Goal: Transaction & Acquisition: Obtain resource

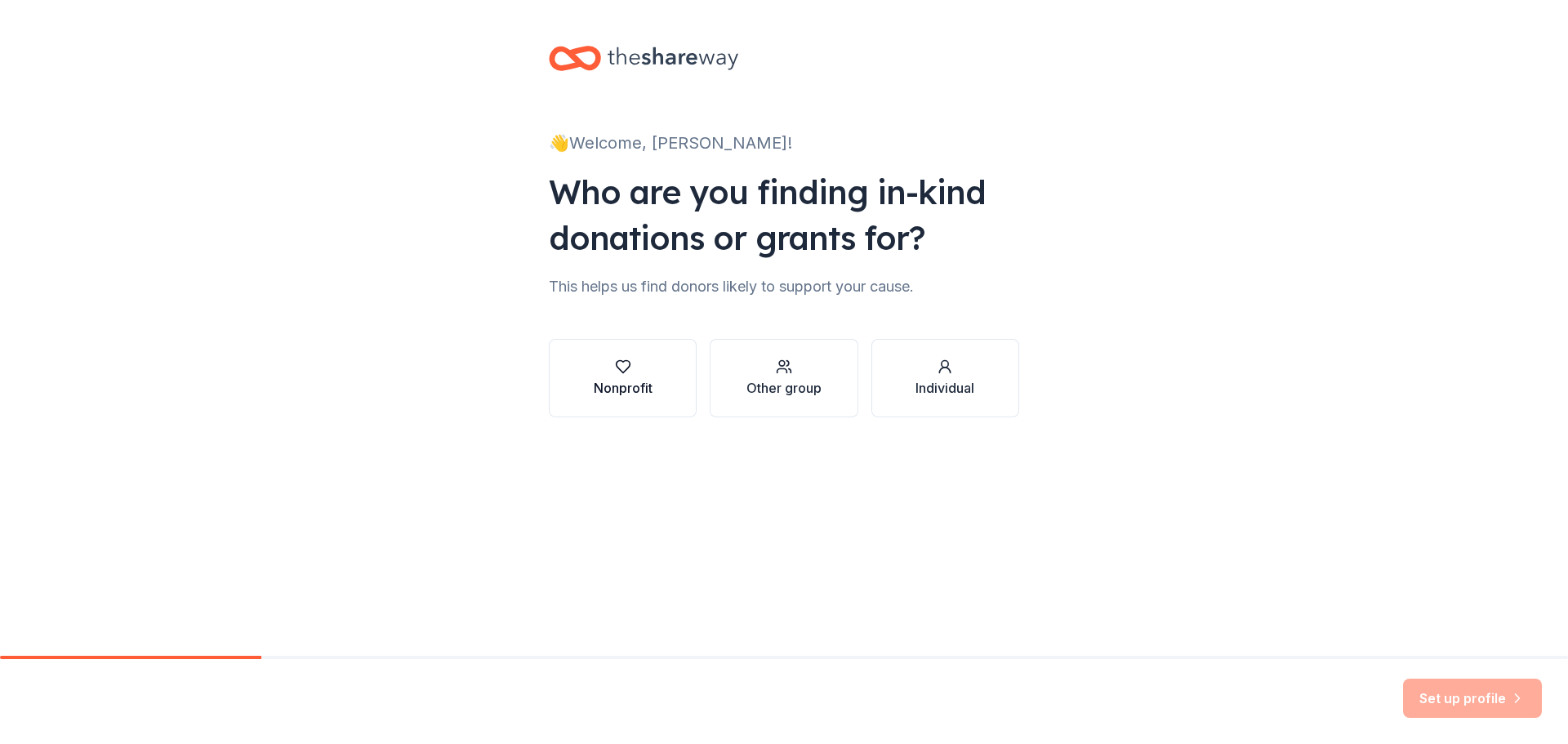
click at [599, 375] on div "button" at bounding box center [623, 367] width 59 height 17
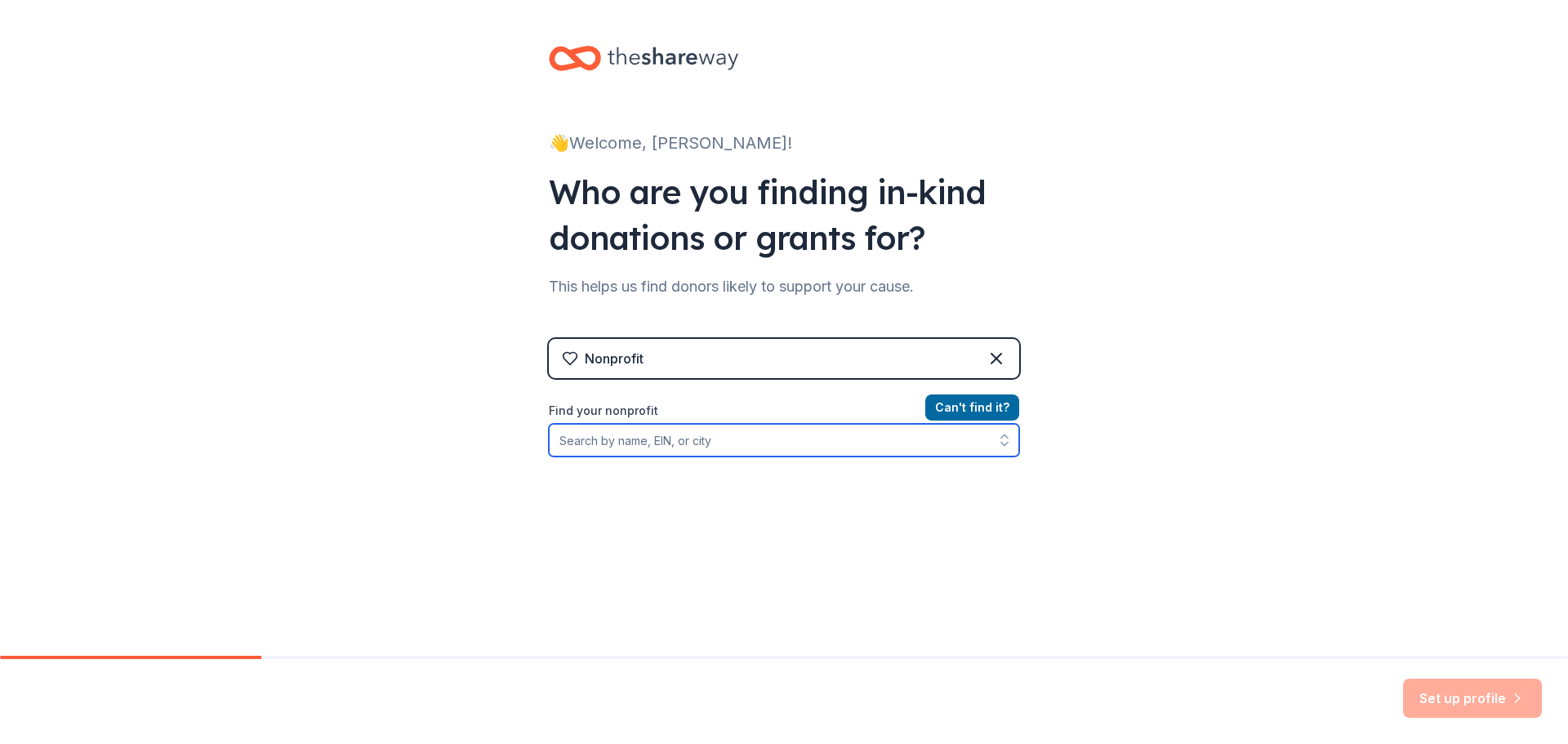
click at [624, 456] on input "Find your nonprofit" at bounding box center [783, 440] width 470 height 33
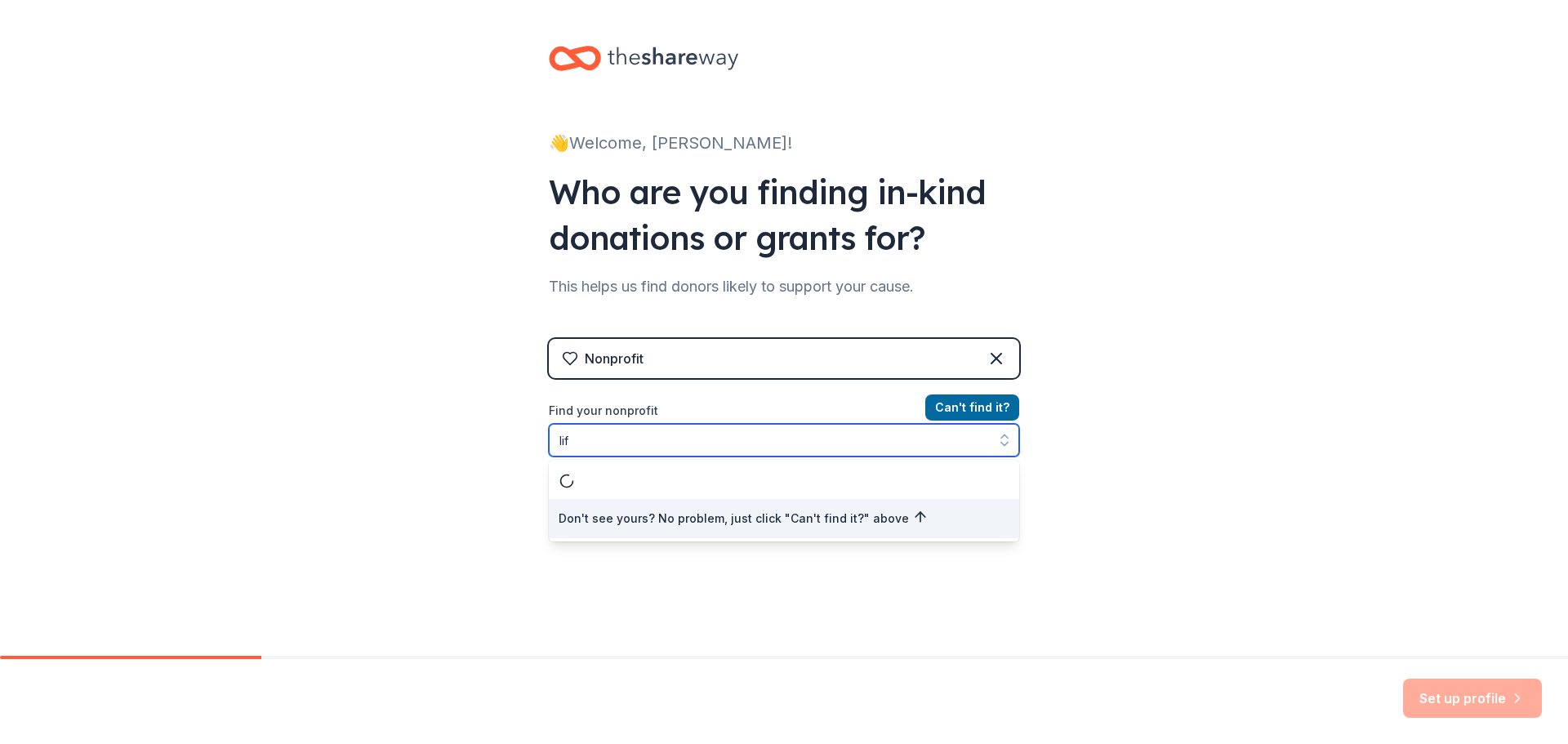
scroll to position [26, 0]
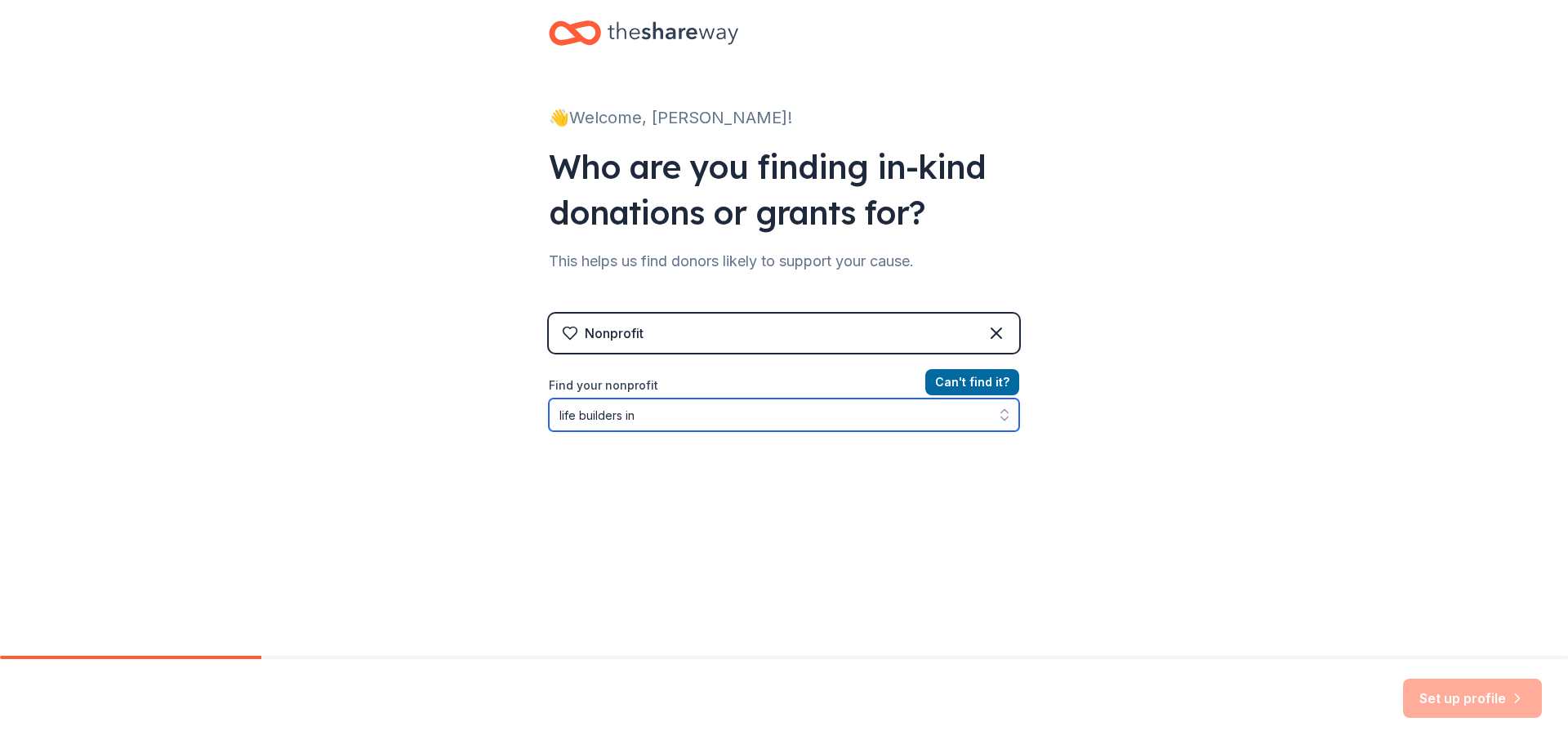
type input "life builders inc"
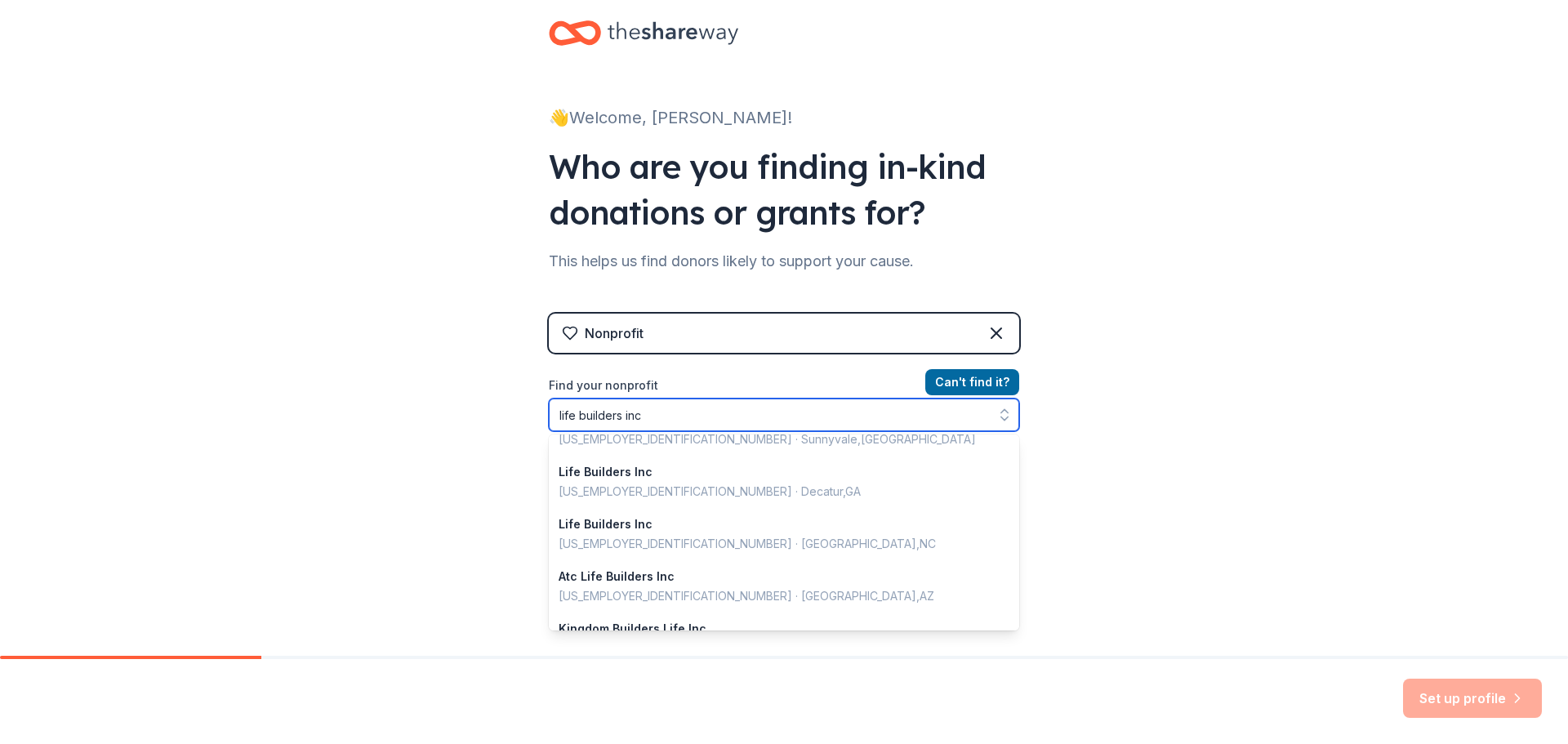
scroll to position [44, 0]
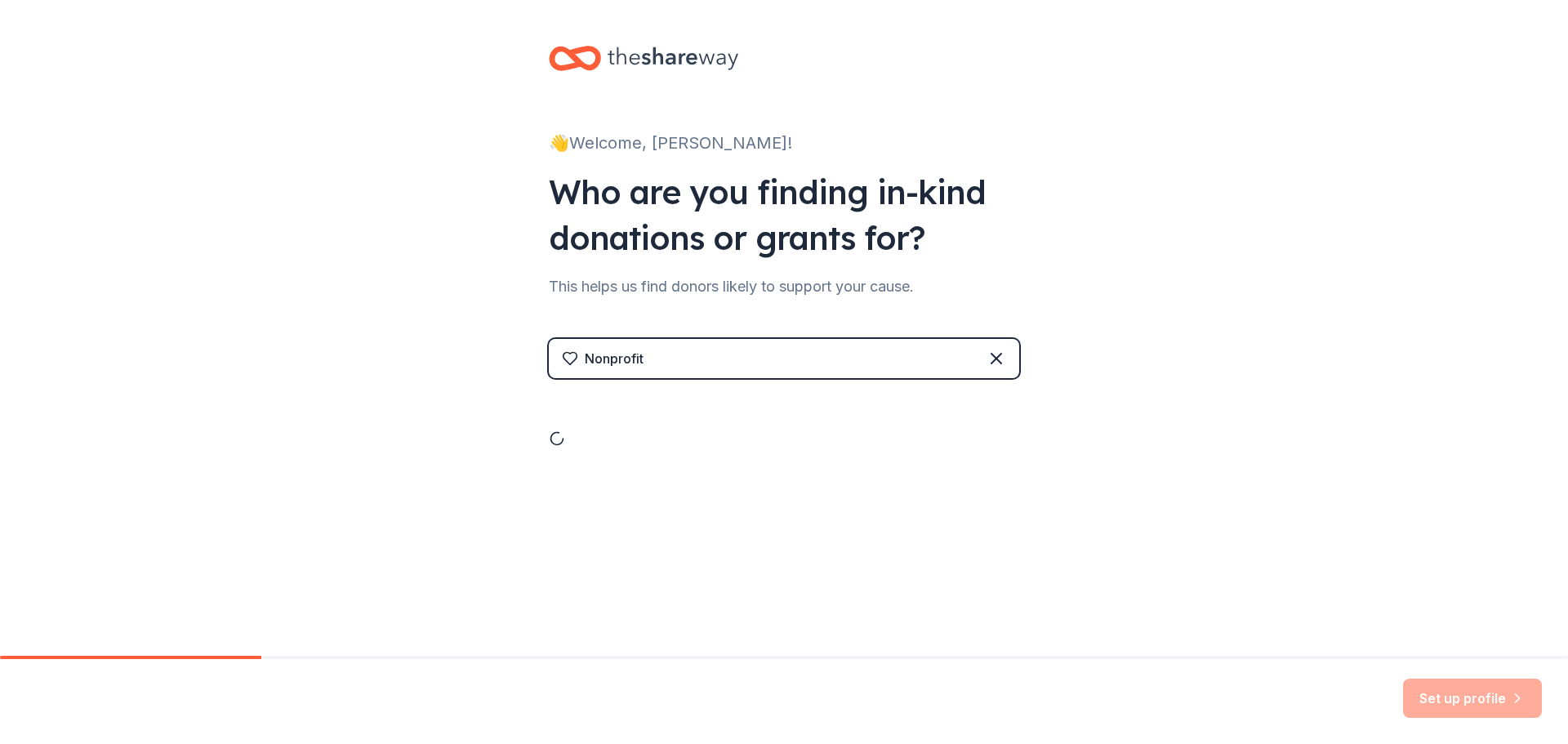
drag, startPoint x: 658, startPoint y: 594, endPoint x: 652, endPoint y: 587, distance: 9.2
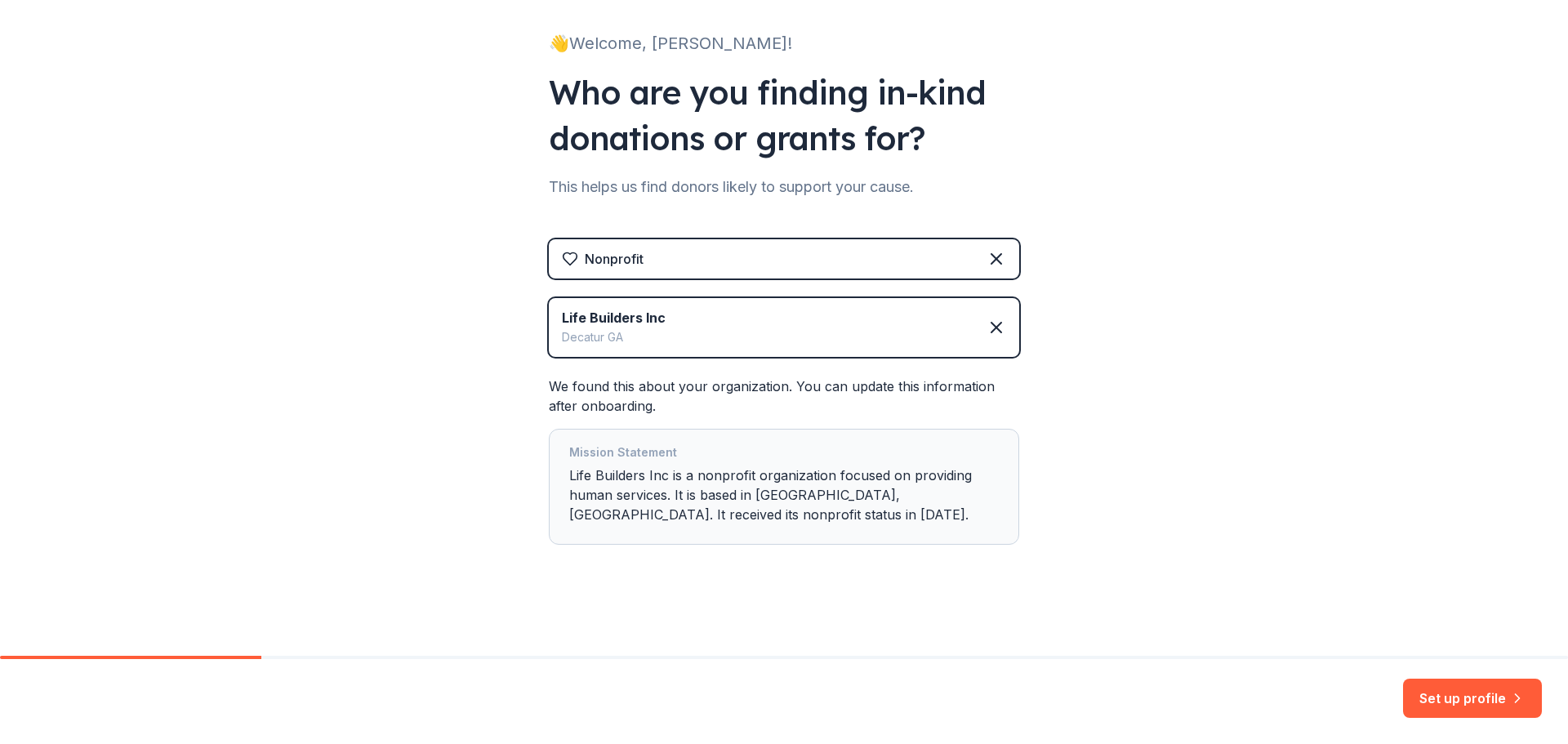
scroll to position [301, 0]
click at [1418, 685] on button "Set up profile" at bounding box center [1471, 699] width 139 height 39
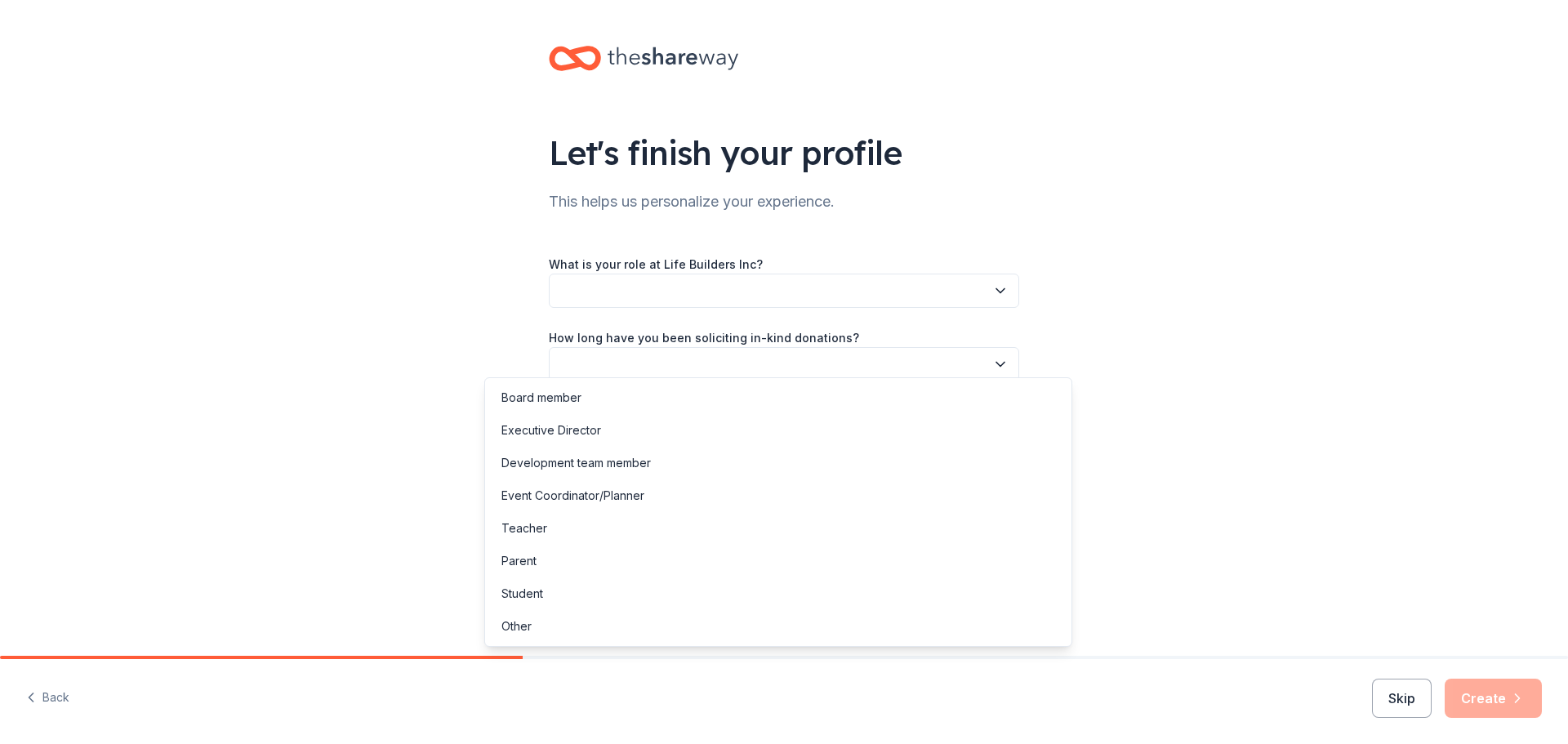
click at [1009, 299] on icon "button" at bounding box center [1000, 291] width 17 height 17
click at [951, 446] on div "Executive Director" at bounding box center [778, 430] width 580 height 33
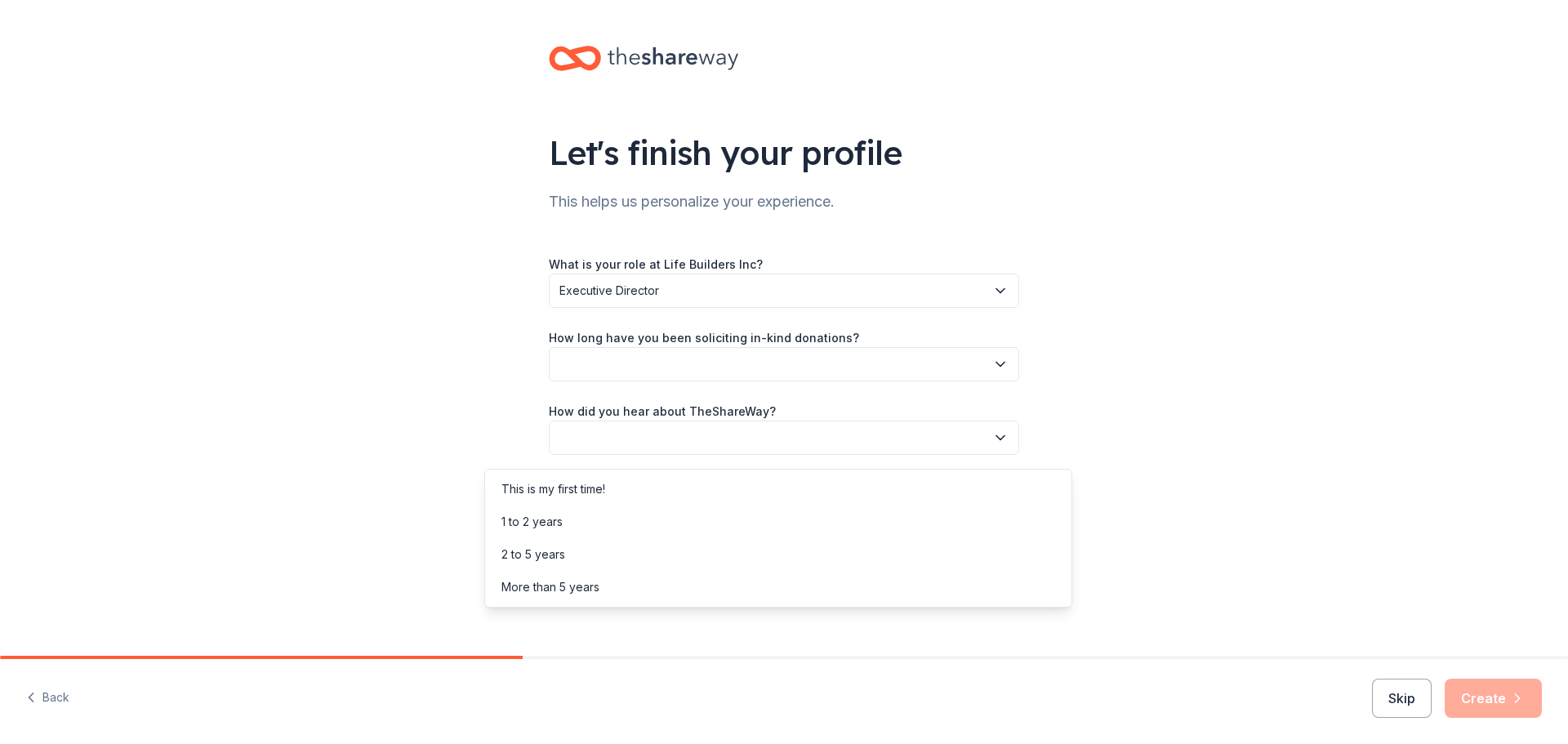
click at [1009, 372] on icon "button" at bounding box center [1000, 364] width 17 height 17
click at [860, 603] on div "More than 5 years" at bounding box center [778, 586] width 580 height 33
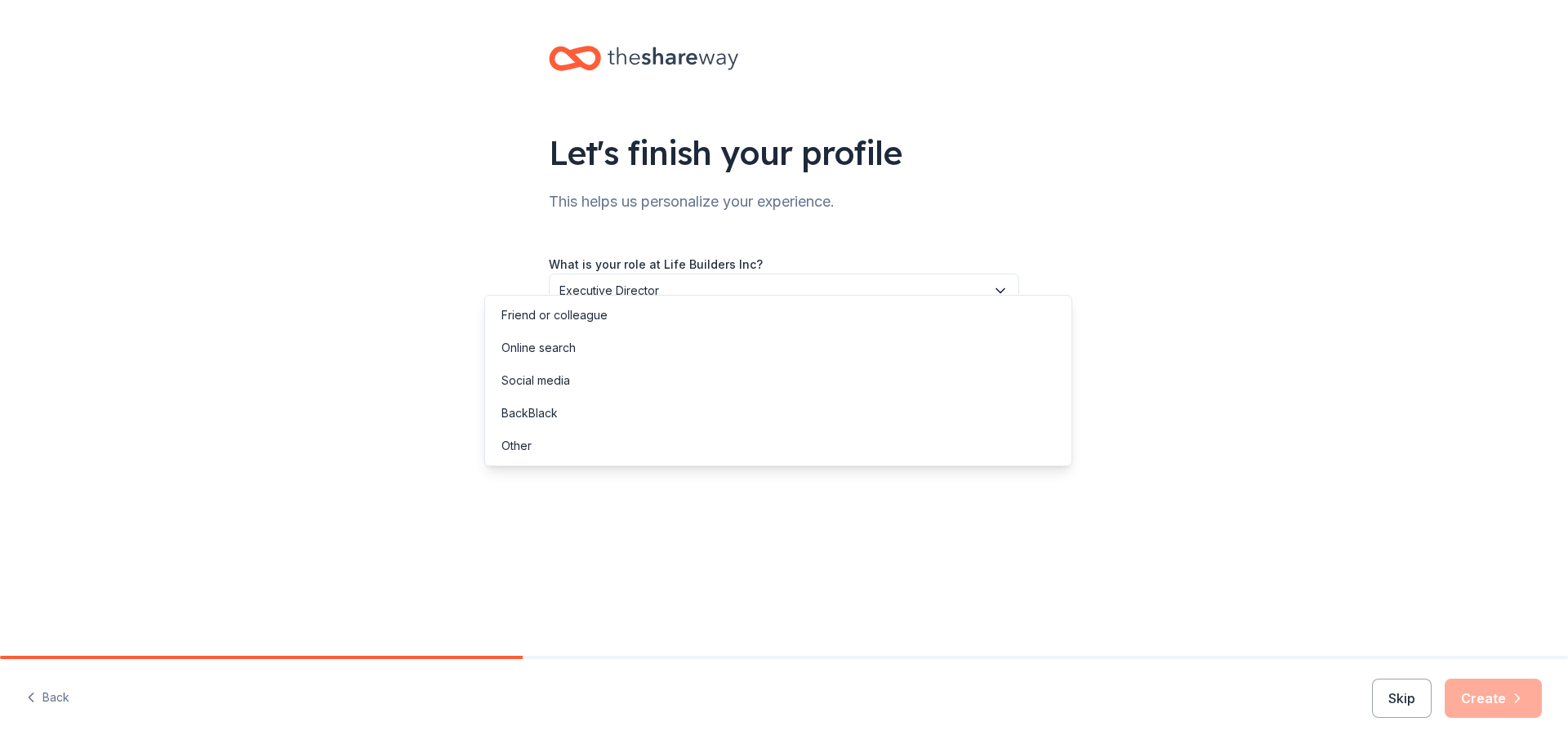
click at [1019, 455] on button "button" at bounding box center [783, 438] width 470 height 34
click at [641, 394] on div "Social media" at bounding box center [778, 380] width 580 height 33
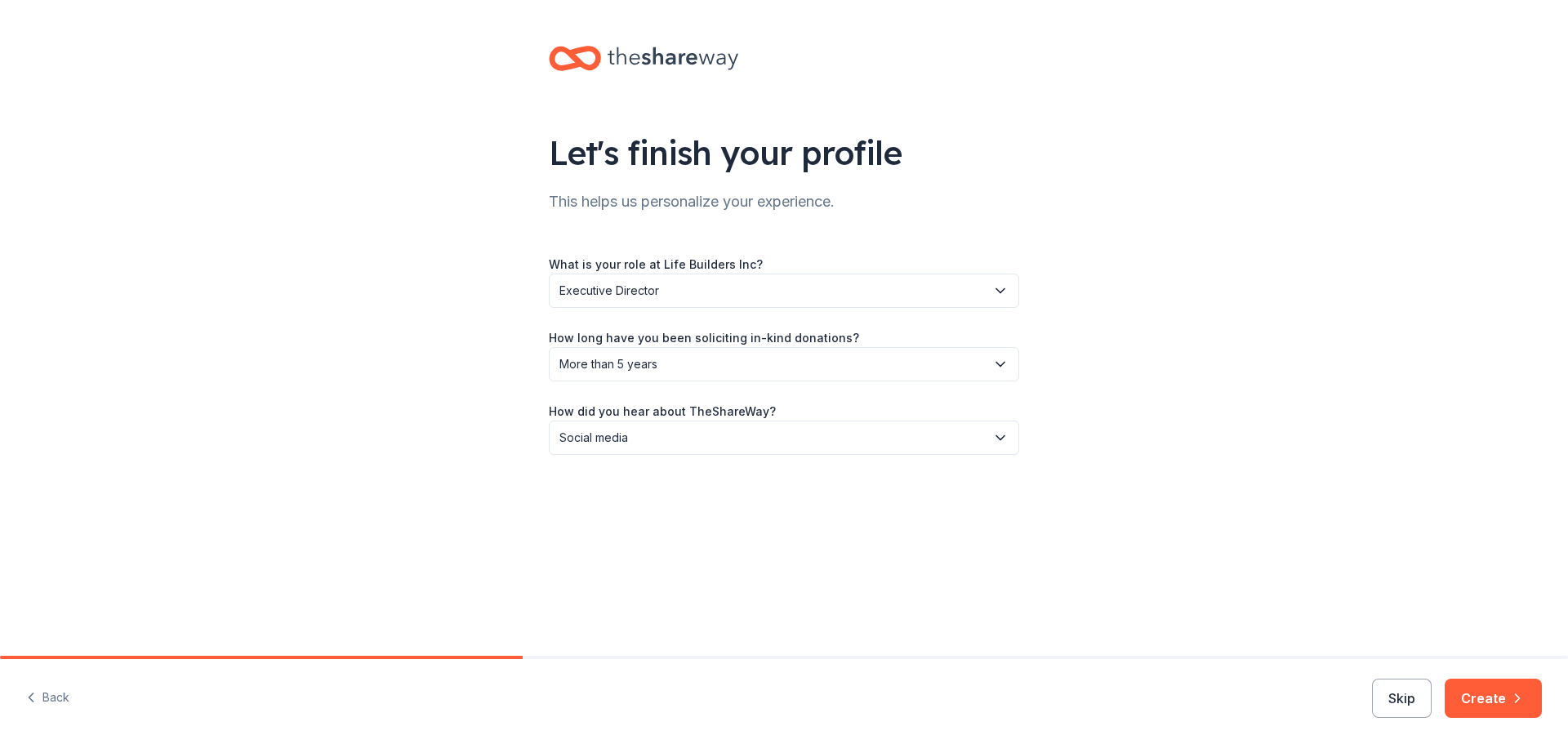
scroll to position [22, 0]
click at [1448, 689] on button "Create" at bounding box center [1492, 699] width 98 height 39
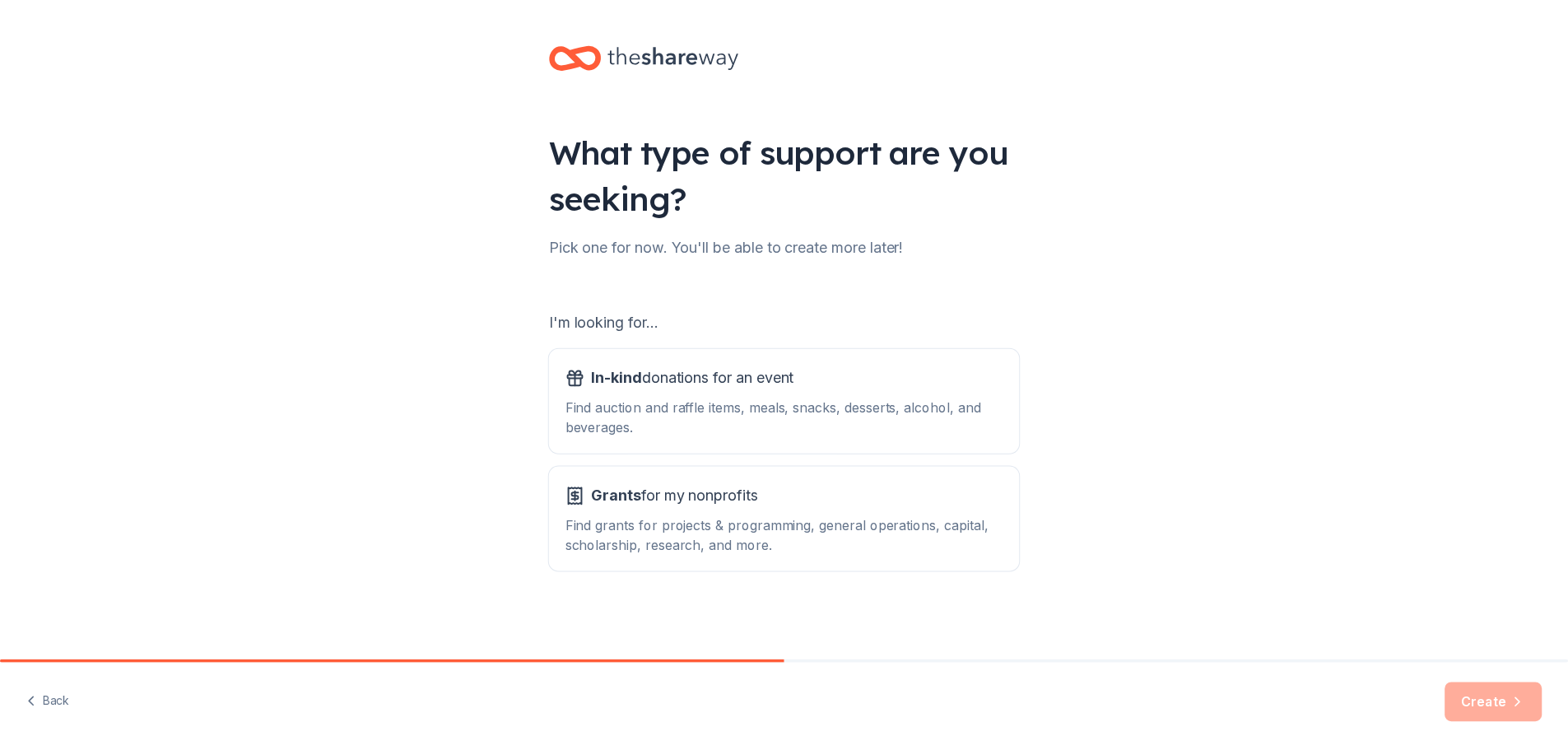
scroll to position [182, 0]
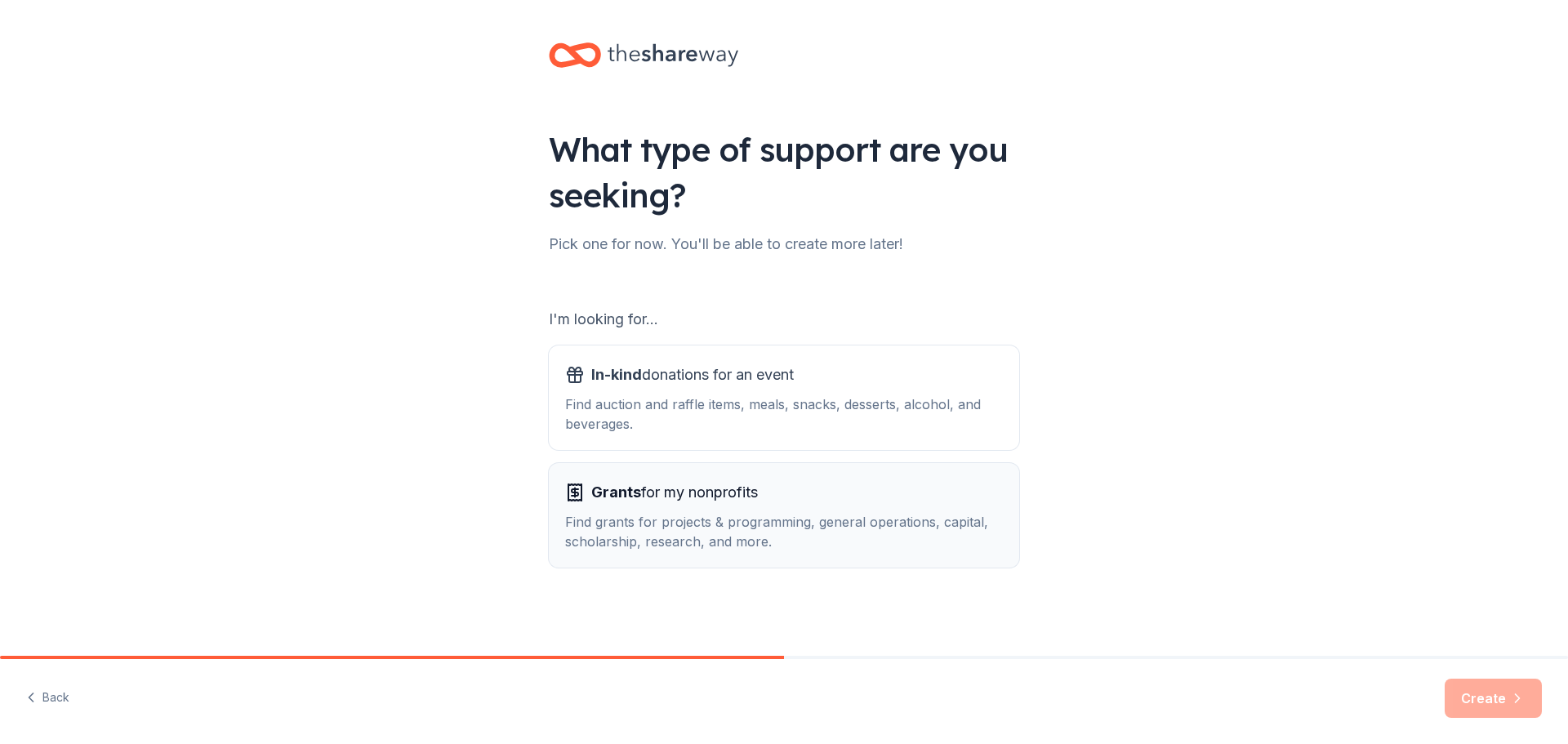
click at [647, 480] on span "Grants for my nonprofits" at bounding box center [674, 493] width 166 height 27
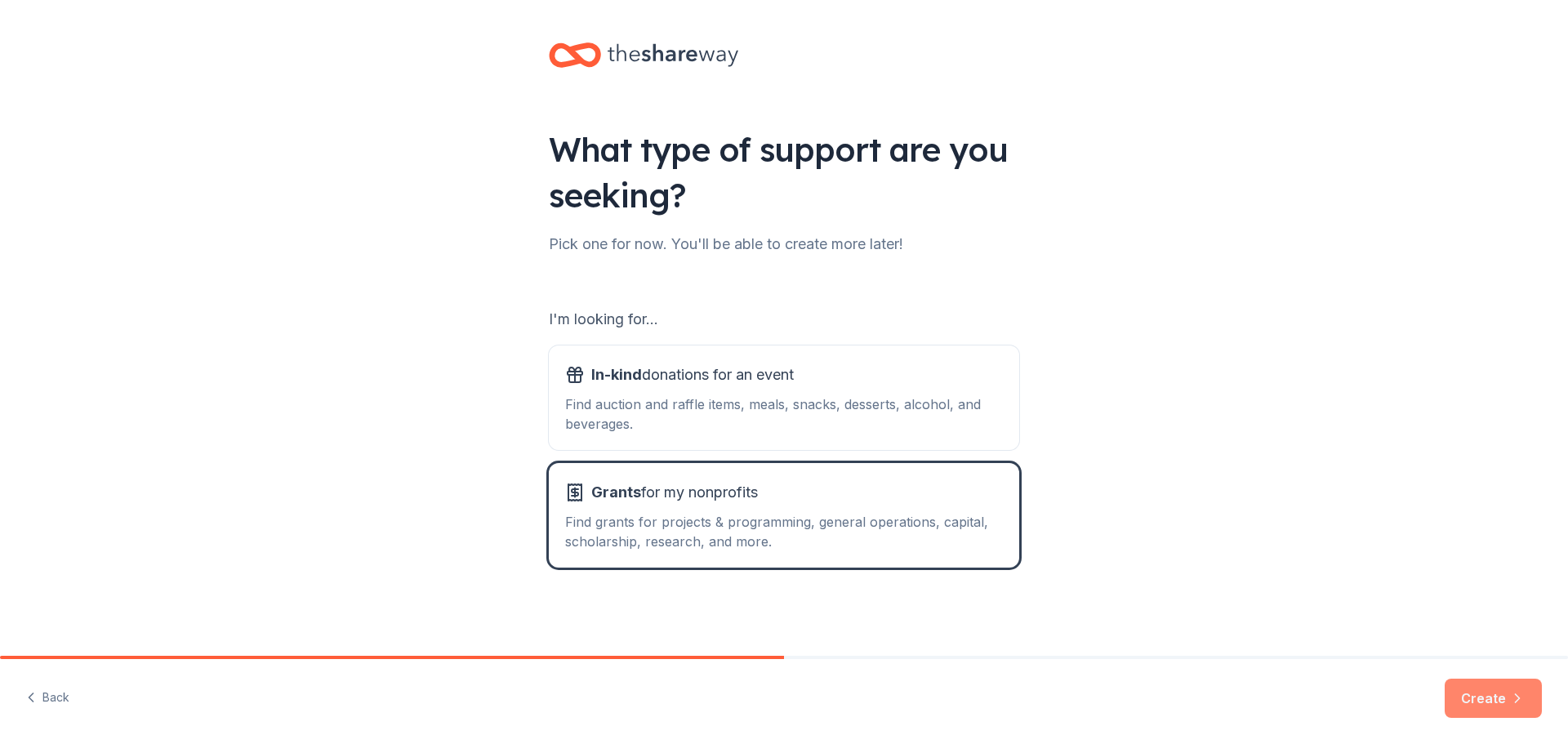
click at [1449, 687] on button "Create" at bounding box center [1492, 699] width 98 height 39
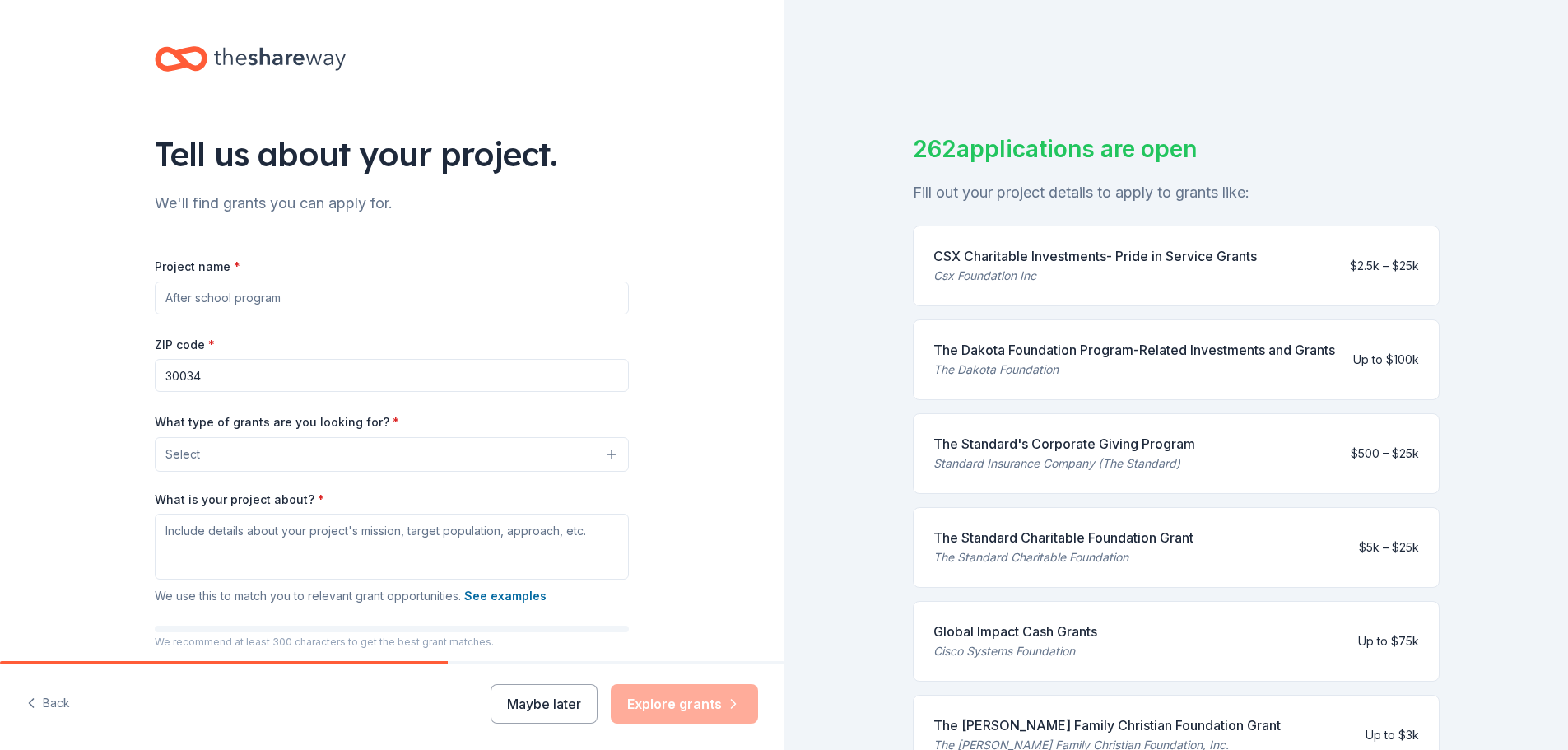
drag, startPoint x: 178, startPoint y: 461, endPoint x: 164, endPoint y: 475, distance: 19.8
click at [164, 392] on input "30034" at bounding box center [391, 375] width 474 height 33
click at [238, 315] on input "Project name *" at bounding box center [391, 298] width 474 height 33
click at [262, 315] on input "Project name *" at bounding box center [391, 298] width 474 height 33
type input "f"
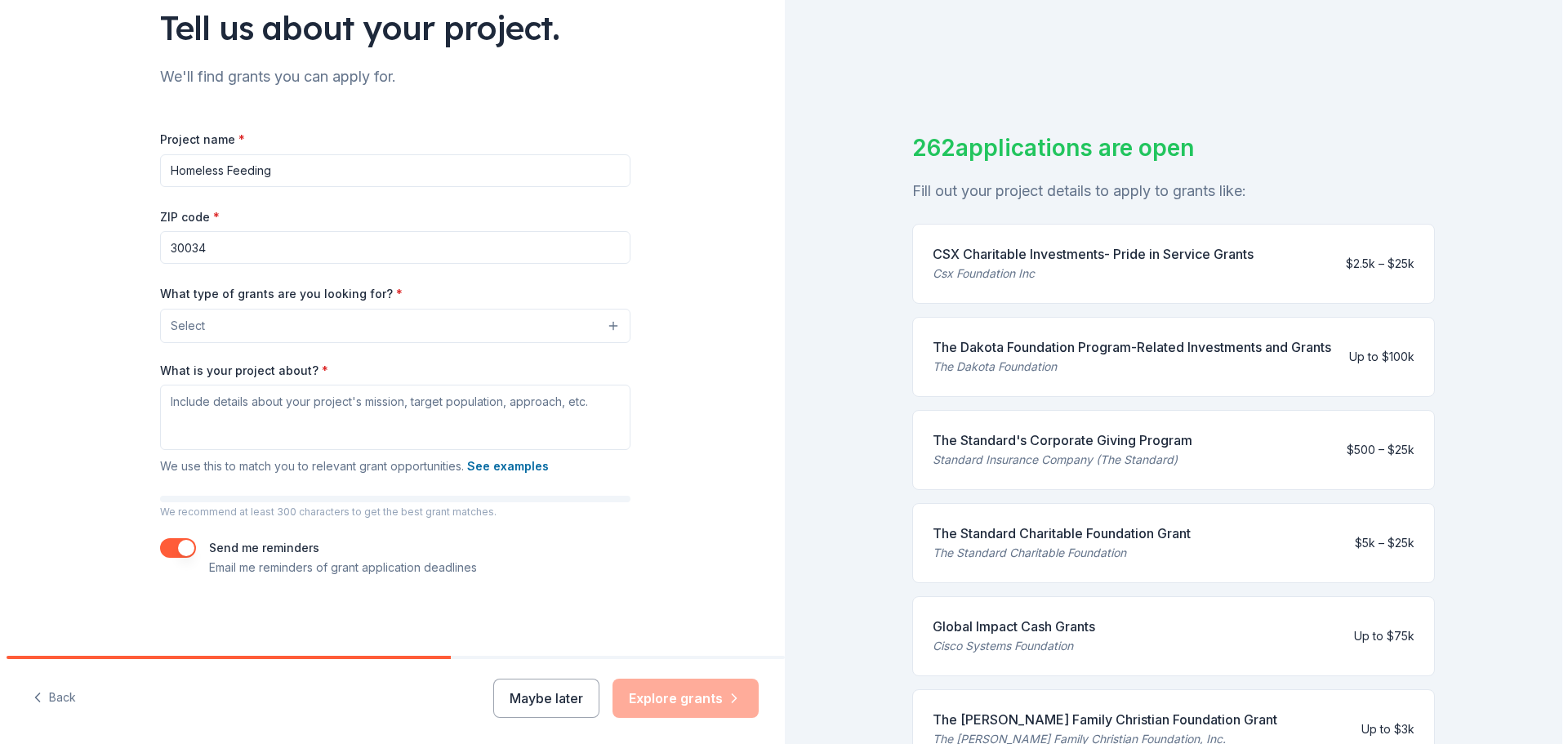
scroll to position [190, 0]
type input "Homeless Feeding"
click at [154, 258] on input "30034" at bounding box center [388, 247] width 470 height 33
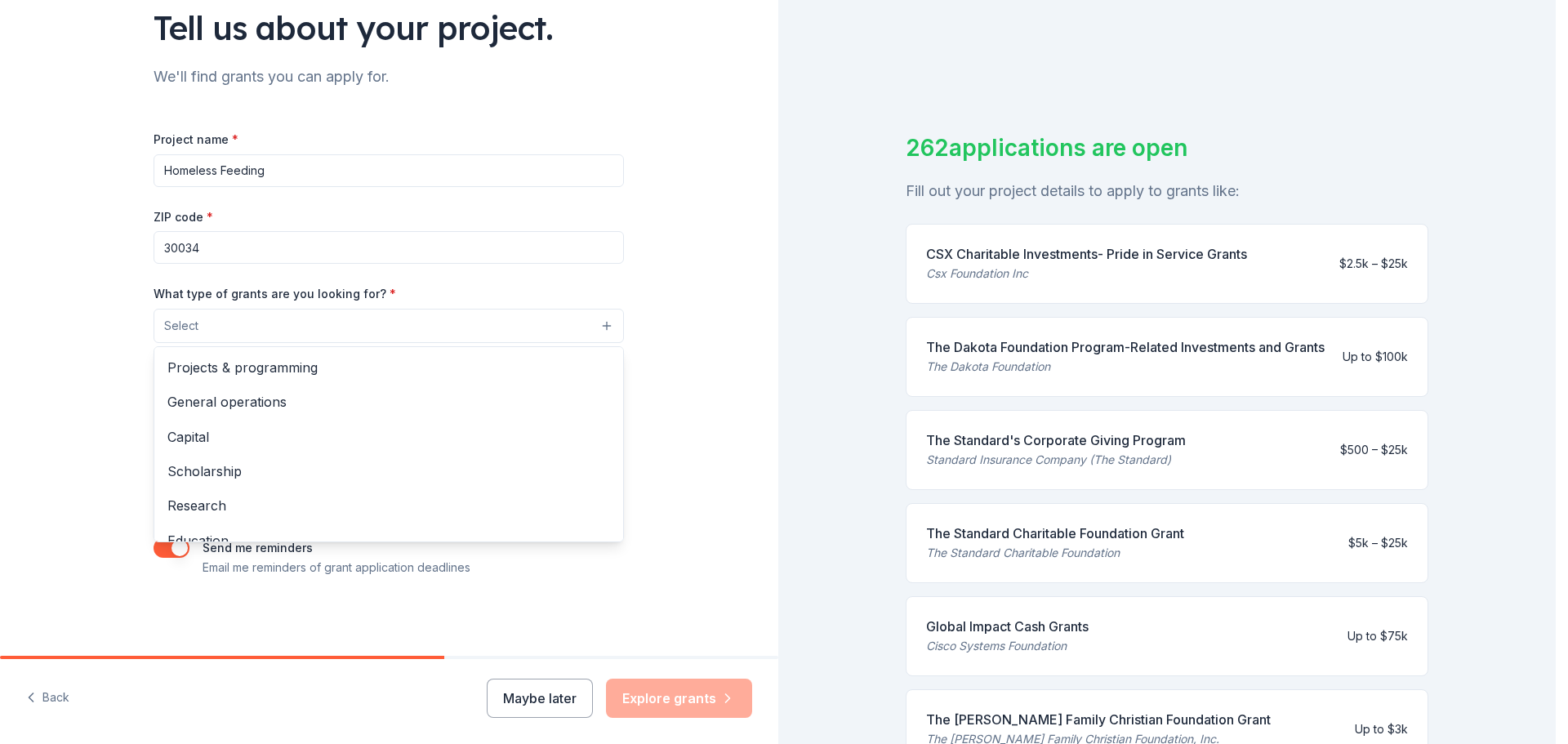
click at [164, 336] on span "Select" at bounding box center [181, 326] width 34 height 20
click at [167, 357] on span "Projects & programming" at bounding box center [388, 368] width 442 height 22
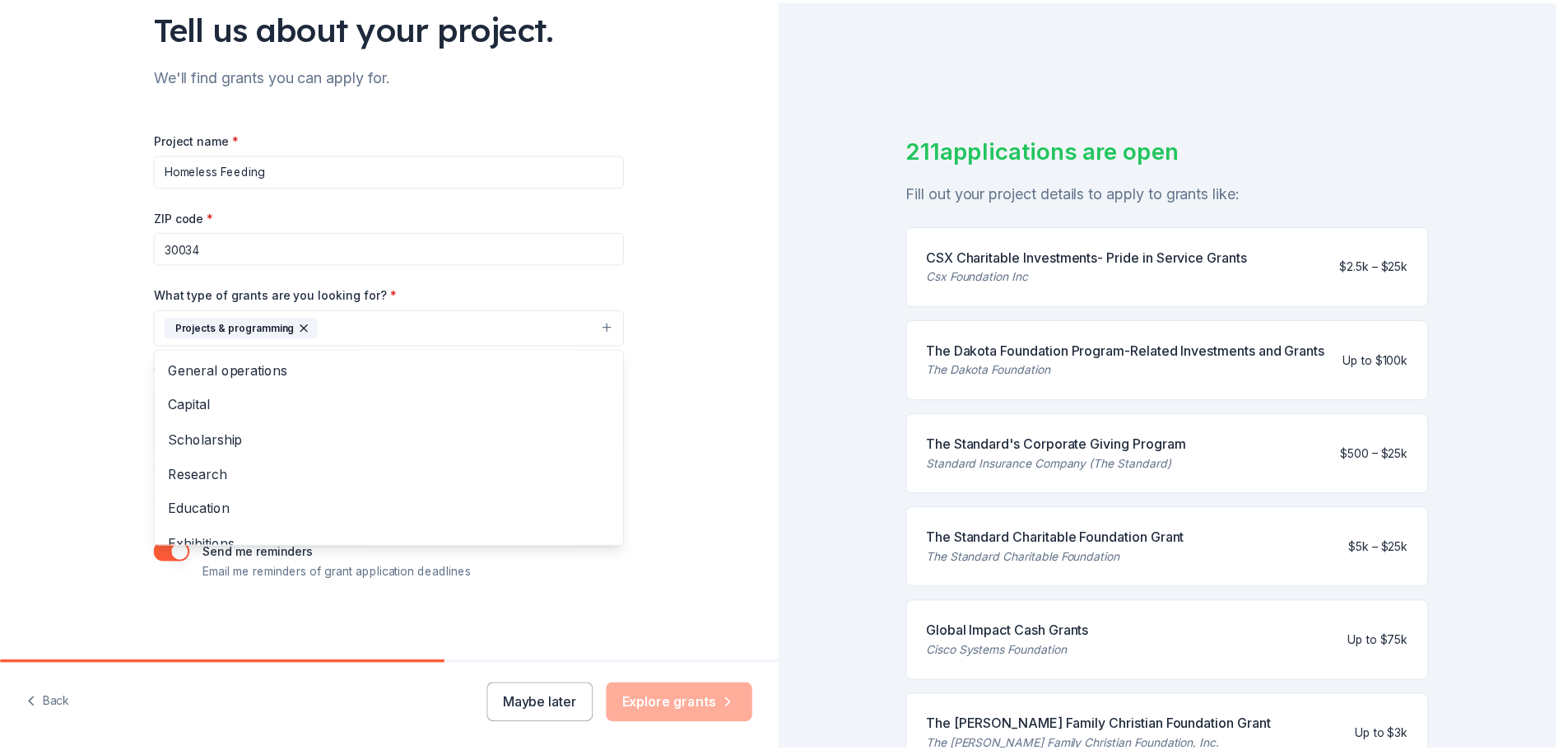
scroll to position [321, 0]
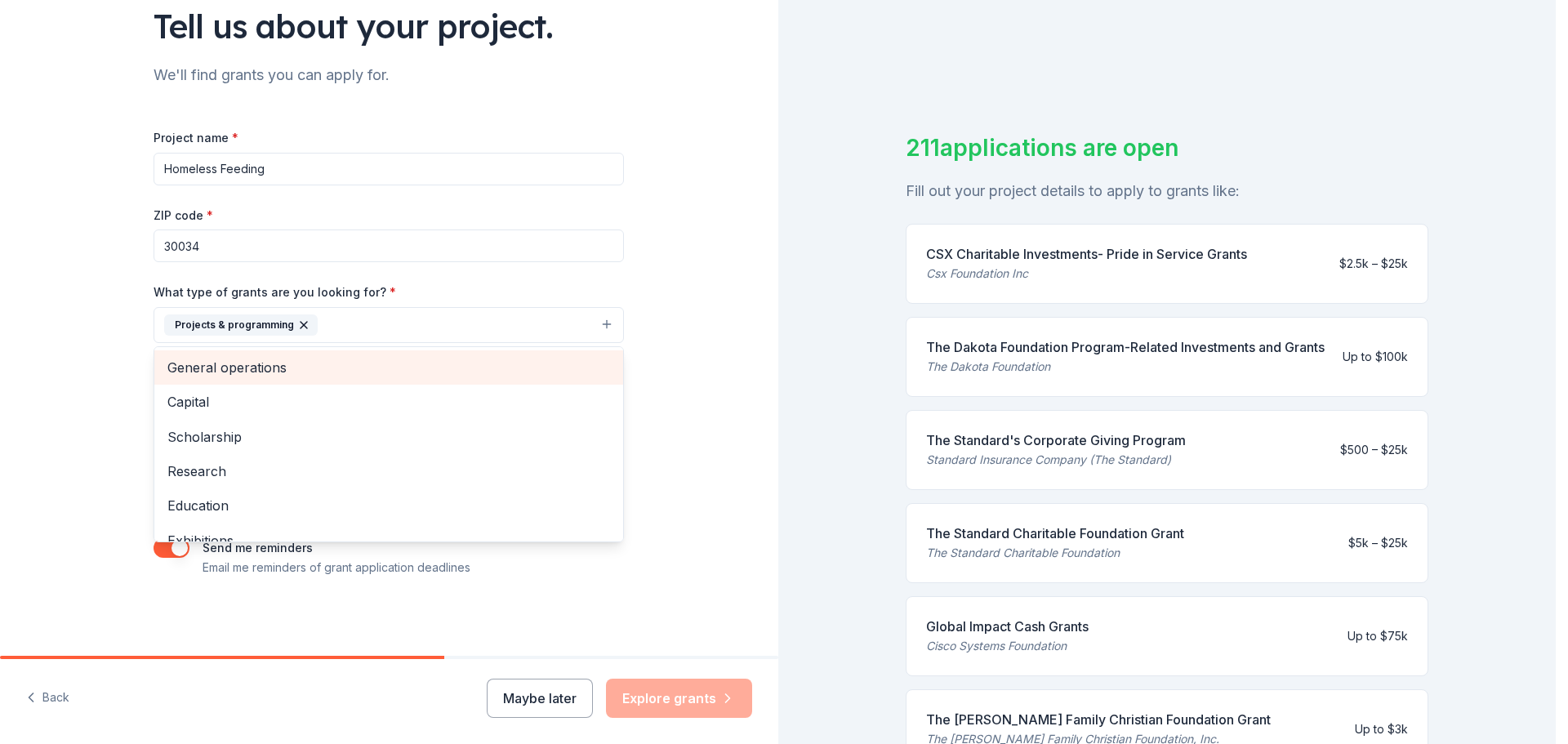
click at [426, 357] on span "General operations" at bounding box center [388, 368] width 442 height 22
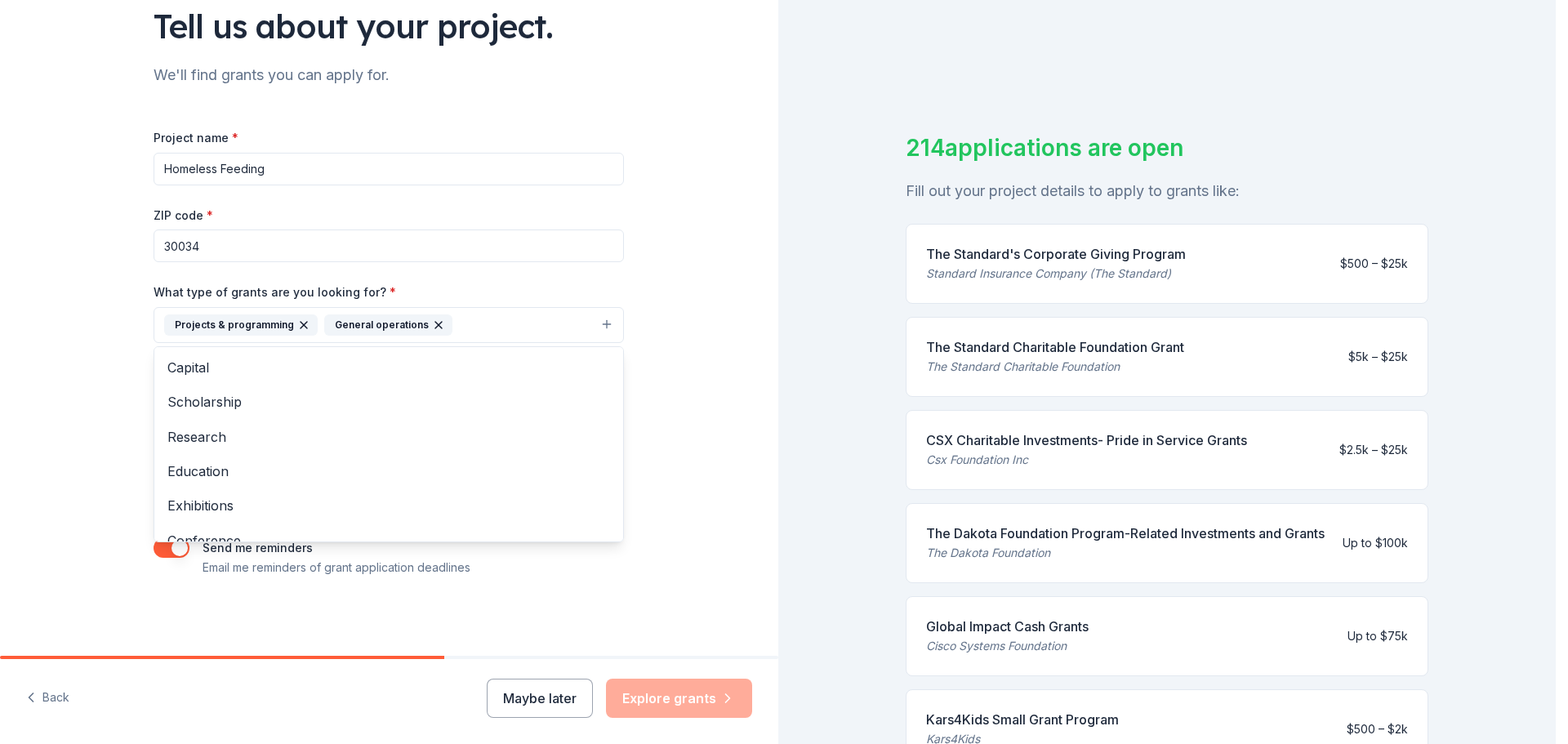
drag, startPoint x: 474, startPoint y: 609, endPoint x: 480, endPoint y: 591, distance: 19.0
click at [474, 604] on div "Tell us about your project. We'll find grants you can apply for. Project name *…" at bounding box center [388, 265] width 523 height 782
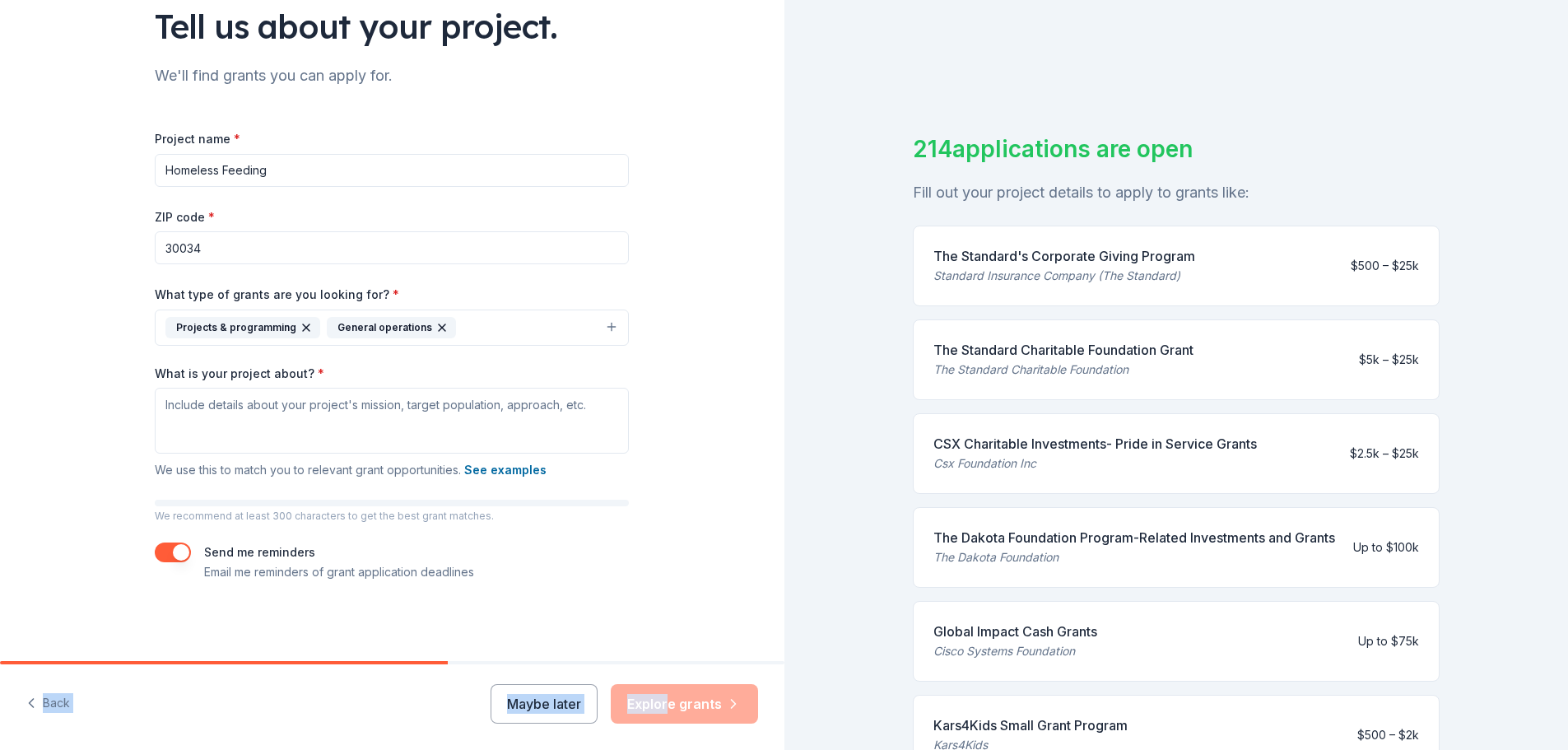
drag, startPoint x: 642, startPoint y: 686, endPoint x: 590, endPoint y: 510, distance: 183.5
click at [644, 585] on div "Tell us about your project. We'll find grants you can apply for. Project name *…" at bounding box center [392, 375] width 784 height 750
click at [620, 387] on textarea "What is your project about? *" at bounding box center [391, 420] width 474 height 66
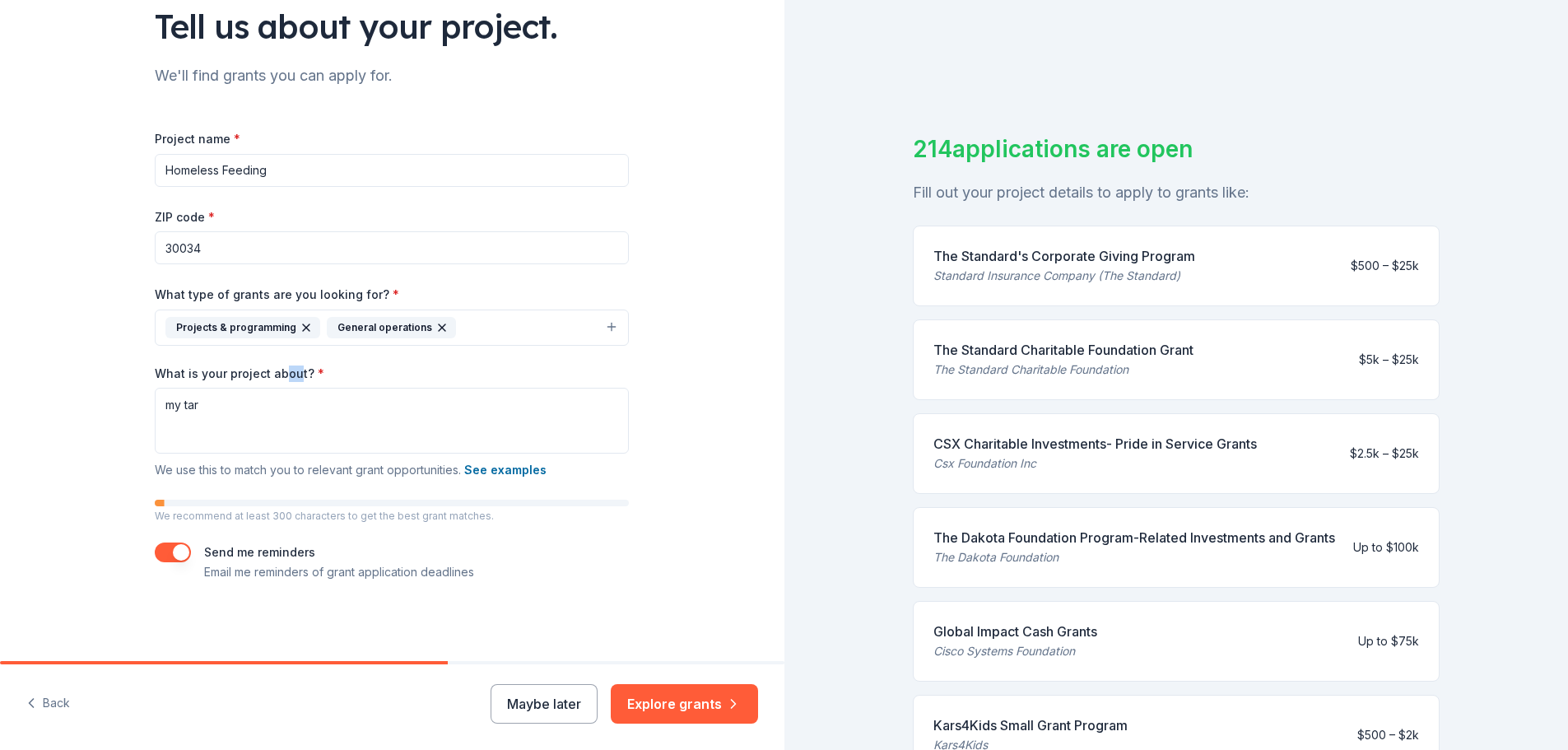
drag, startPoint x: 263, startPoint y: 296, endPoint x: 227, endPoint y: 288, distance: 36.9
click at [240, 366] on label "What is your project about? *" at bounding box center [239, 374] width 170 height 17
drag, startPoint x: 85, startPoint y: 290, endPoint x: 267, endPoint y: 284, distance: 182.1
click at [270, 284] on div "Tell us about your project. We'll find grants you can apply for. Project name *…" at bounding box center [391, 267] width 527 height 789
copy label "What is your project about"
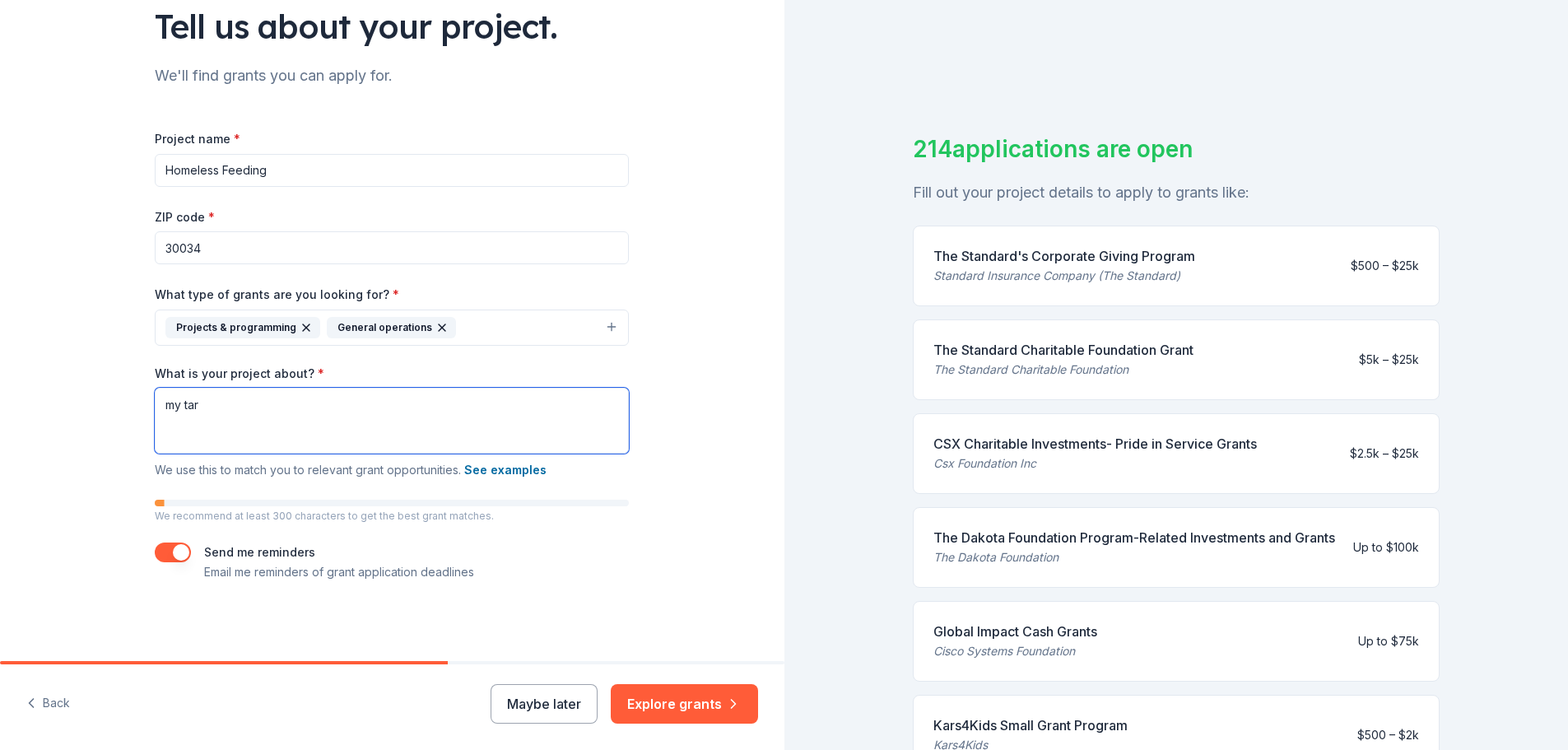
click at [335, 387] on textarea "my tar" at bounding box center [391, 420] width 474 height 66
drag, startPoint x: 335, startPoint y: 320, endPoint x: 104, endPoint y: 340, distance: 231.9
click at [155, 387] on textarea "my tar" at bounding box center [391, 420] width 474 height 66
paste textarea "Our project is dedicated to providing essential support to individuals experien…"
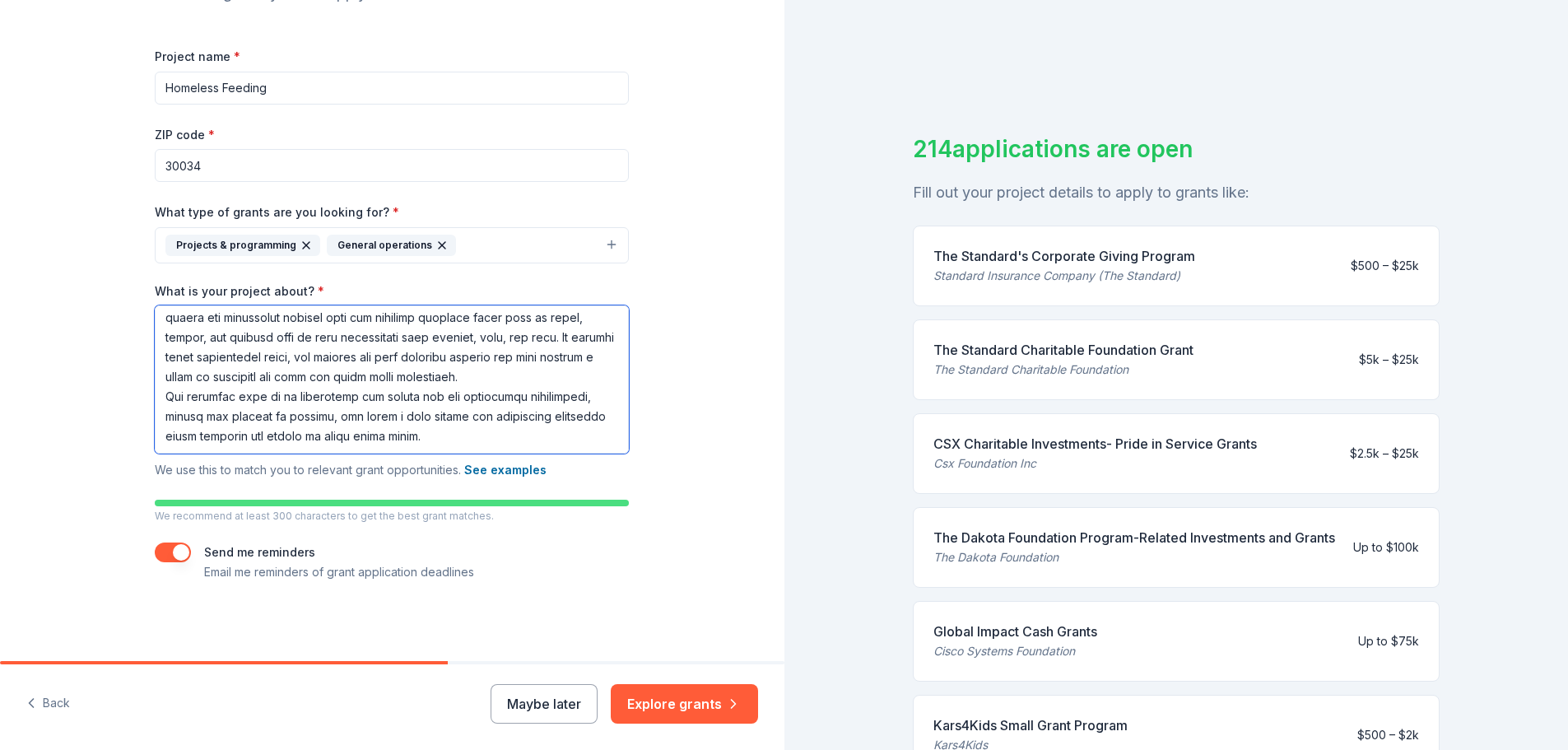
scroll to position [240, 0]
type textarea "Our project is dedicated to providing essential support to individuals experien…"
click at [22, 418] on div "Tell us about your project. We'll find grants you can apply for. Project name *…" at bounding box center [392, 225] width 784 height 871
drag, startPoint x: 526, startPoint y: 481, endPoint x: 521, endPoint y: 474, distance: 8.6
click at [521, 474] on button "See examples" at bounding box center [505, 470] width 82 height 20
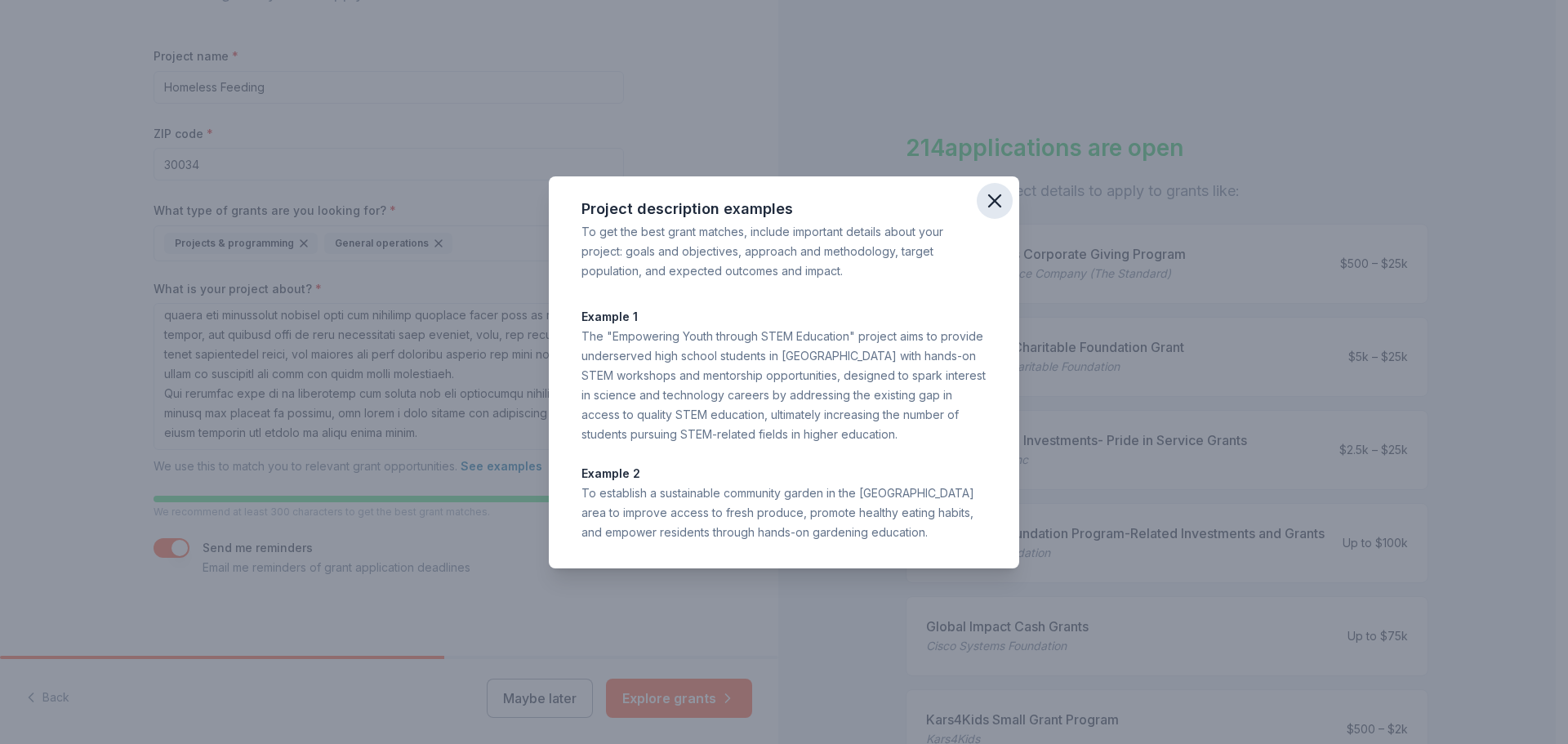
click at [1006, 189] on icon "button" at bounding box center [994, 200] width 23 height 23
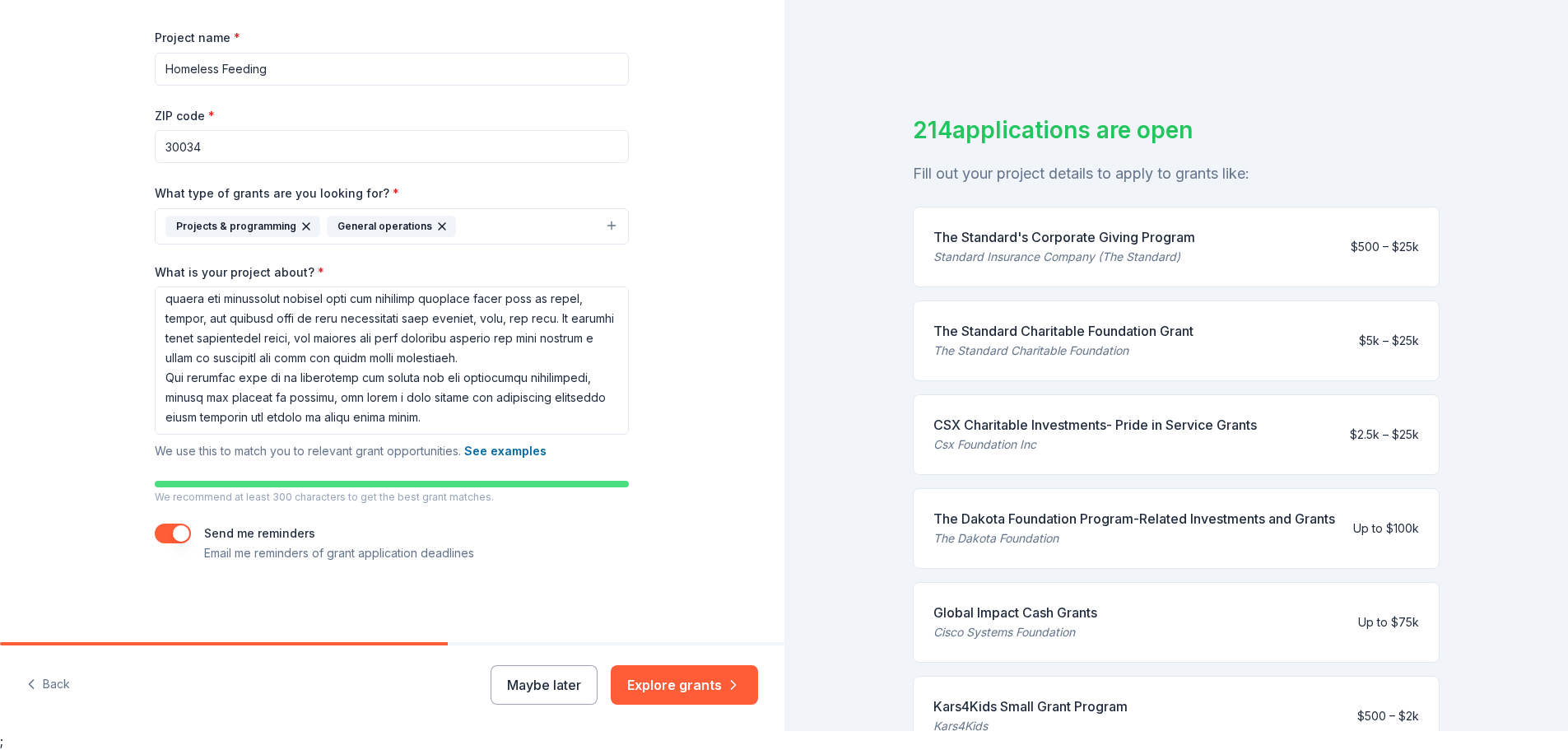
scroll to position [25, 0]
drag, startPoint x: 46, startPoint y: 428, endPoint x: 65, endPoint y: 385, distance: 47.0
click at [51, 416] on div "Tell us about your project. We'll find grants you can apply for. Project name *…" at bounding box center [392, 206] width 784 height 871
click at [128, 359] on div "Tell us about your project. We'll find grants you can apply for. Project name *…" at bounding box center [391, 206] width 527 height 871
drag, startPoint x: 586, startPoint y: 430, endPoint x: 567, endPoint y: 421, distance: 21.0
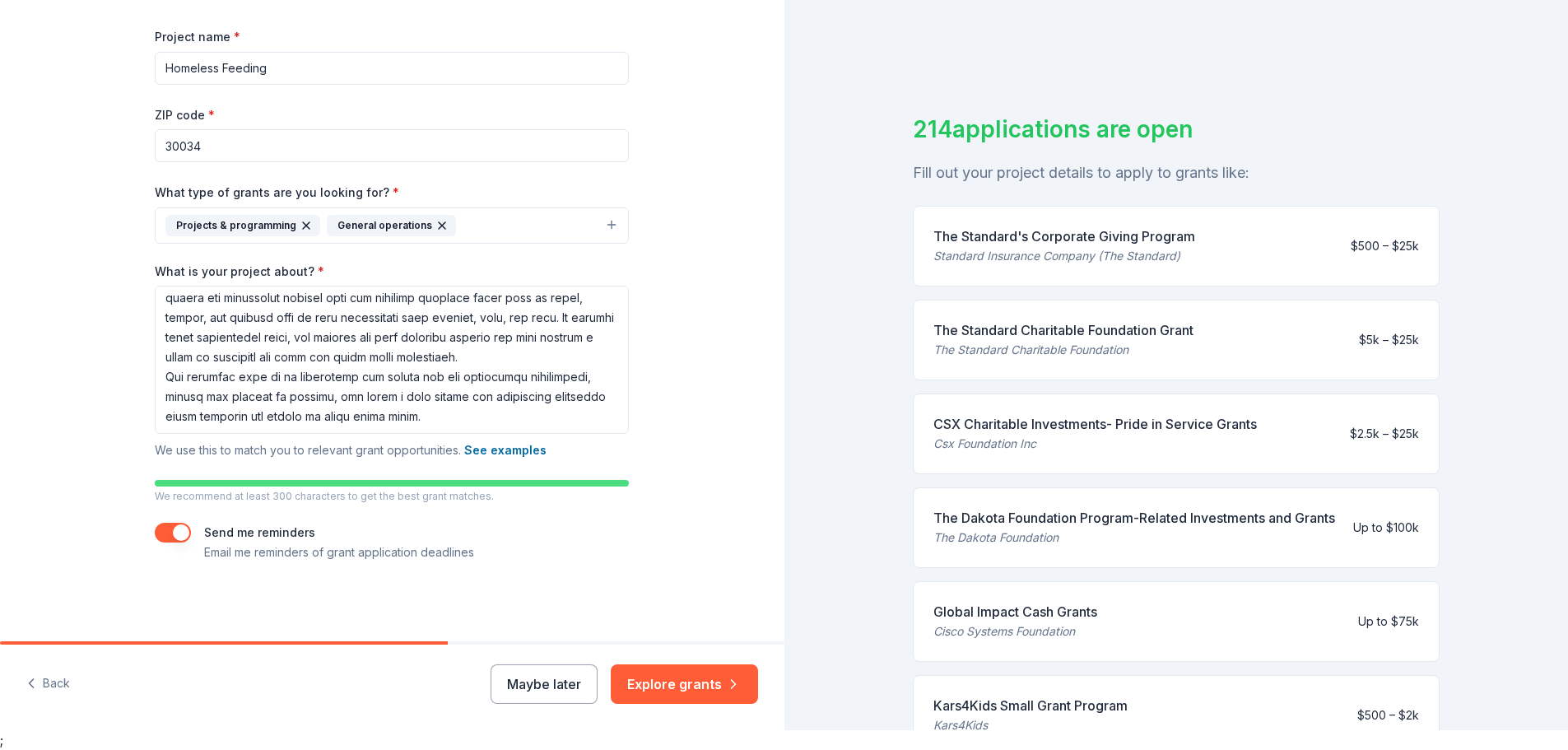
click at [575, 490] on p "We recommend at least 300 characters to get the best grant matches." at bounding box center [391, 496] width 474 height 13
click at [255, 525] on label "Send me reminders" at bounding box center [260, 532] width 111 height 14
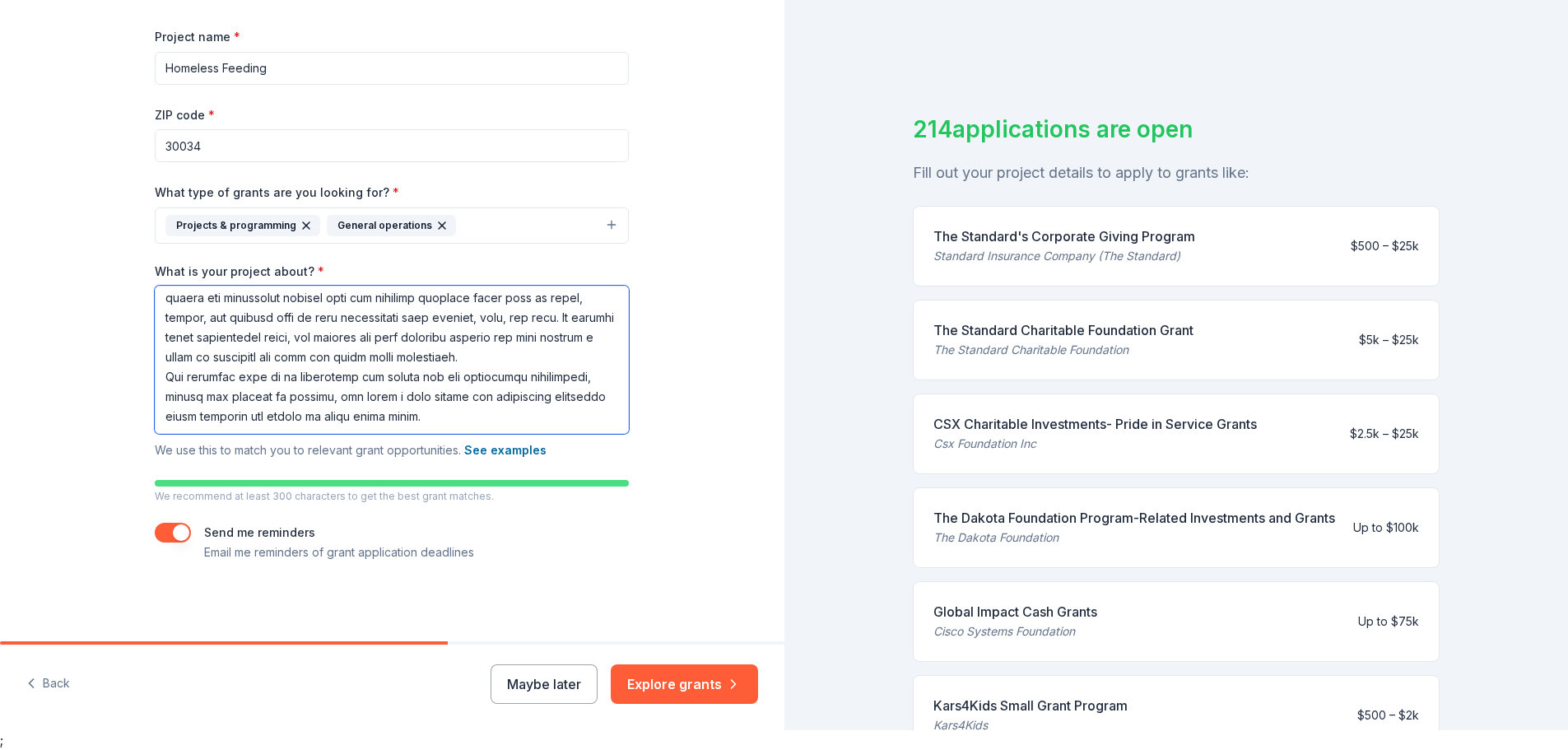
click at [356, 339] on textarea "What is your project about? *" at bounding box center [391, 360] width 474 height 148
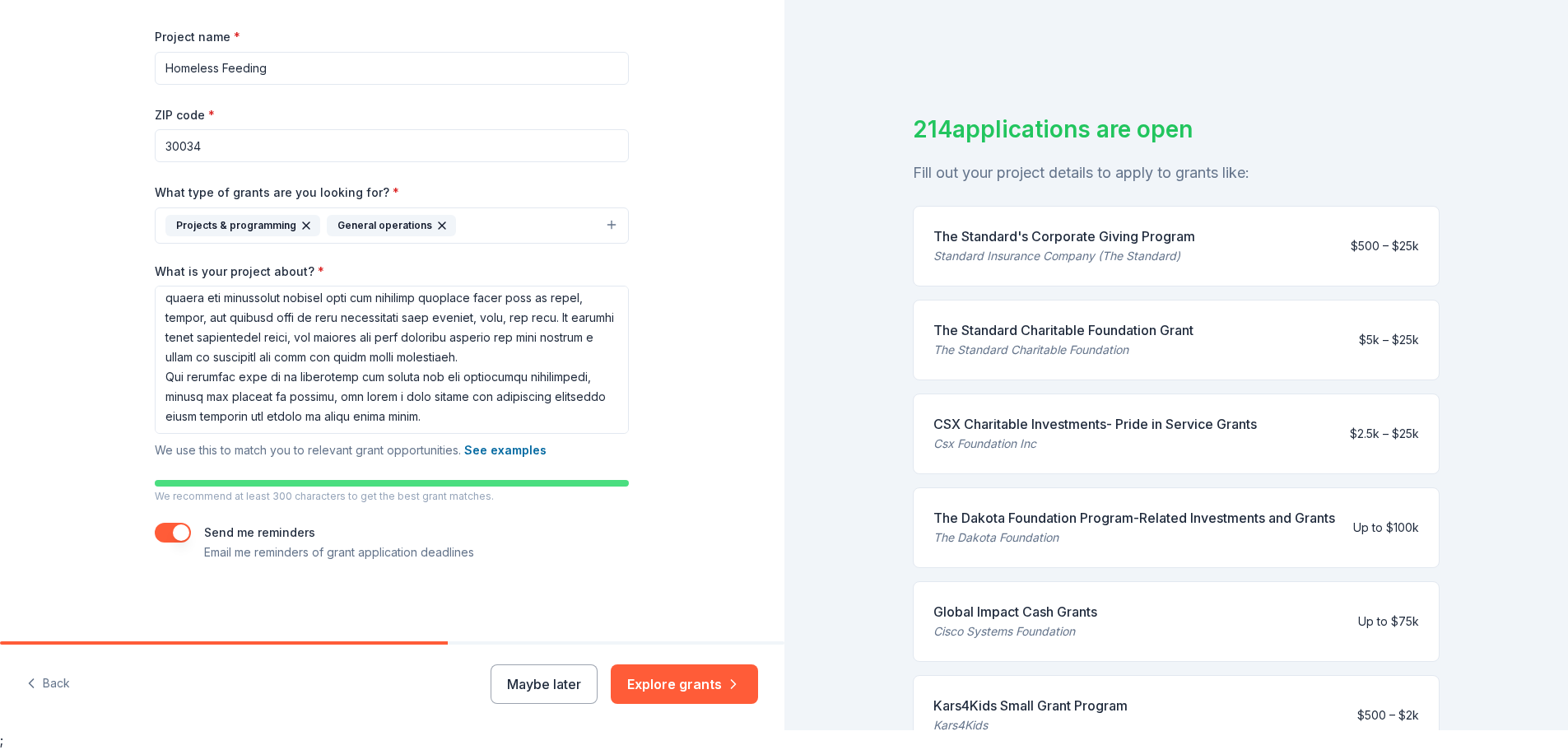
click at [326, 443] on span "We use this to match you to relevant grant opportunities. See examples" at bounding box center [351, 450] width 392 height 14
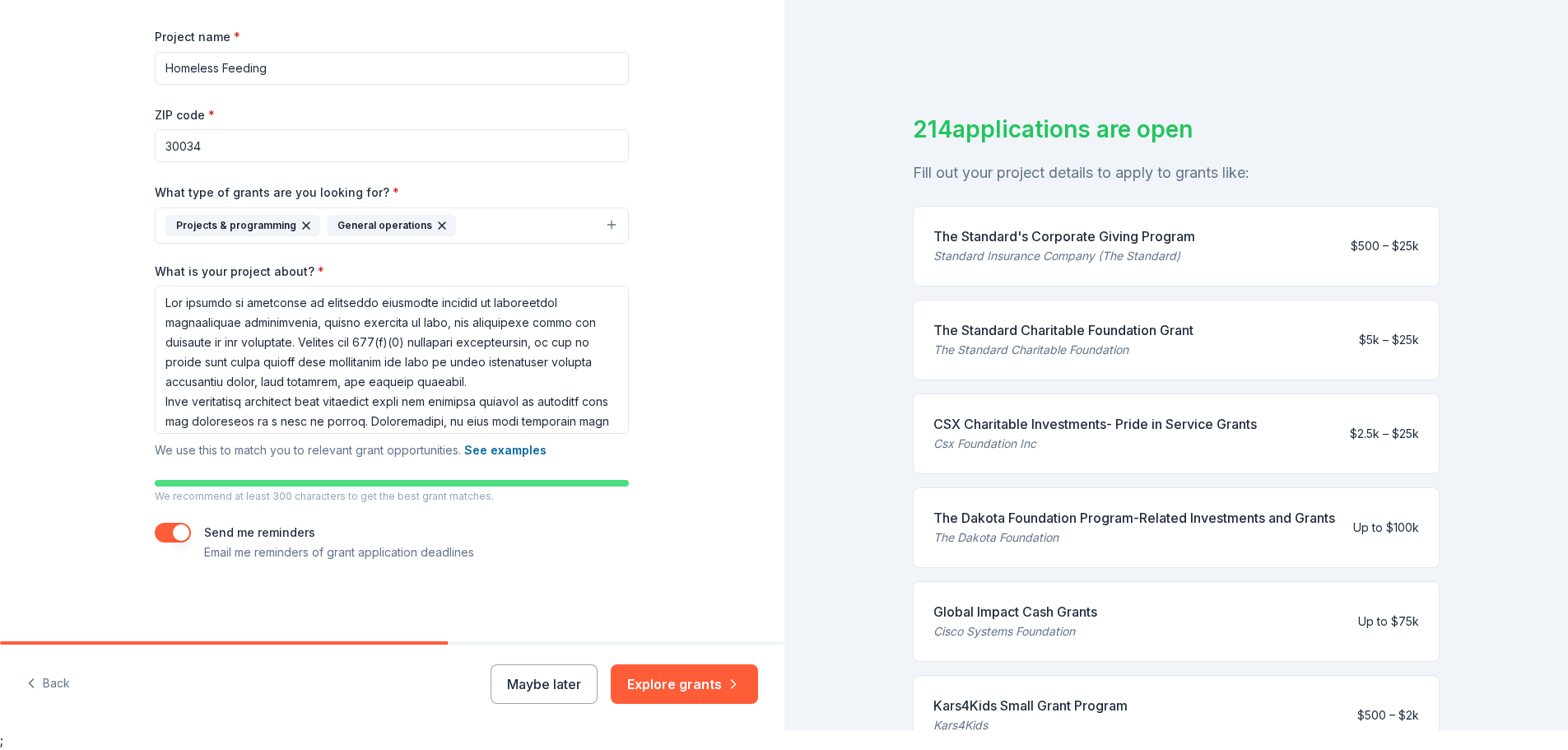
scroll to position [212, 0]
drag, startPoint x: 241, startPoint y: 128, endPoint x: 85, endPoint y: 137, distance: 156.3
click at [128, 138] on div "Tell us about your project. We'll find grants you can apply for. Project name *…" at bounding box center [391, 206] width 527 height 871
paste input "Community Care Project"
type input "Community Care Project"
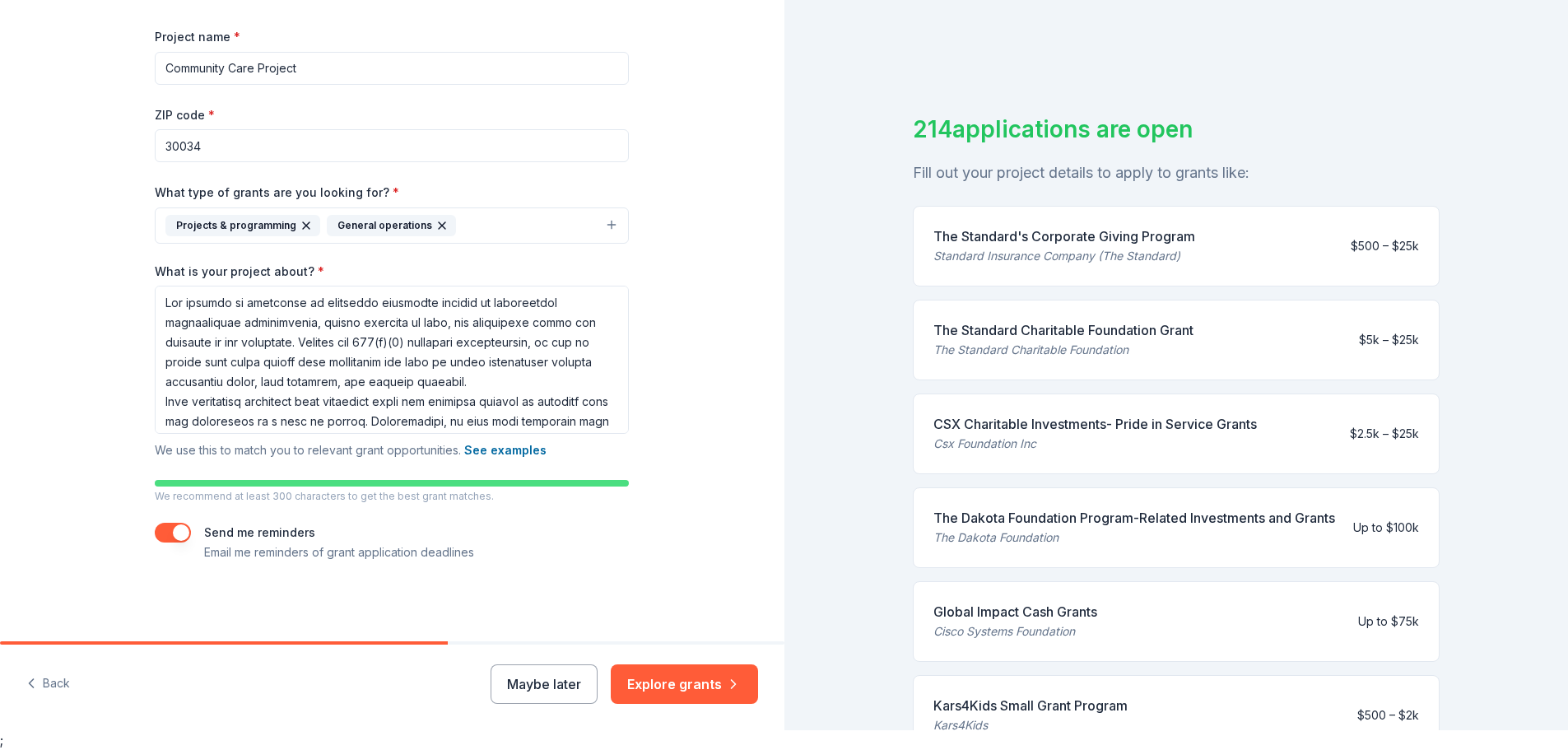
drag, startPoint x: 144, startPoint y: 218, endPoint x: 135, endPoint y: 220, distance: 9.2
click at [155, 162] on input "30034" at bounding box center [391, 145] width 474 height 33
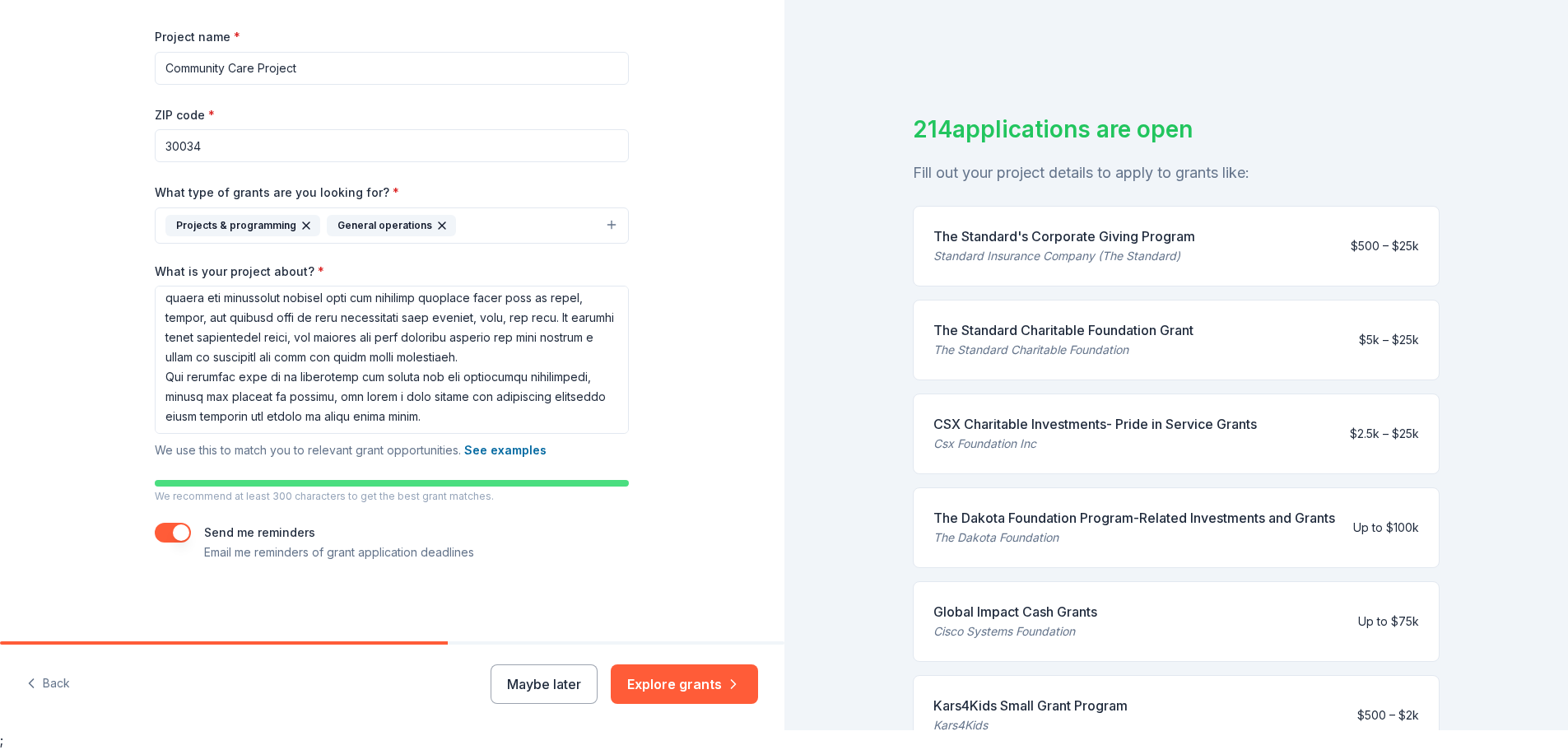
scroll to position [192, 0]
click at [663, 667] on button "Explore grants" at bounding box center [684, 684] width 147 height 40
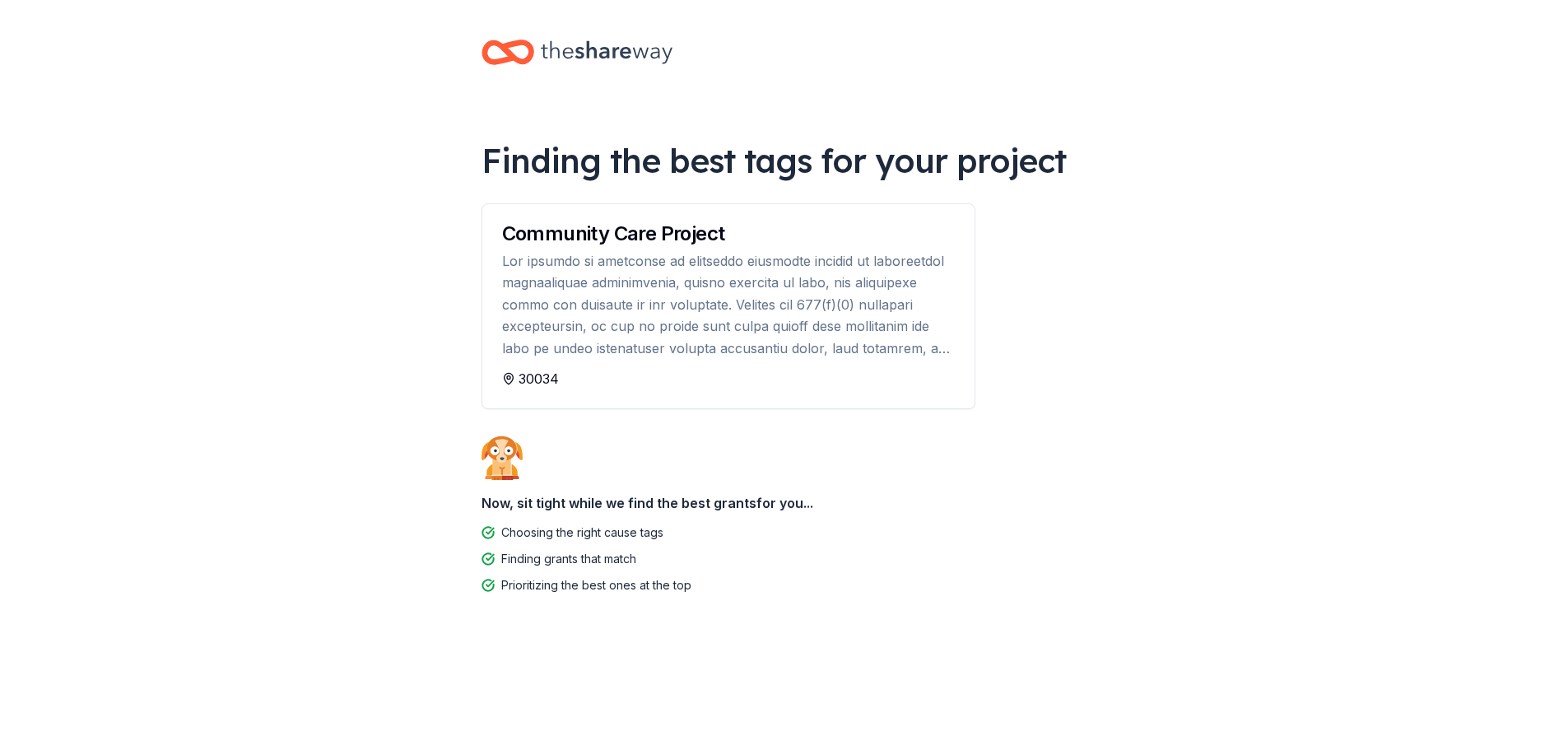
scroll to position [166, 0]
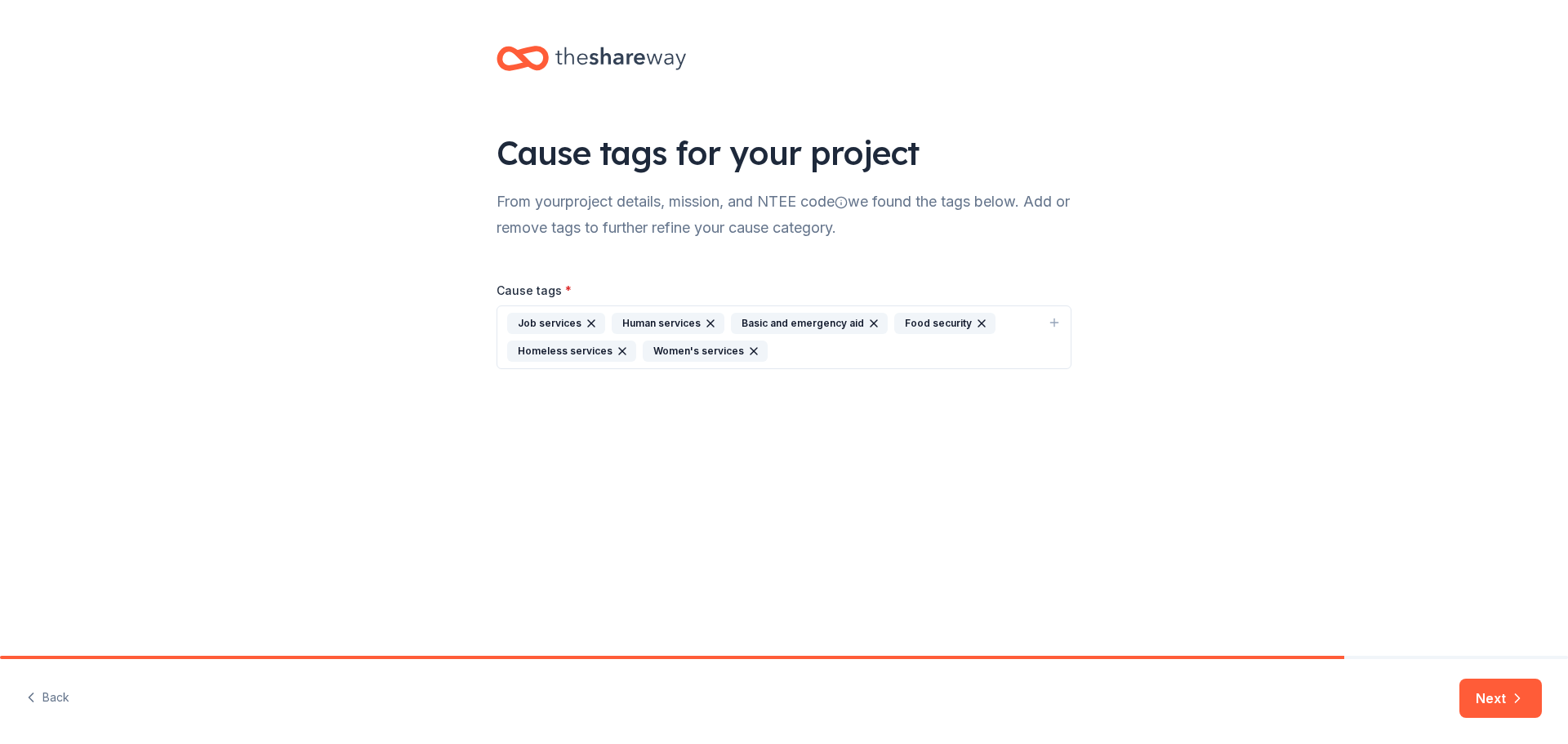
click at [671, 334] on div "Human services" at bounding box center [668, 323] width 112 height 22
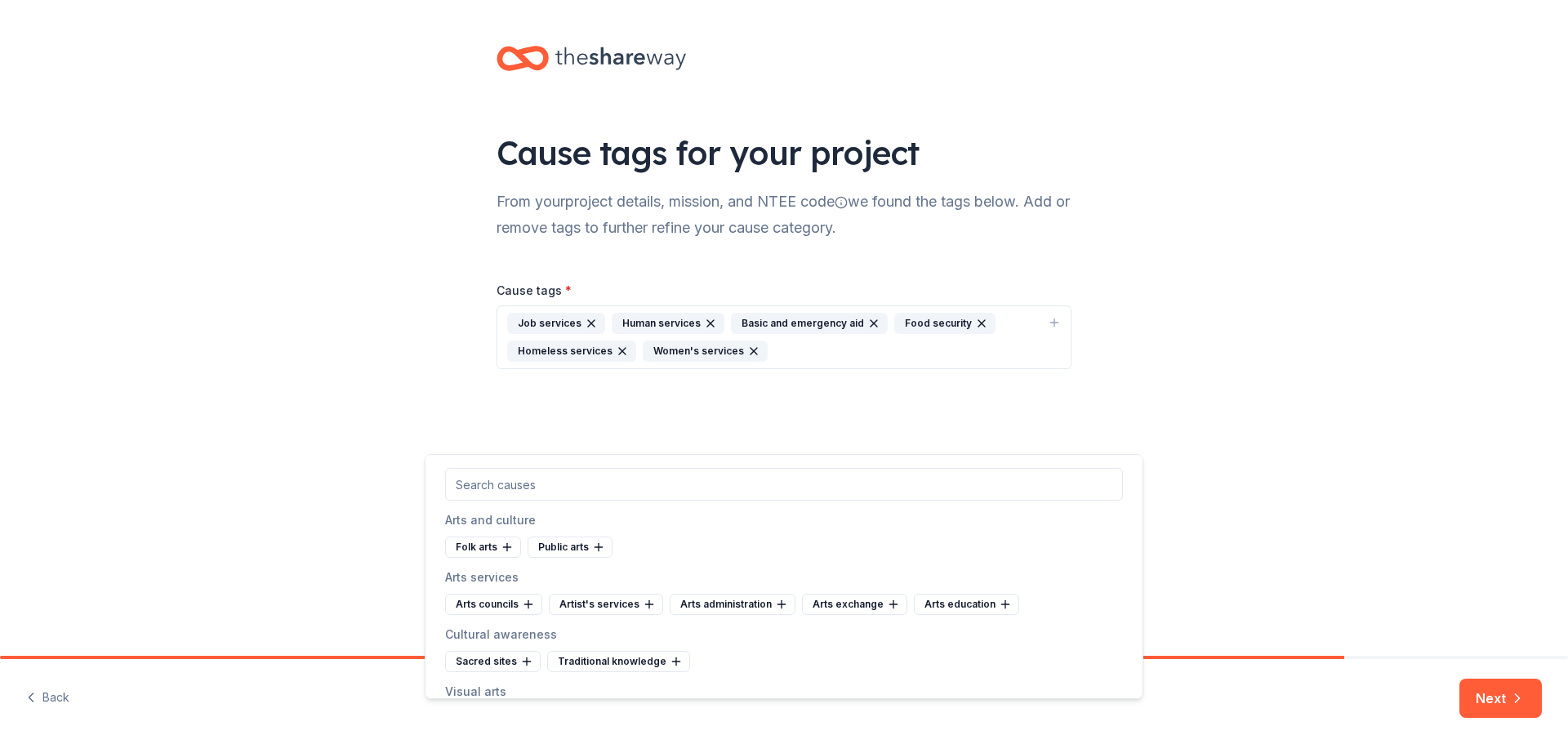
click at [645, 334] on div "Human services" at bounding box center [668, 323] width 112 height 22
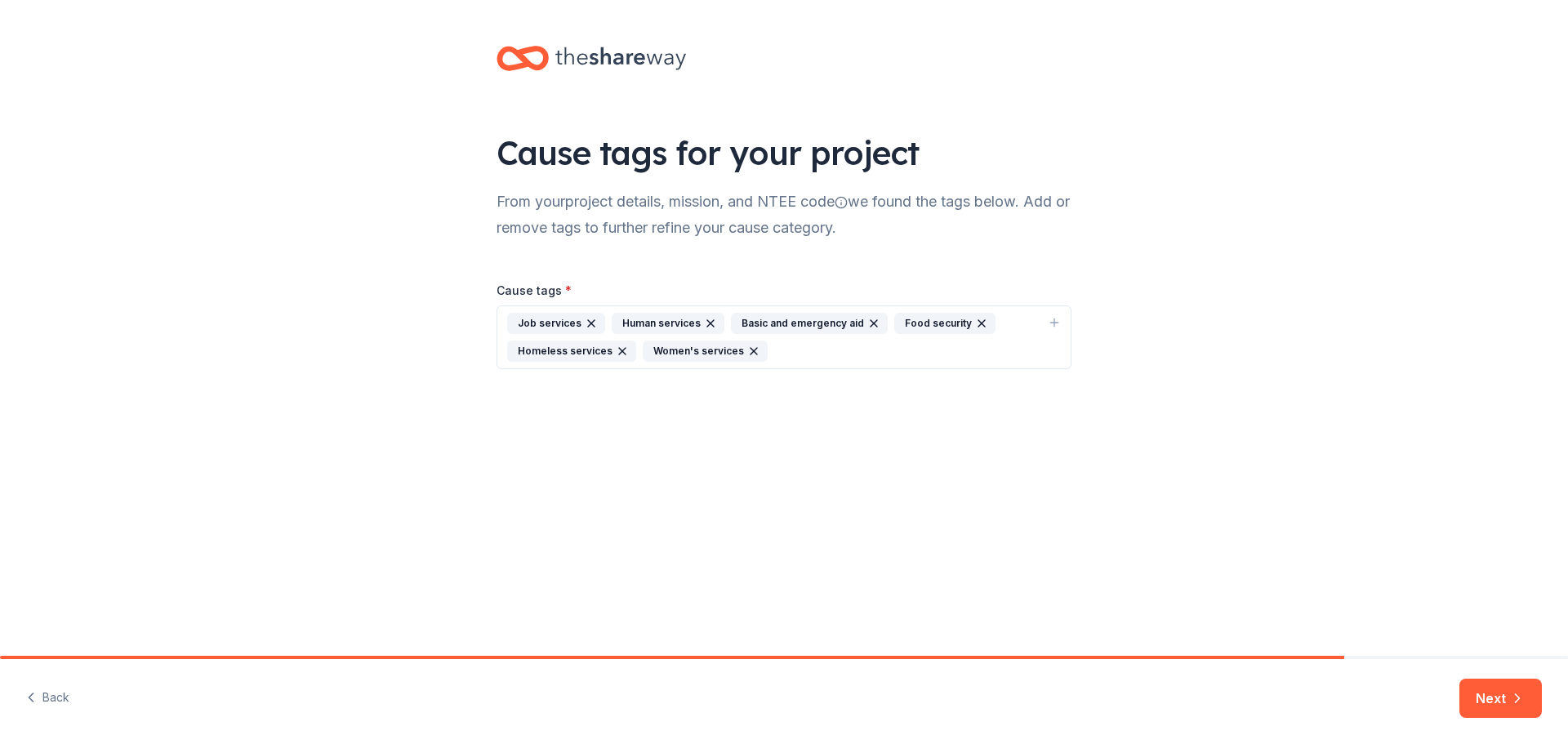
click at [645, 334] on div "Human services" at bounding box center [668, 323] width 112 height 22
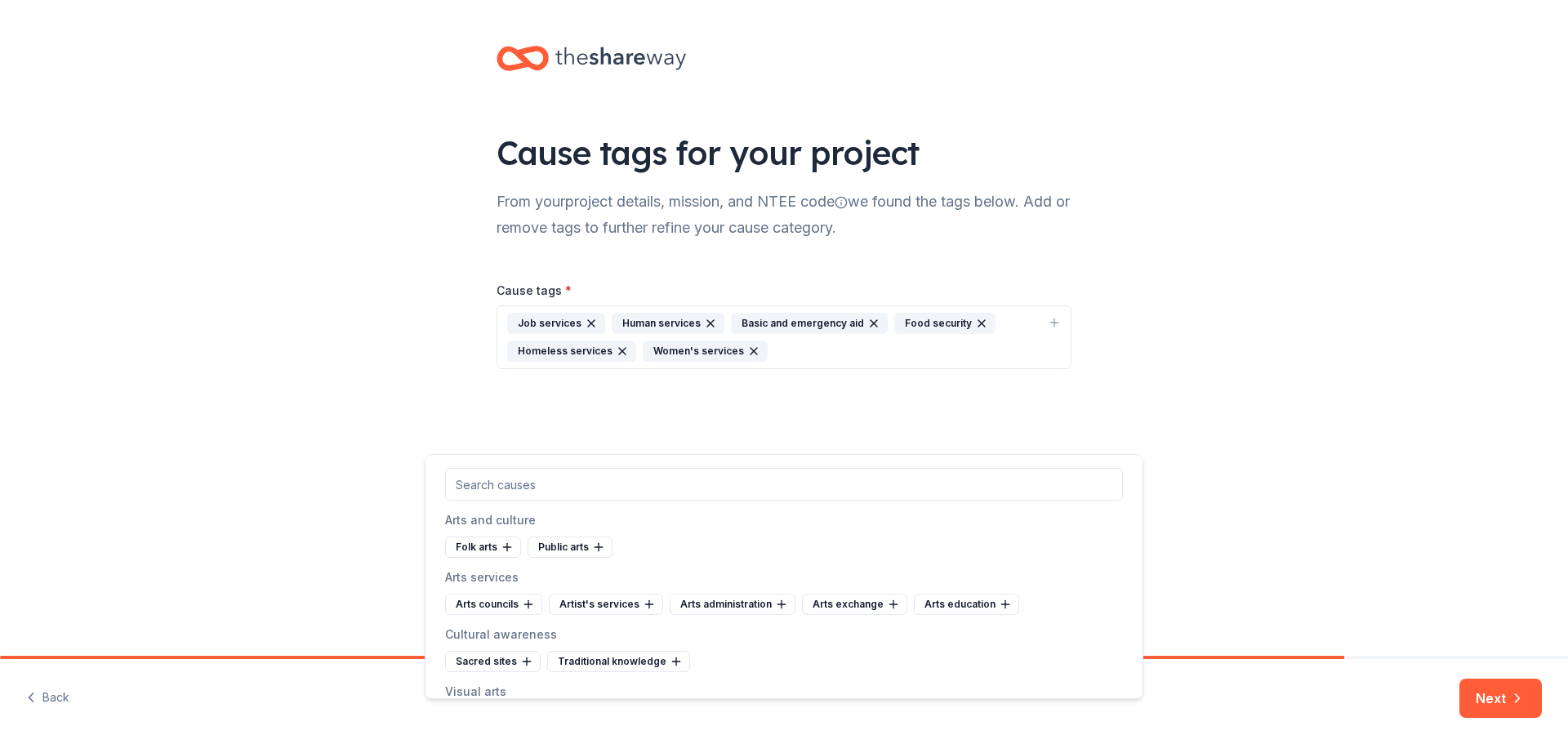
click at [632, 334] on div "Human services" at bounding box center [668, 323] width 112 height 22
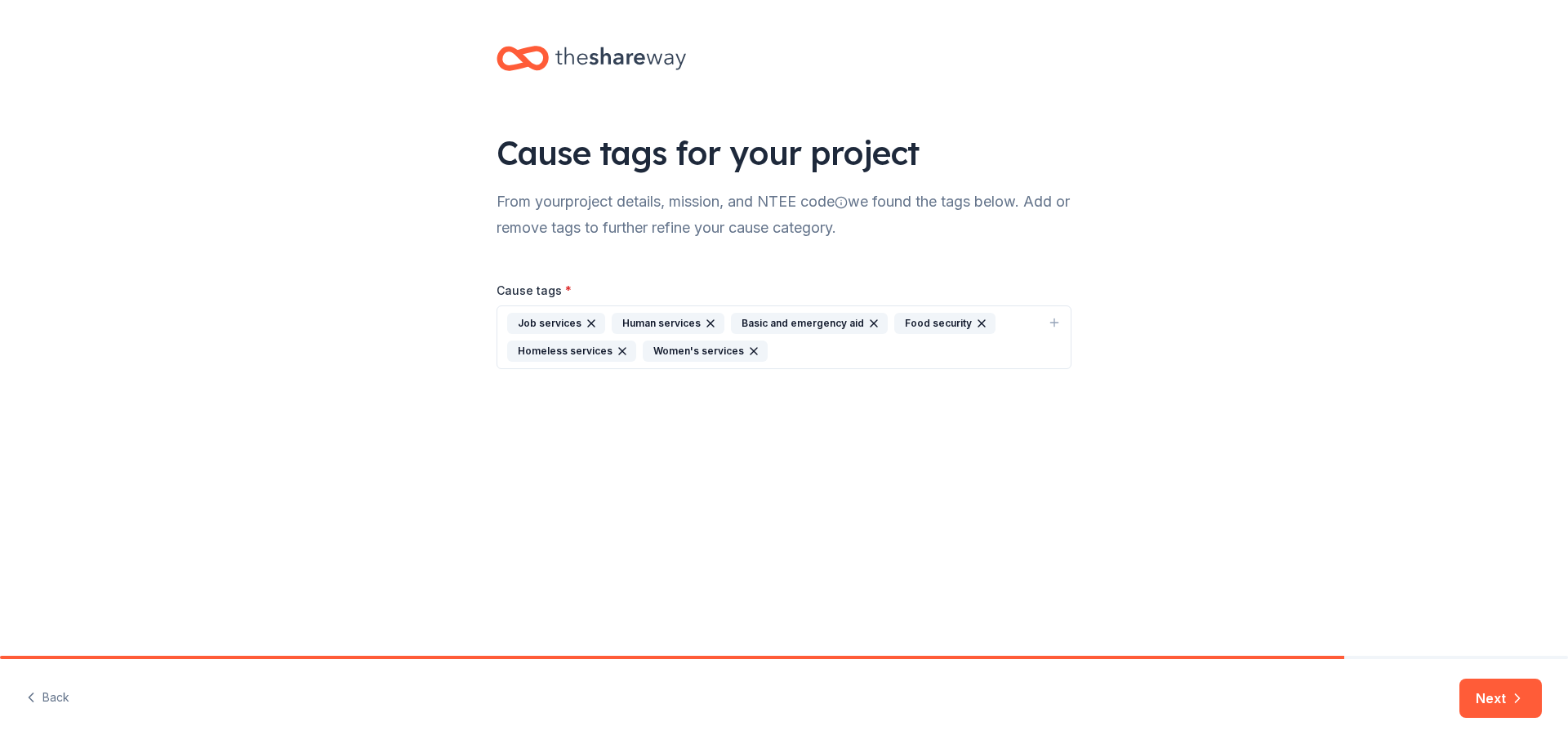
click at [632, 334] on div "Human services" at bounding box center [668, 323] width 112 height 22
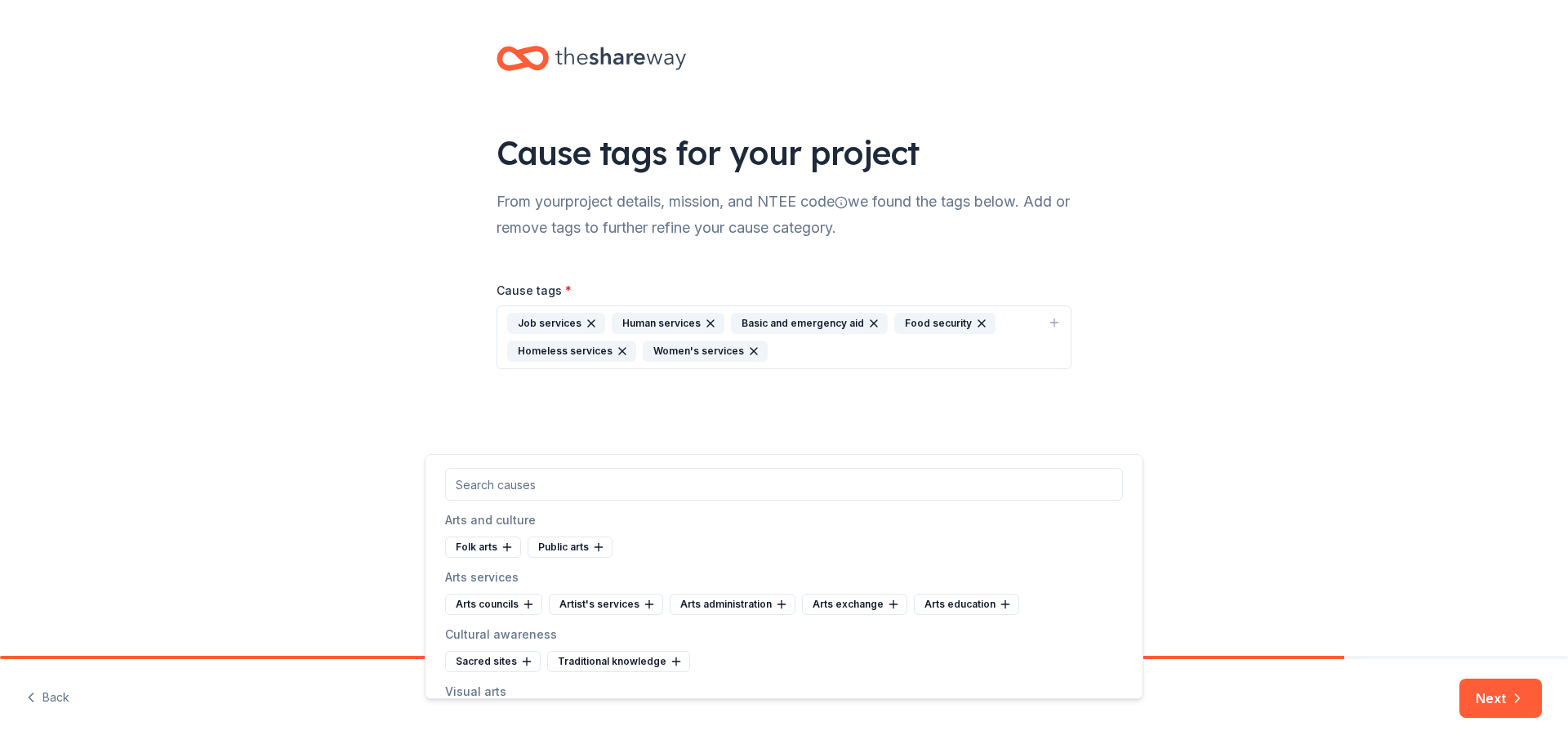
click at [585, 489] on input "text" at bounding box center [784, 484] width 678 height 33
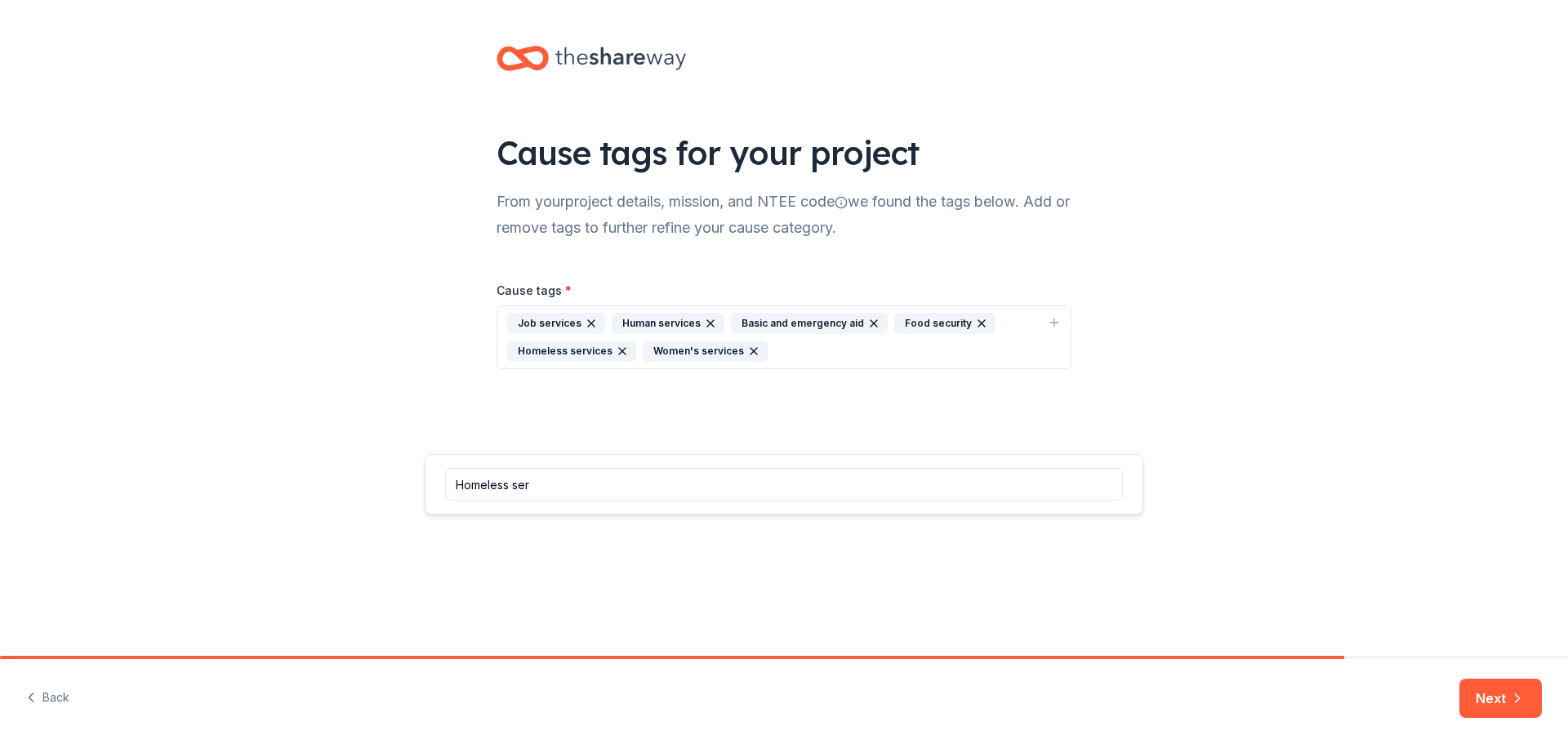
type input "Homeless serv"
drag, startPoint x: 579, startPoint y: 498, endPoint x: 459, endPoint y: 513, distance: 120.9
click at [459, 513] on div "Homeless serv" at bounding box center [784, 485] width 717 height 59
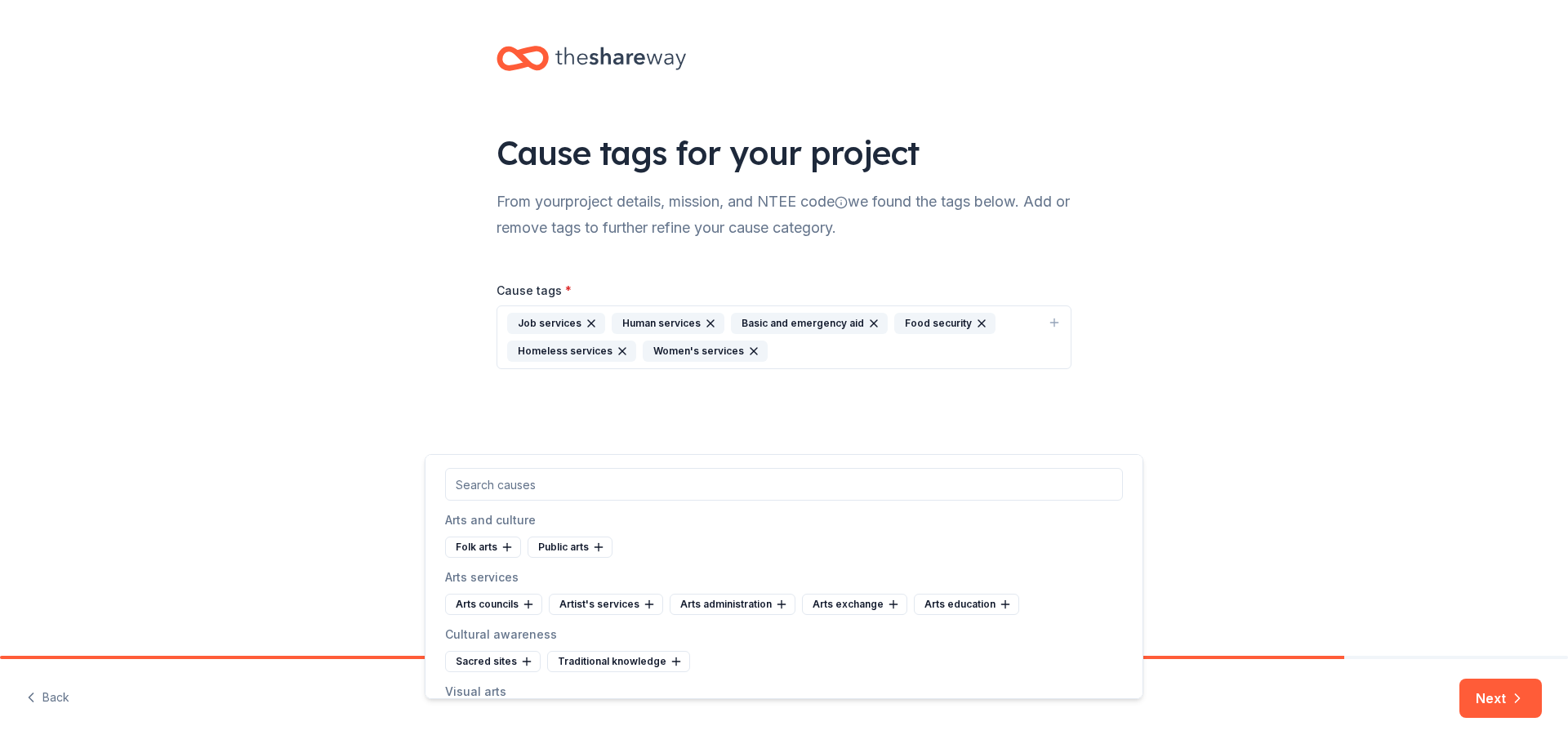
click at [1489, 704] on button "Next" at bounding box center [1500, 699] width 83 height 39
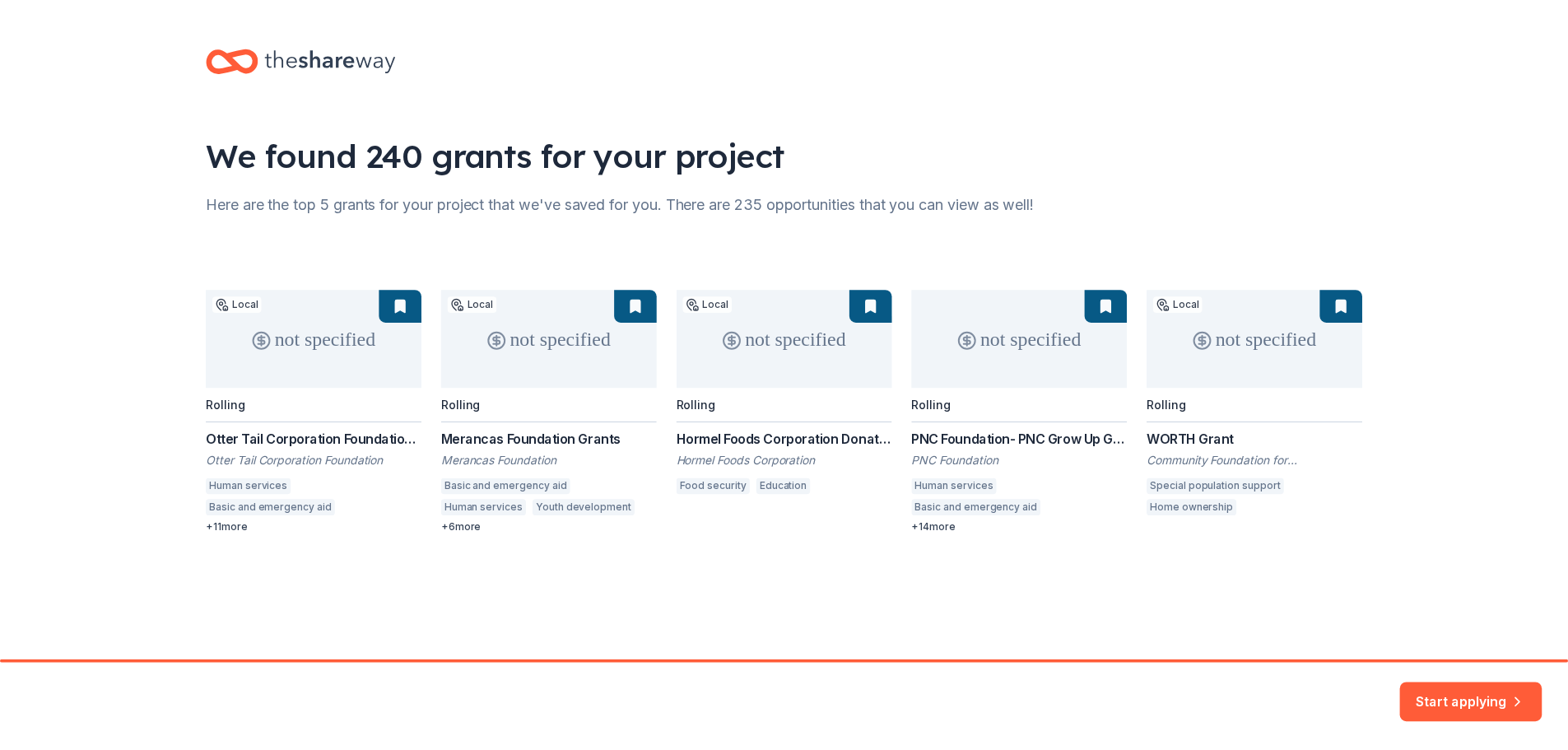
scroll to position [94, 0]
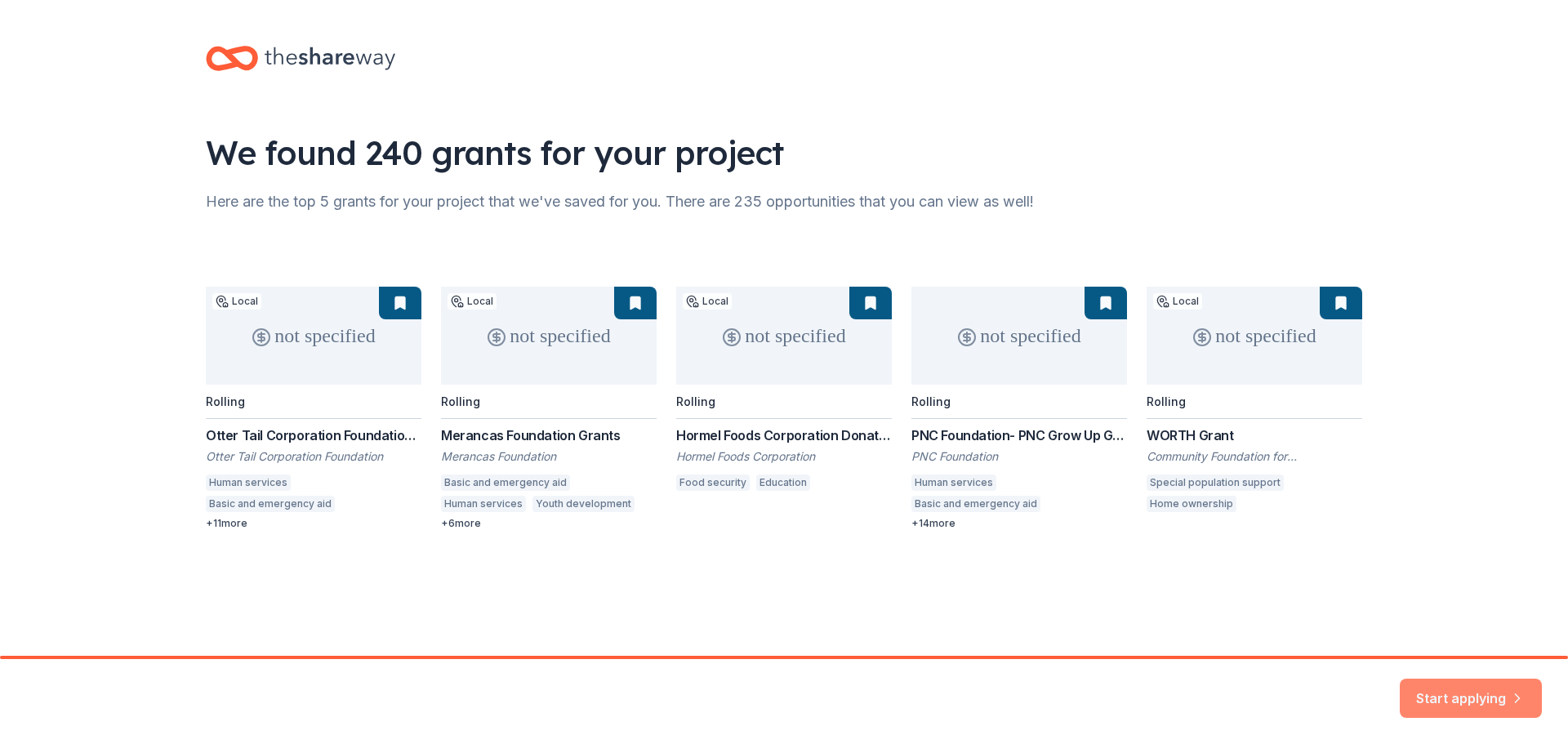
click at [1400, 690] on button "Start applying" at bounding box center [1470, 696] width 142 height 39
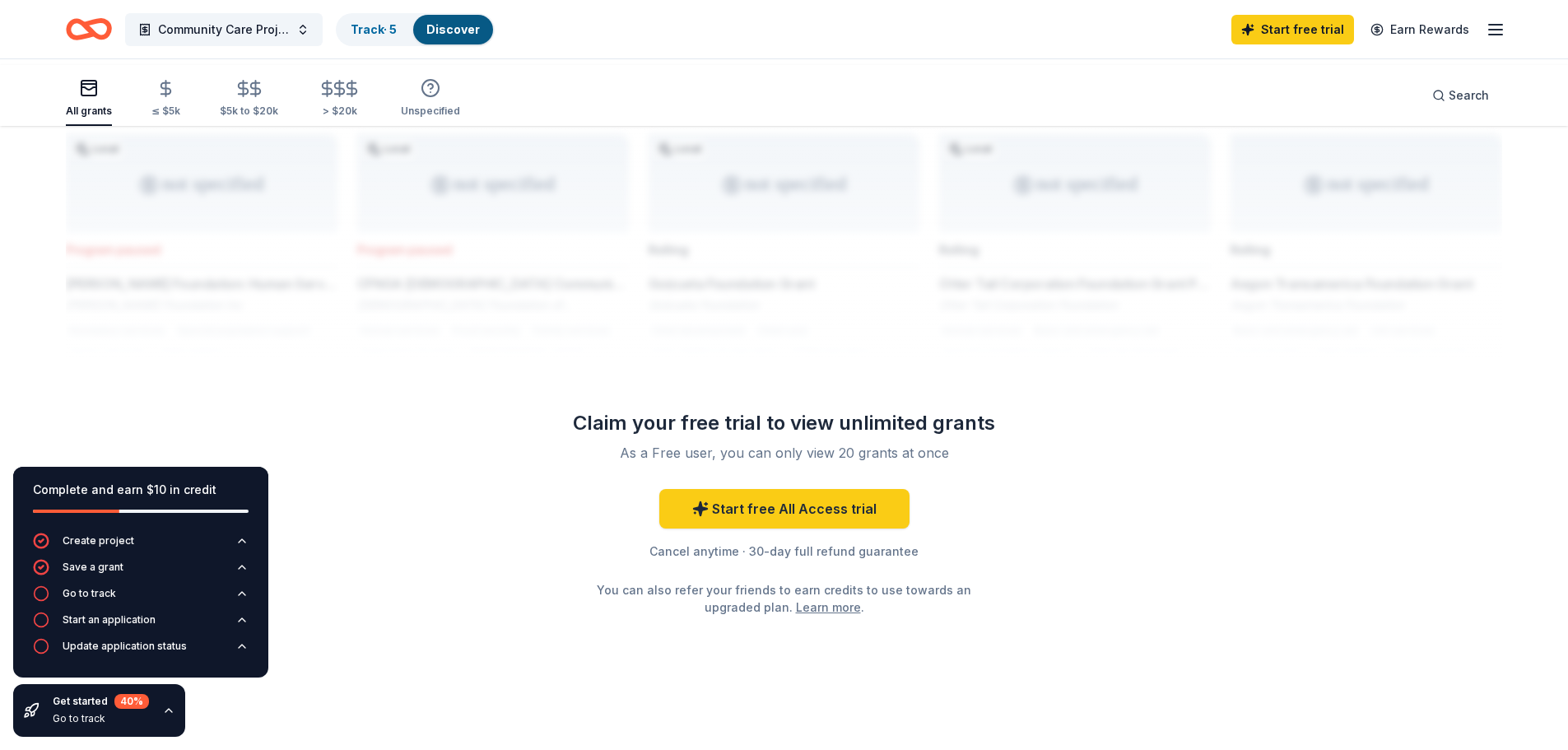
scroll to position [1538, 0]
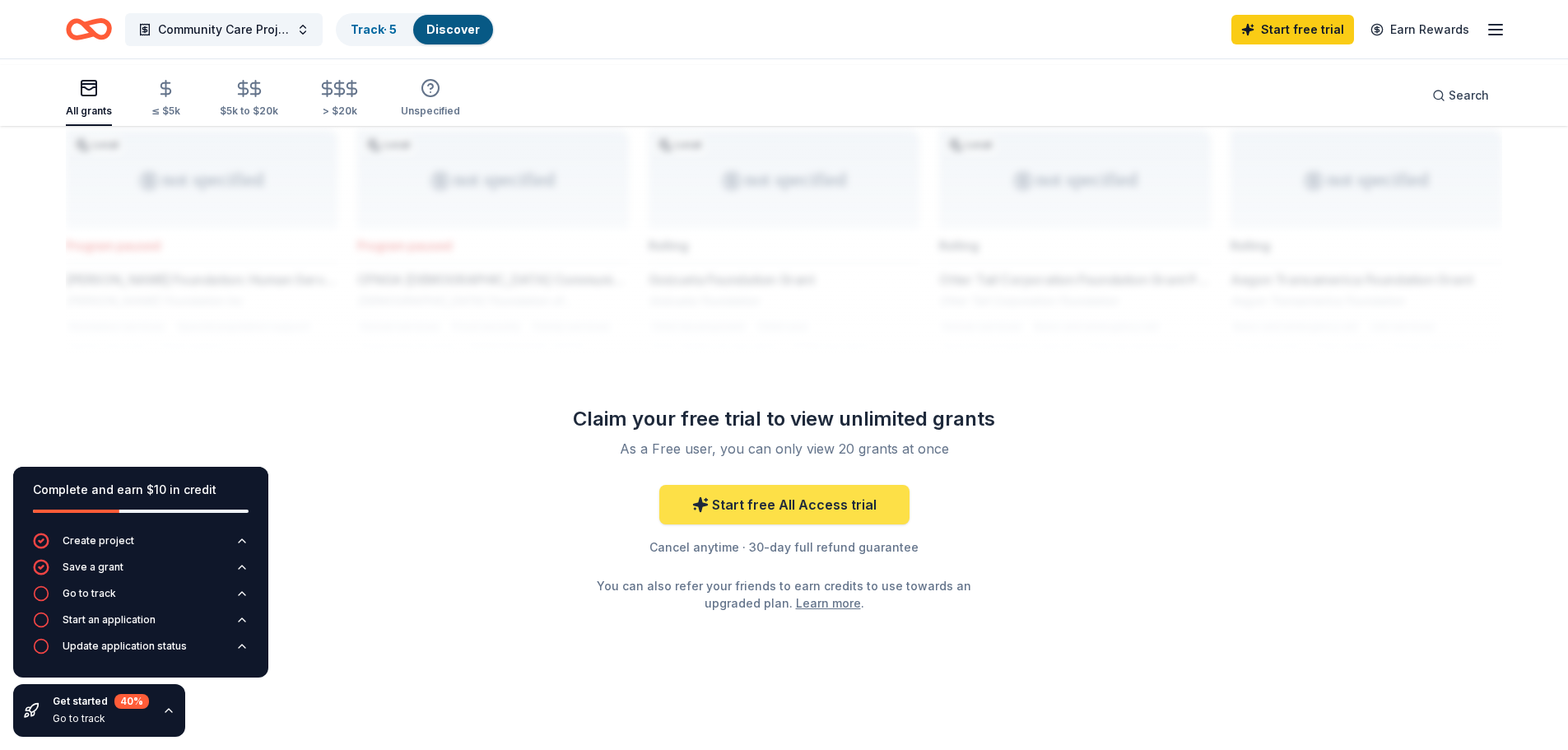
click at [828, 525] on link "Start free All Access trial" at bounding box center [784, 505] width 250 height 40
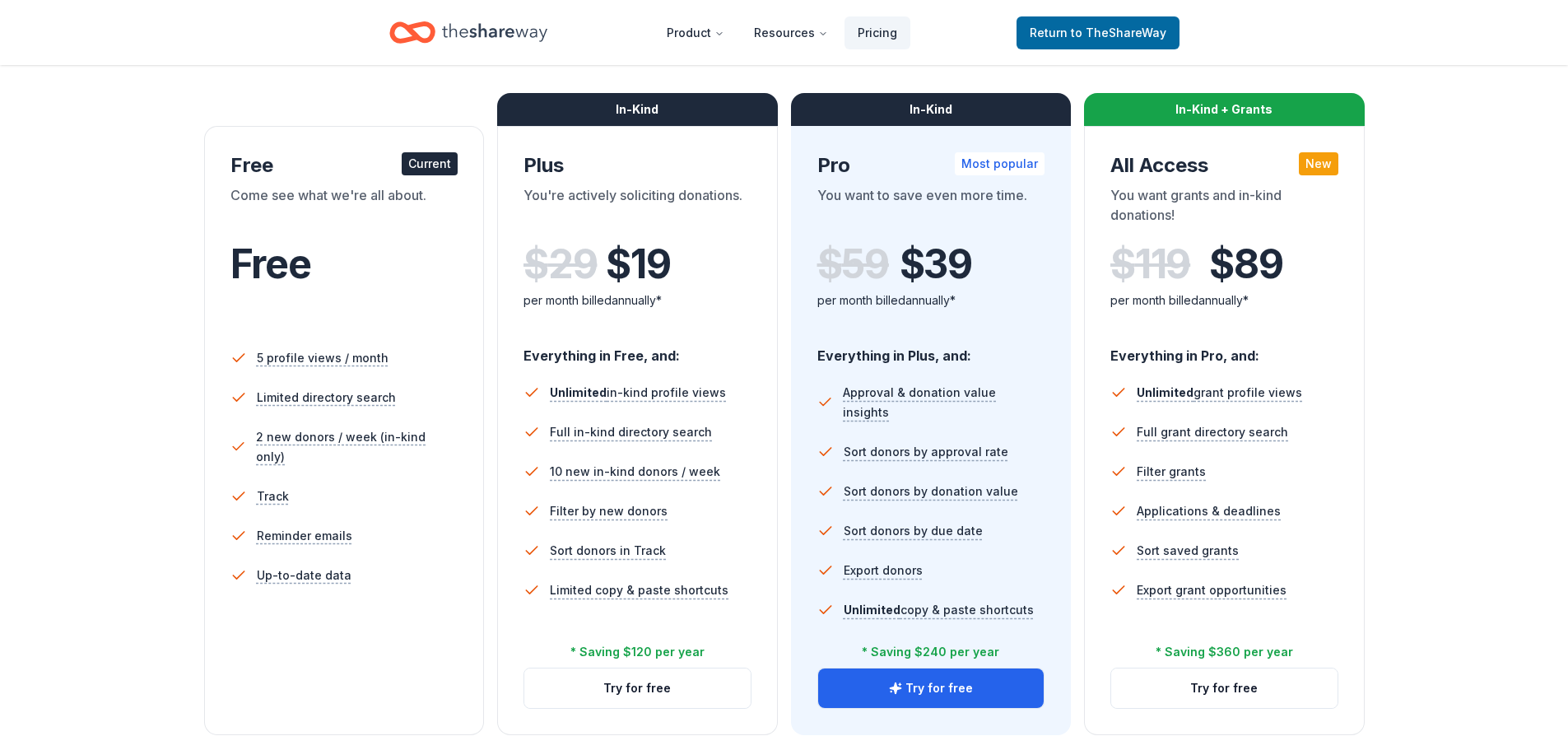
scroll to position [384, 0]
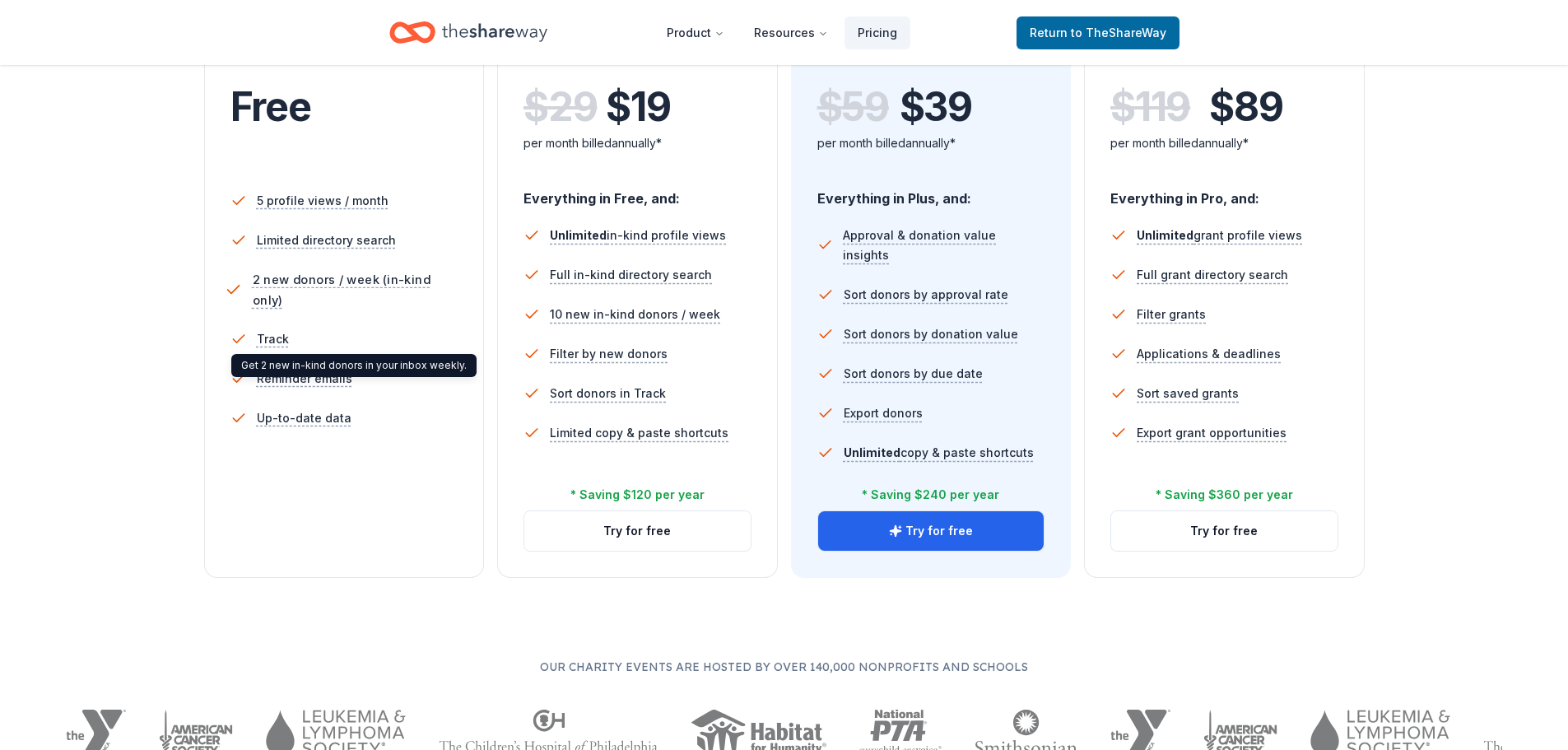
click at [308, 311] on span "2 new donors / week (in-kind only)" at bounding box center [357, 289] width 212 height 41
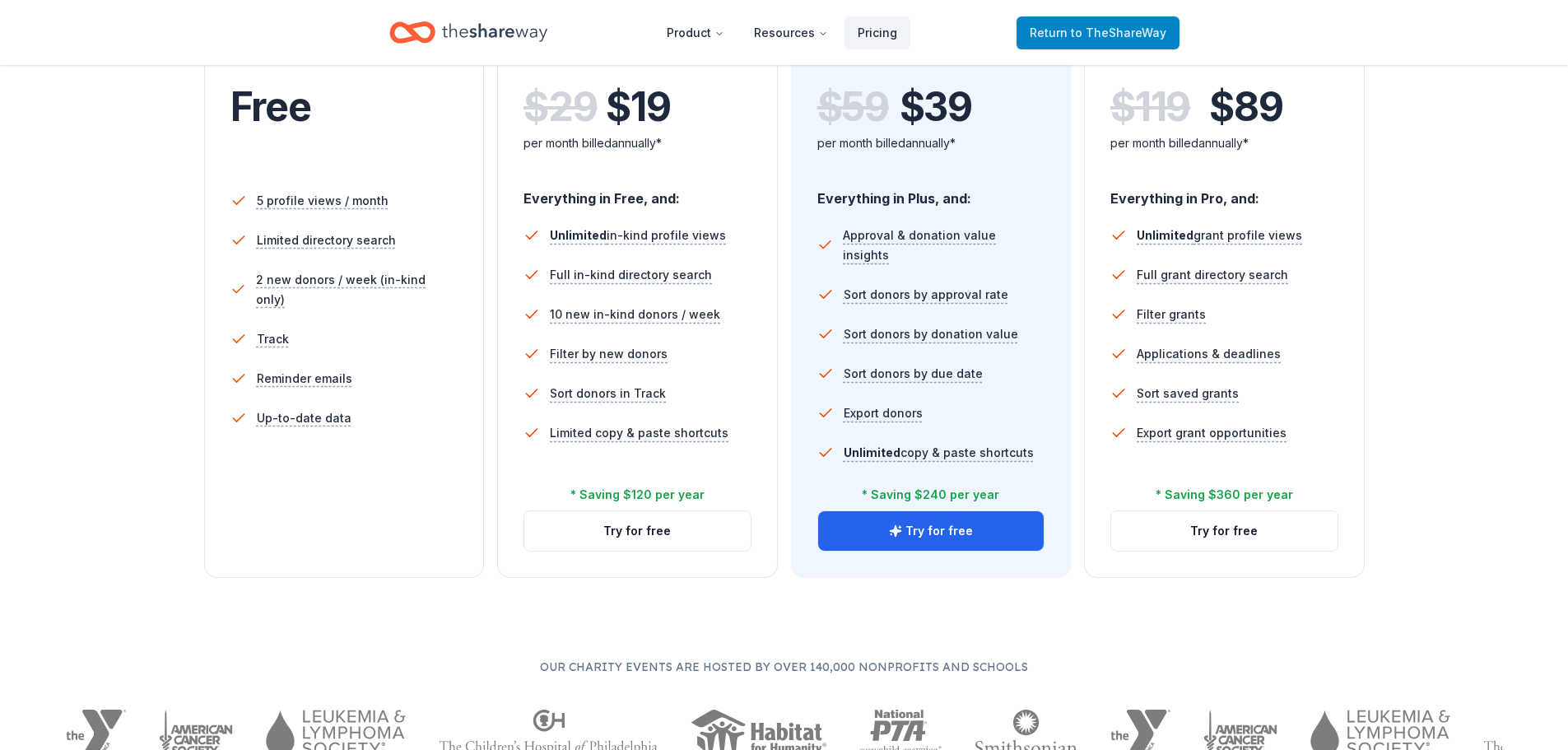
click at [1029, 50] on link "Return to TheShareWay" at bounding box center [1098, 33] width 163 height 33
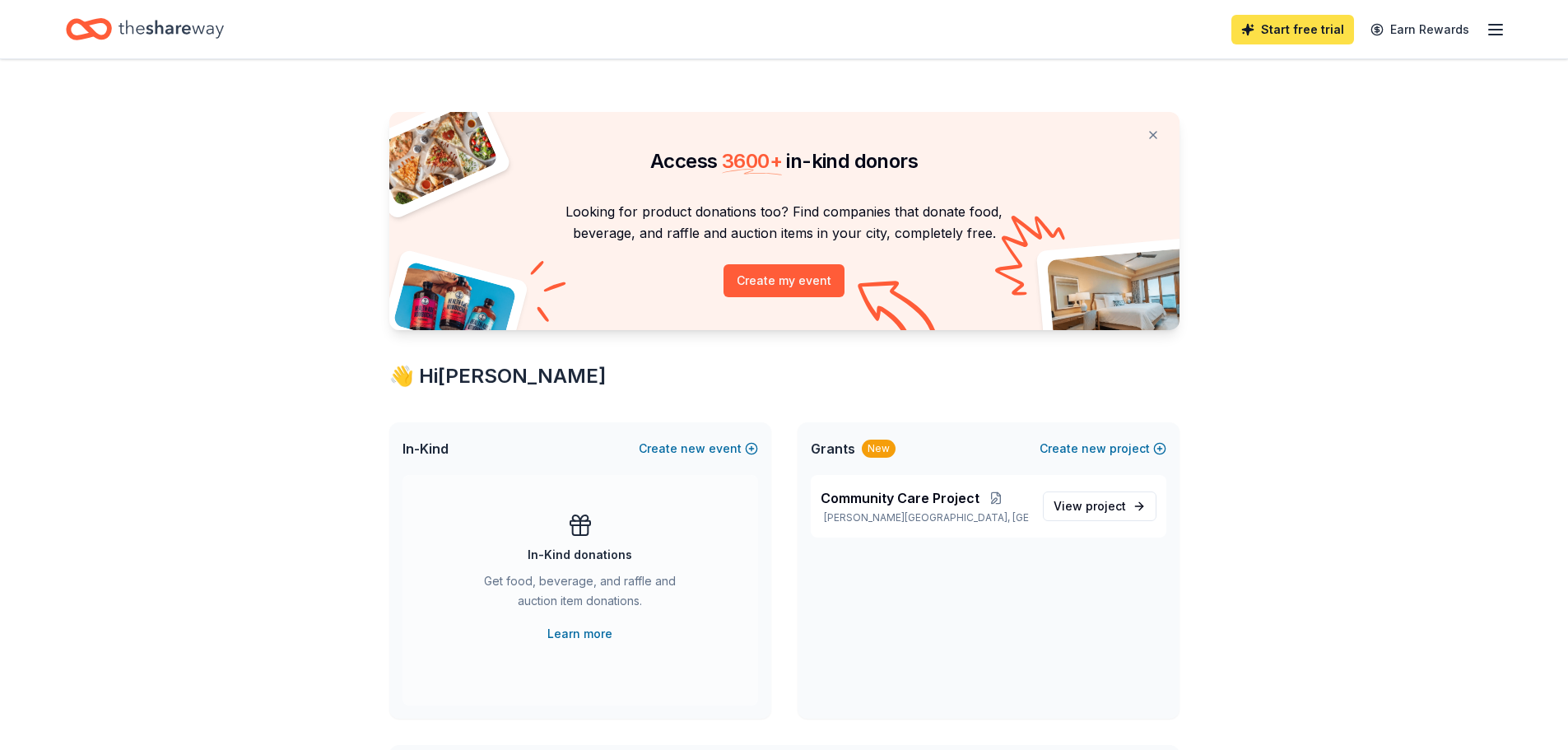
click at [1232, 23] on link "Start free trial" at bounding box center [1293, 30] width 123 height 30
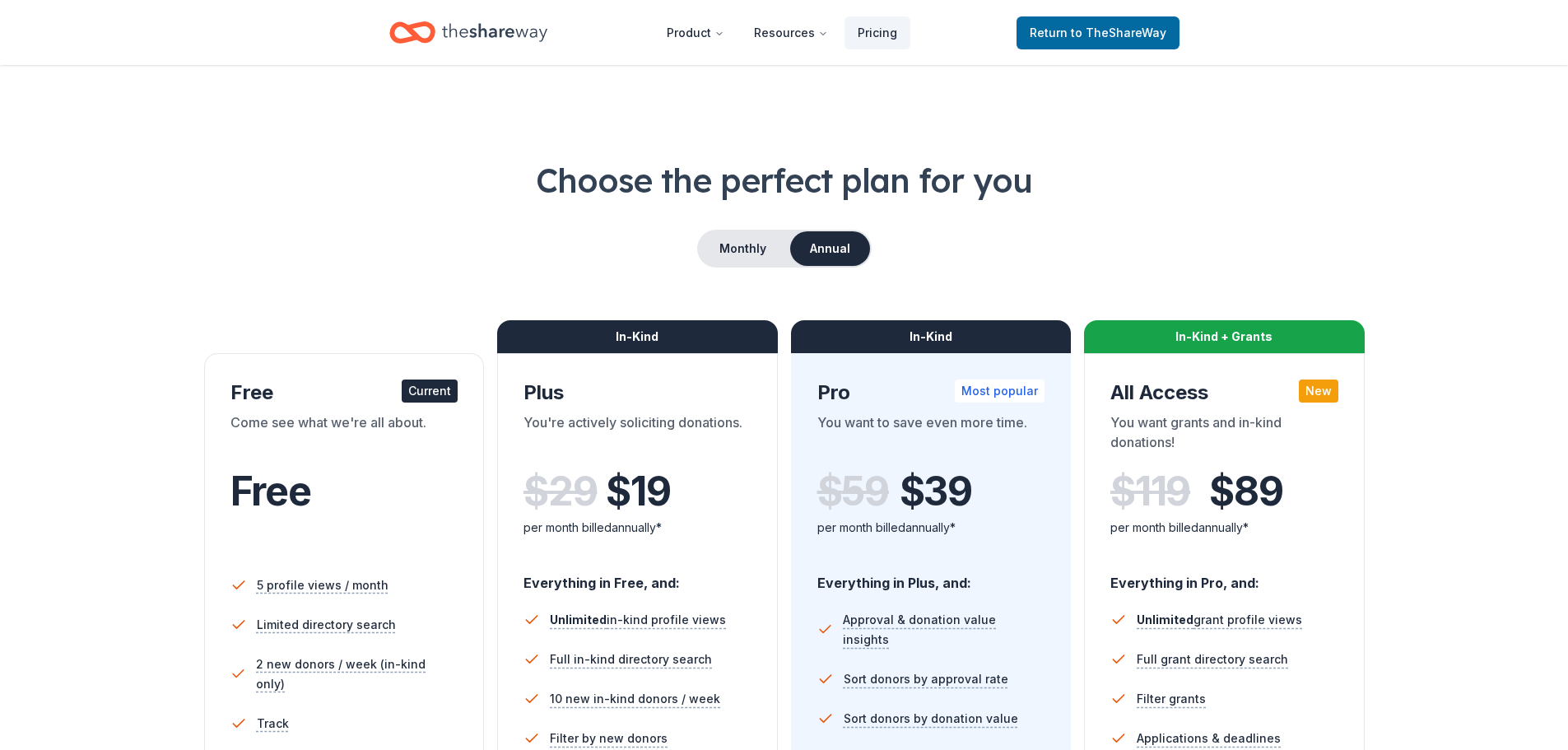
click at [387, 459] on div "Come see what we're all about." at bounding box center [345, 435] width 228 height 46
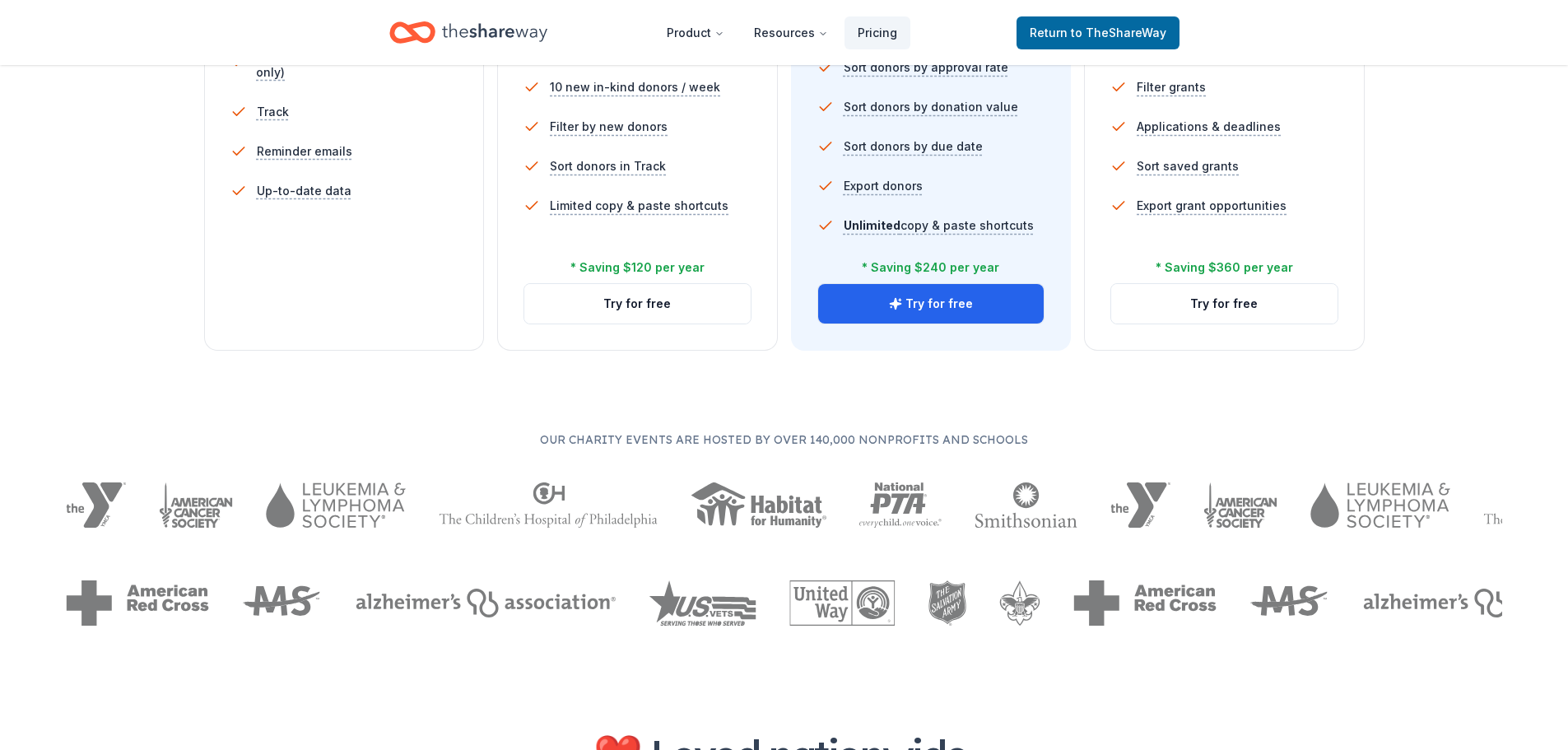
scroll to position [768, 0]
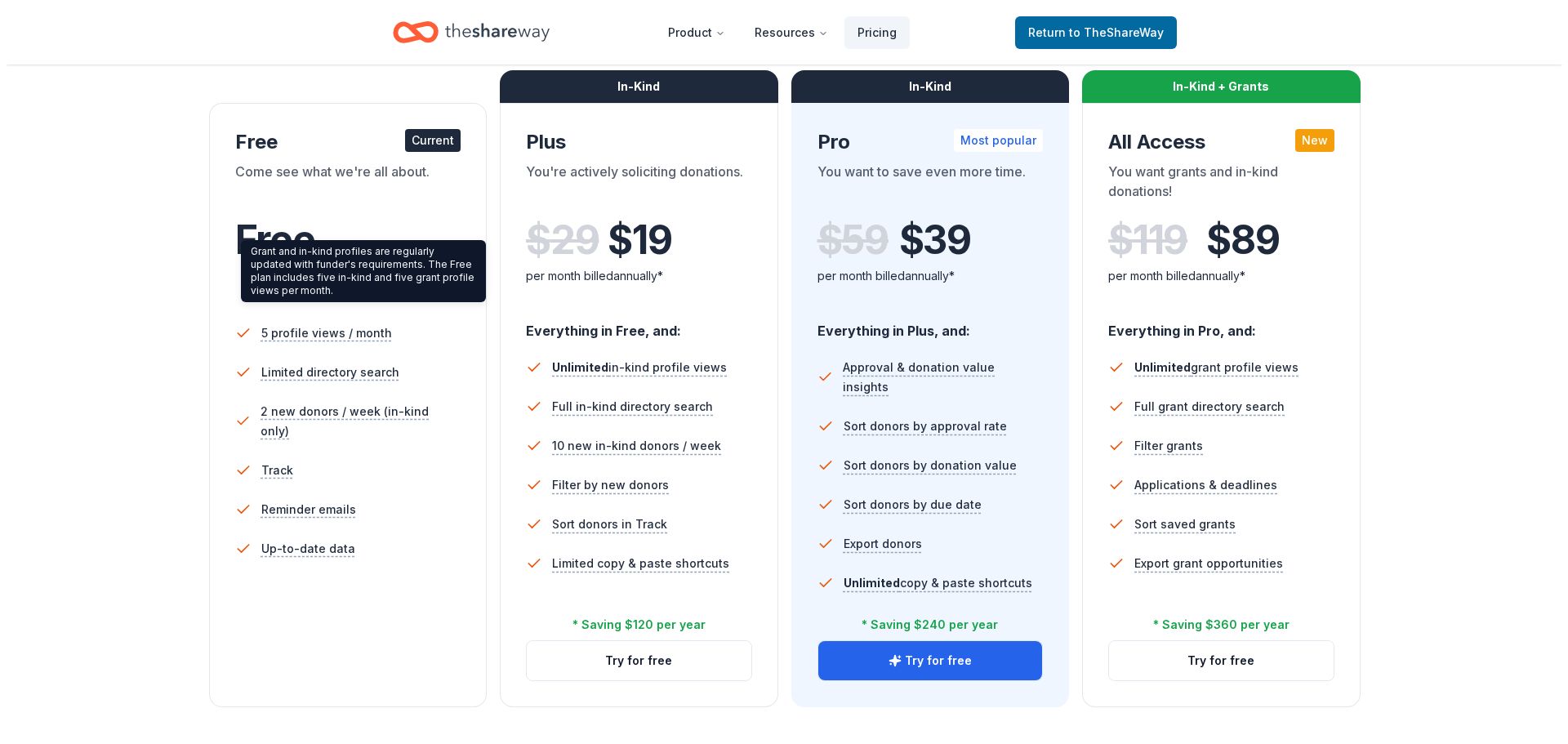
scroll to position [0, 0]
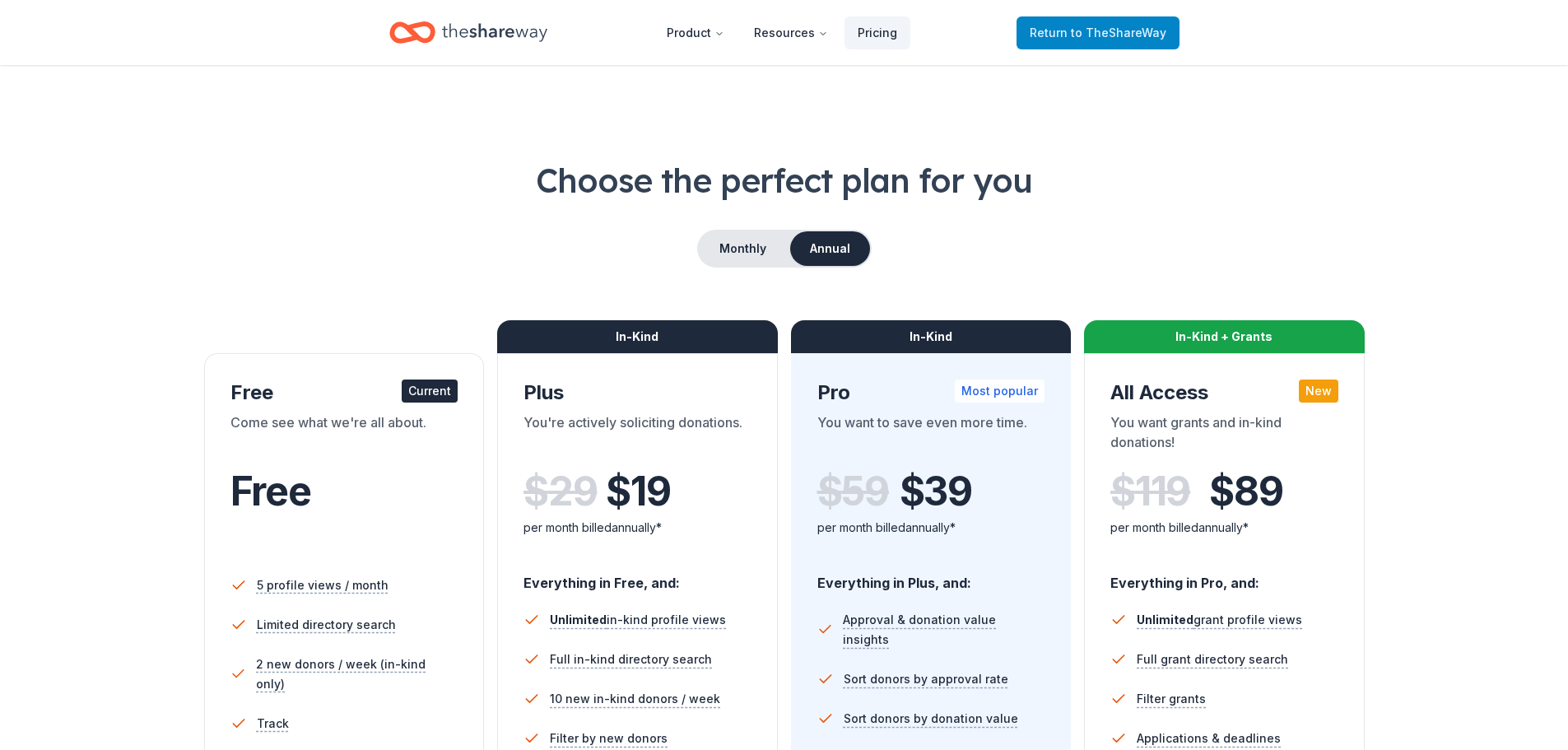
click at [1071, 38] on span "to TheShareWay" at bounding box center [1119, 33] width 95 height 14
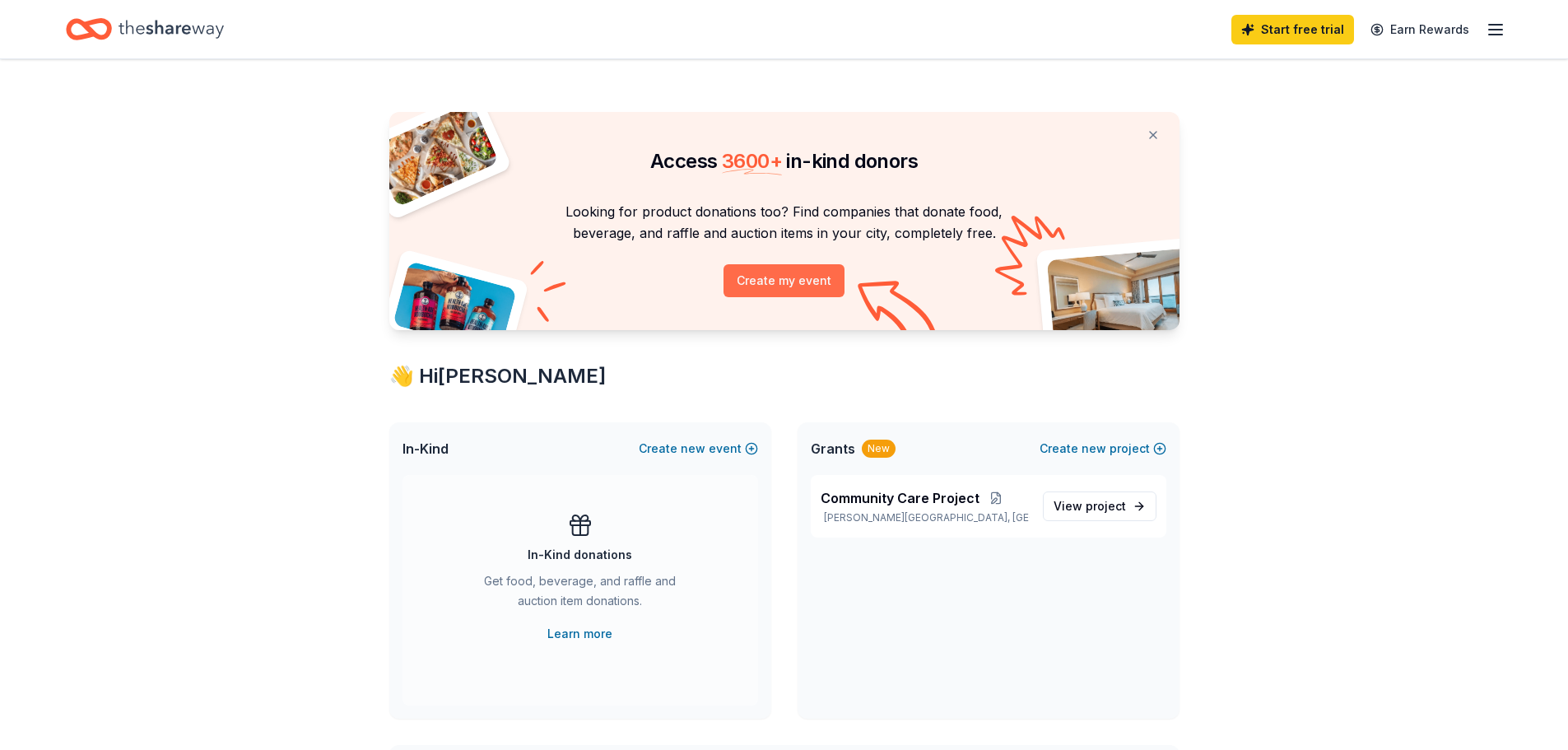
click at [845, 297] on button "Create my event" at bounding box center [784, 280] width 121 height 33
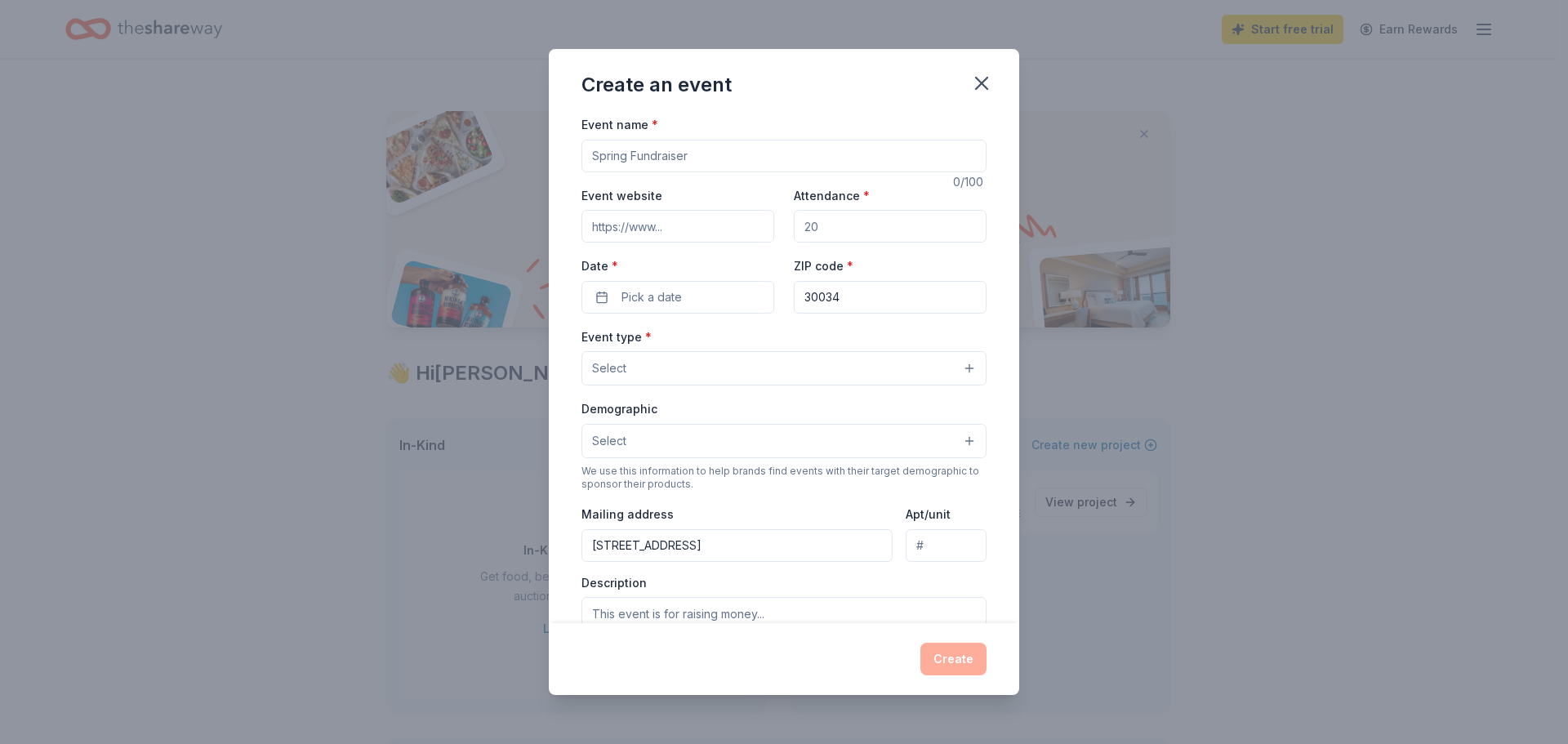
click at [785, 172] on input "Event name *" at bounding box center [783, 156] width 405 height 33
click at [800, 172] on input "Event name *" at bounding box center [783, 156] width 405 height 33
type input "Fall Fundraiser"
click at [903, 242] on input "Attendance *" at bounding box center [890, 226] width 193 height 33
type input "150"
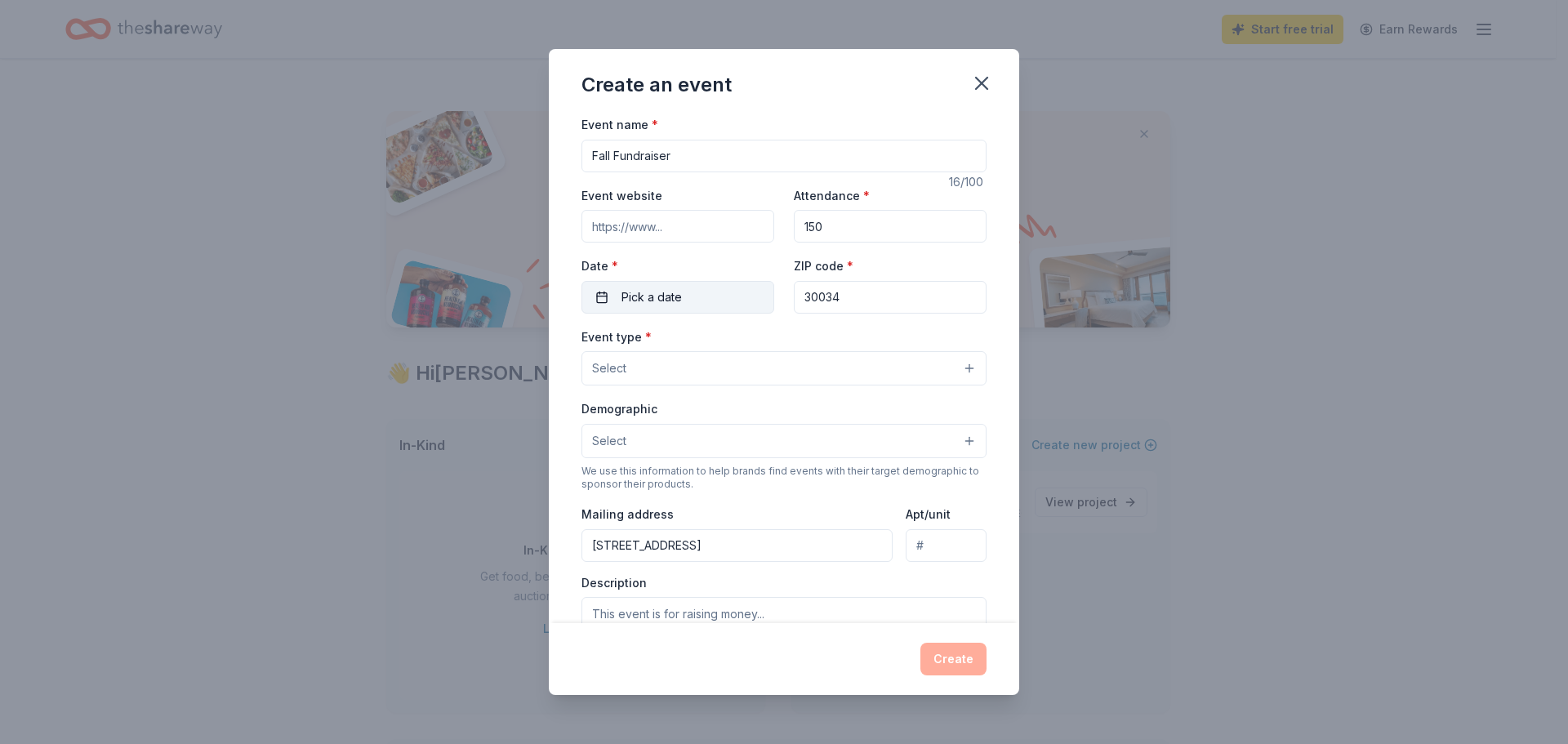
click at [621, 307] on span "Pick a date" at bounding box center [651, 298] width 60 height 20
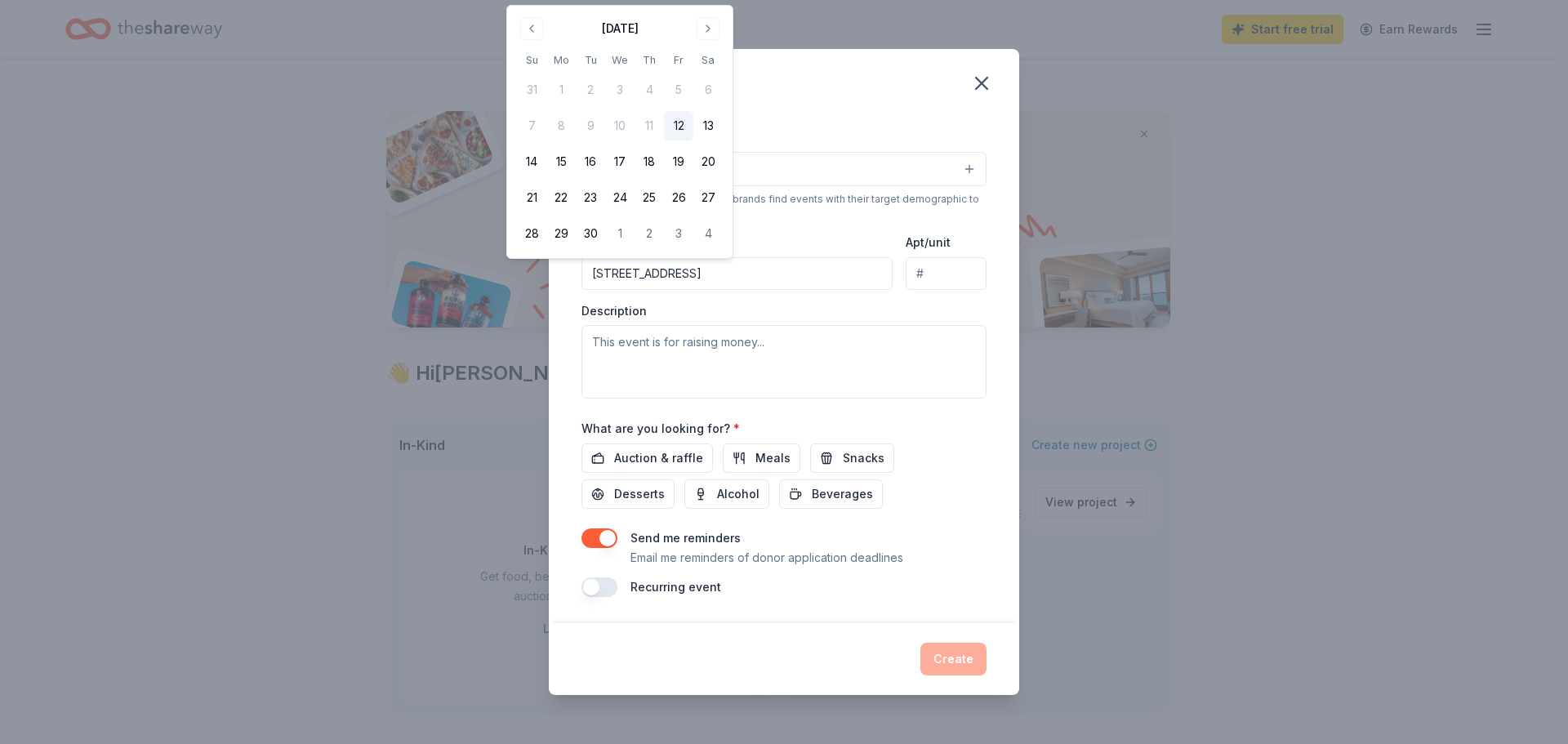
scroll to position [381, 0]
click at [719, 40] on button "Go to next month" at bounding box center [707, 28] width 23 height 23
click at [723, 248] on button "1" at bounding box center [708, 234] width 30 height 30
click at [719, 30] on button "Go to next month" at bounding box center [707, 28] width 23 height 23
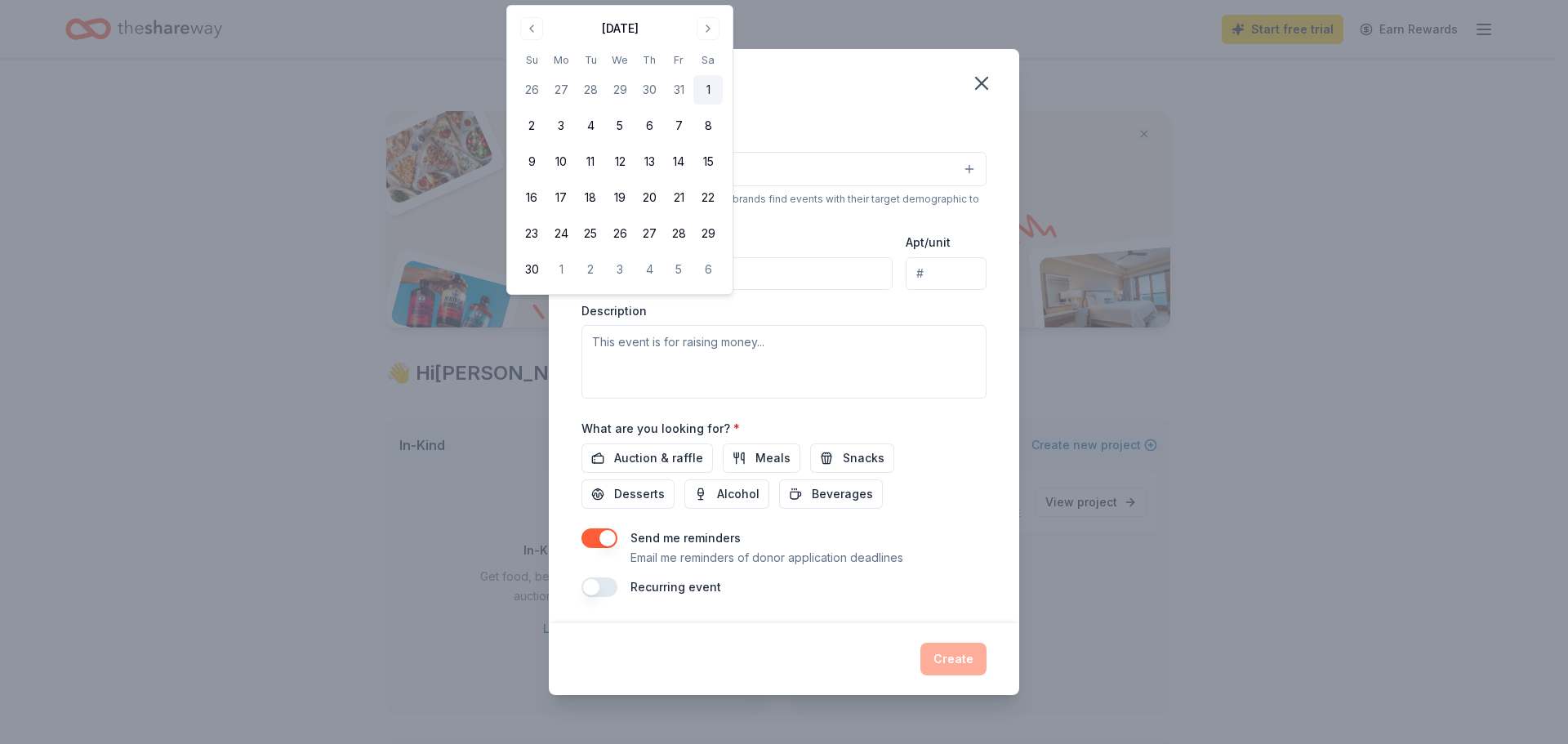
click at [723, 104] on button "1" at bounding box center [708, 90] width 30 height 30
click at [788, 399] on textarea at bounding box center [783, 362] width 405 height 74
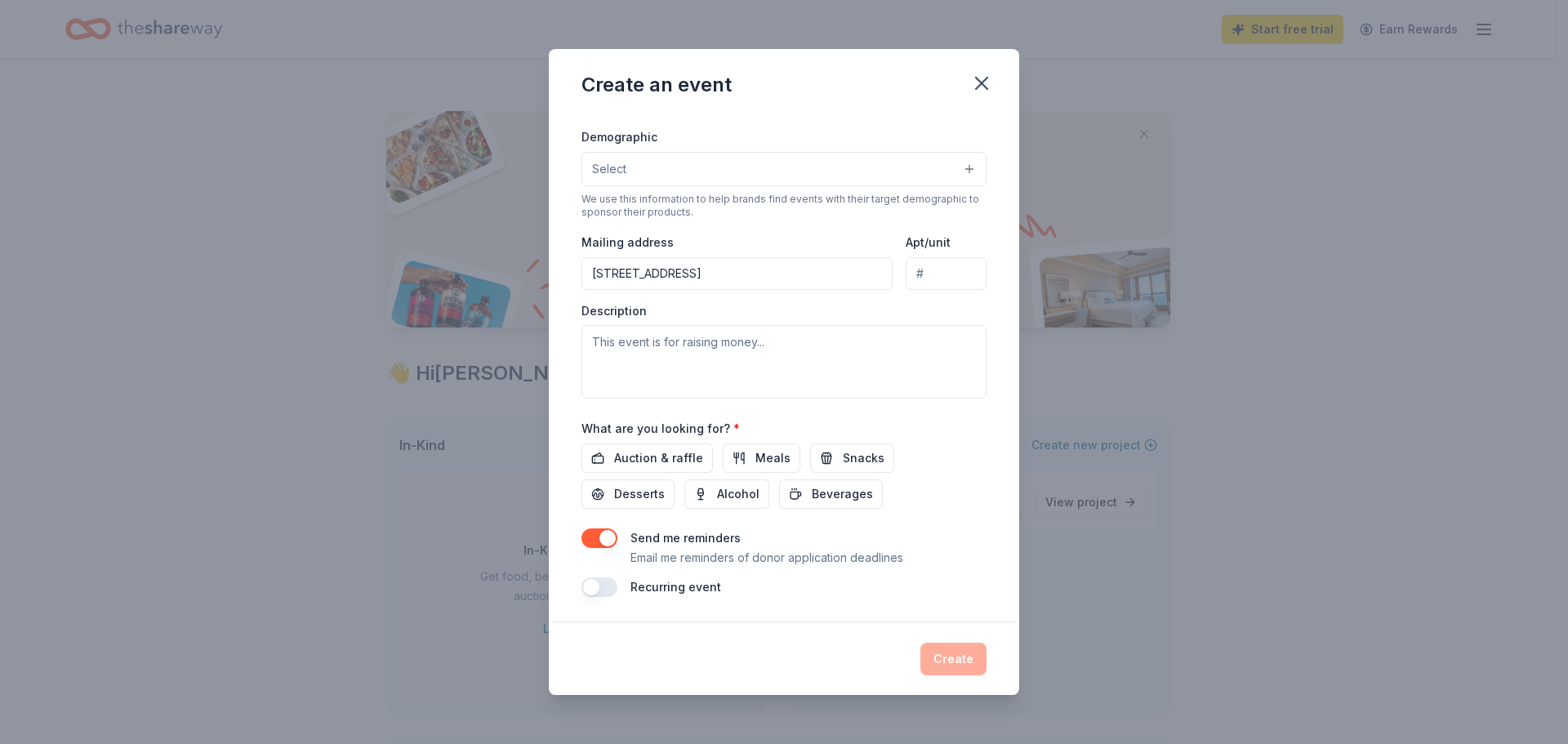
click at [732, 290] on input "3100 LUMBY DRIVE, Decatur, GA, 30034-1696" at bounding box center [737, 273] width 311 height 33
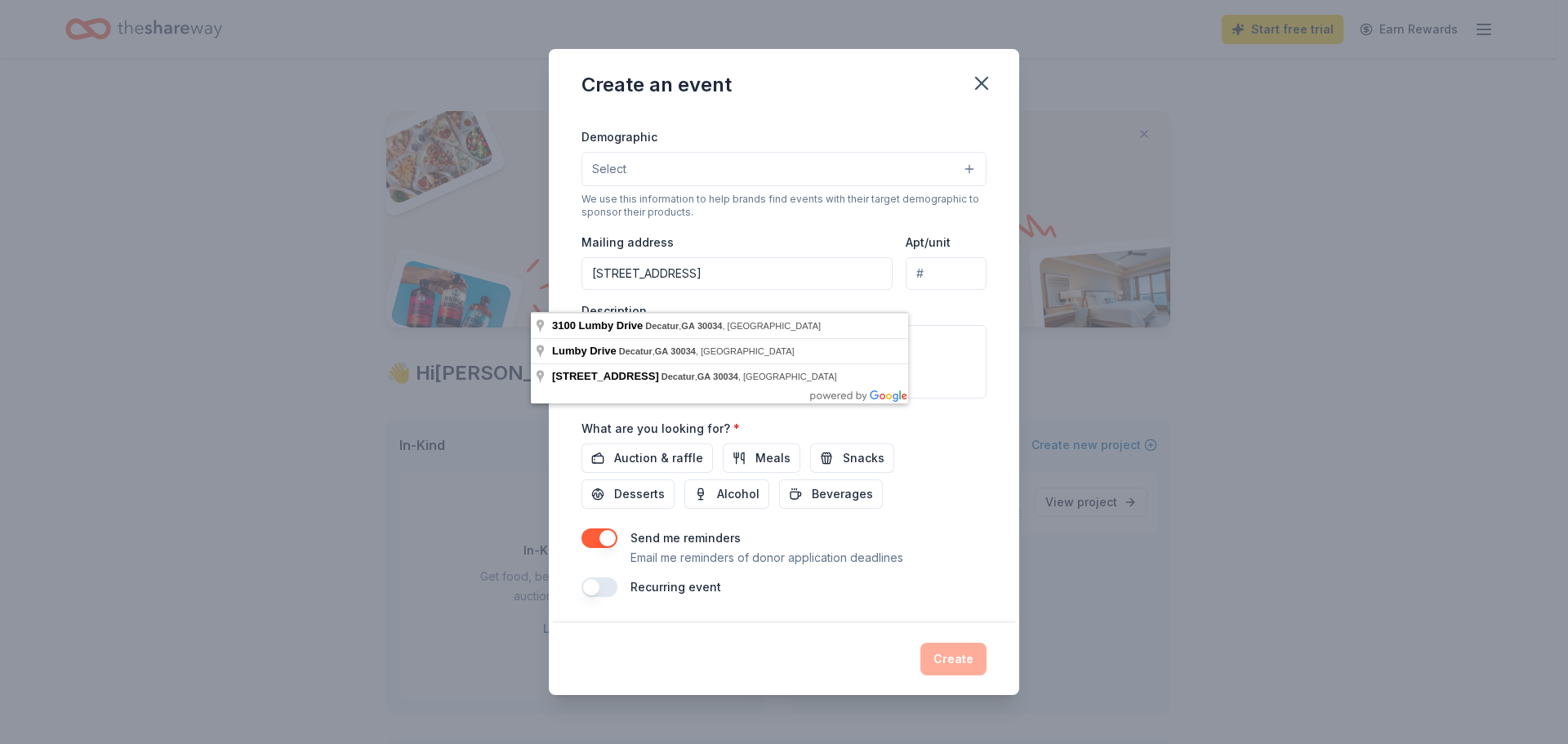
drag, startPoint x: 857, startPoint y: 294, endPoint x: 495, endPoint y: 288, distance: 362.0
click at [549, 288] on div "Event name * Fall Fundraiser 16 /100 Event website Attendance * 150 Date * 11/0…" at bounding box center [783, 369] width 470 height 508
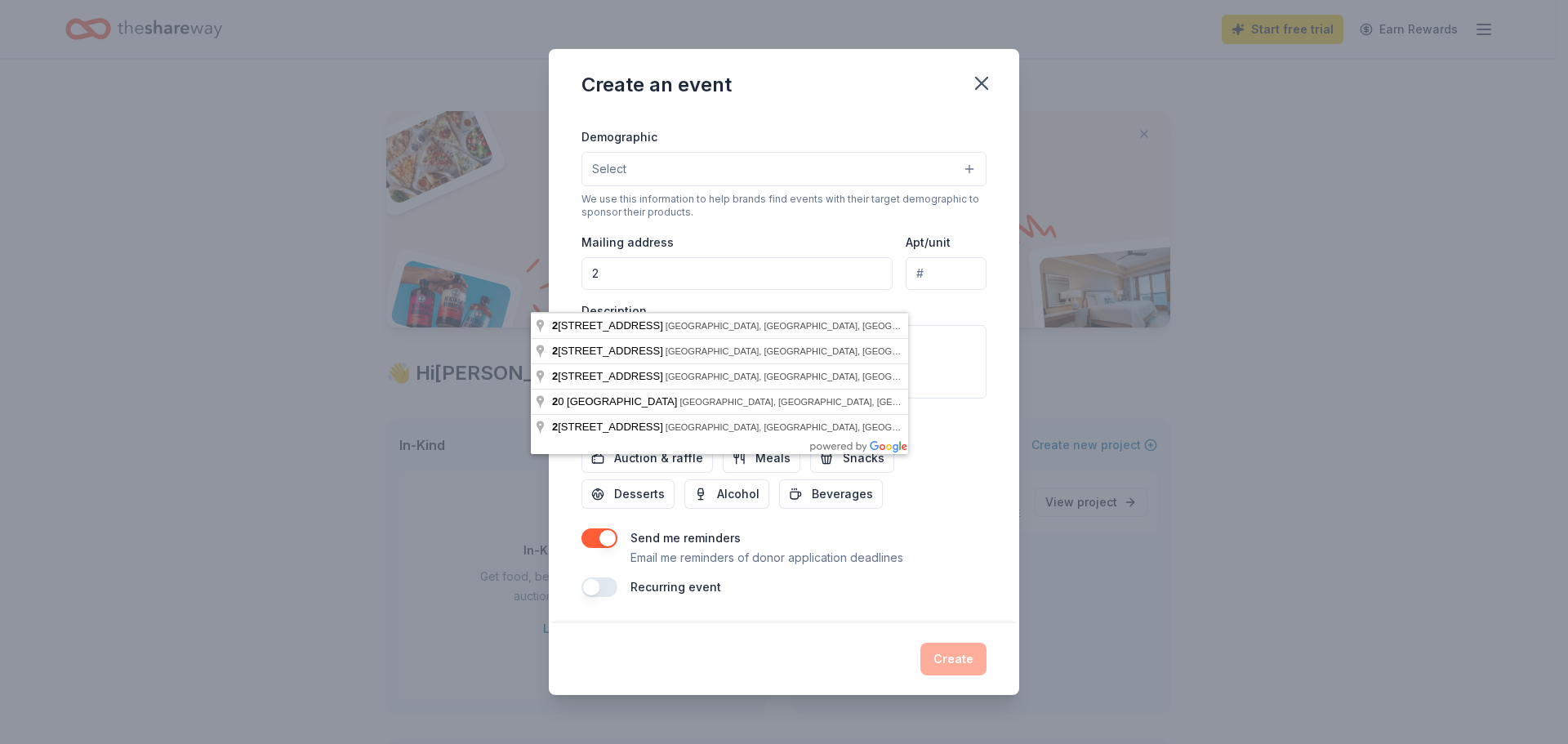
type input "240 E Belle Isle Road NE, Apt. 402"
type input "Apt. 402"
drag, startPoint x: 786, startPoint y: 287, endPoint x: 711, endPoint y: 287, distance: 75.0
click at [711, 287] on input "240 E Belle Isle Road NE, Apt. 402" at bounding box center [737, 273] width 311 height 33
type input "240 E Belle Isle Road NE"
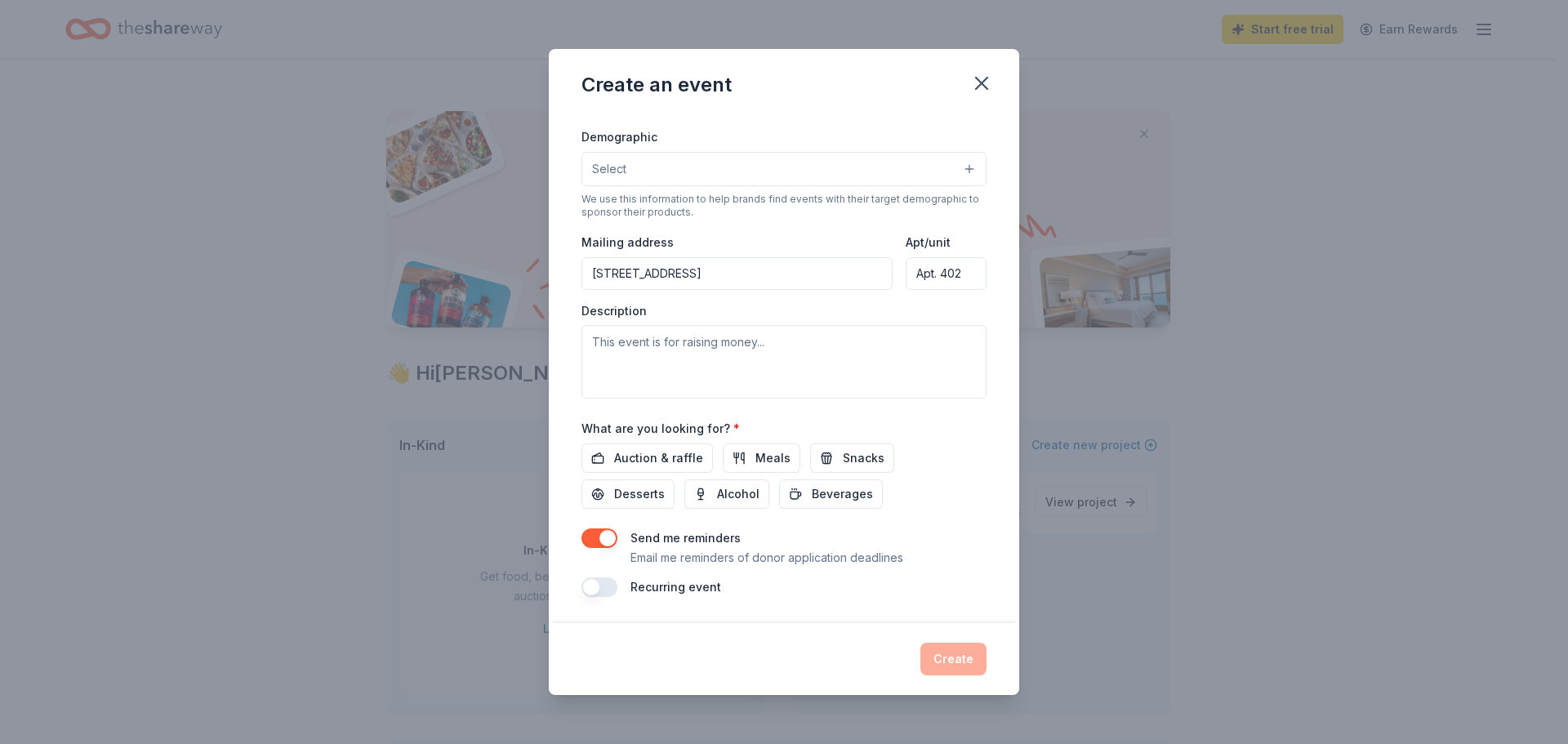
drag, startPoint x: 964, startPoint y: 292, endPoint x: 890, endPoint y: 310, distance: 76.2
click at [890, 290] on div "Mailing address 240 E Belle Isle Road NE Apt/unit Apt. 402" at bounding box center [783, 260] width 405 height 58
type input "Unit 402"
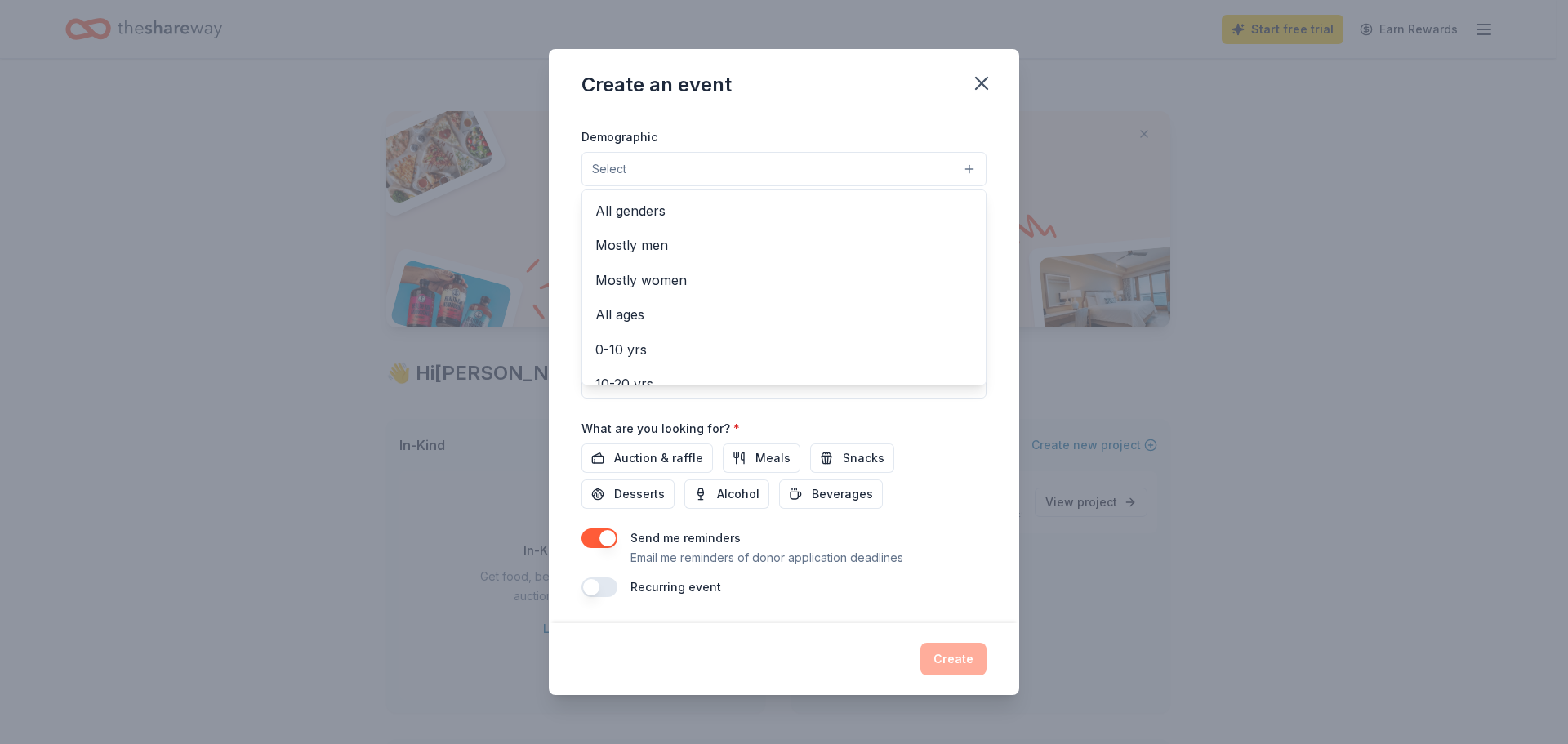
click at [967, 158] on button "Select" at bounding box center [783, 169] width 405 height 34
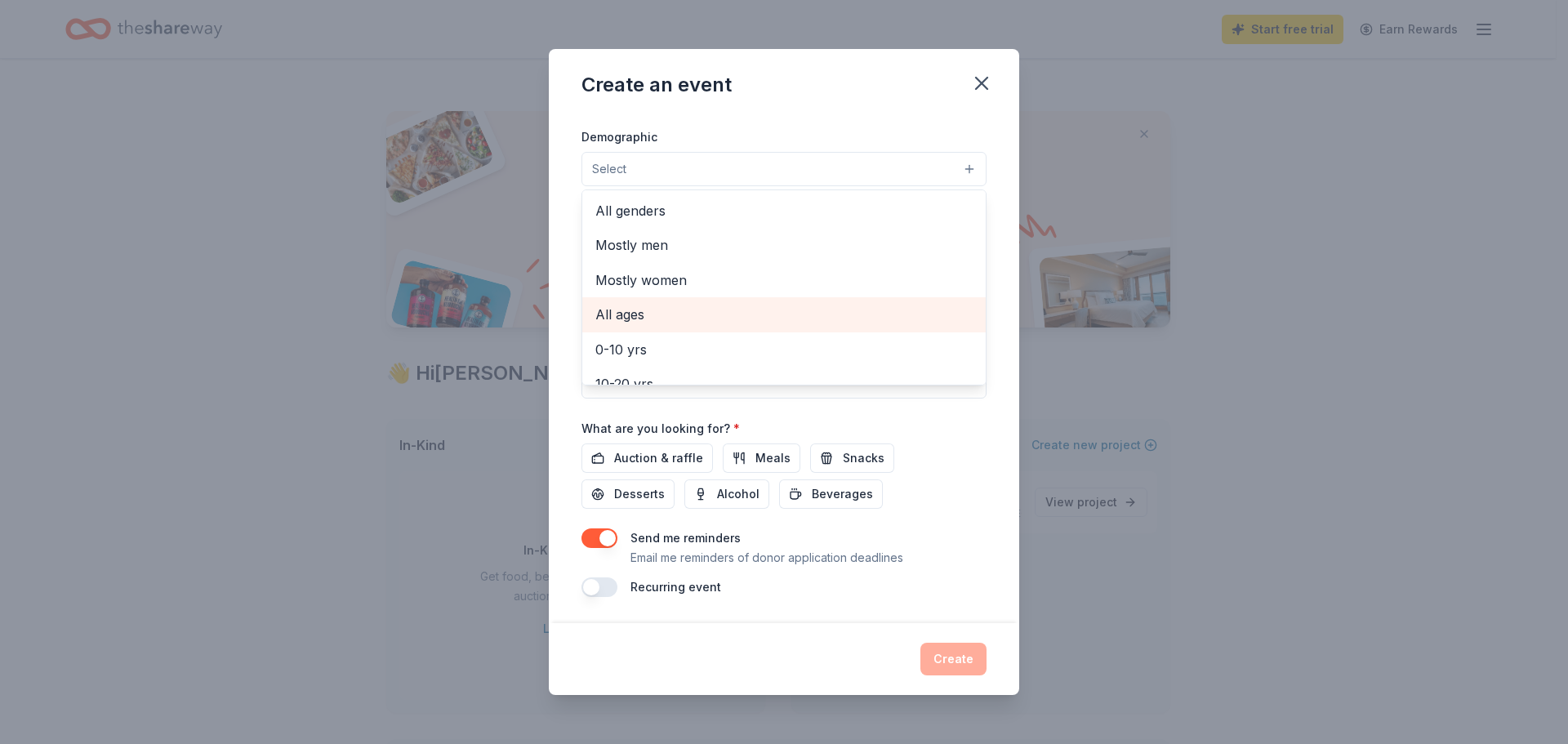
scroll to position [317, 0]
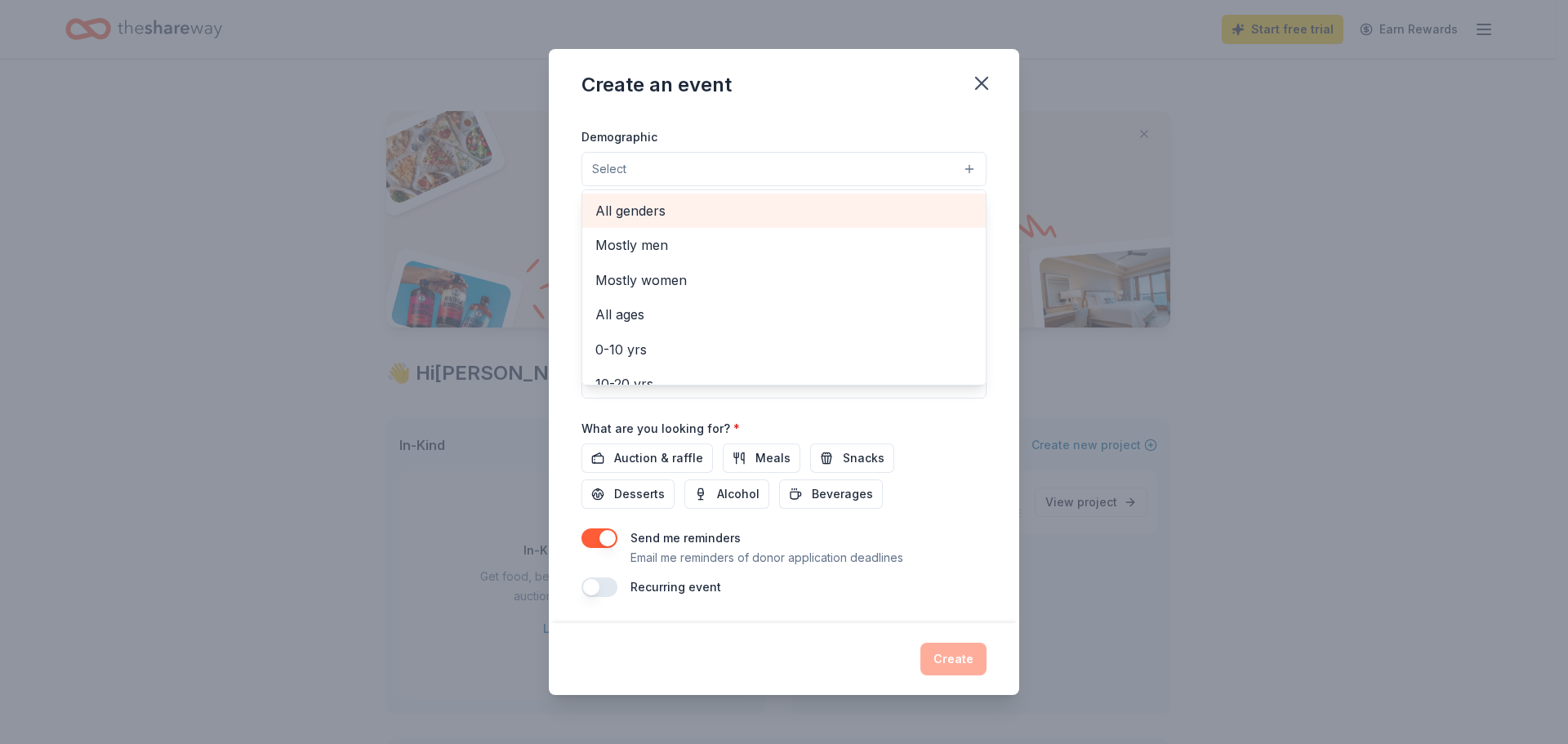
click at [744, 222] on span "All genders" at bounding box center [783, 211] width 377 height 22
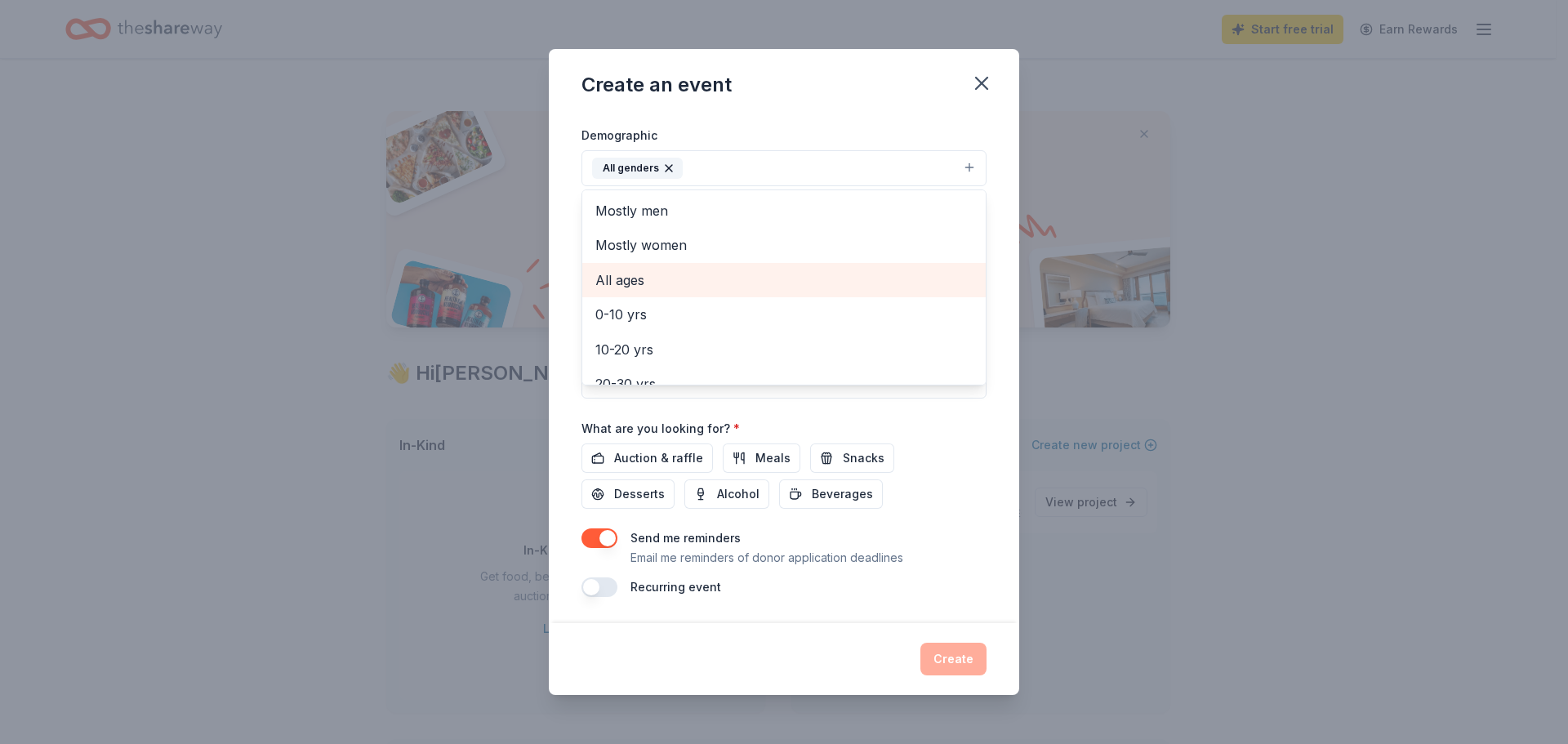
click at [682, 298] on div "All ages" at bounding box center [784, 280] width 404 height 34
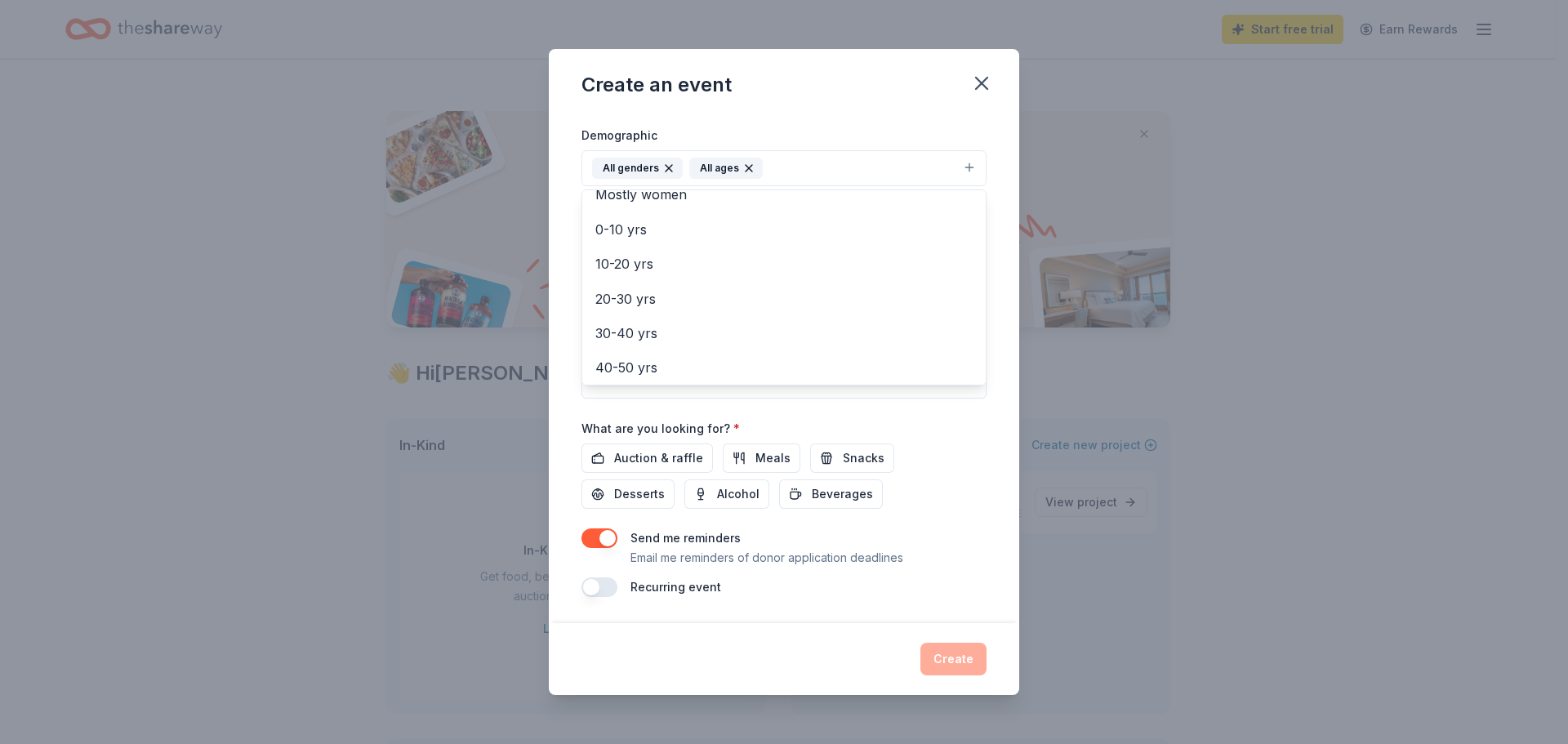
scroll to position [508, 0]
click at [775, 405] on div "Event name * Fall Fundraiser 16 /100 Event website Attendance * 150 Date * 11/0…" at bounding box center [783, 219] width 405 height 757
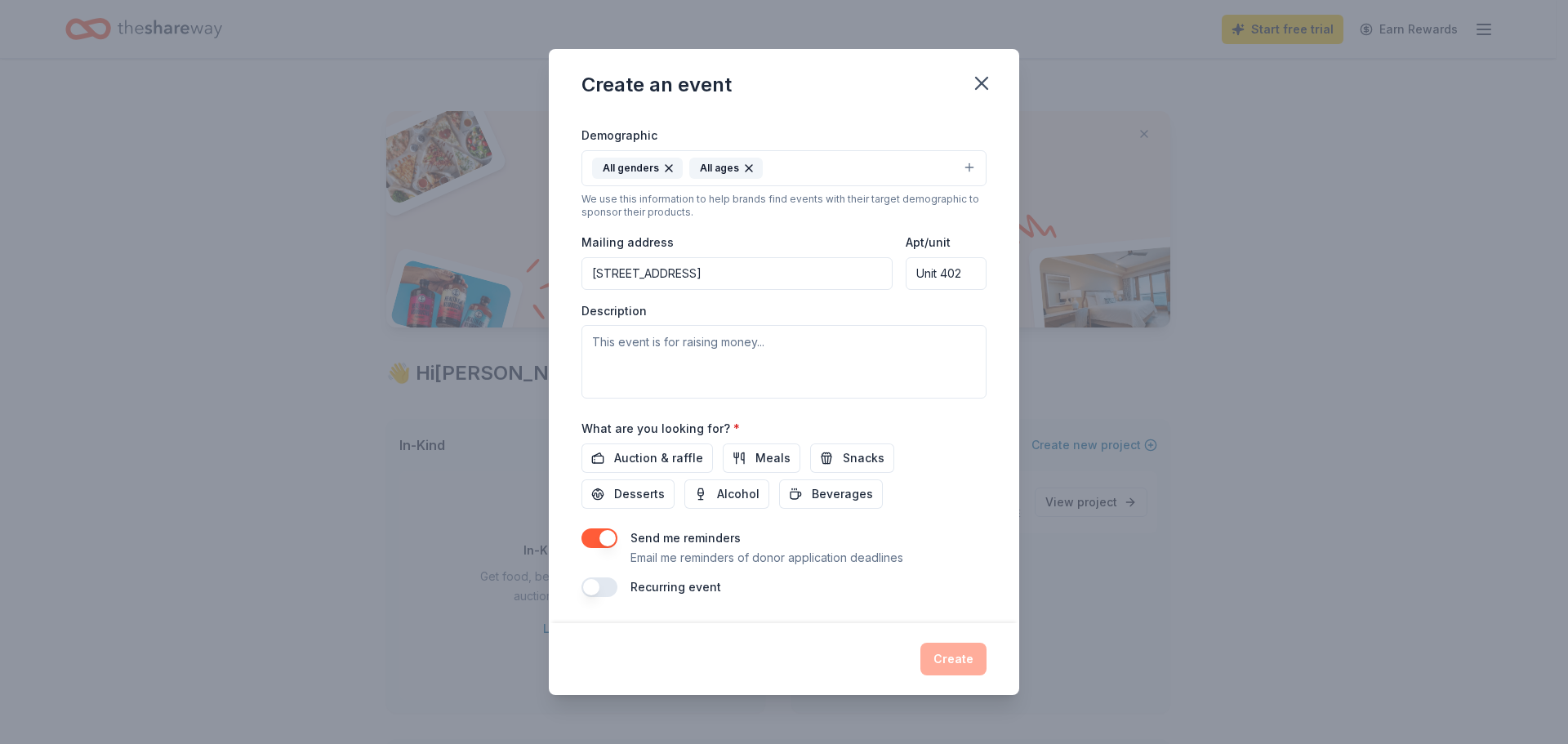
scroll to position [175, 0]
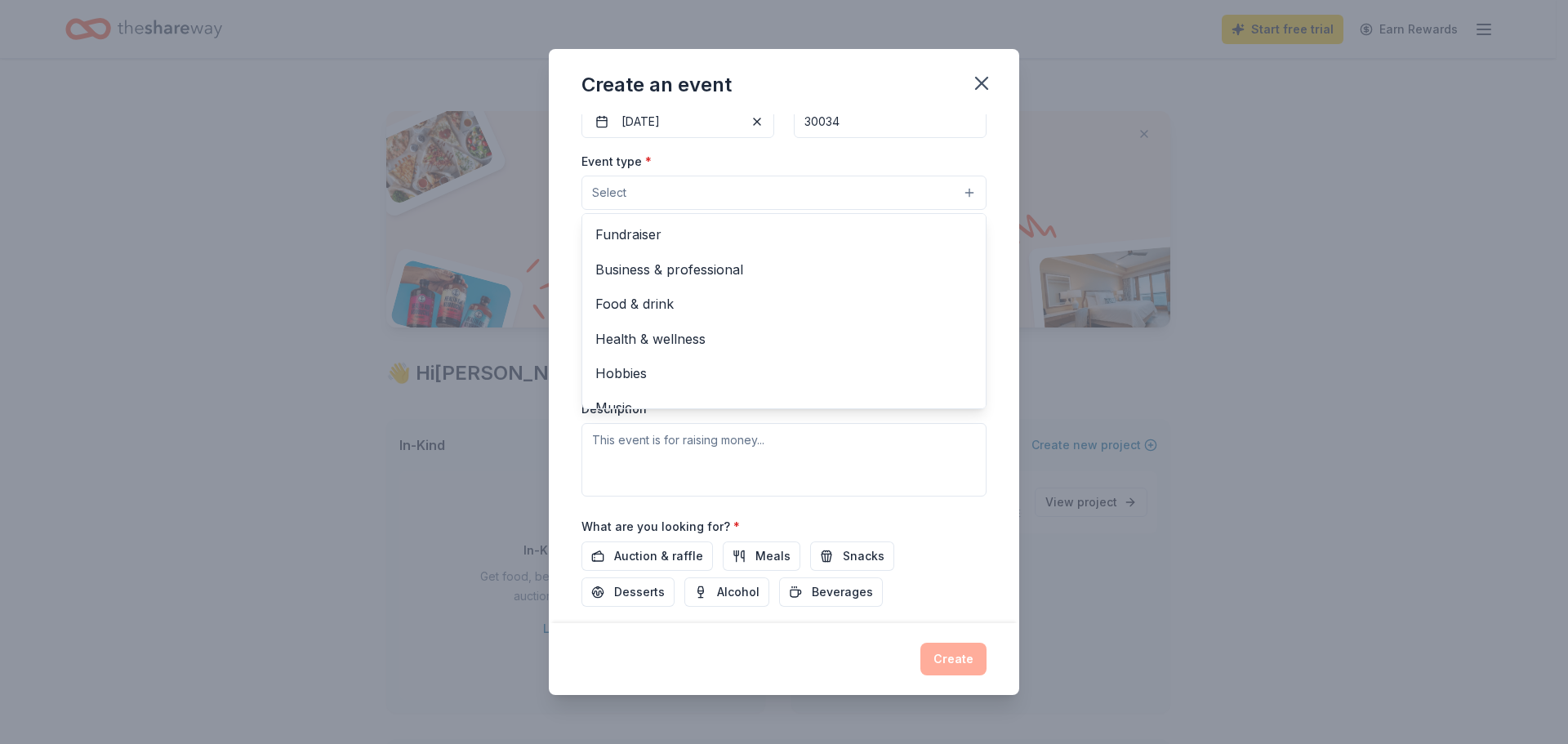
click at [713, 210] on button "Select" at bounding box center [783, 192] width 405 height 34
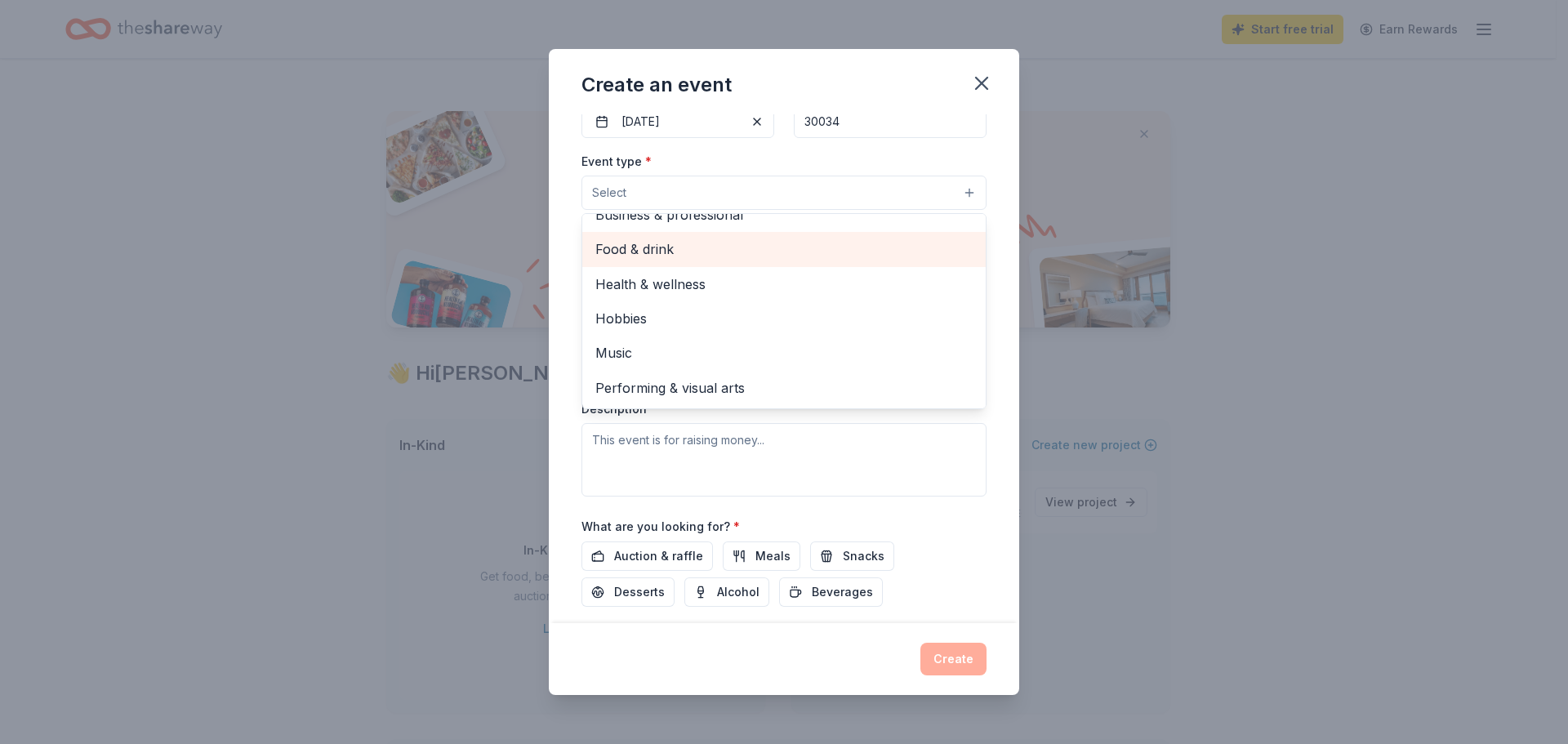
click at [790, 266] on div "Food & drink" at bounding box center [784, 248] width 404 height 34
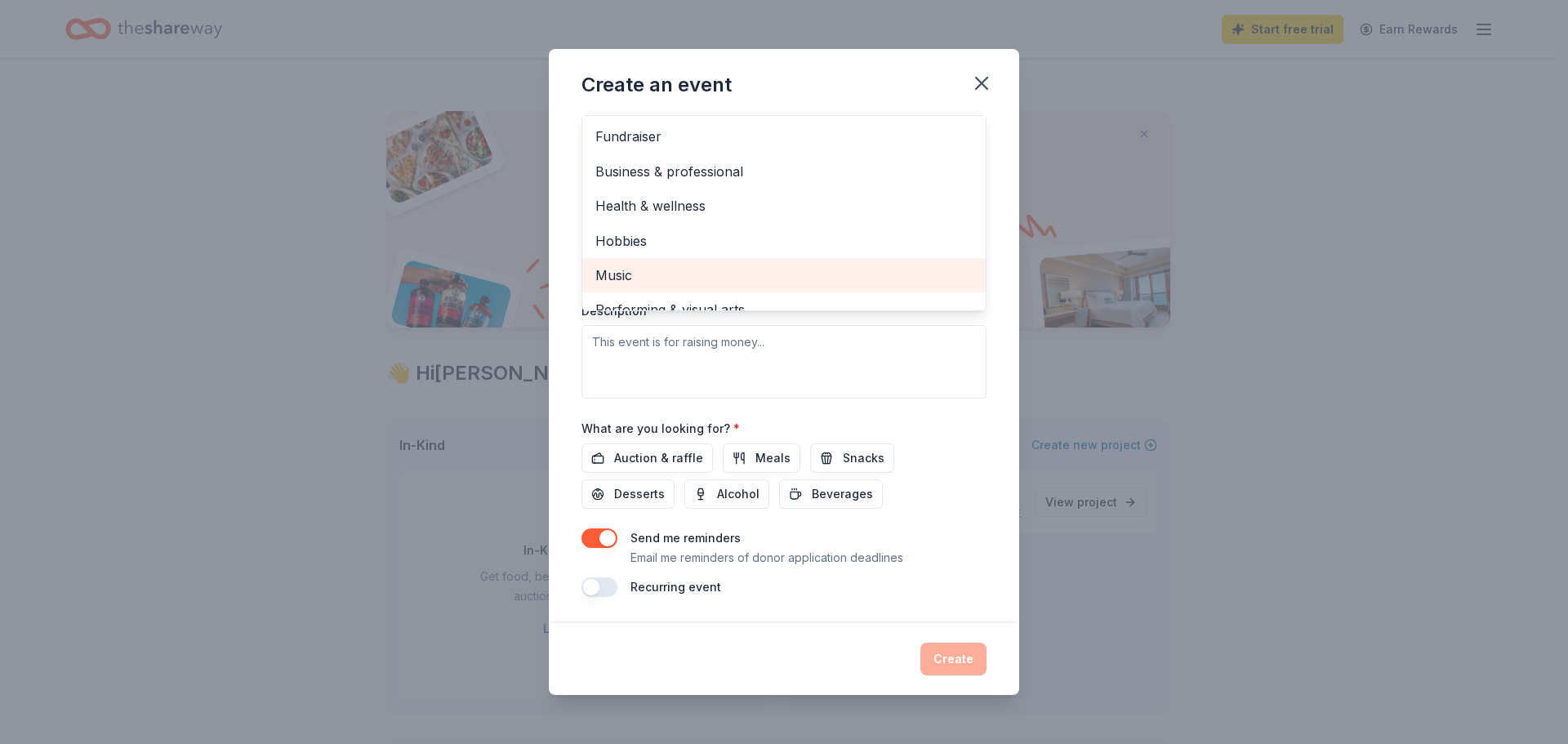
scroll to position [175, 0]
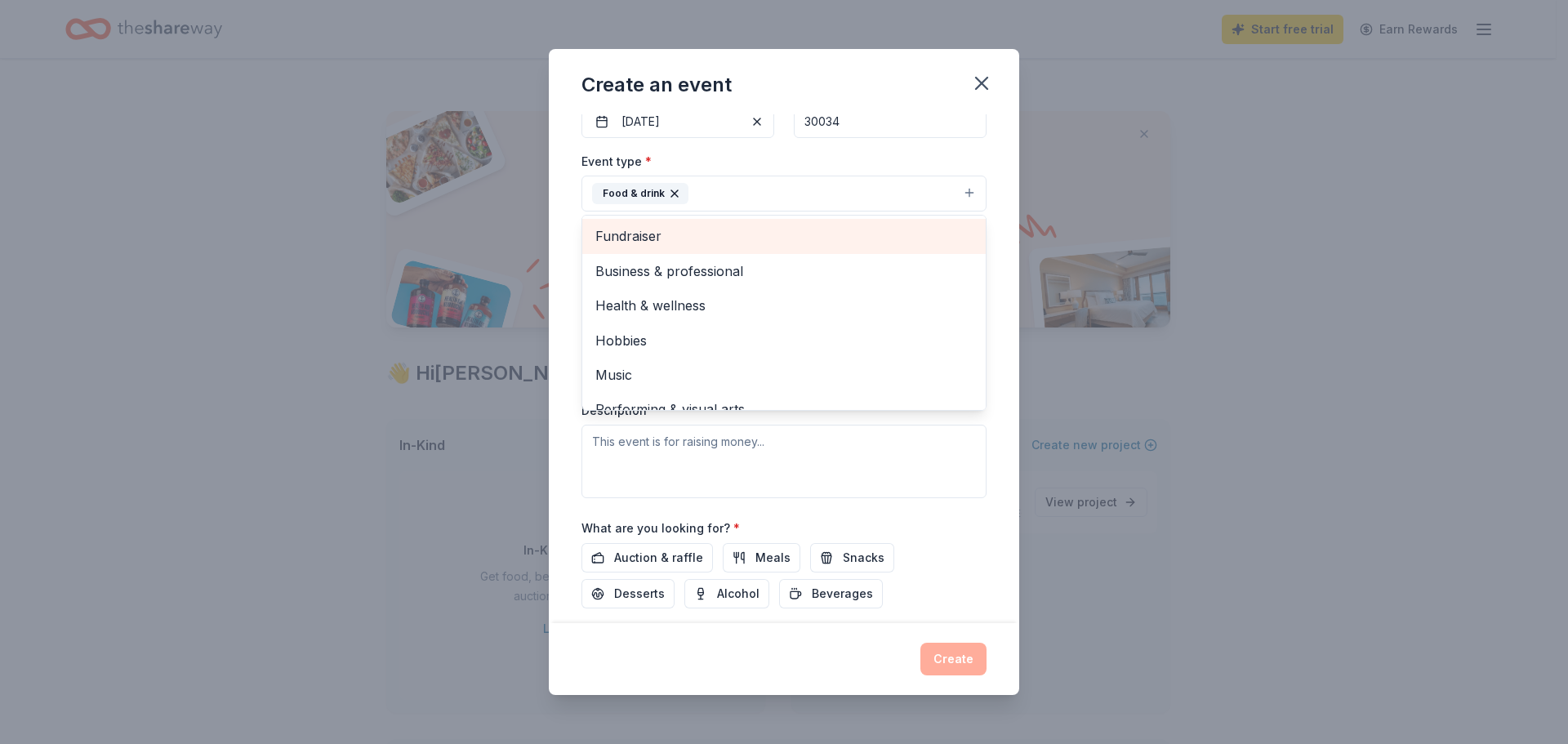
click at [747, 246] on span "Fundraiser" at bounding box center [783, 237] width 377 height 22
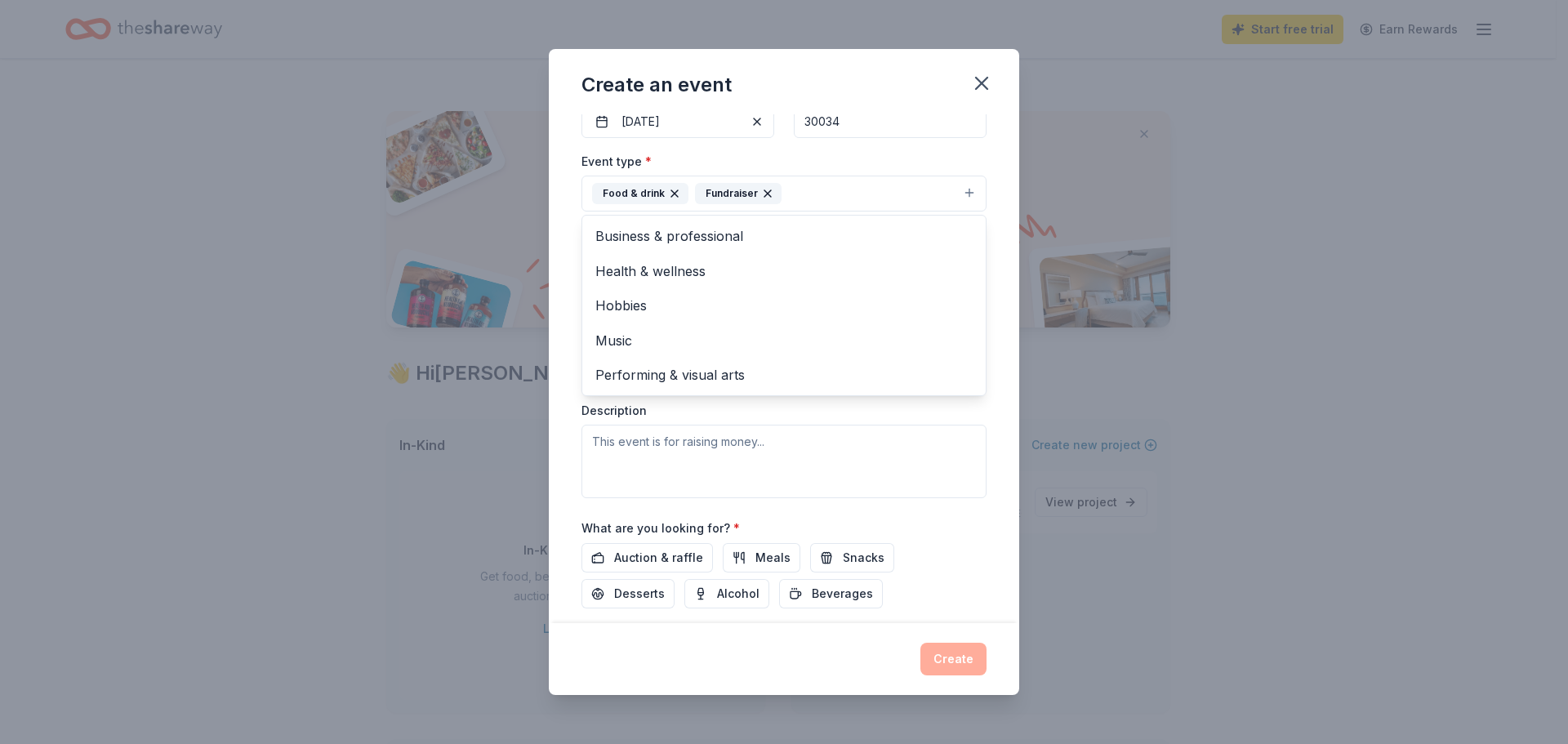
click at [1179, 236] on div "Create an event Event name * Fall Fundraiser 16 /100 Event website Attendance *…" at bounding box center [784, 372] width 1568 height 744
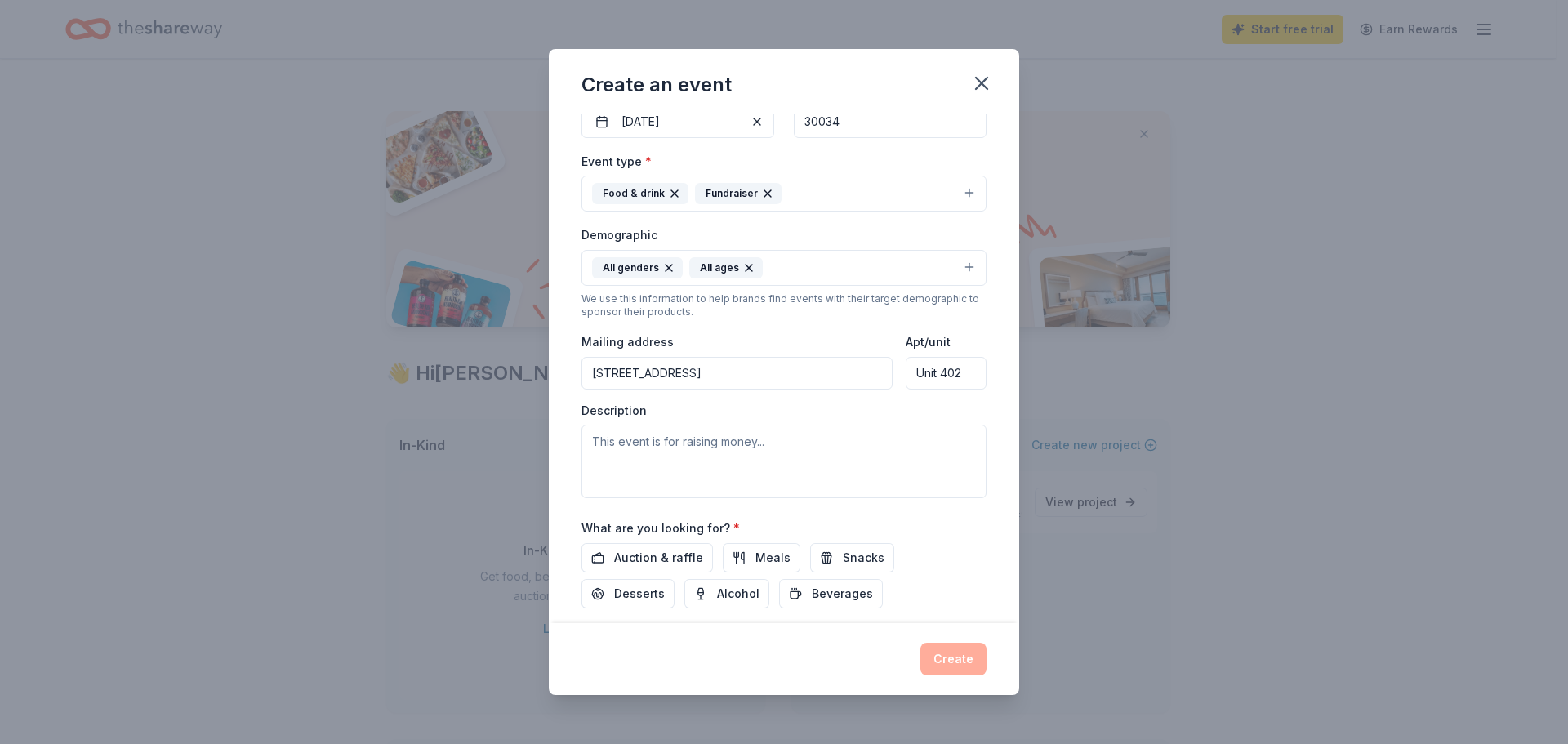
click at [1163, 222] on div "Create an event Event name * Fall Fundraiser 16 /100 Event website Attendance *…" at bounding box center [784, 372] width 1568 height 744
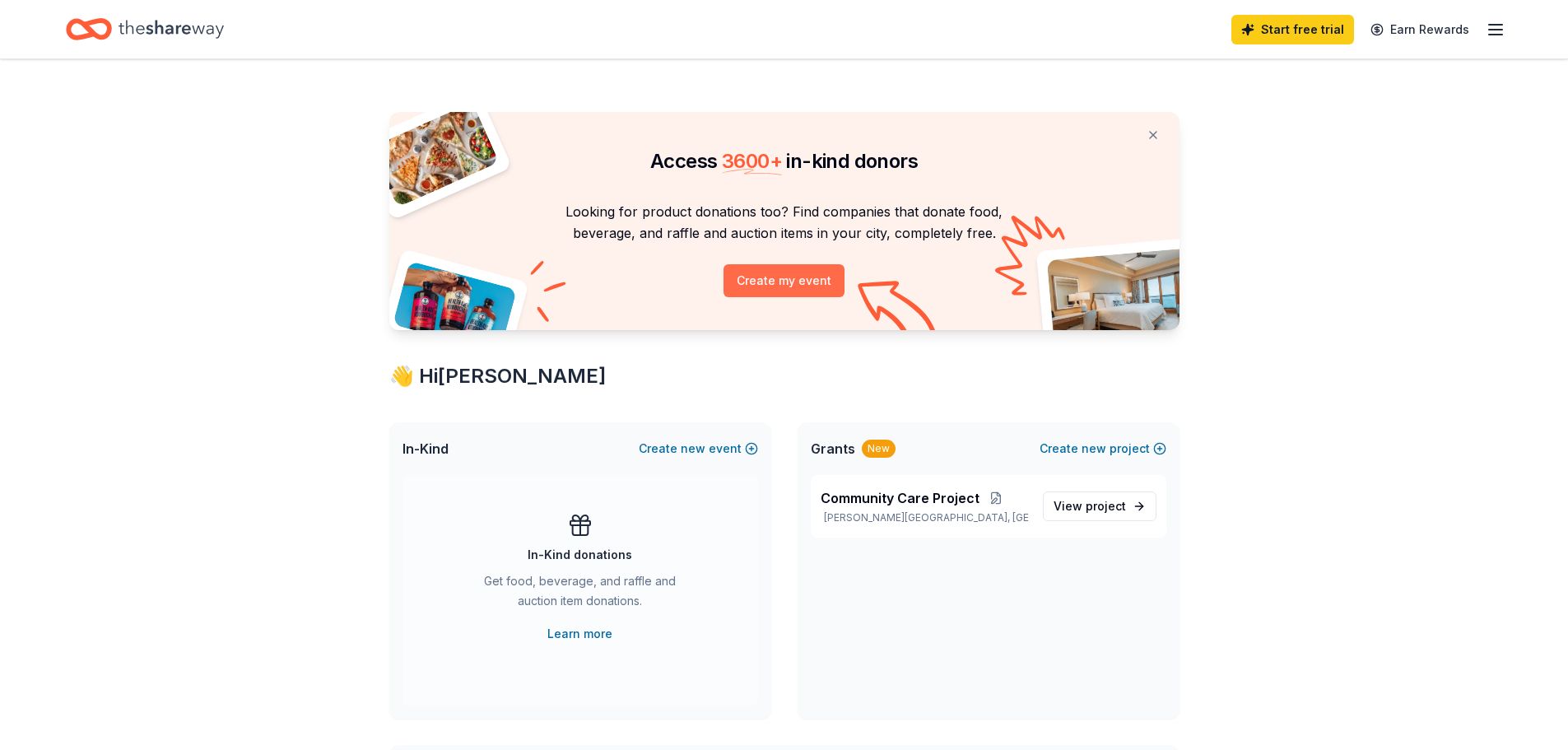
click at [807, 297] on button "Create my event" at bounding box center [784, 280] width 121 height 33
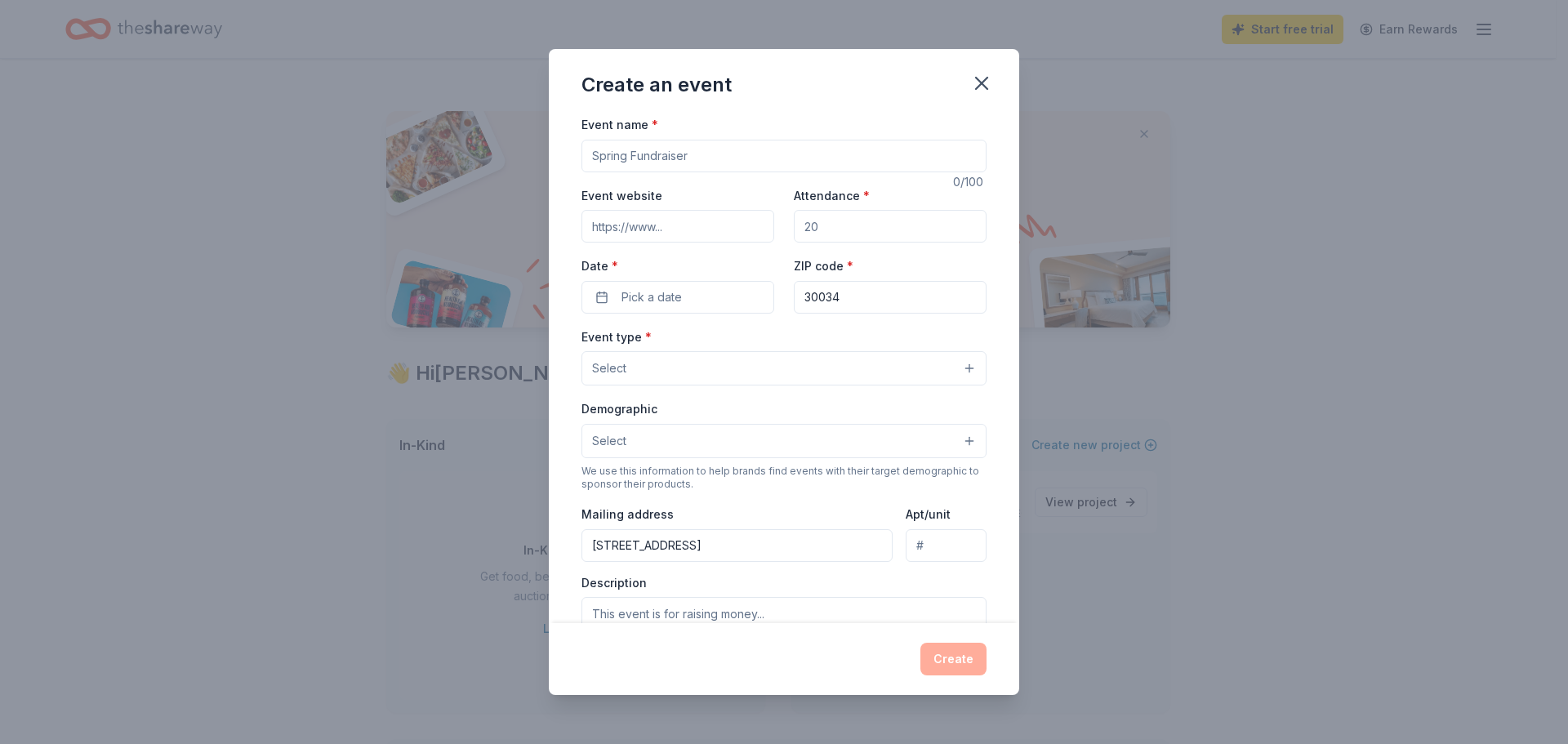
click at [703, 172] on input "Event name *" at bounding box center [783, 156] width 405 height 33
click at [806, 242] on input "Attendance *" at bounding box center [890, 226] width 193 height 33
type input "150"
drag, startPoint x: 656, startPoint y: 369, endPoint x: 655, endPoint y: 361, distance: 8.1
click at [655, 313] on button "Pick a date" at bounding box center [678, 297] width 193 height 33
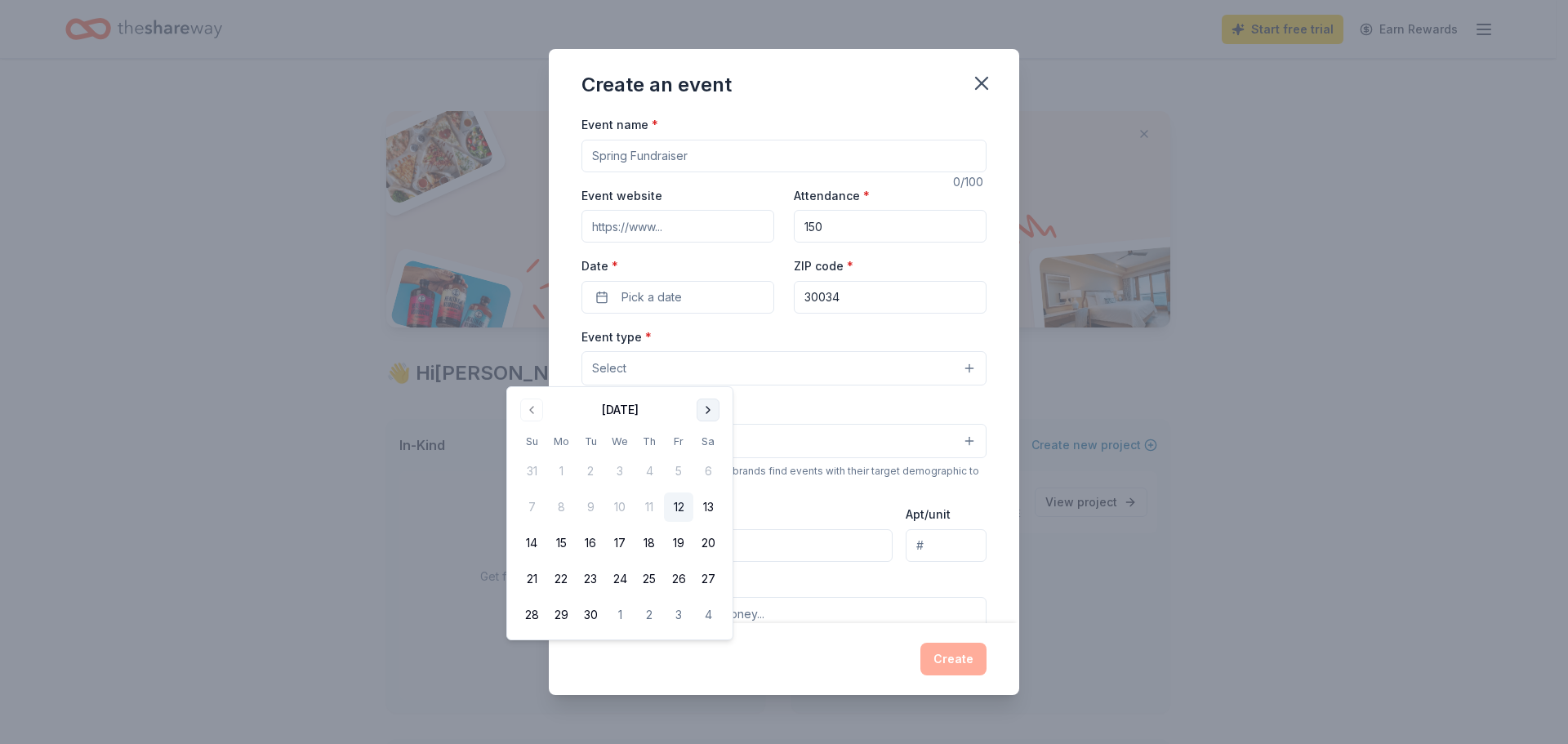
click at [719, 415] on button "Go to next month" at bounding box center [707, 410] width 23 height 23
click at [723, 630] on button "1" at bounding box center [708, 615] width 30 height 30
click at [662, 275] on label "Date *" at bounding box center [678, 266] width 193 height 17
click at [662, 313] on button "11/01/2025" at bounding box center [678, 297] width 193 height 33
drag, startPoint x: 885, startPoint y: 418, endPoint x: 877, endPoint y: 422, distance: 8.9
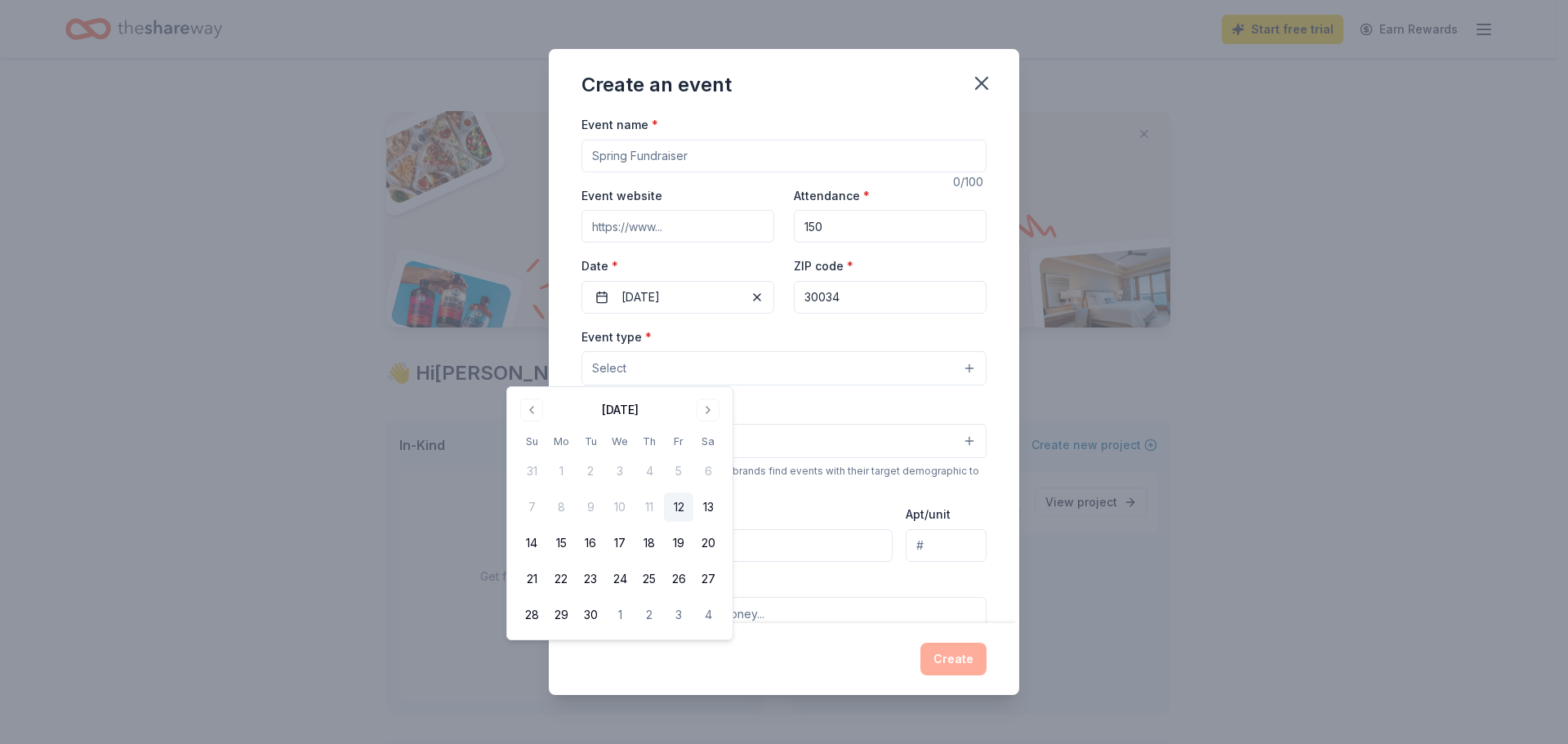
click at [877, 386] on div "Event type * Select" at bounding box center [783, 357] width 405 height 60
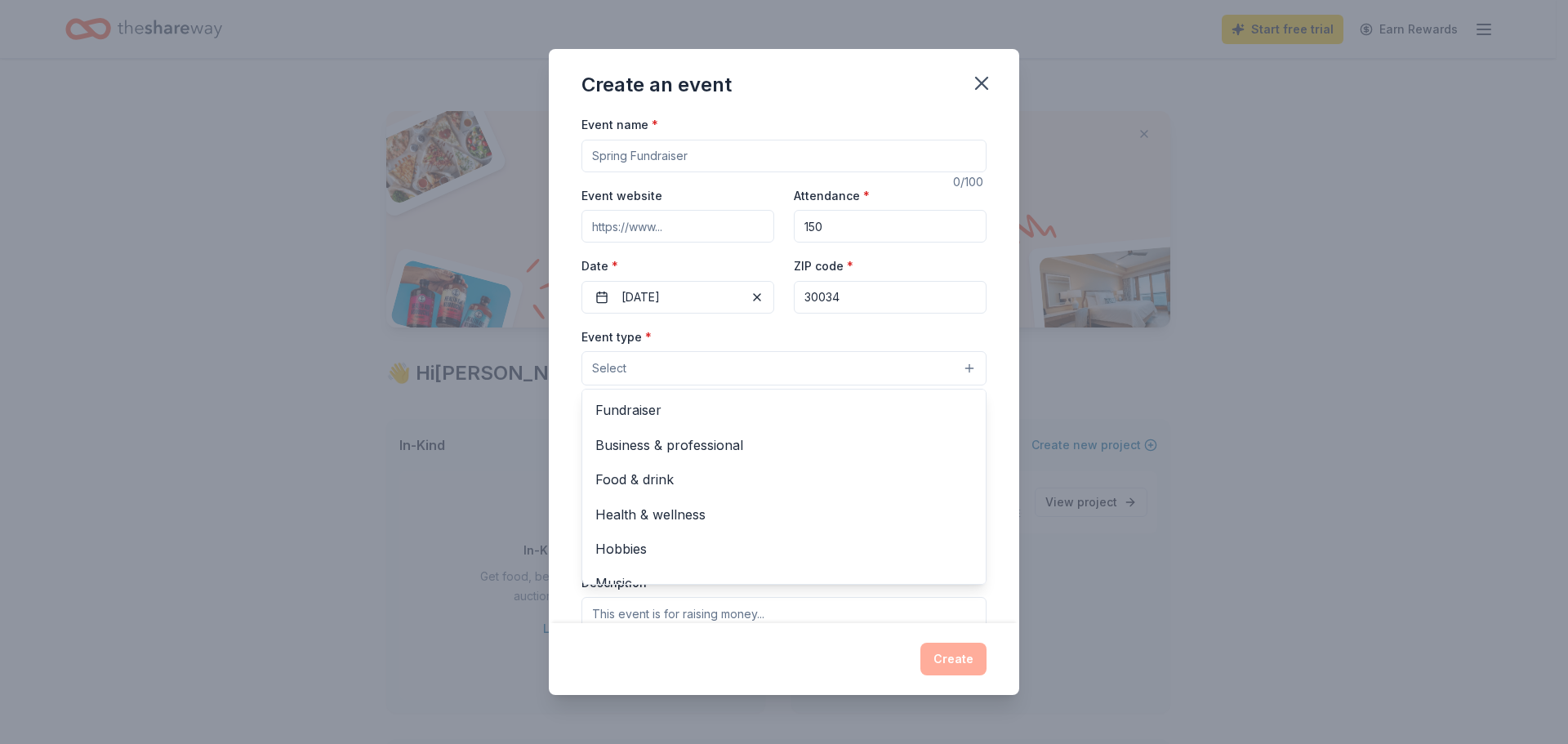
click at [792, 385] on button "Select" at bounding box center [783, 368] width 405 height 34
drag, startPoint x: 773, startPoint y: 493, endPoint x: 777, endPoint y: 447, distance: 46.2
click at [780, 385] on div "Select Fundraiser Business & professional Food & drink Health & wellness Hobbie…" at bounding box center [783, 368] width 405 height 34
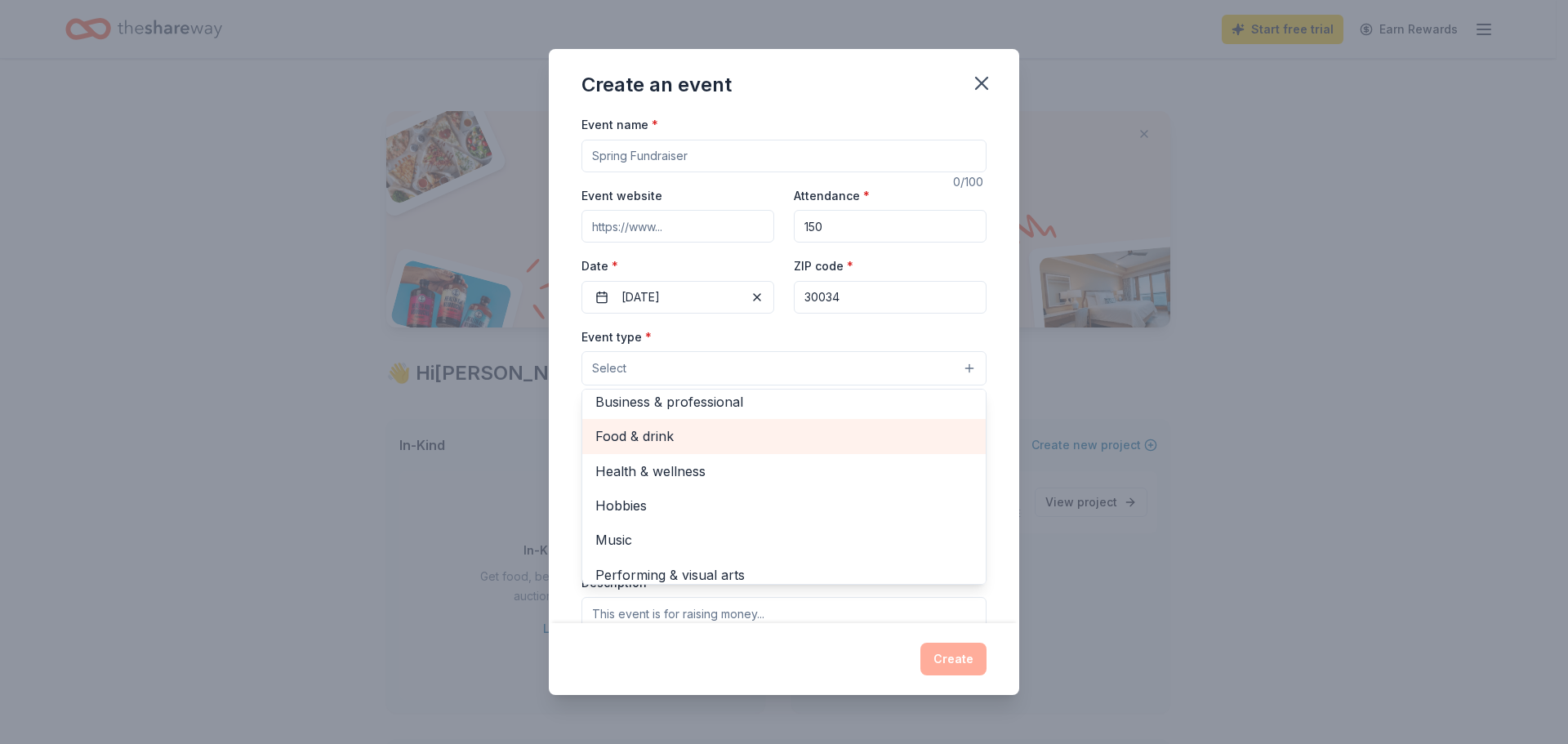
scroll to position [68, 0]
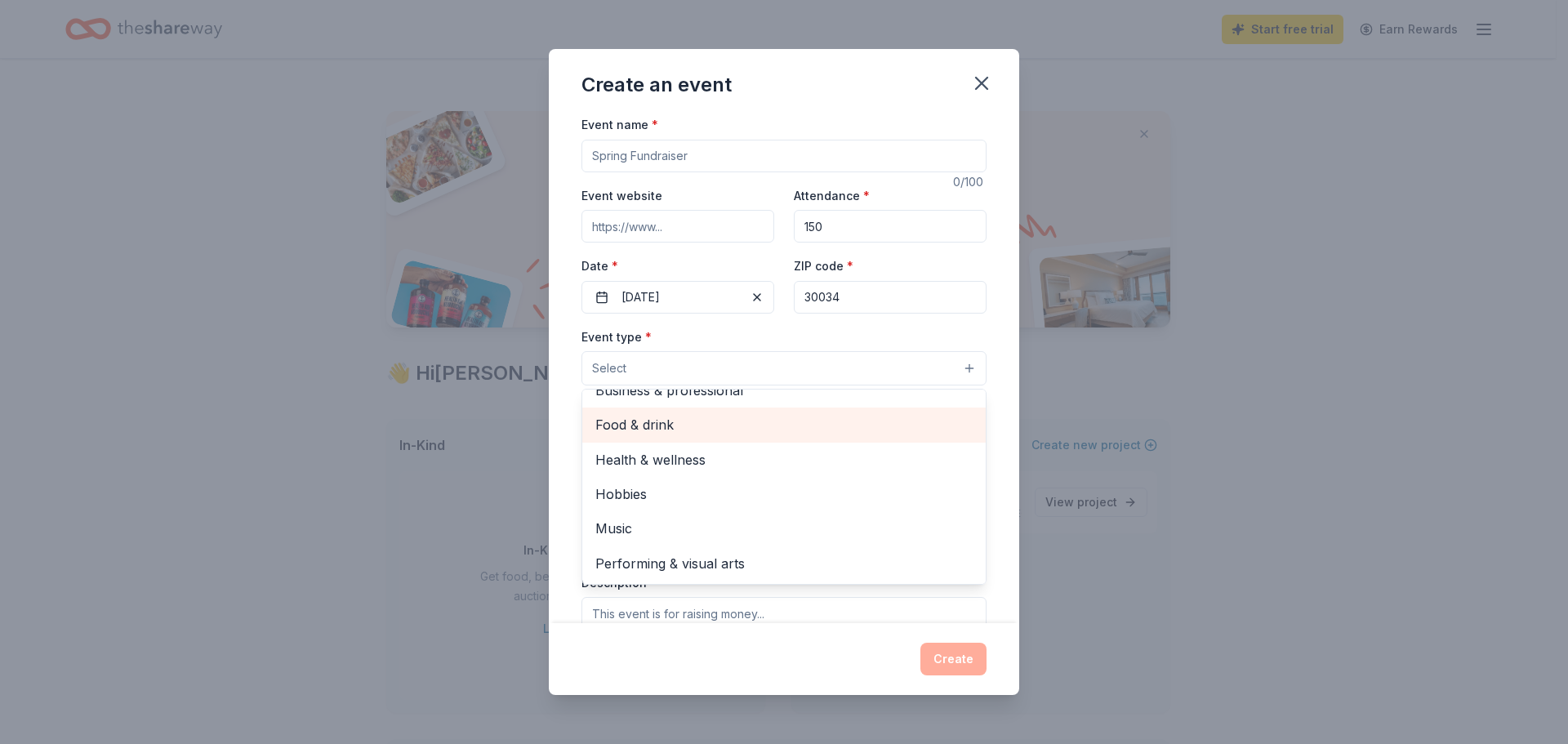
click at [810, 436] on span "Food & drink" at bounding box center [783, 425] width 377 height 22
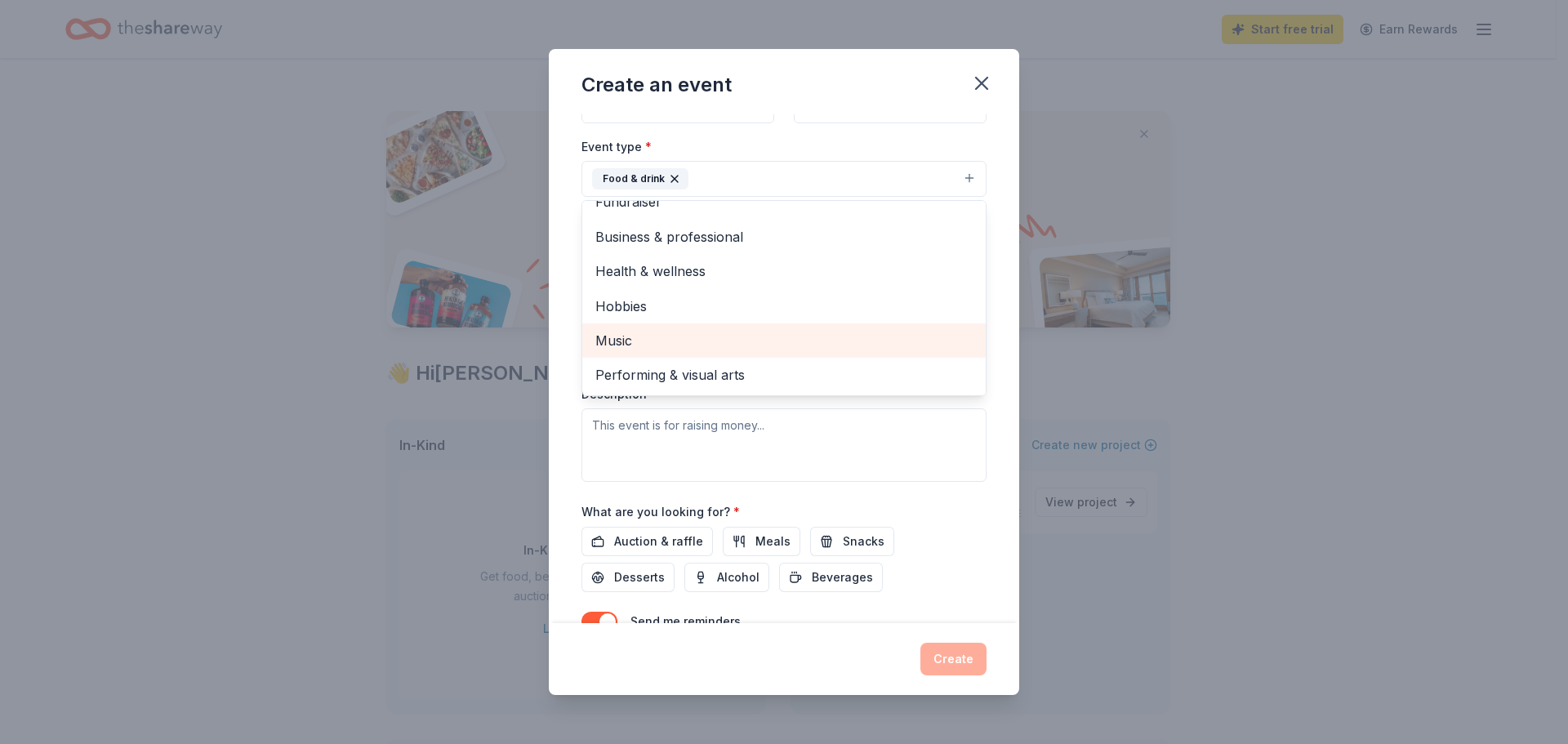
scroll to position [381, 0]
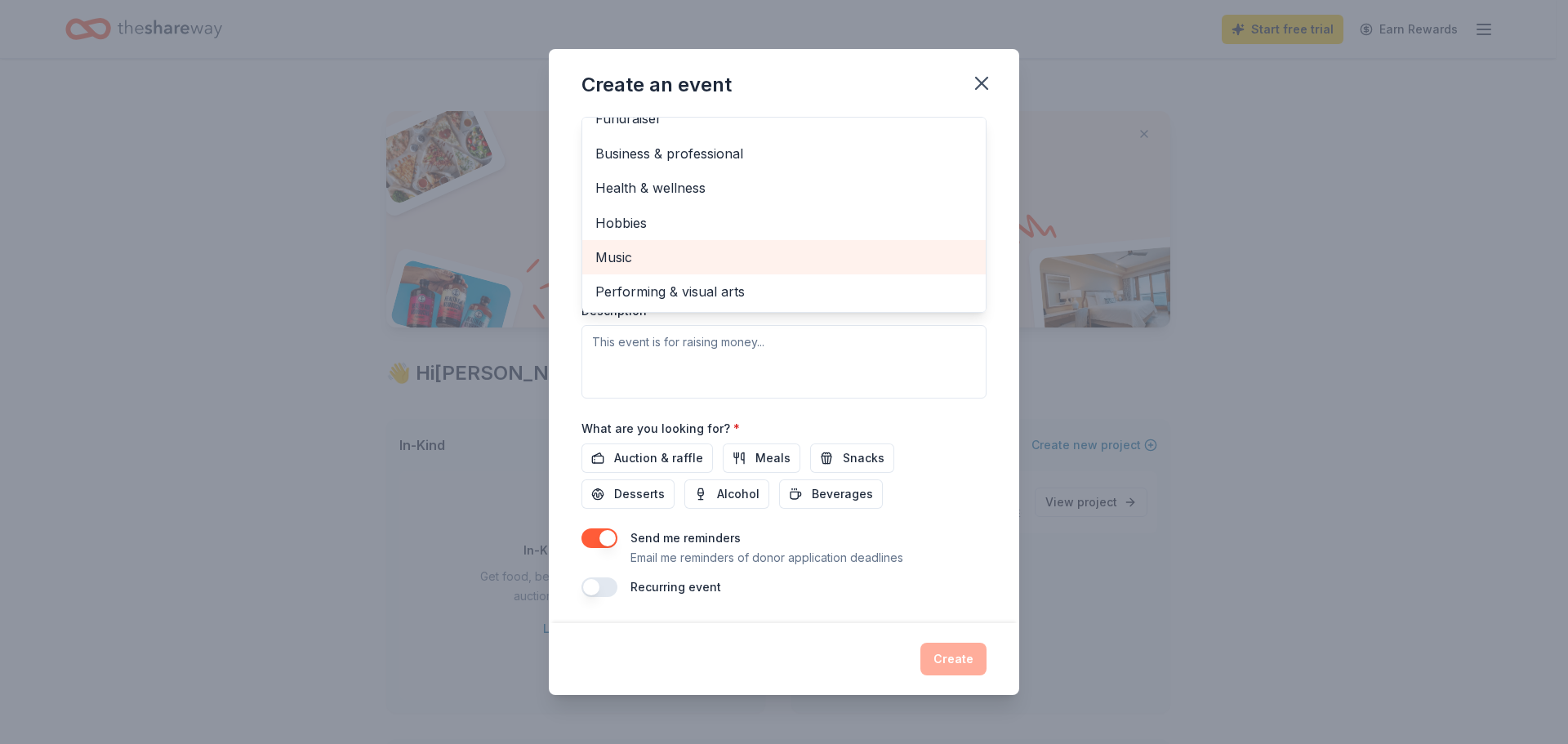
click at [680, 399] on div "Event type * Food & drink Fundraiser Business & professional Health & wellness …" at bounding box center [783, 226] width 405 height 346
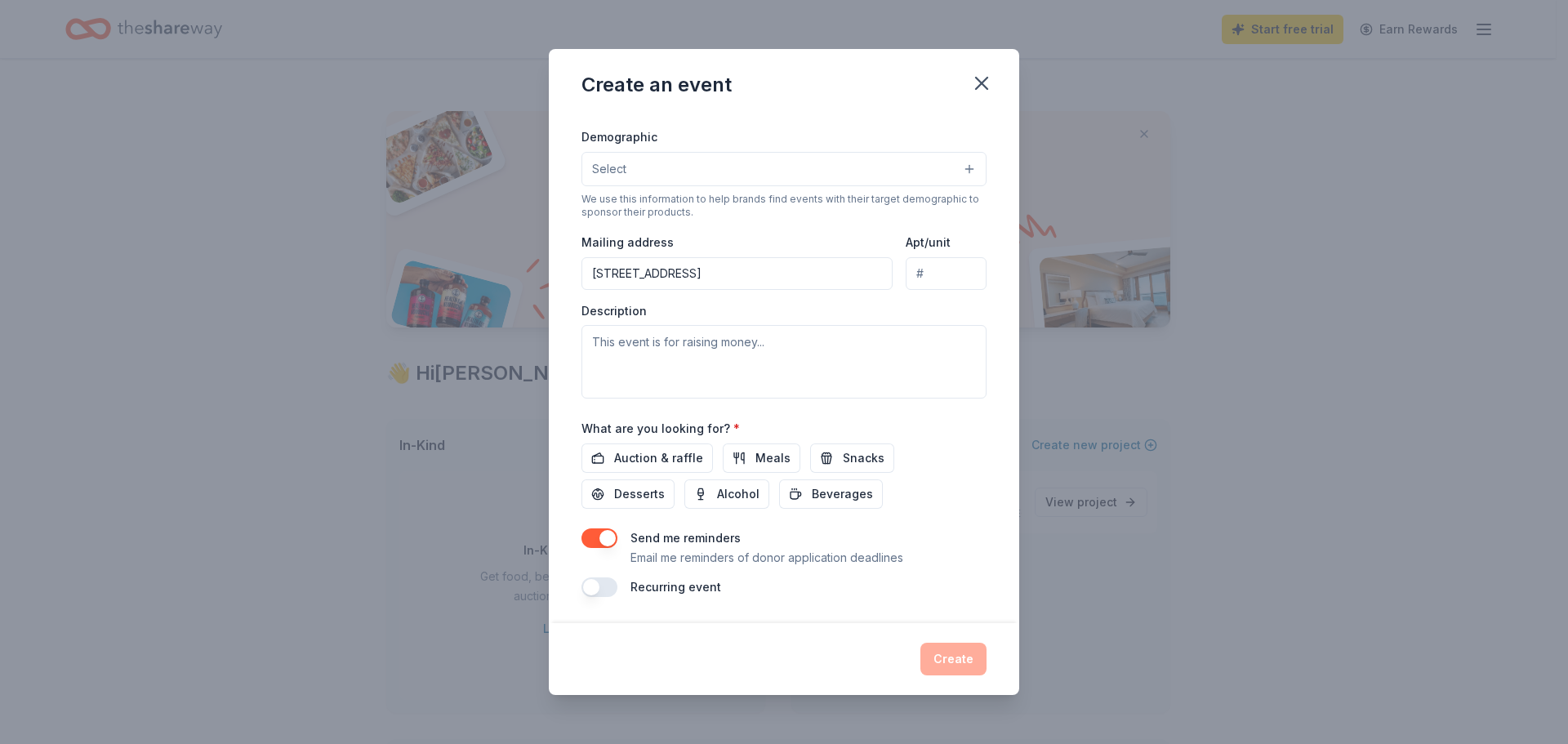
scroll to position [85, 0]
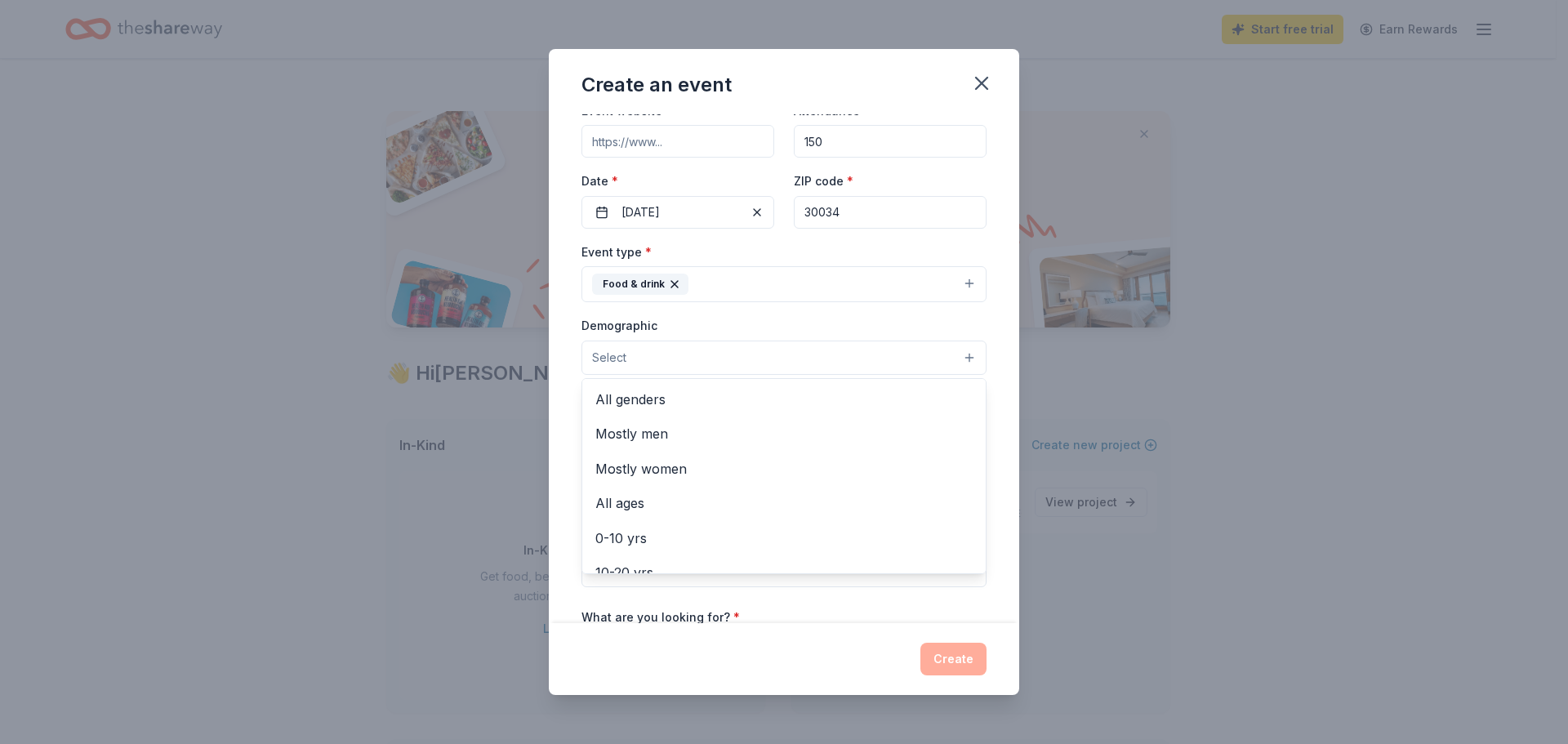
click at [632, 375] on button "Select" at bounding box center [783, 358] width 405 height 34
click at [626, 410] on span "All genders" at bounding box center [783, 400] width 377 height 22
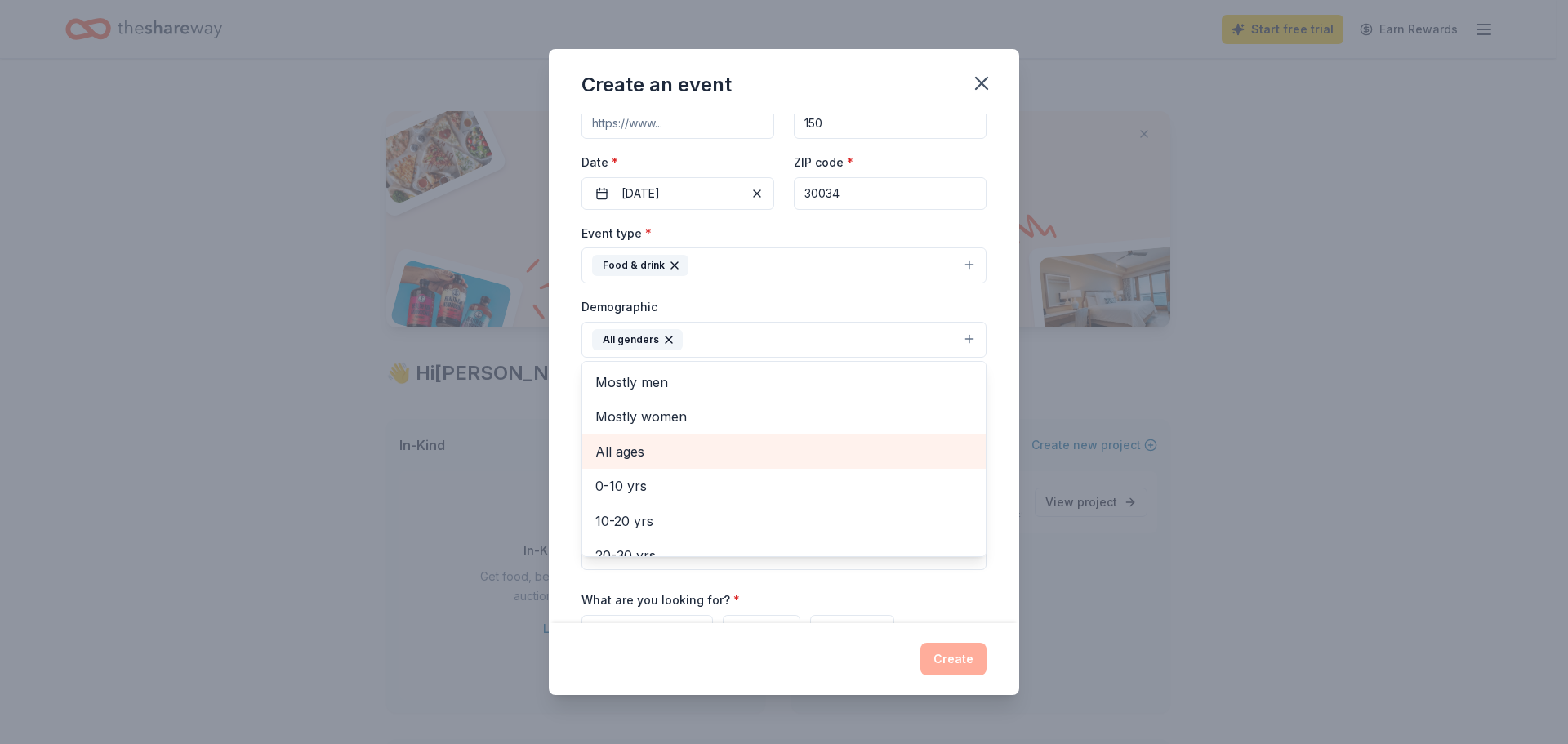
click at [600, 462] on span "All ages" at bounding box center [783, 452] width 377 height 22
click at [549, 571] on div "Event name * 0 /100 Event website Attendance * 150 Date * 11/01/2025 ZIP code *…" at bounding box center [783, 369] width 470 height 508
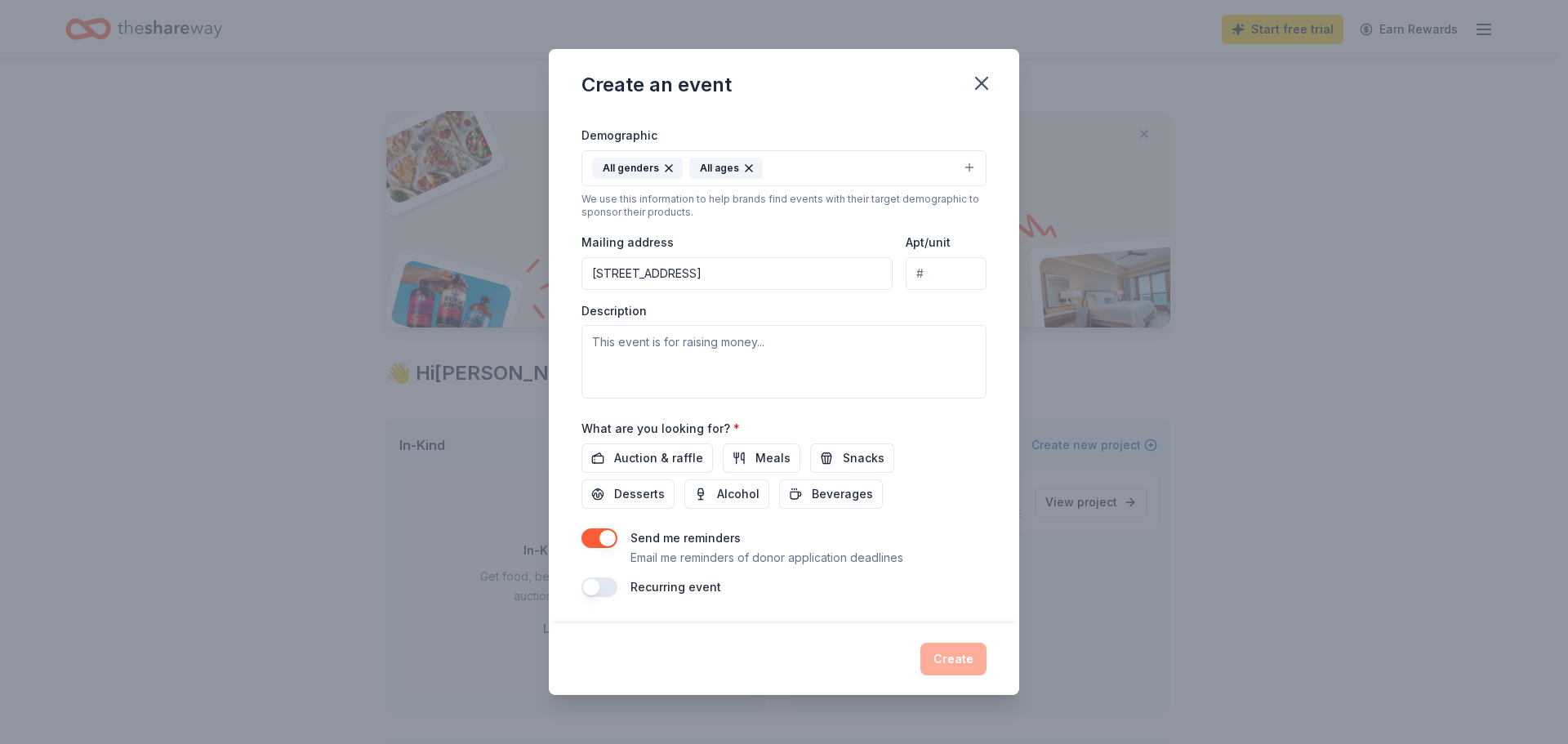
scroll to position [324, 0]
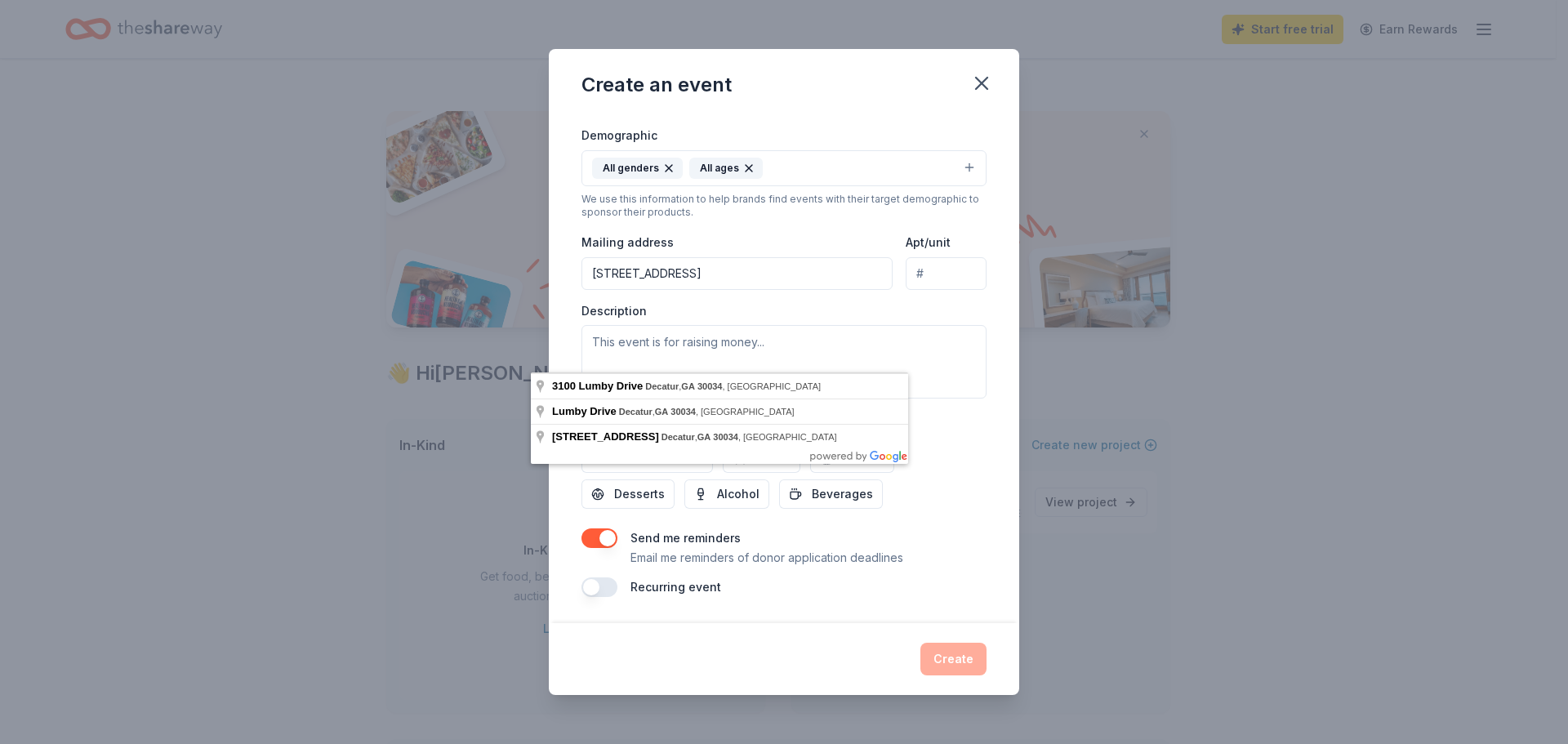
drag, startPoint x: 865, startPoint y: 339, endPoint x: 508, endPoint y: 309, distance: 358.3
click at [549, 309] on div "Event name * 0 /100 Event website Attendance * 150 Date * 11/01/2025 ZIP code *…" at bounding box center [783, 369] width 470 height 508
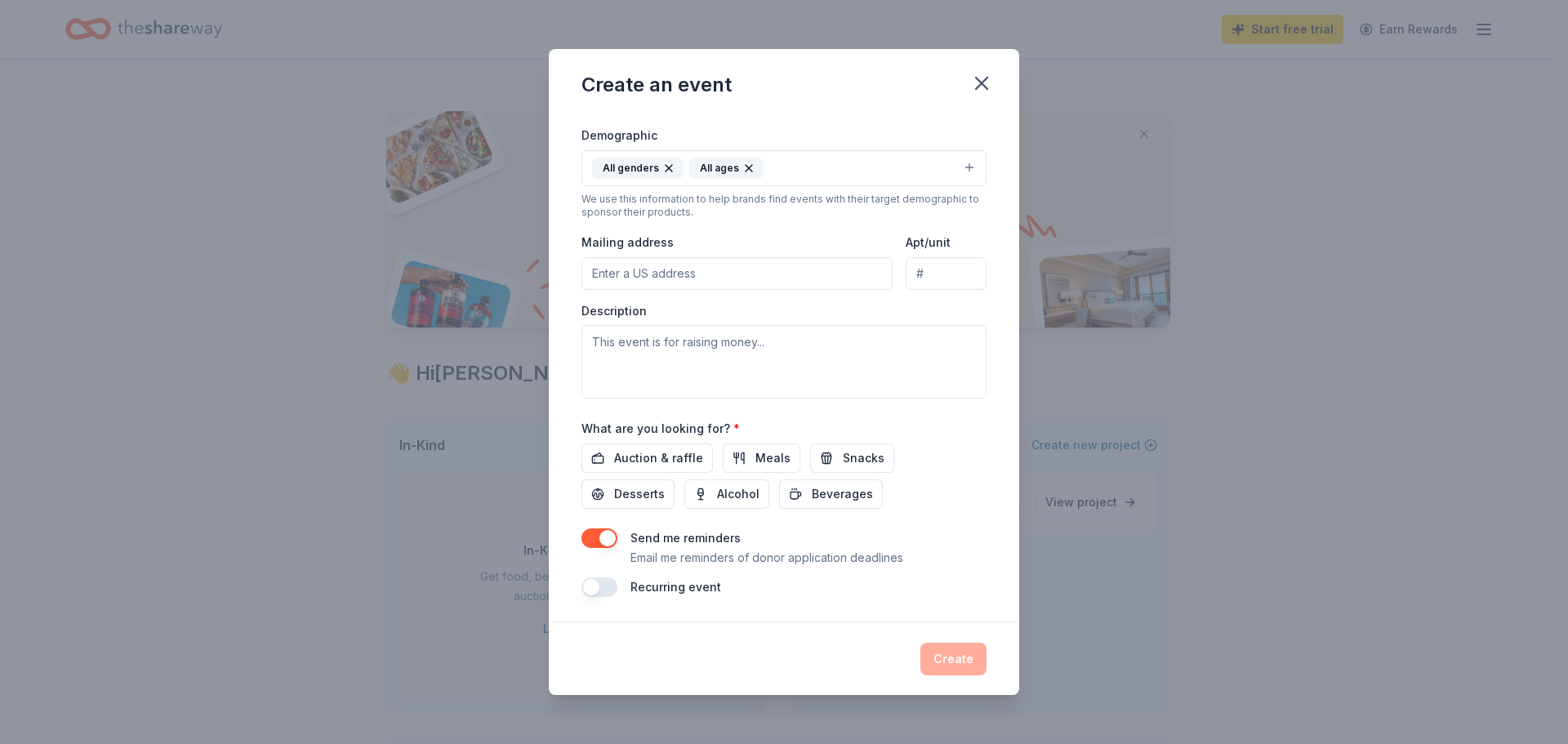
click at [619, 290] on input "Mailing address" at bounding box center [737, 273] width 311 height 33
type input "240 E Belle Isle Road NE, Apt. 402"
type input "Apt. 402"
drag, startPoint x: 811, startPoint y: 355, endPoint x: 708, endPoint y: 359, distance: 103.1
click at [708, 290] on input "240 E Belle Isle Road NE, Apt. 402" at bounding box center [737, 273] width 311 height 33
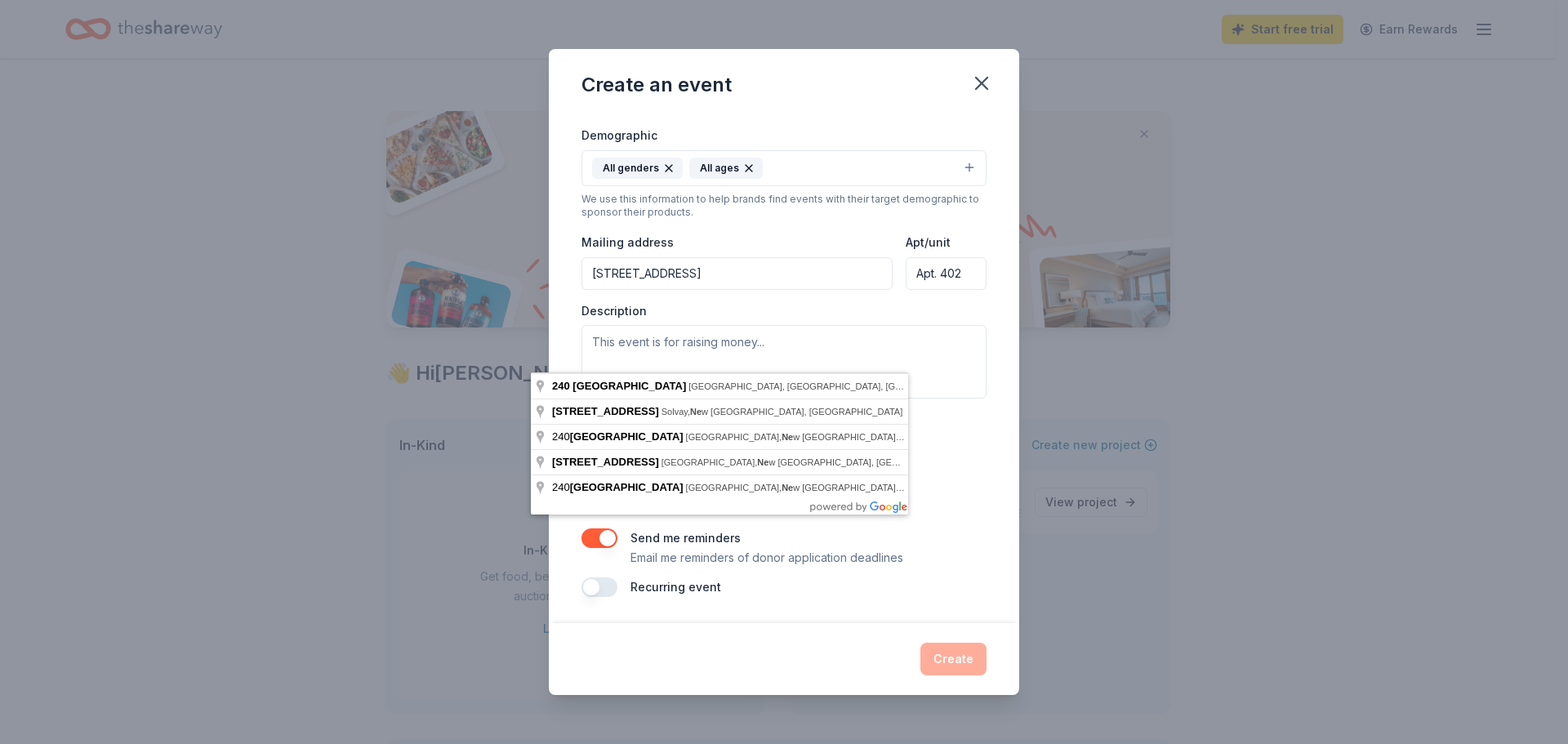
type input "240 E Belle Isle Road NE"
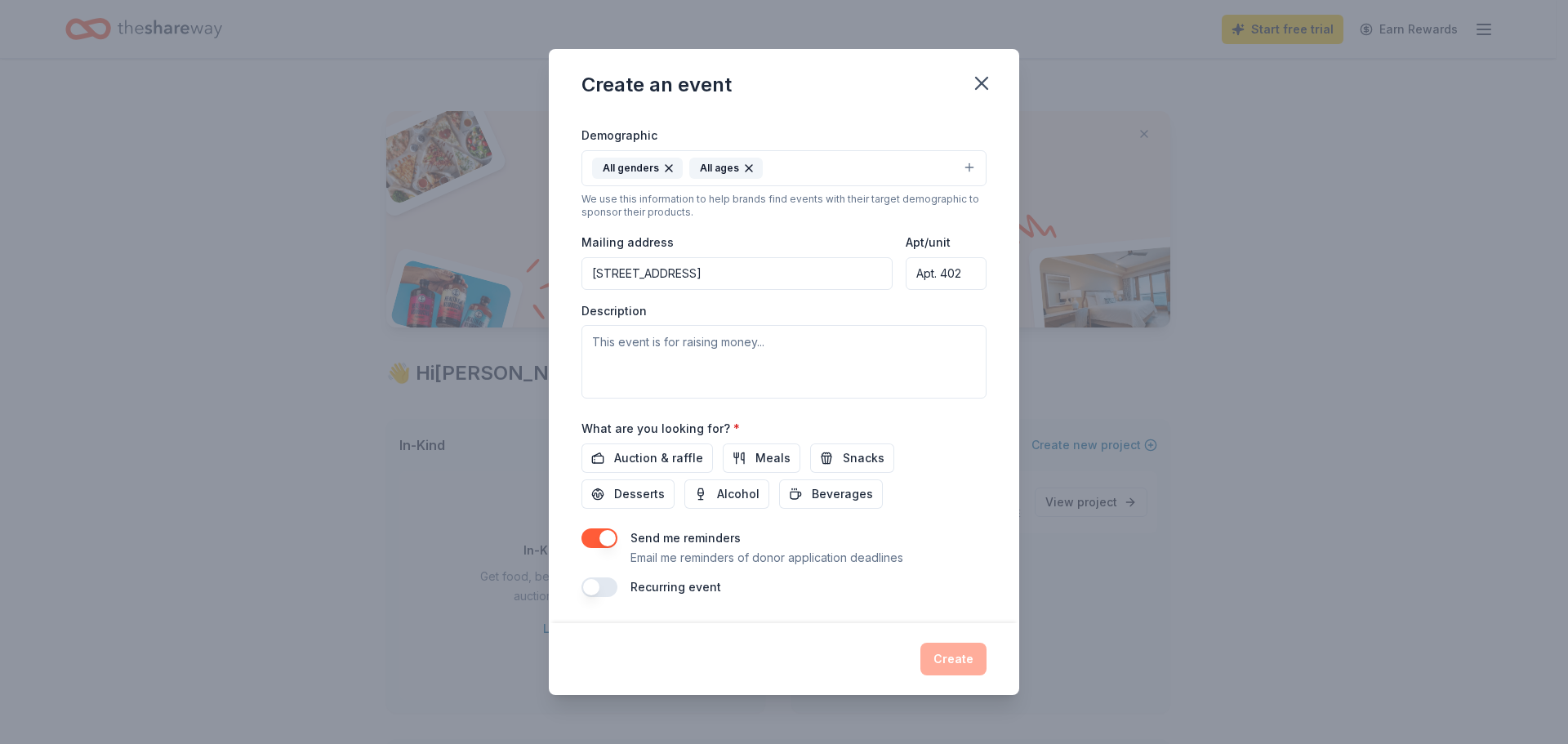
click at [975, 290] on input "Apt. 402" at bounding box center [946, 273] width 81 height 33
click at [986, 290] on input "Apt. 402" at bounding box center [946, 273] width 81 height 33
drag, startPoint x: 967, startPoint y: 351, endPoint x: 926, endPoint y: 354, distance: 41.1
click at [926, 290] on input "Apt. 402" at bounding box center [946, 273] width 81 height 33
drag, startPoint x: 991, startPoint y: 358, endPoint x: 973, endPoint y: 365, distance: 19.3
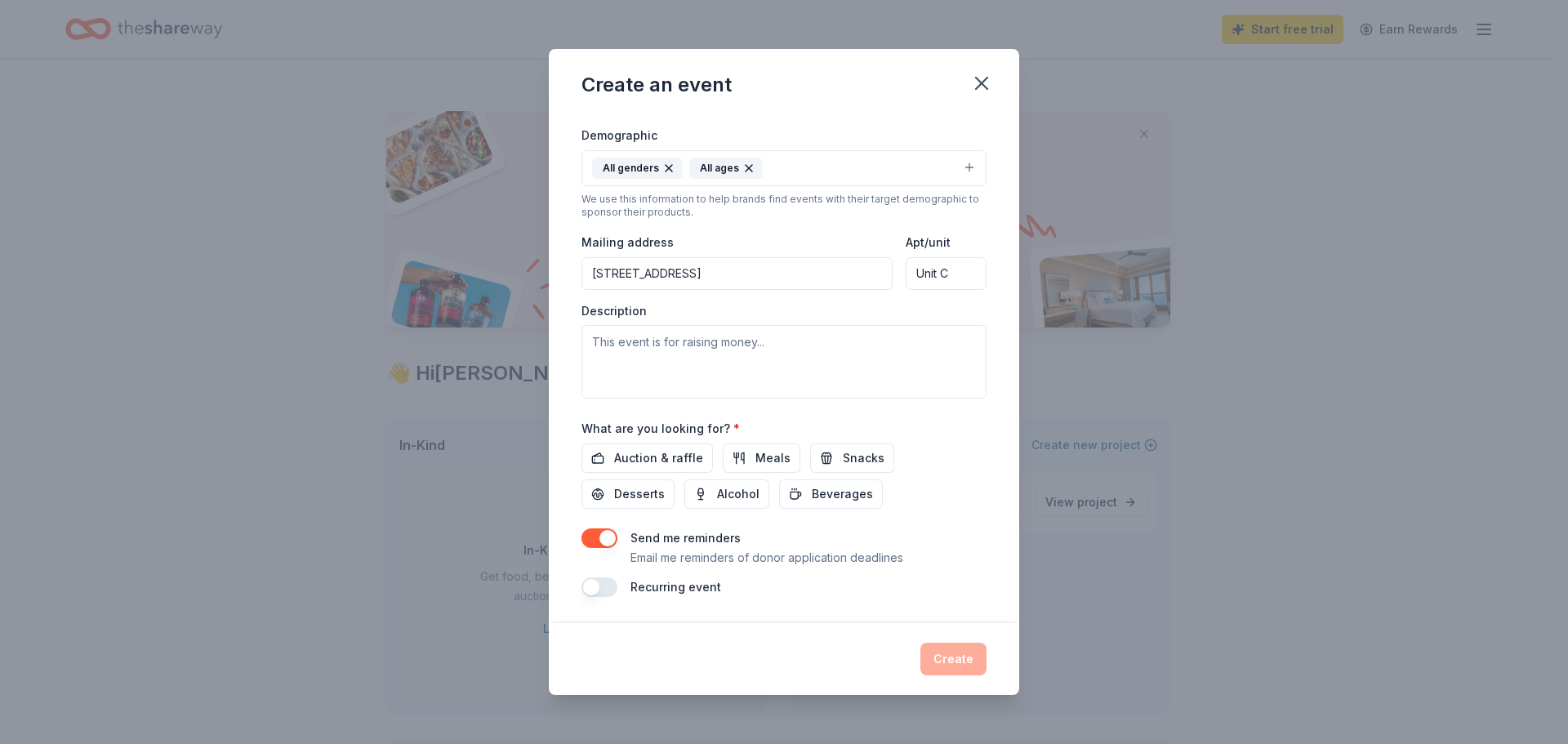
click at [973, 290] on input "Unit C" at bounding box center [946, 273] width 81 height 33
drag, startPoint x: 967, startPoint y: 352, endPoint x: 923, endPoint y: 352, distance: 44.0
click at [923, 290] on div "Mailing address 240 E Belle Isle Road NE Apt/unit Apt. 402" at bounding box center [783, 260] width 405 height 58
type input "Unit 402"
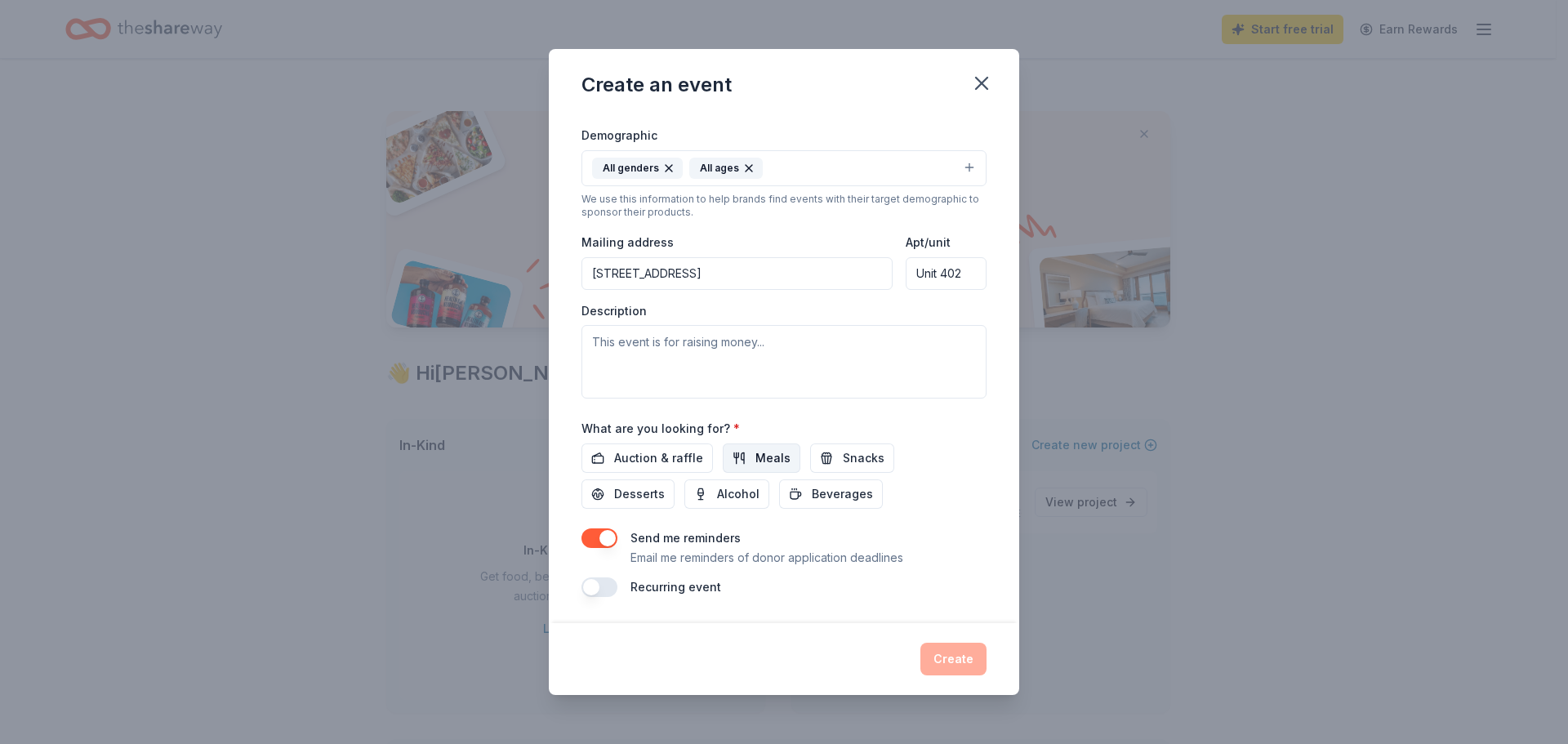
click at [776, 448] on span "Meals" at bounding box center [773, 458] width 35 height 20
click at [856, 448] on span "Snacks" at bounding box center [864, 458] width 41 height 20
click at [842, 485] on span "Beverages" at bounding box center [842, 495] width 61 height 20
click at [675, 325] on textarea at bounding box center [783, 362] width 405 height 74
paste textarea "to providing essential support to individuals experiencing homelessness, senior…"
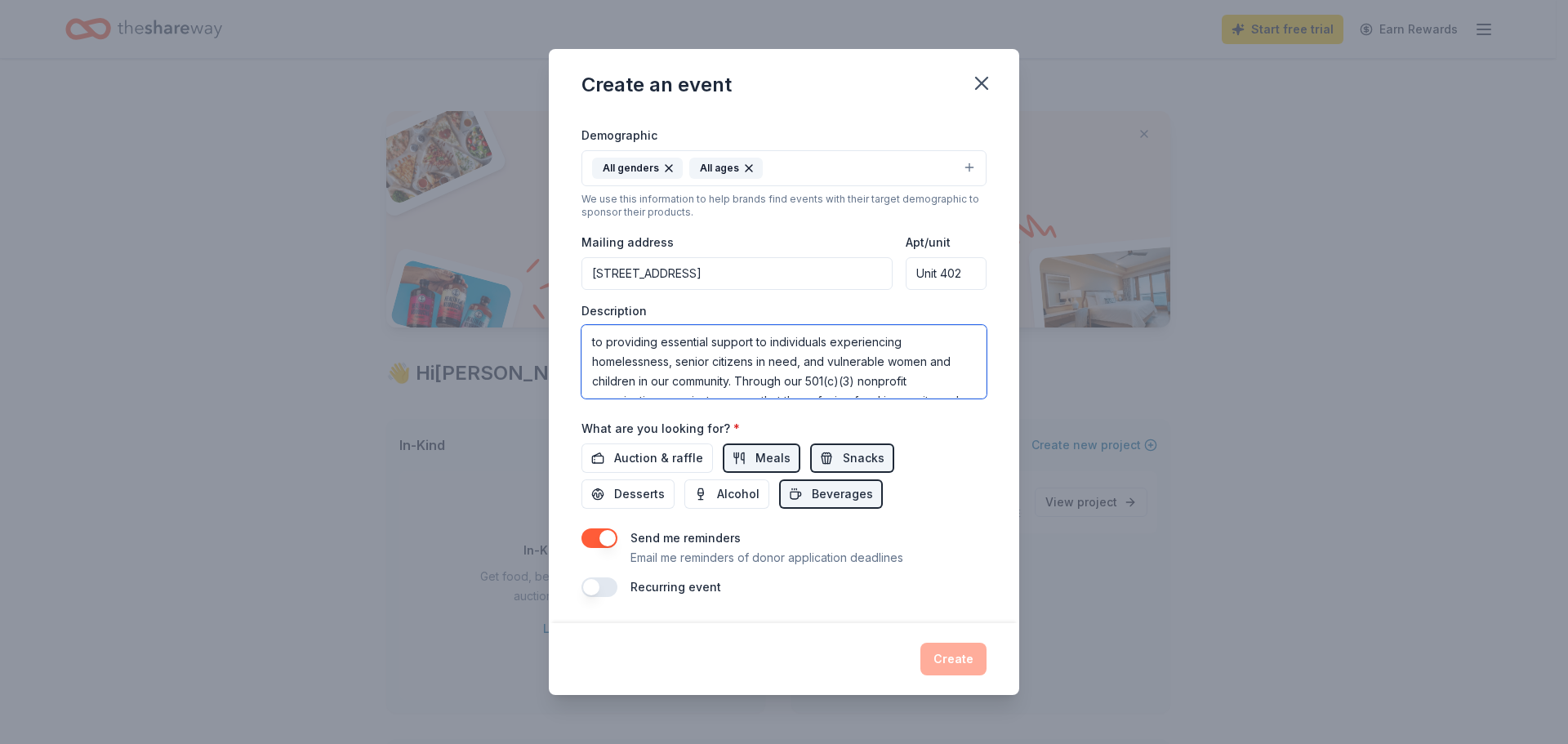
scroll to position [62, 0]
click at [726, 325] on textarea "to providing essential support to individuals experiencing homelessness, senior…" at bounding box center [783, 362] width 405 height 74
click at [712, 325] on textarea "to providing essential support to individuals experiencing homelessness, senior…" at bounding box center [783, 362] width 405 height 74
drag, startPoint x: 729, startPoint y: 272, endPoint x: 645, endPoint y: 294, distance: 86.8
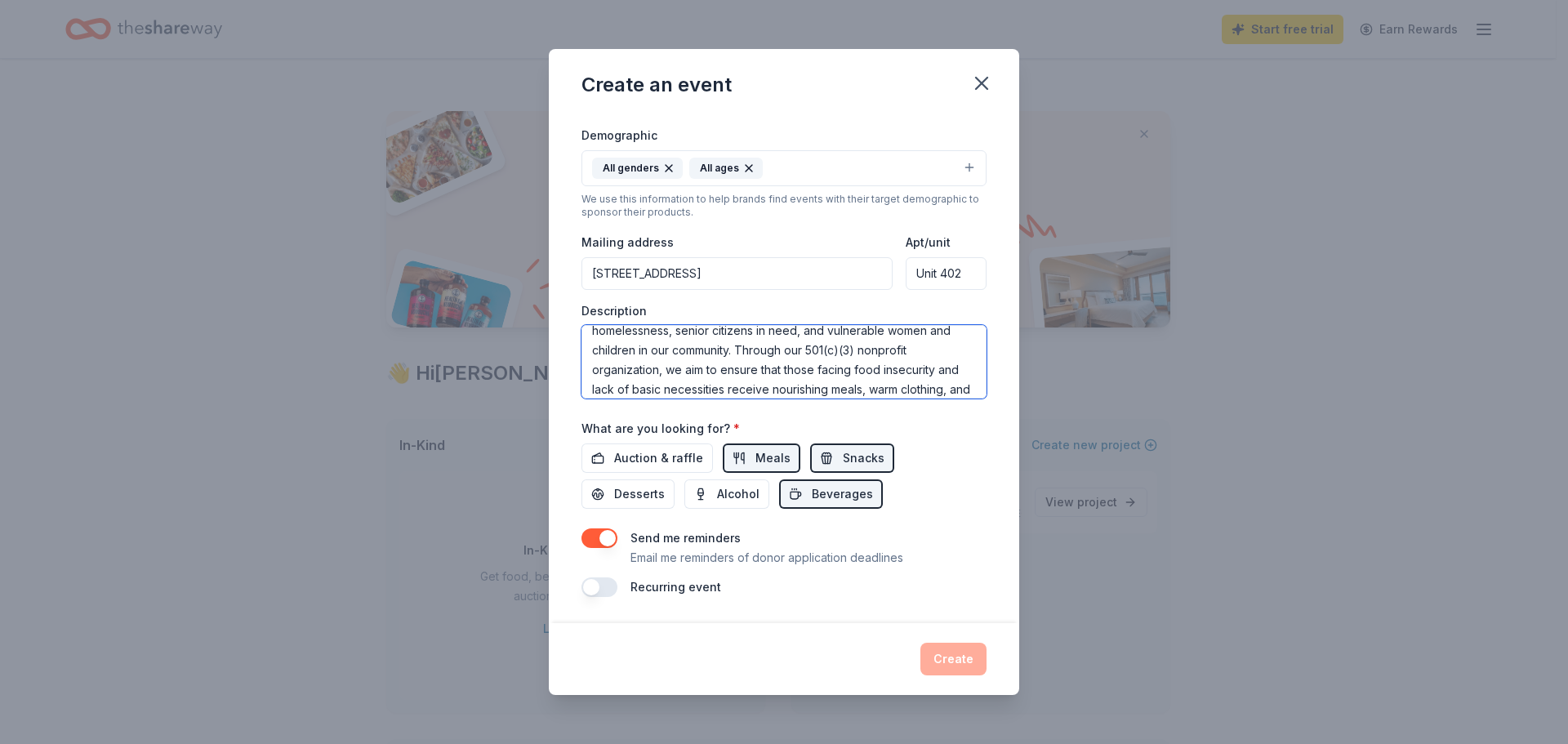
click at [643, 325] on textarea "to providing essential support to individuals experiencing homelessness, senior…" at bounding box center [783, 362] width 405 height 74
click at [581, 325] on textarea "to providing essential support to individuals experiencing homelessness, senior…" at bounding box center [783, 362] width 405 height 74
drag, startPoint x: 755, startPoint y: 256, endPoint x: 732, endPoint y: 256, distance: 23.0
click at [732, 325] on textarea "Life Builders wants to providing essential support to individuals experiencing …" at bounding box center [783, 362] width 405 height 74
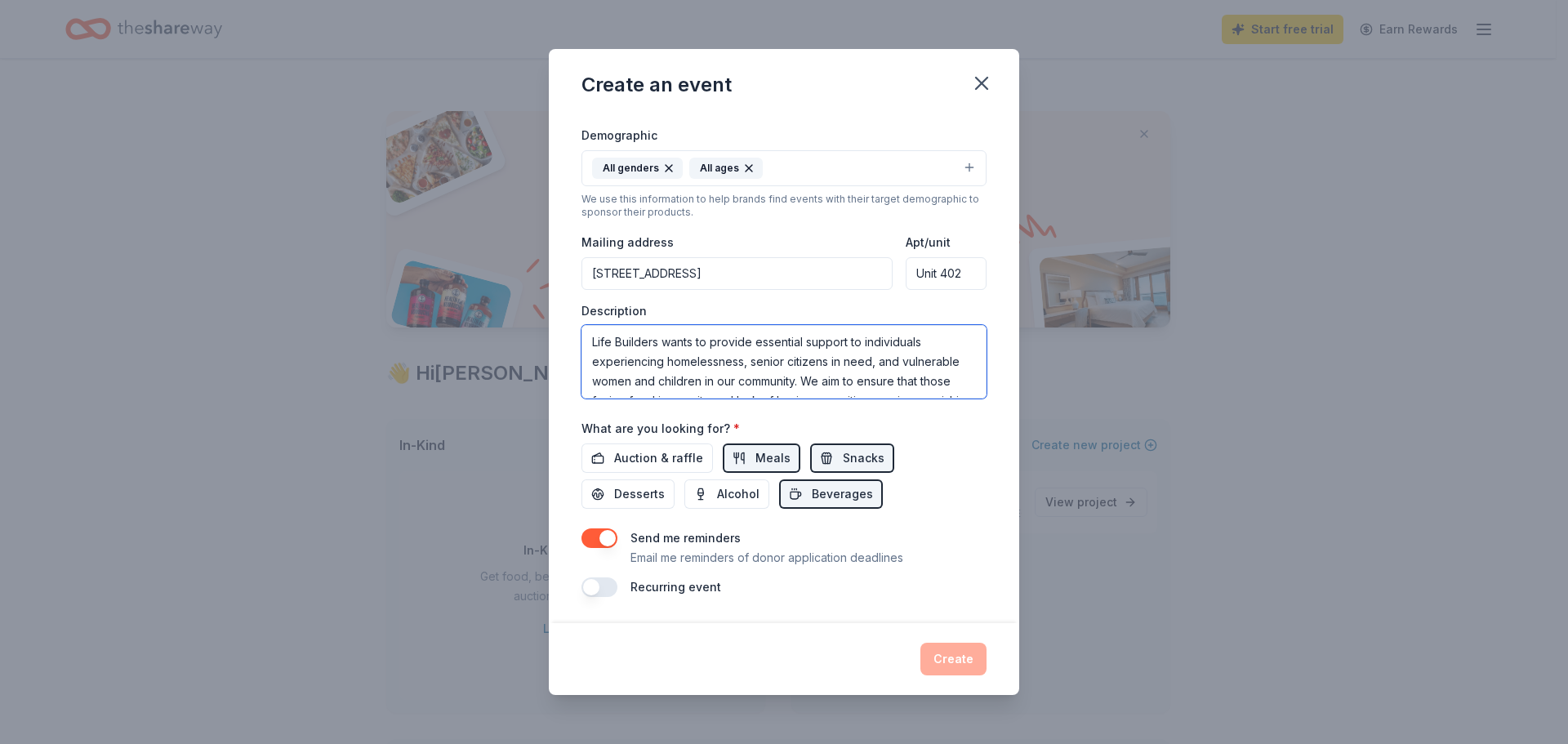
type textarea "Life Builders wants to provide essential support to individuals experiencing ho…"
click at [581, 577] on button "button" at bounding box center [599, 587] width 35 height 20
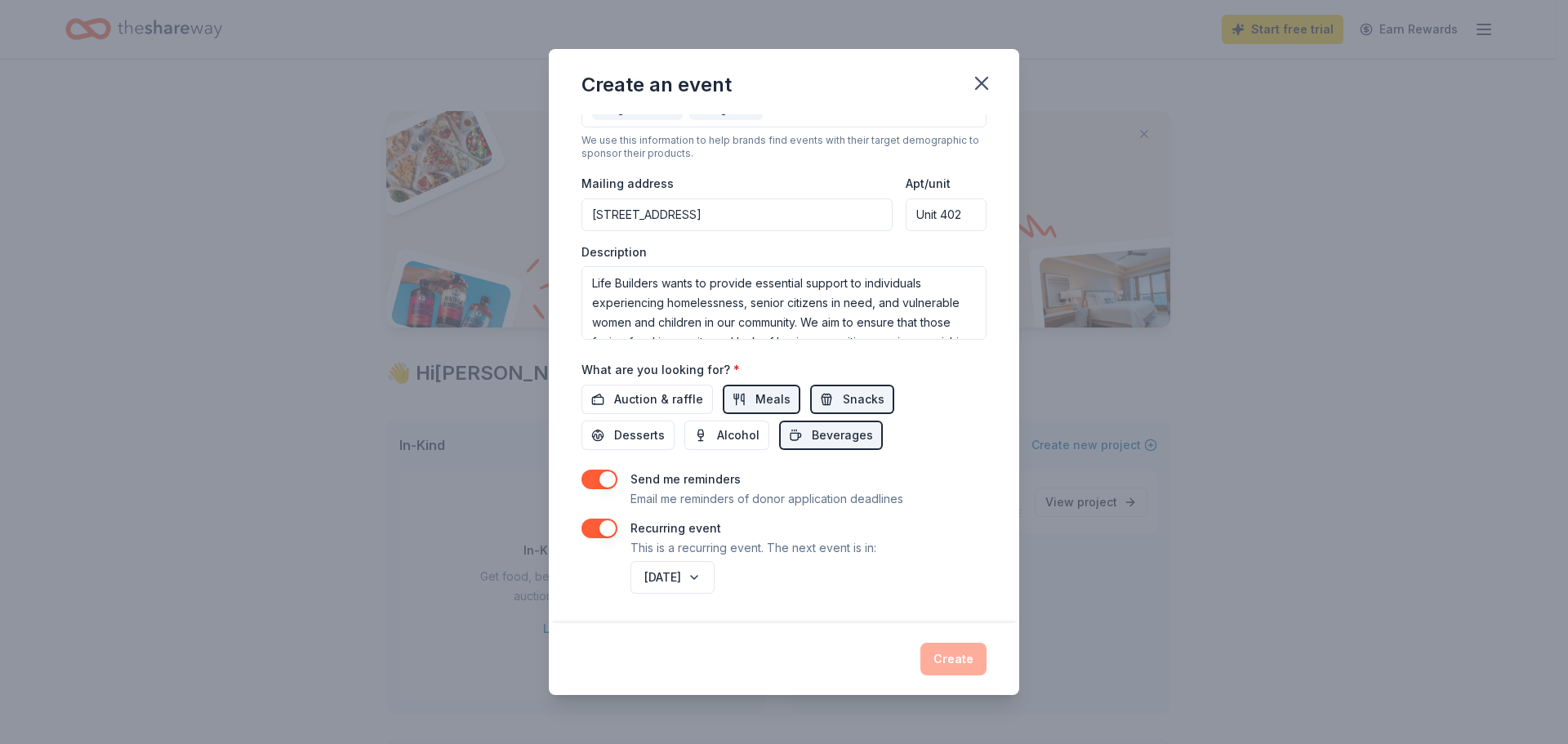
scroll to position [584, 0]
click at [714, 562] on button "November 2026" at bounding box center [672, 577] width 84 height 33
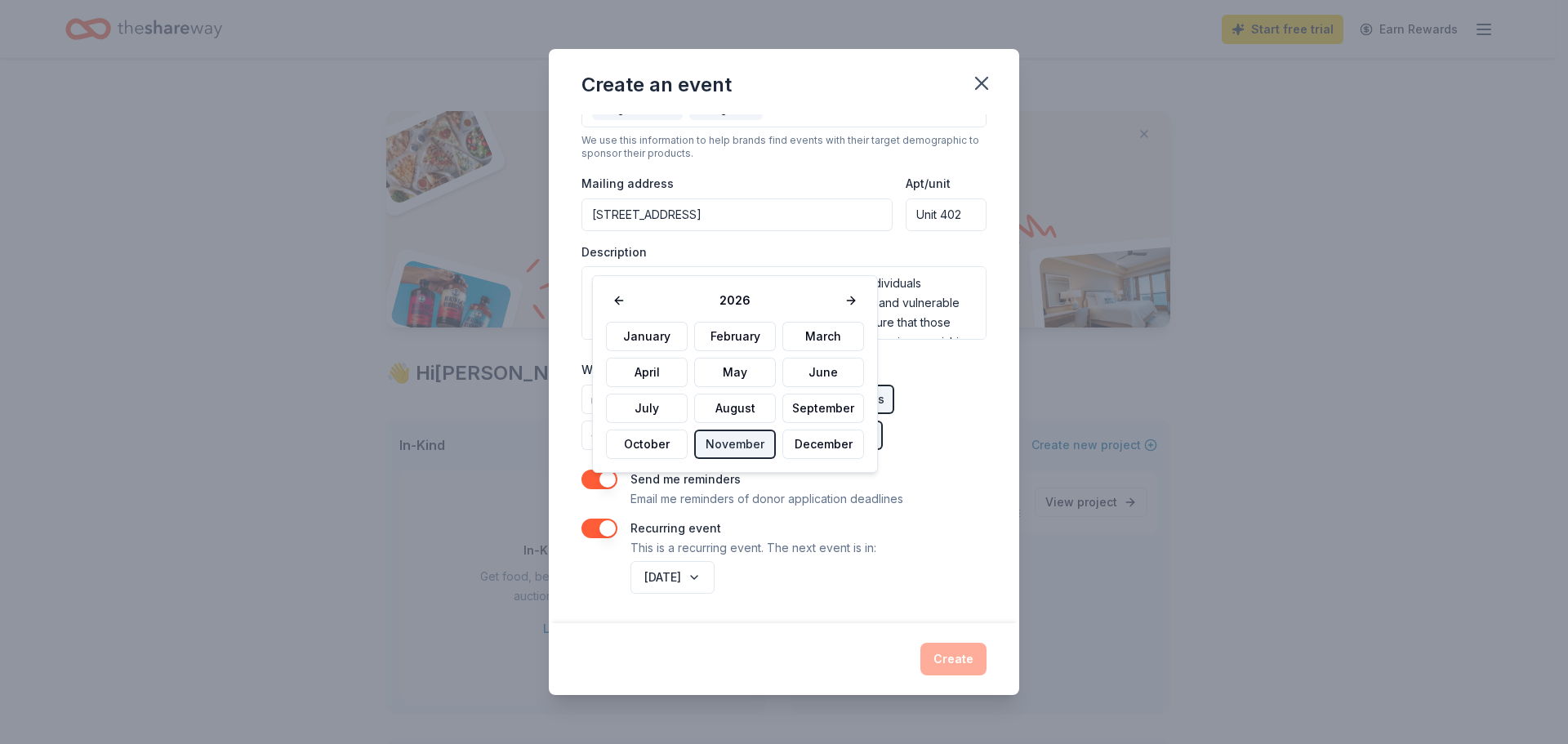
click at [847, 569] on div "November 2026" at bounding box center [807, 577] width 359 height 39
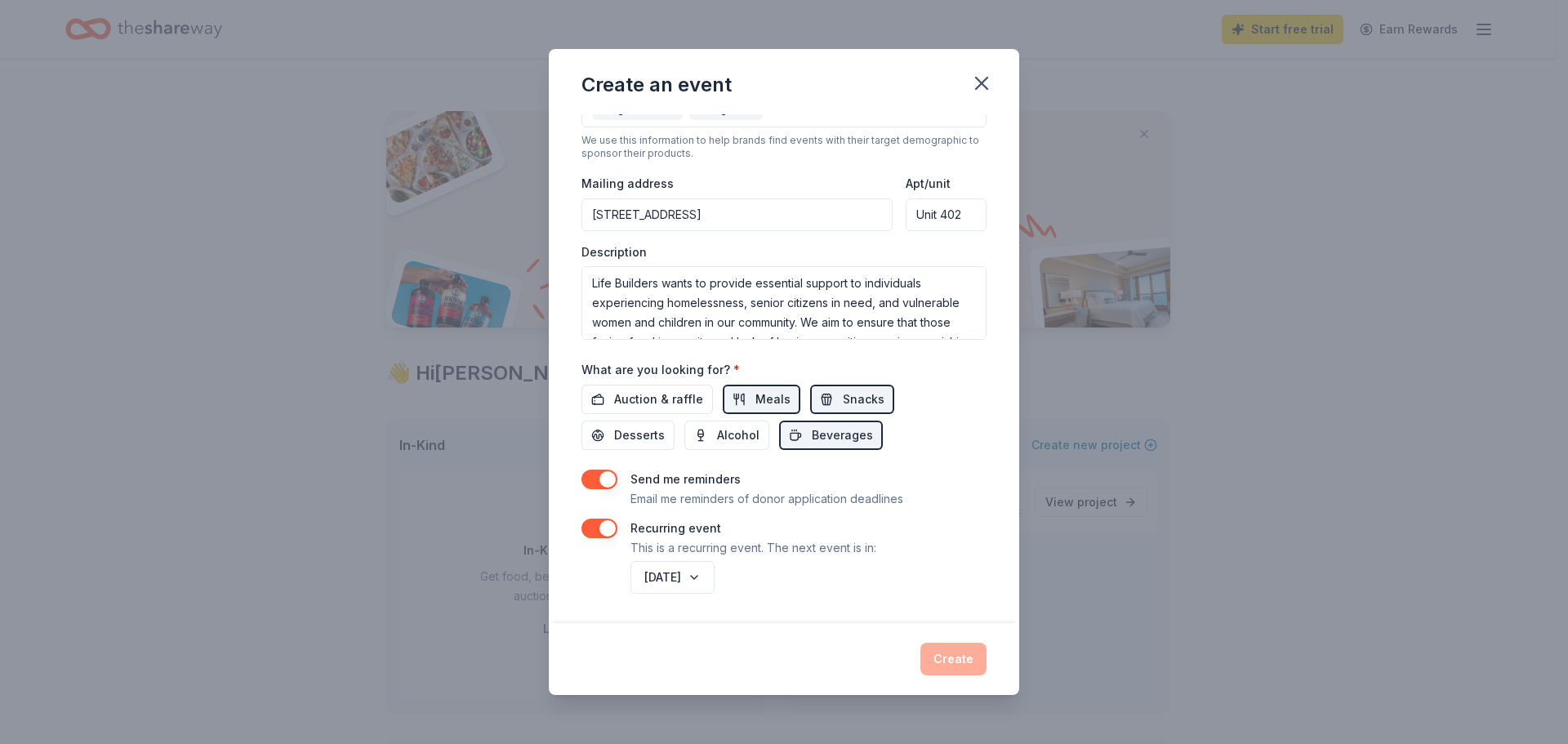
click at [986, 643] on div "Create" at bounding box center [783, 658] width 405 height 33
click at [876, 538] on p "This is a recurring event. The next event is in:" at bounding box center [753, 548] width 246 height 20
click at [981, 643] on div "Create" at bounding box center [783, 658] width 405 height 33
click at [581, 518] on button "button" at bounding box center [599, 528] width 35 height 20
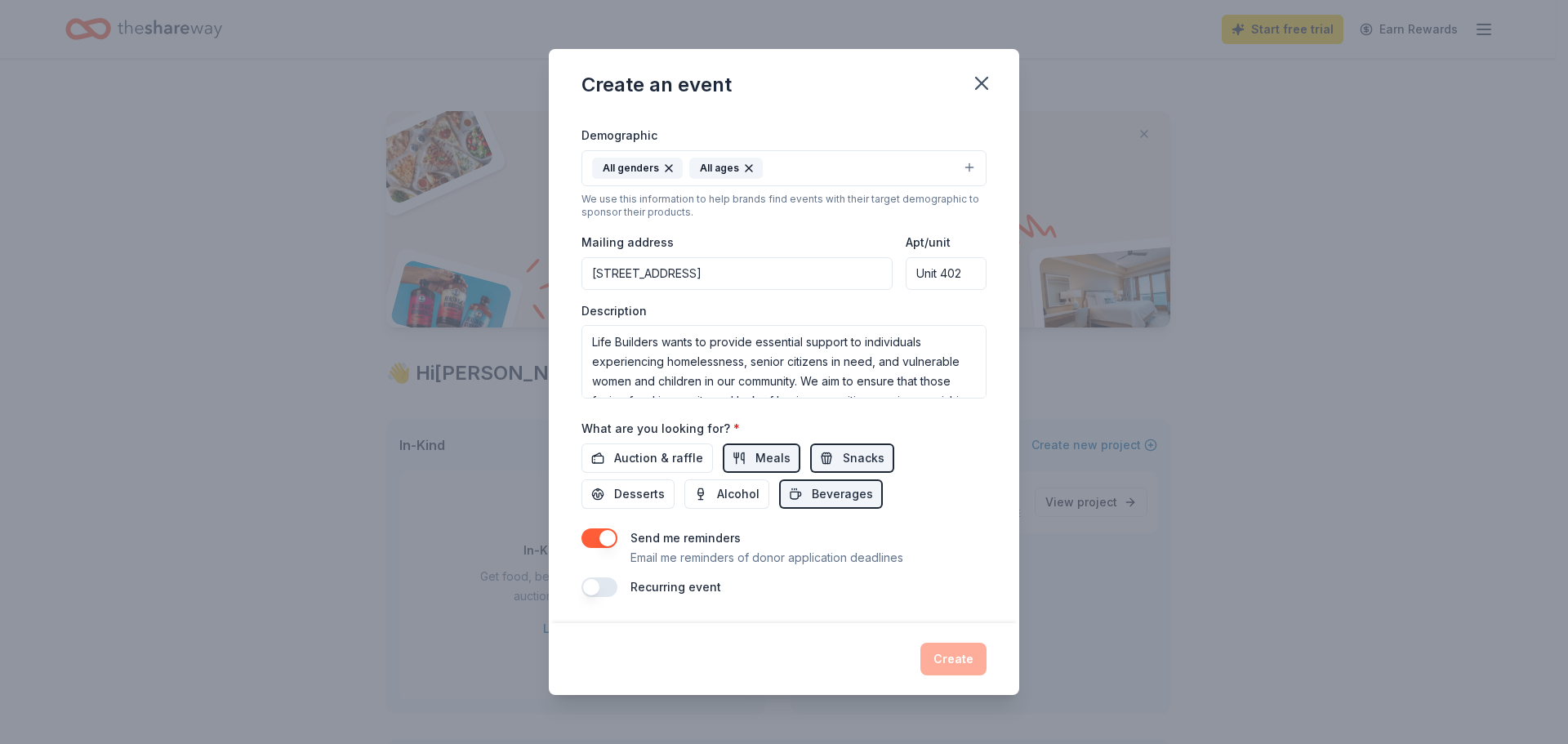
click at [581, 577] on button "button" at bounding box center [599, 587] width 35 height 20
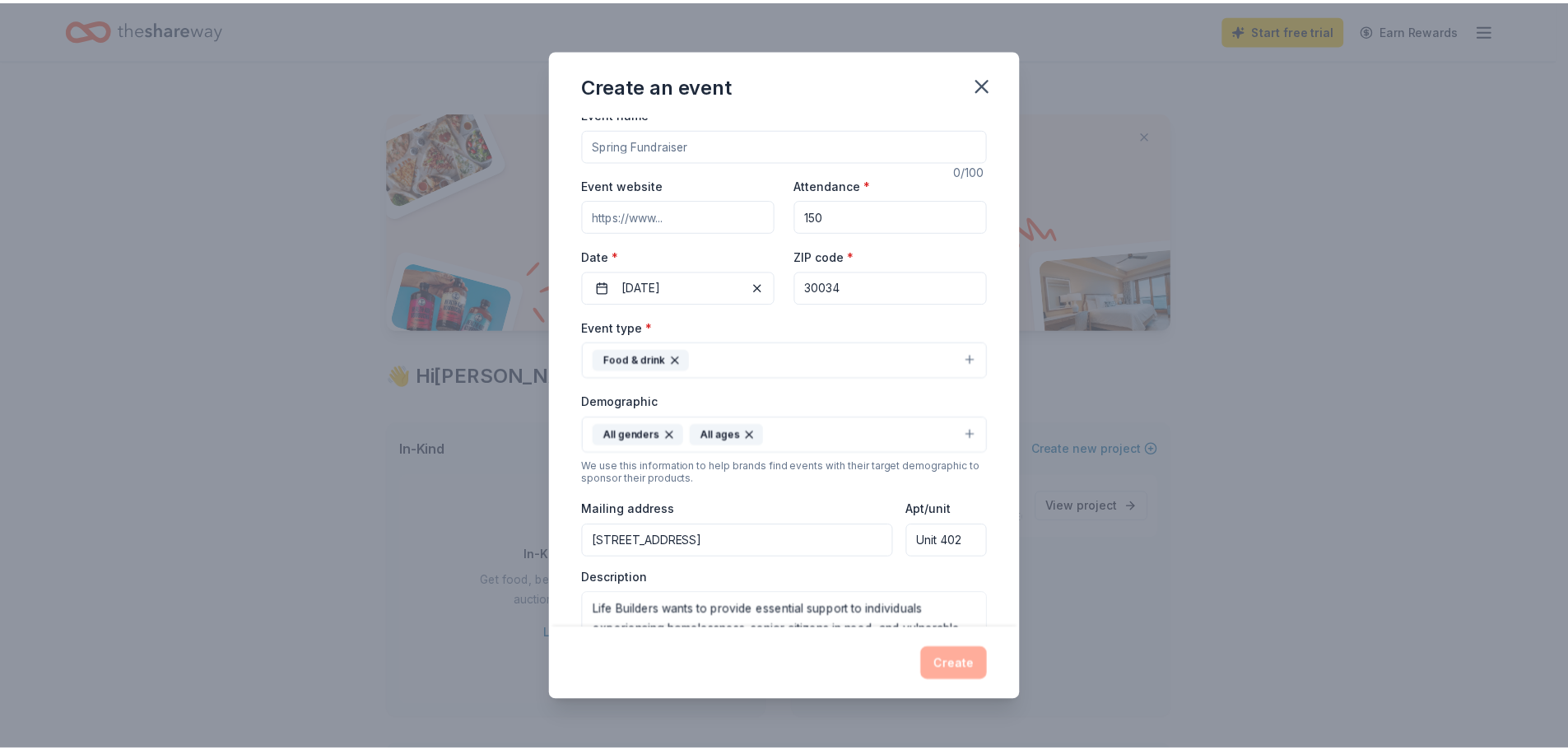
scroll to position [0, 0]
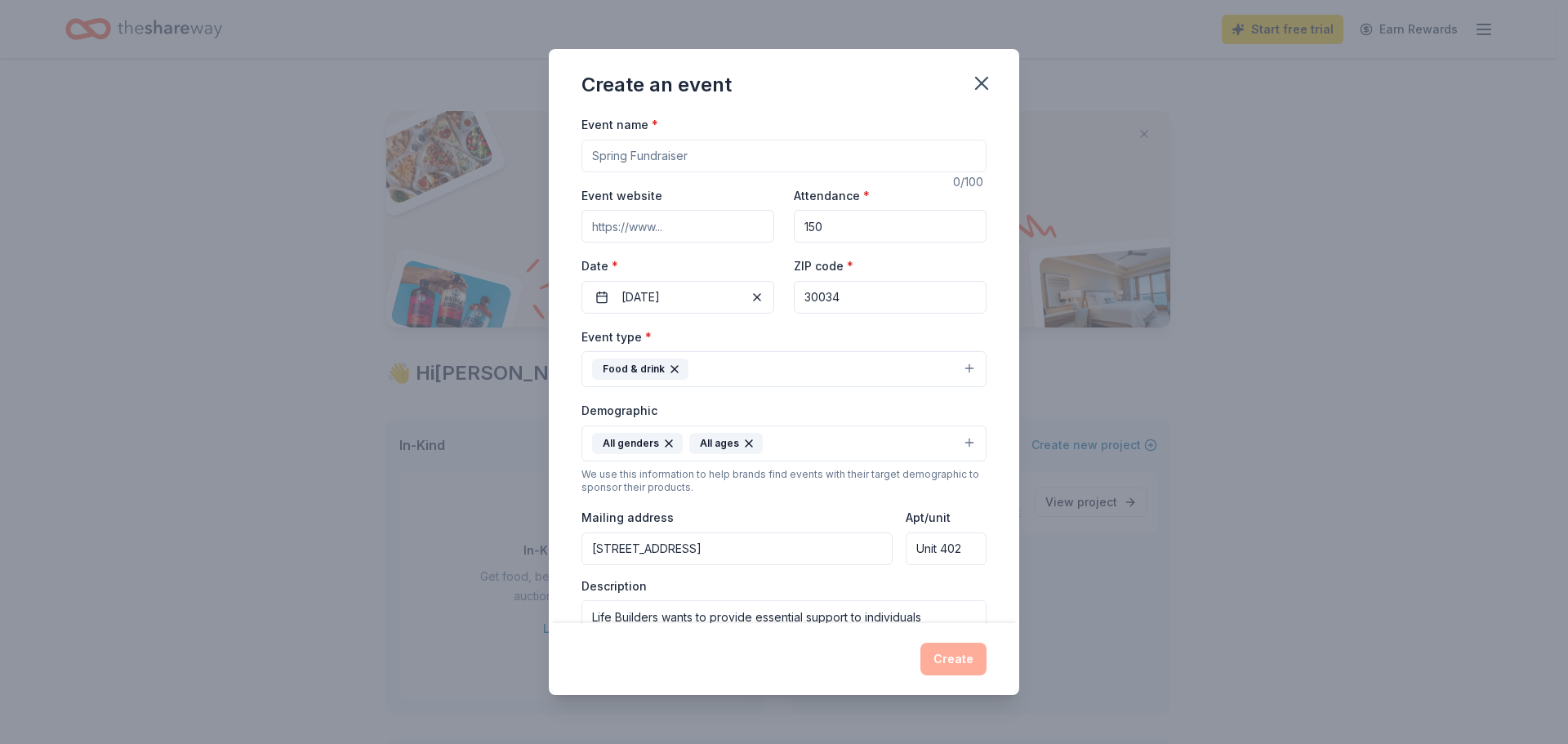
click at [732, 172] on input "Event name *" at bounding box center [783, 156] width 405 height 33
drag, startPoint x: 716, startPoint y: 181, endPoint x: 657, endPoint y: 181, distance: 59.0
click at [657, 172] on input "Fall" at bounding box center [783, 156] width 405 height 33
drag, startPoint x: 576, startPoint y: 184, endPoint x: 529, endPoint y: 185, distance: 47.0
click at [549, 185] on div "Event name * Fall community 15 /100 Event website Attendance * 150 Date * 11/01…" at bounding box center [783, 369] width 470 height 508
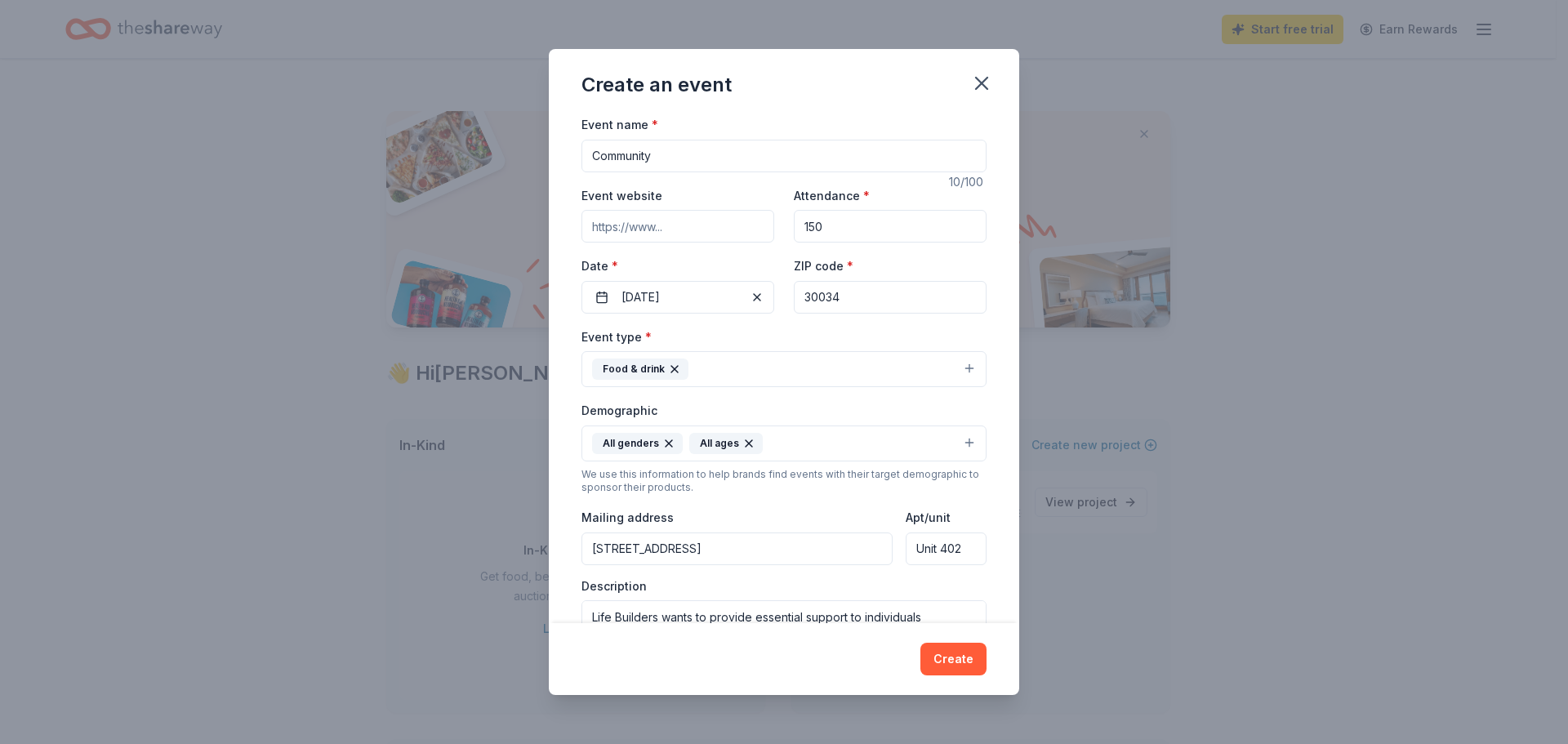
click at [798, 172] on input "Community" at bounding box center [783, 156] width 405 height 33
type input "Community Care Project"
click at [981, 645] on button "Create" at bounding box center [952, 658] width 66 height 33
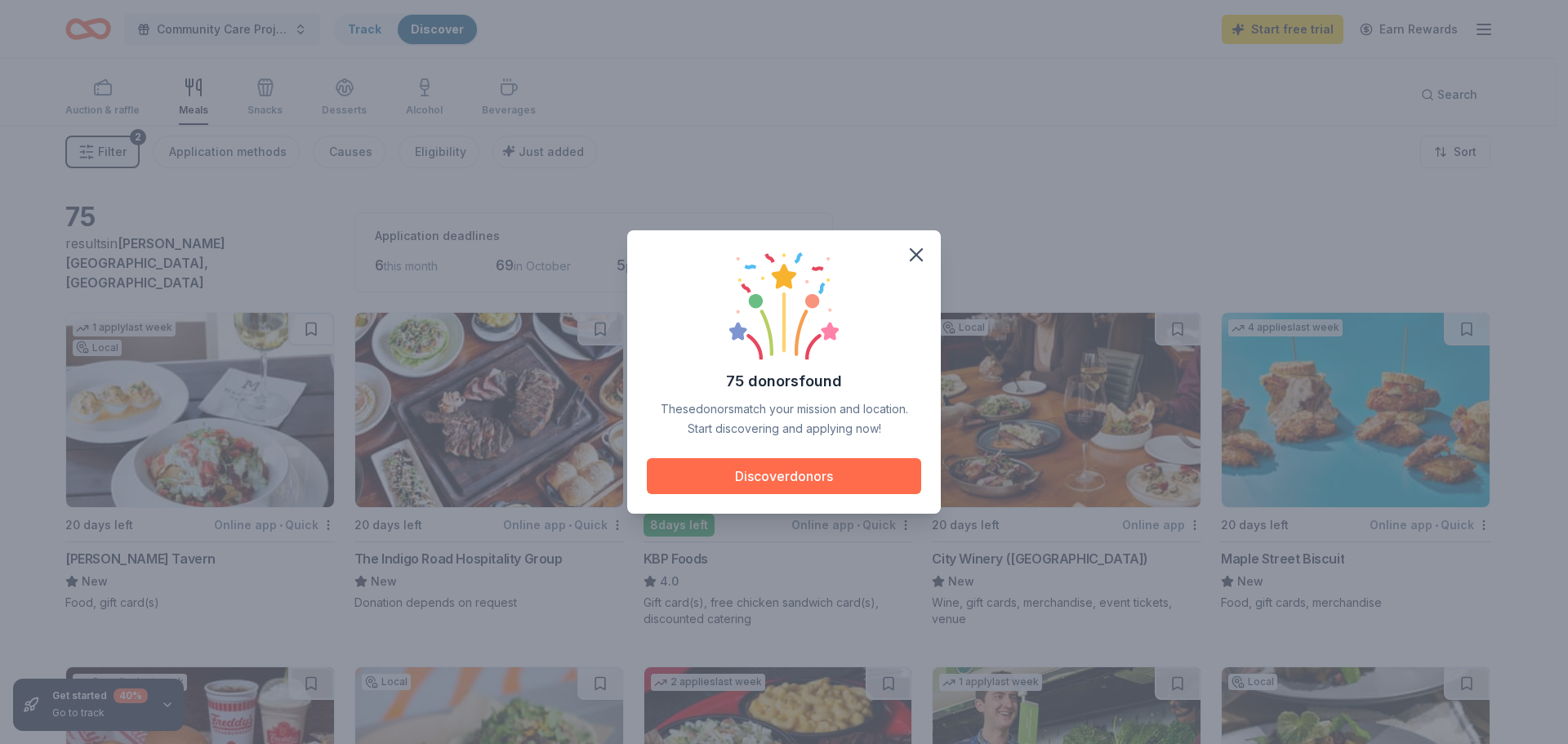
click at [776, 488] on button "Discover donors" at bounding box center [784, 476] width 275 height 35
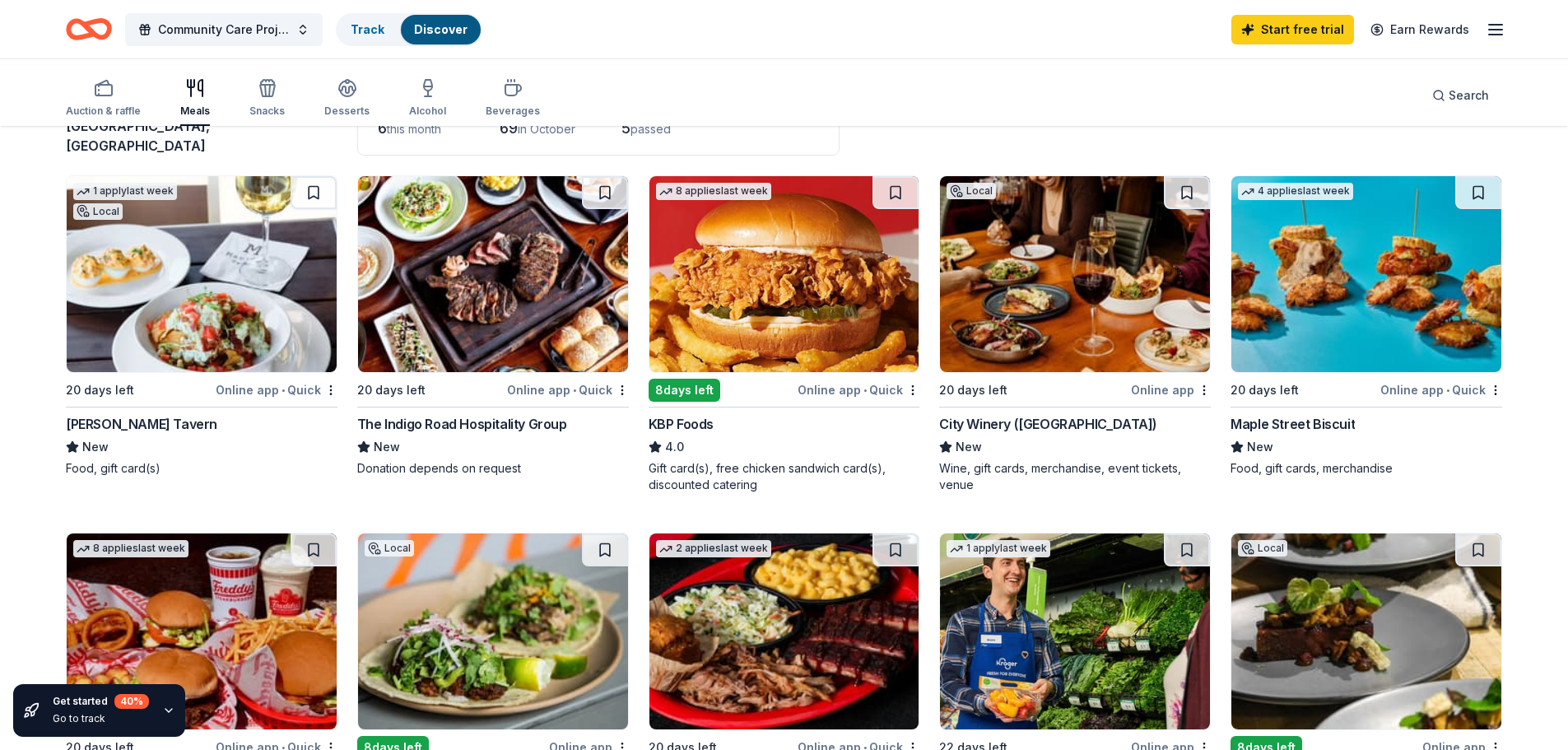
scroll to position [192, 0]
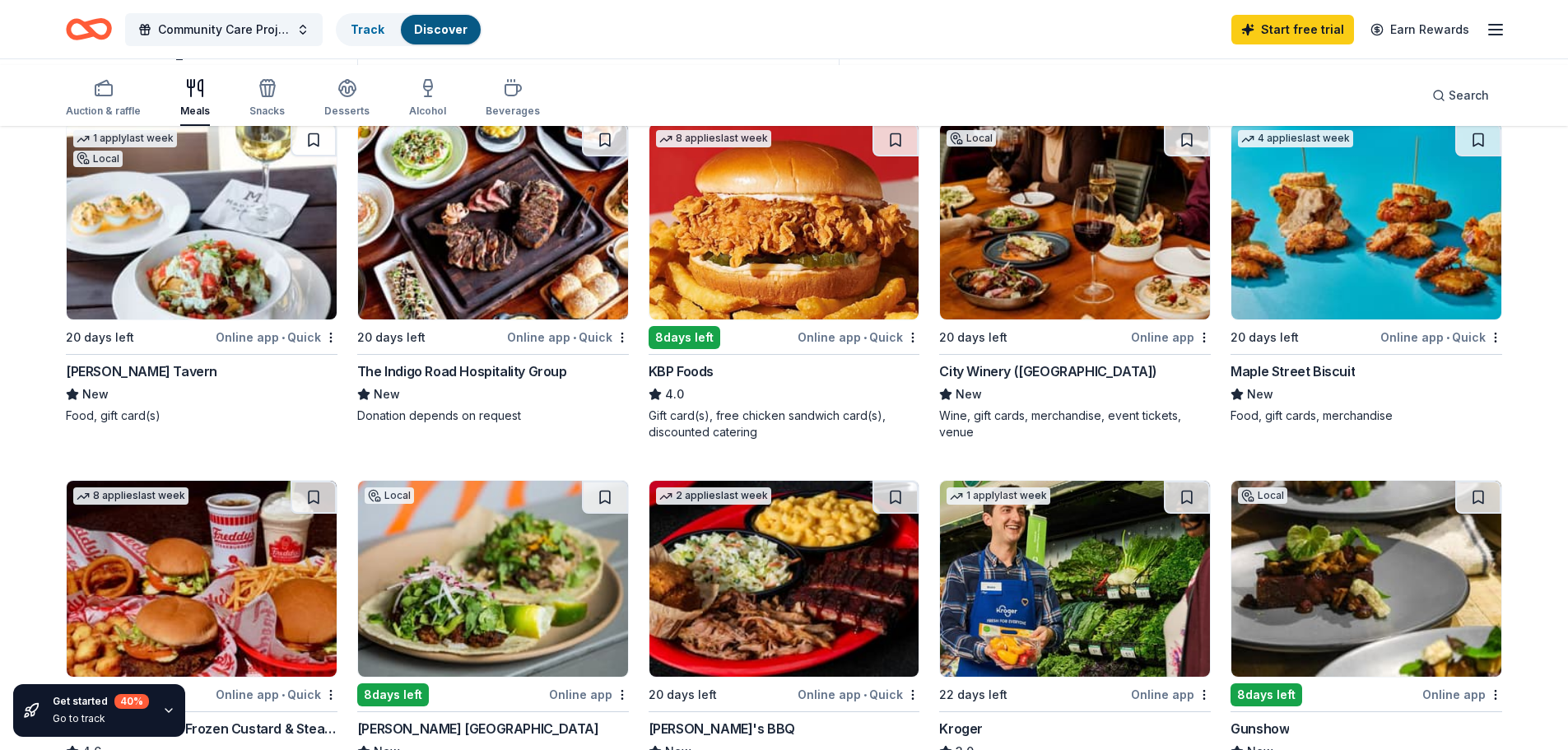
click at [1250, 348] on div "20 days left" at bounding box center [1264, 338] width 69 height 20
click at [864, 345] on span "•" at bounding box center [865, 337] width 3 height 13
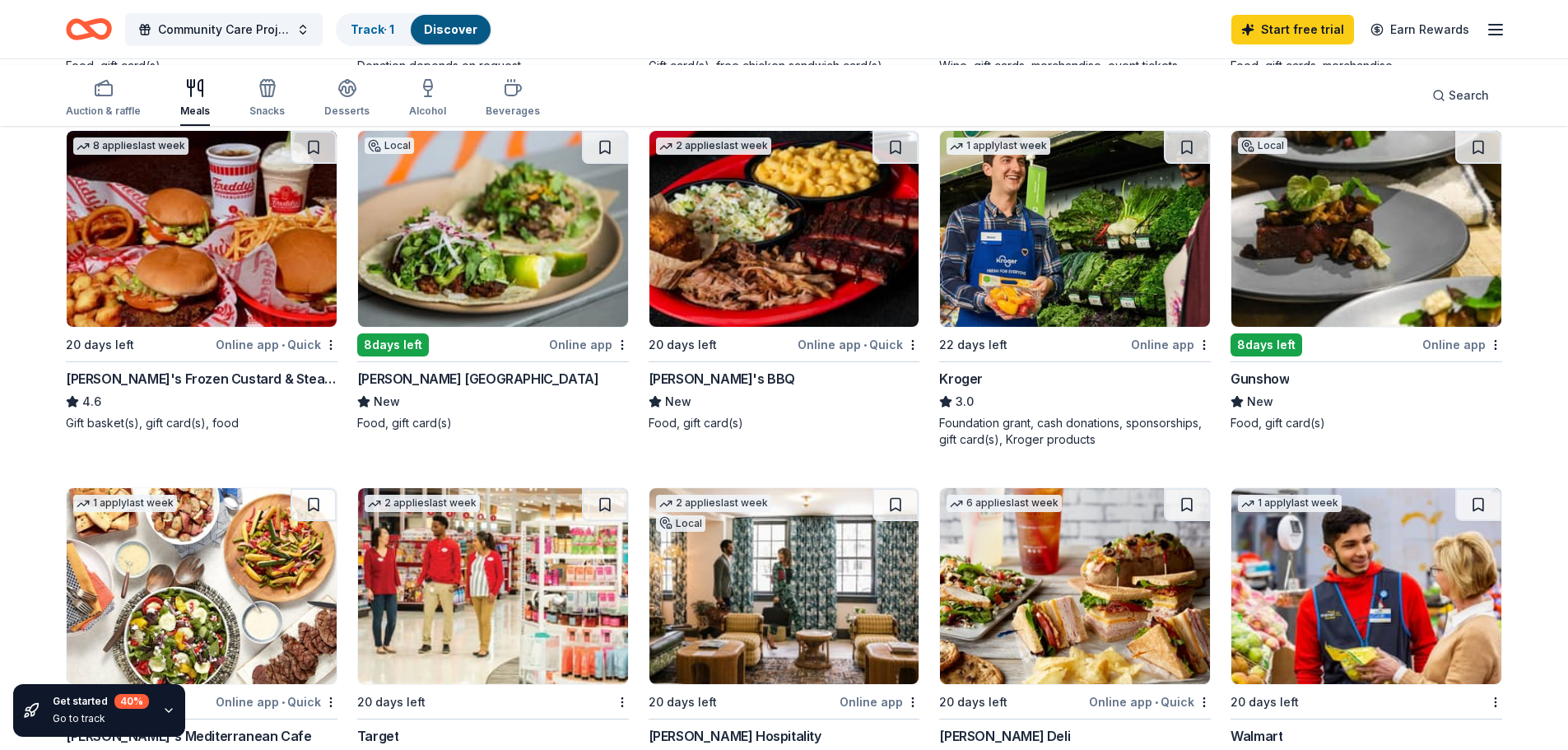
scroll to position [576, 0]
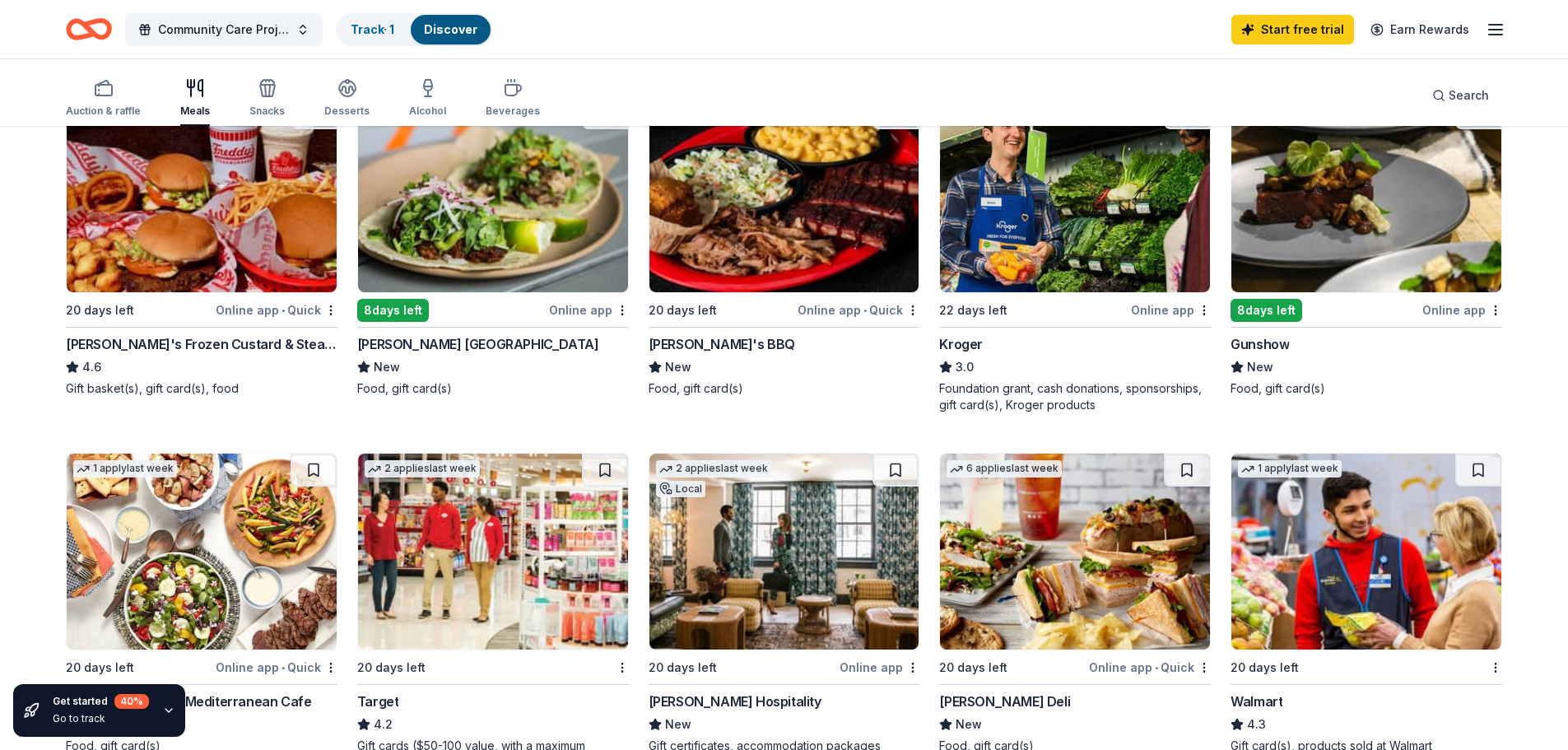
click at [499, 397] on div "Local 8 days left Online app Minero Atlanta New Food, gift card(s)" at bounding box center [494, 245] width 272 height 301
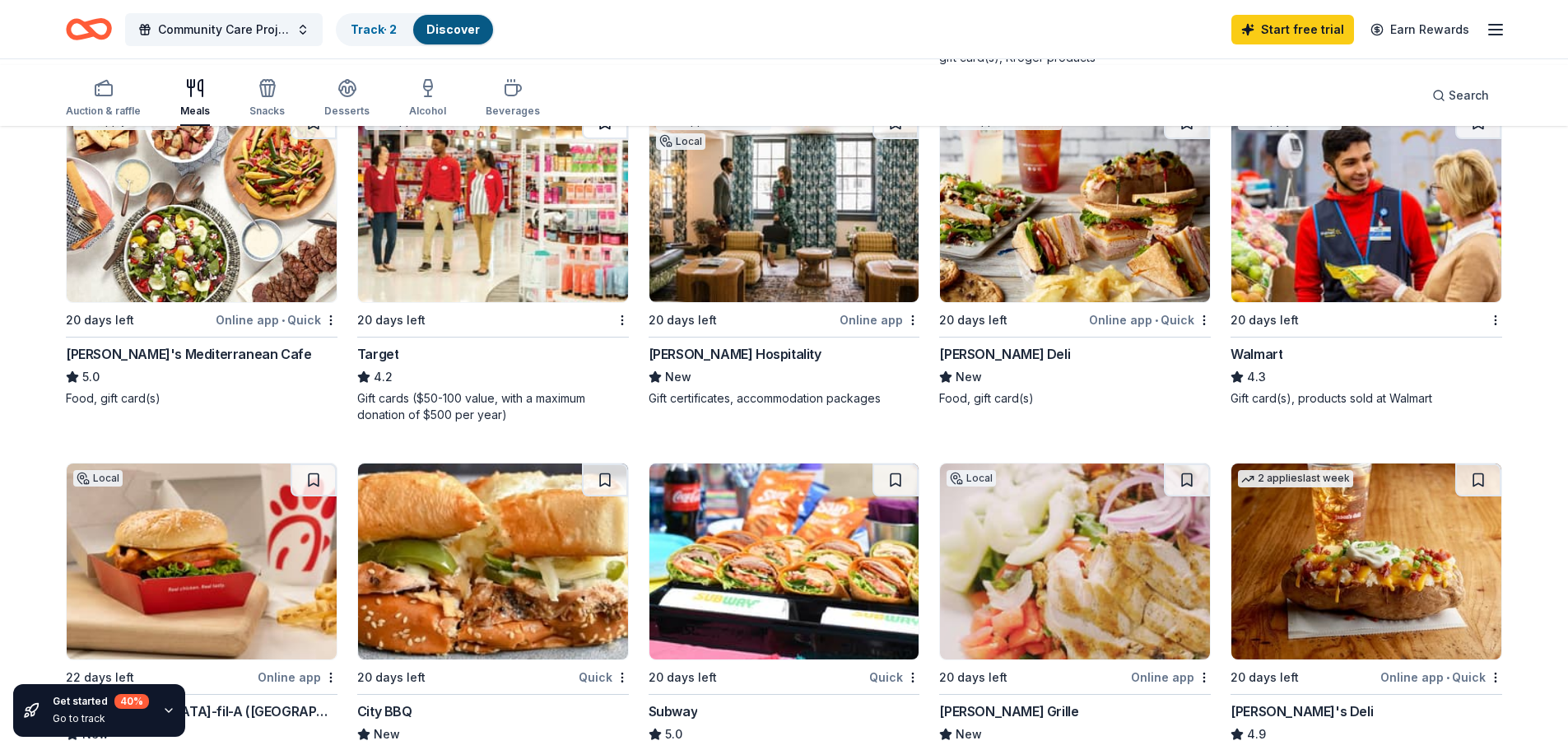
scroll to position [961, 0]
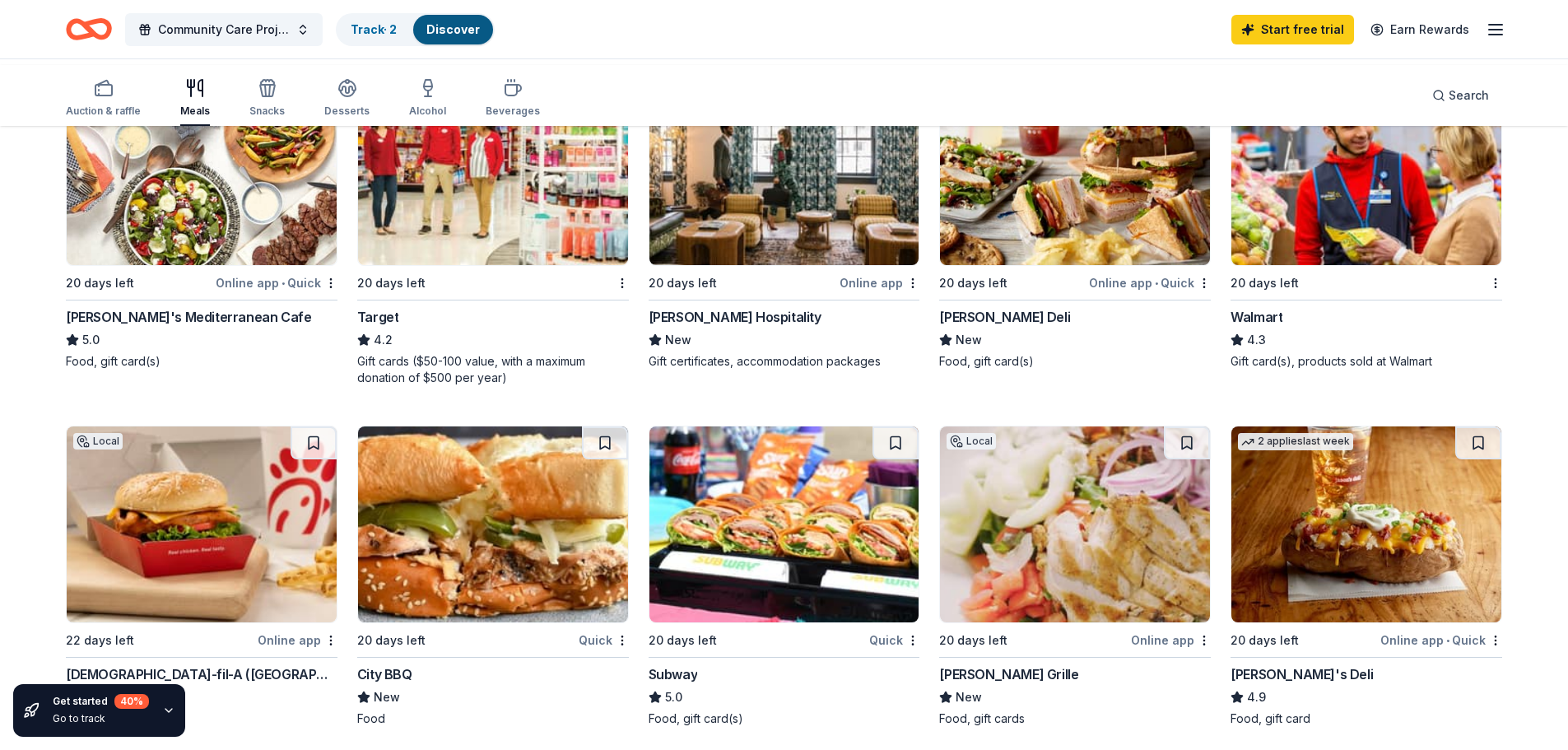
click at [536, 265] on img at bounding box center [494, 167] width 270 height 196
click at [1350, 265] on img at bounding box center [1366, 167] width 270 height 196
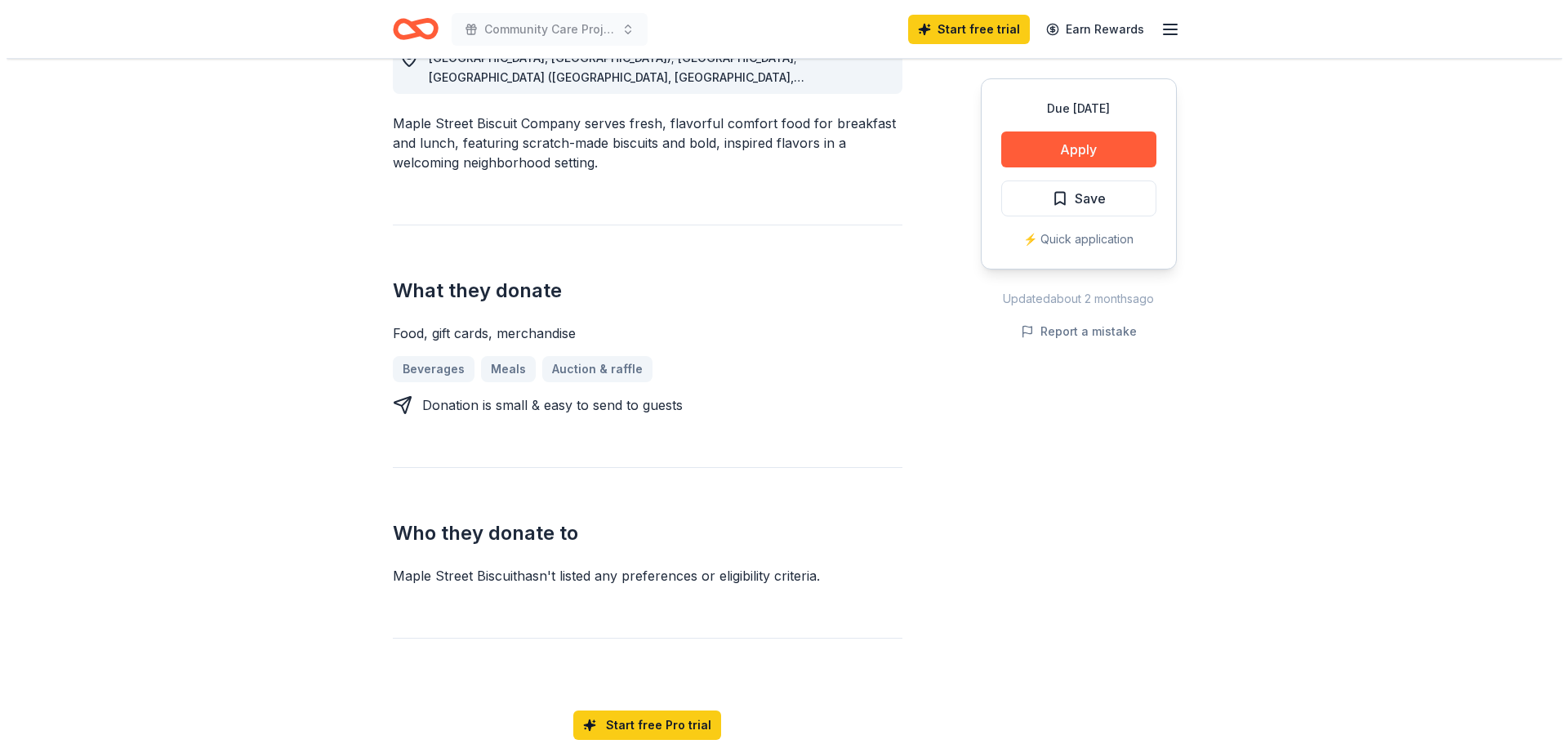
scroll to position [572, 0]
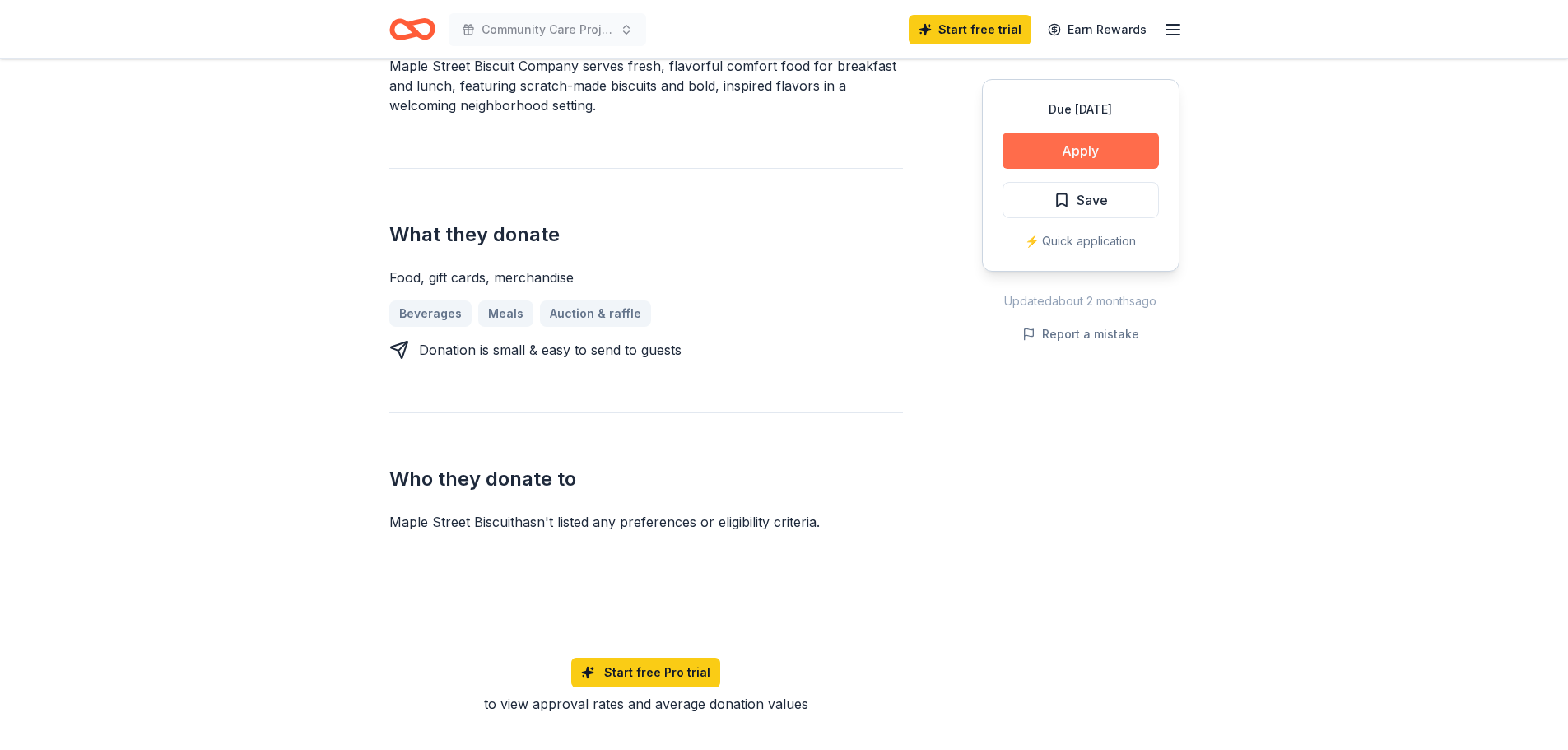
click at [1013, 169] on button "Apply" at bounding box center [1081, 150] width 157 height 36
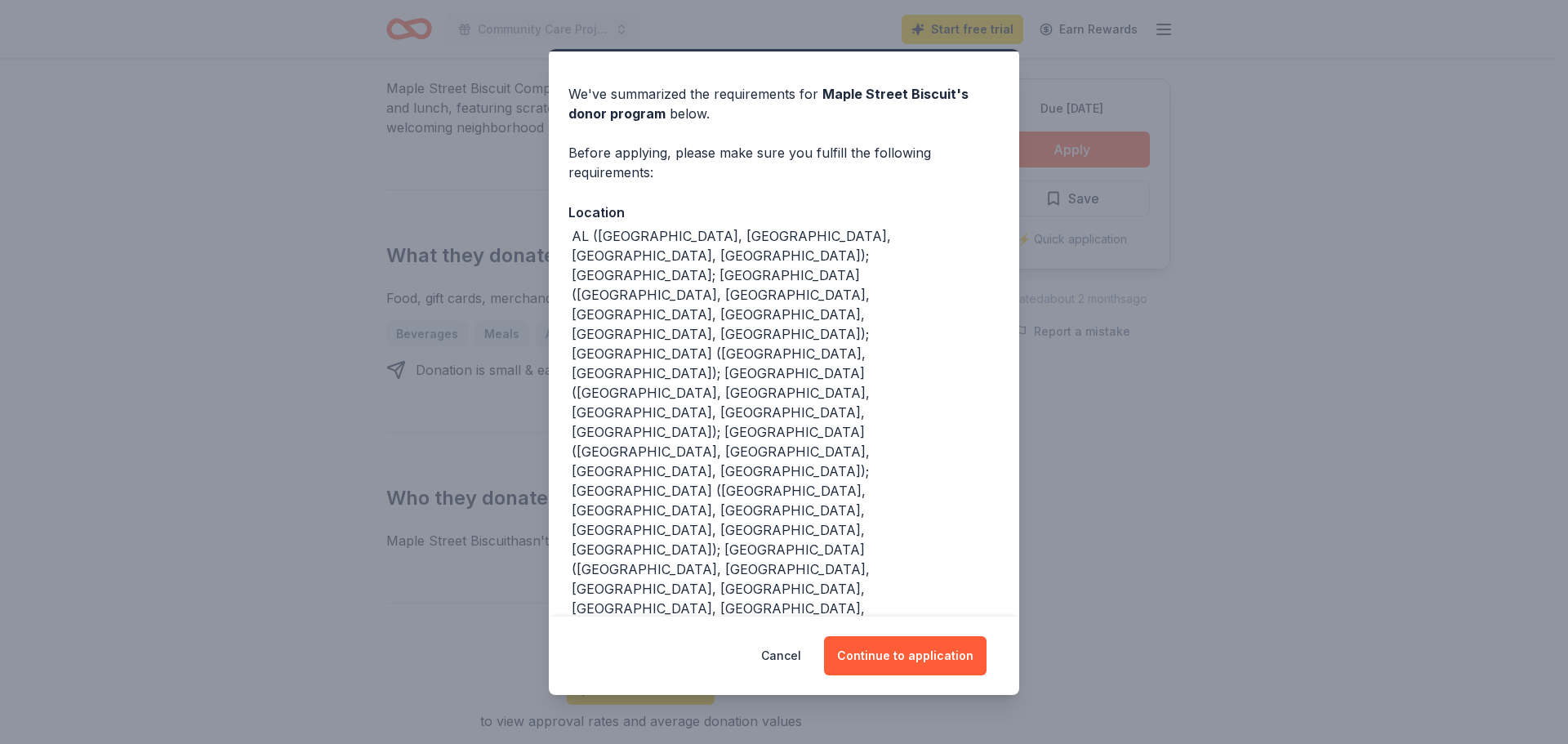
scroll to position [68, 0]
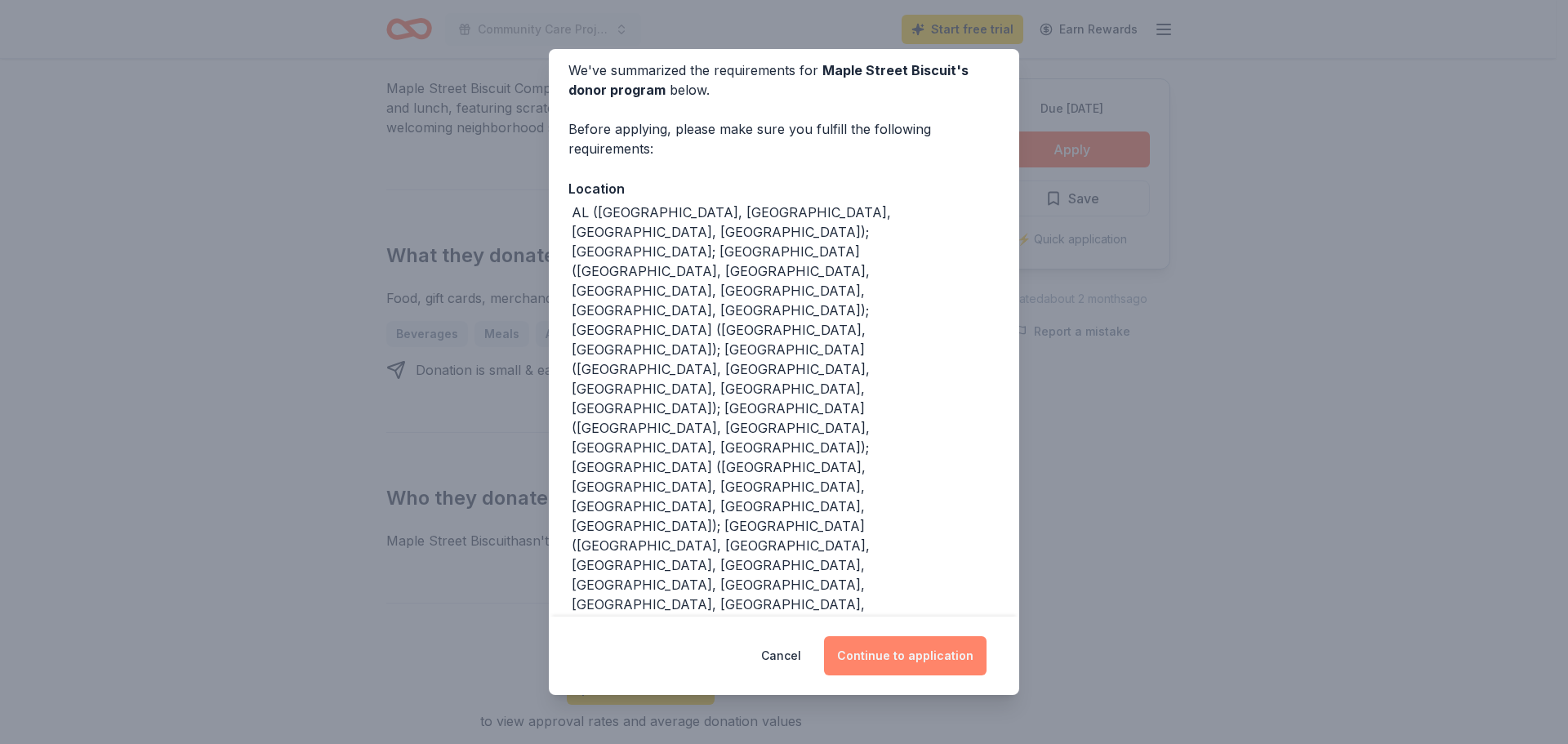
click at [878, 637] on button "Continue to application" at bounding box center [904, 656] width 163 height 39
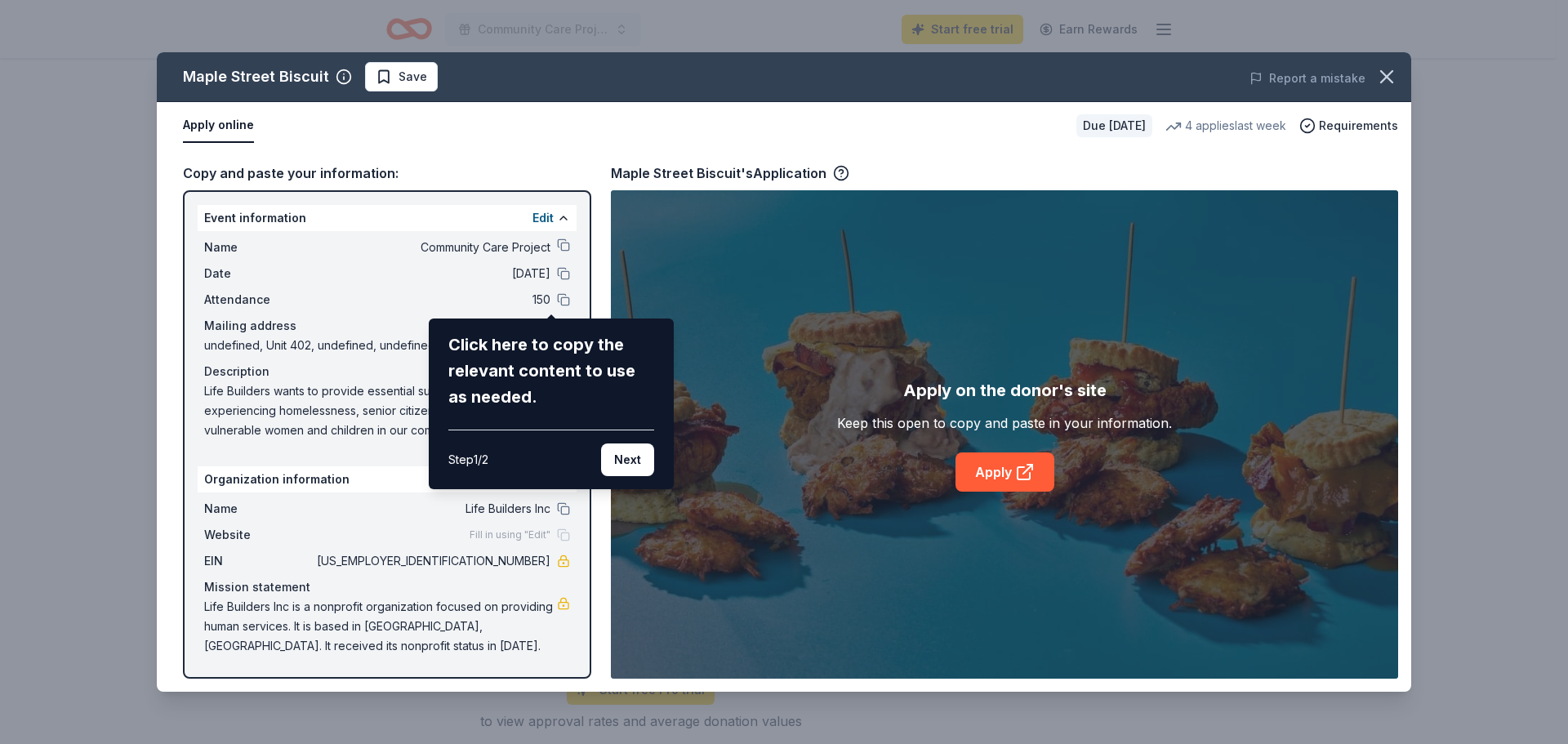
click at [627, 476] on button "Next" at bounding box center [627, 459] width 53 height 33
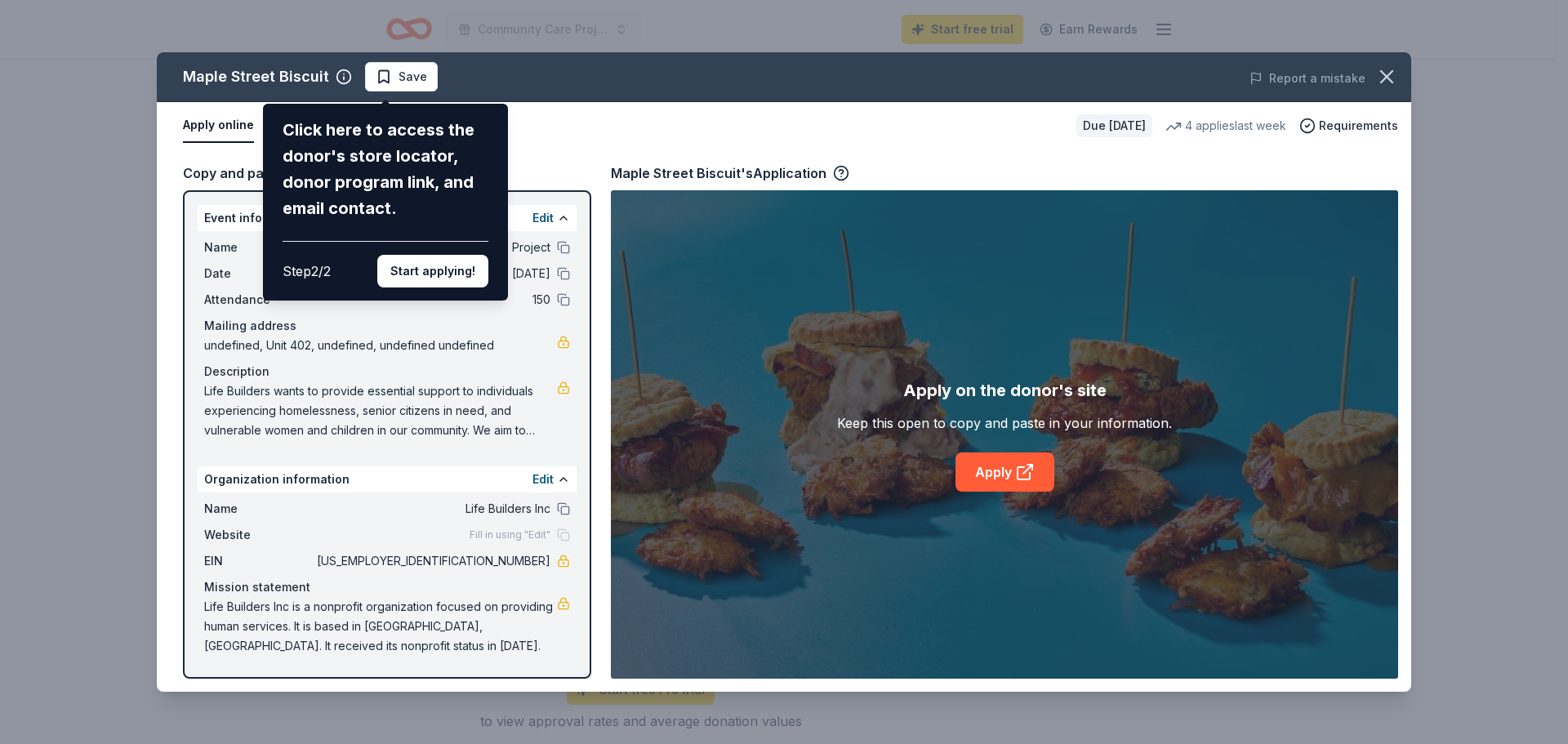
click at [455, 453] on div "Maple Street Biscuit Click here to access the donor's store locator, donor prog…" at bounding box center [783, 372] width 1254 height 640
drag, startPoint x: 446, startPoint y: 384, endPoint x: 463, endPoint y: 183, distance: 201.7
click at [463, 206] on div "Click here to access the donor's store locator, donor program link, and email c…" at bounding box center [385, 202] width 245 height 197
click at [448, 95] on div "Maple Street Biscuit Click here to access the donor's store locator, donor prog…" at bounding box center [783, 372] width 1254 height 640
click at [392, 288] on button "Start applying!" at bounding box center [432, 271] width 111 height 33
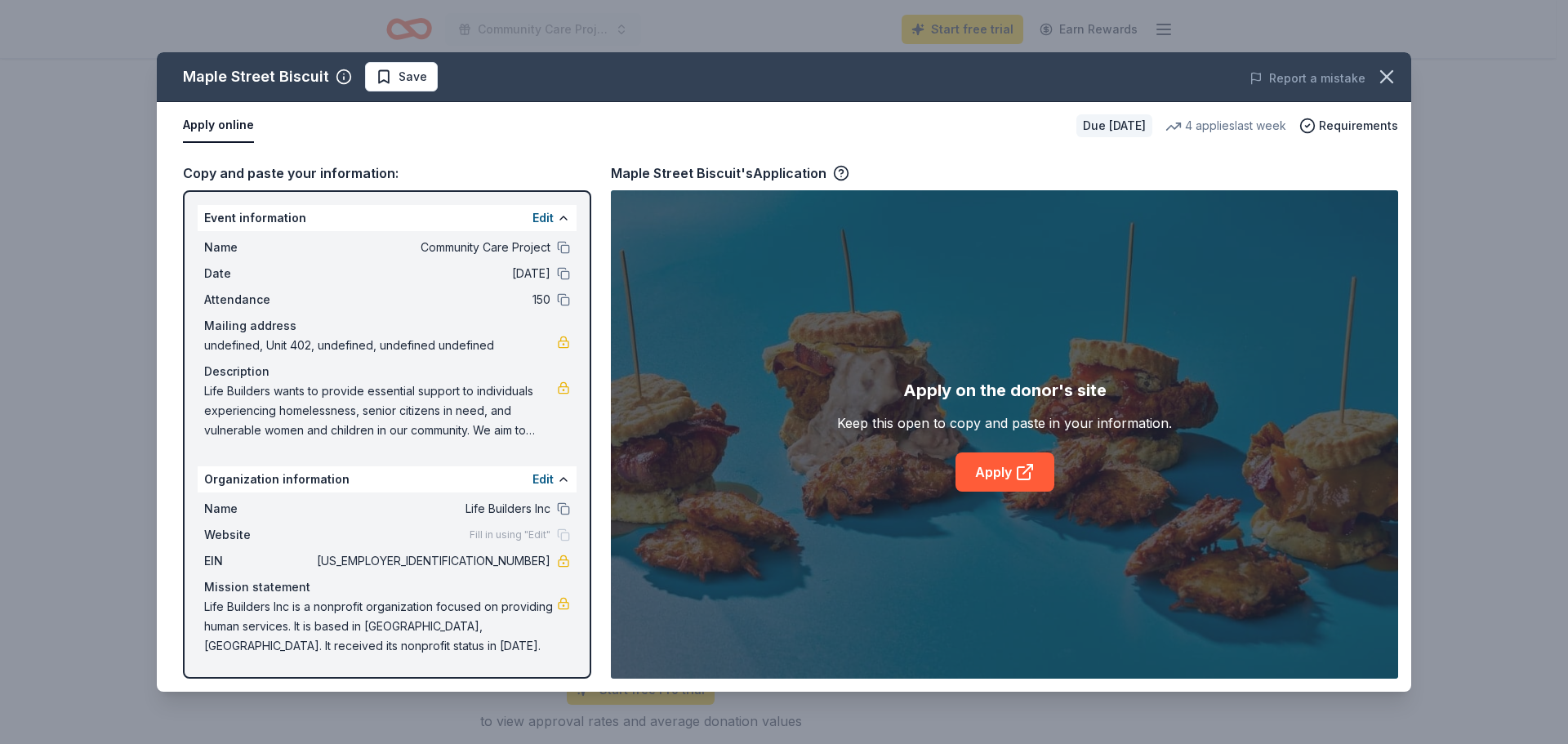
scroll to position [208, 0]
click at [532, 470] on button "Edit" at bounding box center [543, 480] width 22 height 20
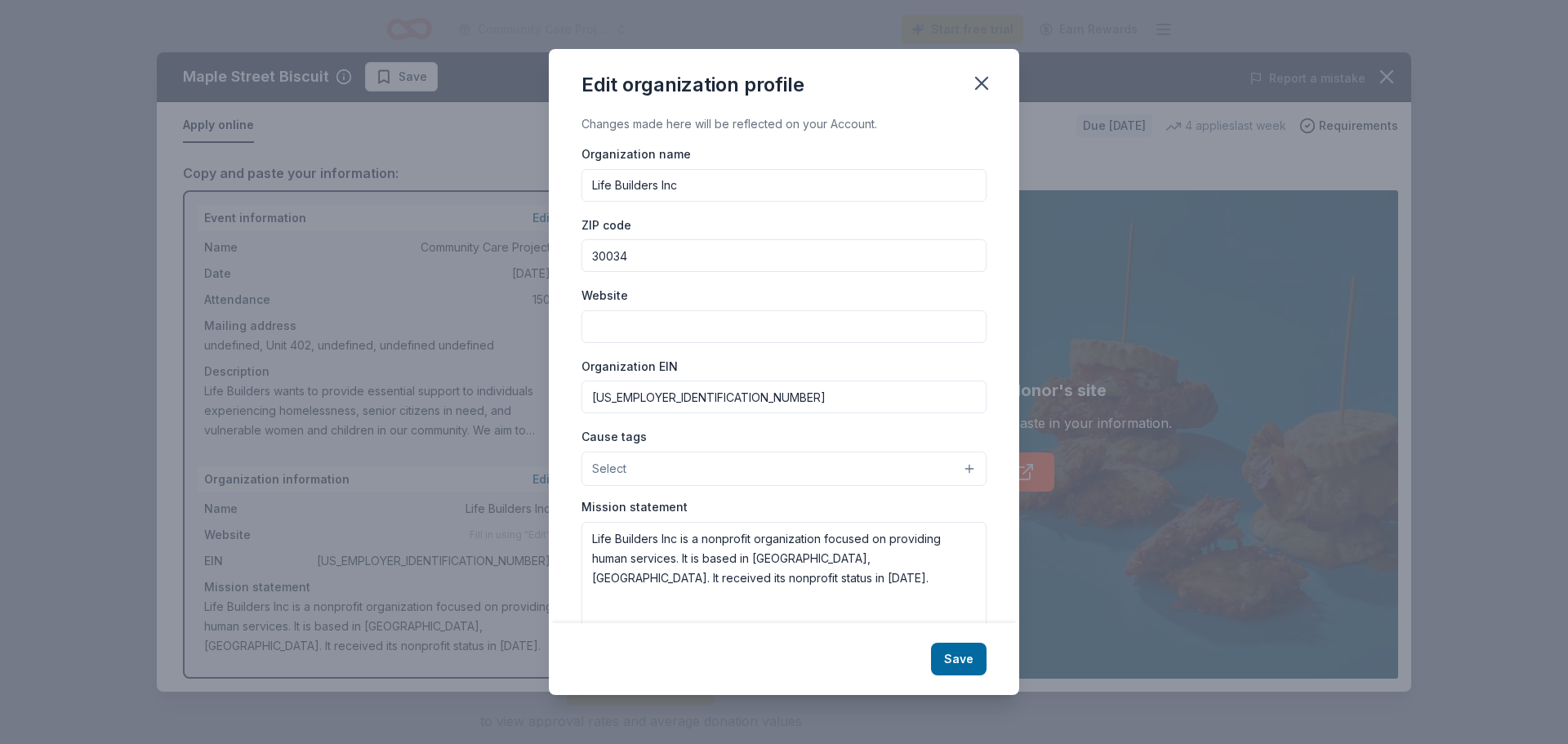
drag, startPoint x: 633, startPoint y: 322, endPoint x: 555, endPoint y: 332, distance: 78.6
click at [549, 323] on div "Changes made here will be reflected on your Account. Organization name Life Bui…" at bounding box center [783, 369] width 470 height 508
click at [599, 272] on input "30034" at bounding box center [783, 255] width 405 height 33
drag, startPoint x: 599, startPoint y: 316, endPoint x: 561, endPoint y: 321, distance: 38.3
click at [581, 272] on input "30034" at bounding box center [783, 255] width 405 height 33
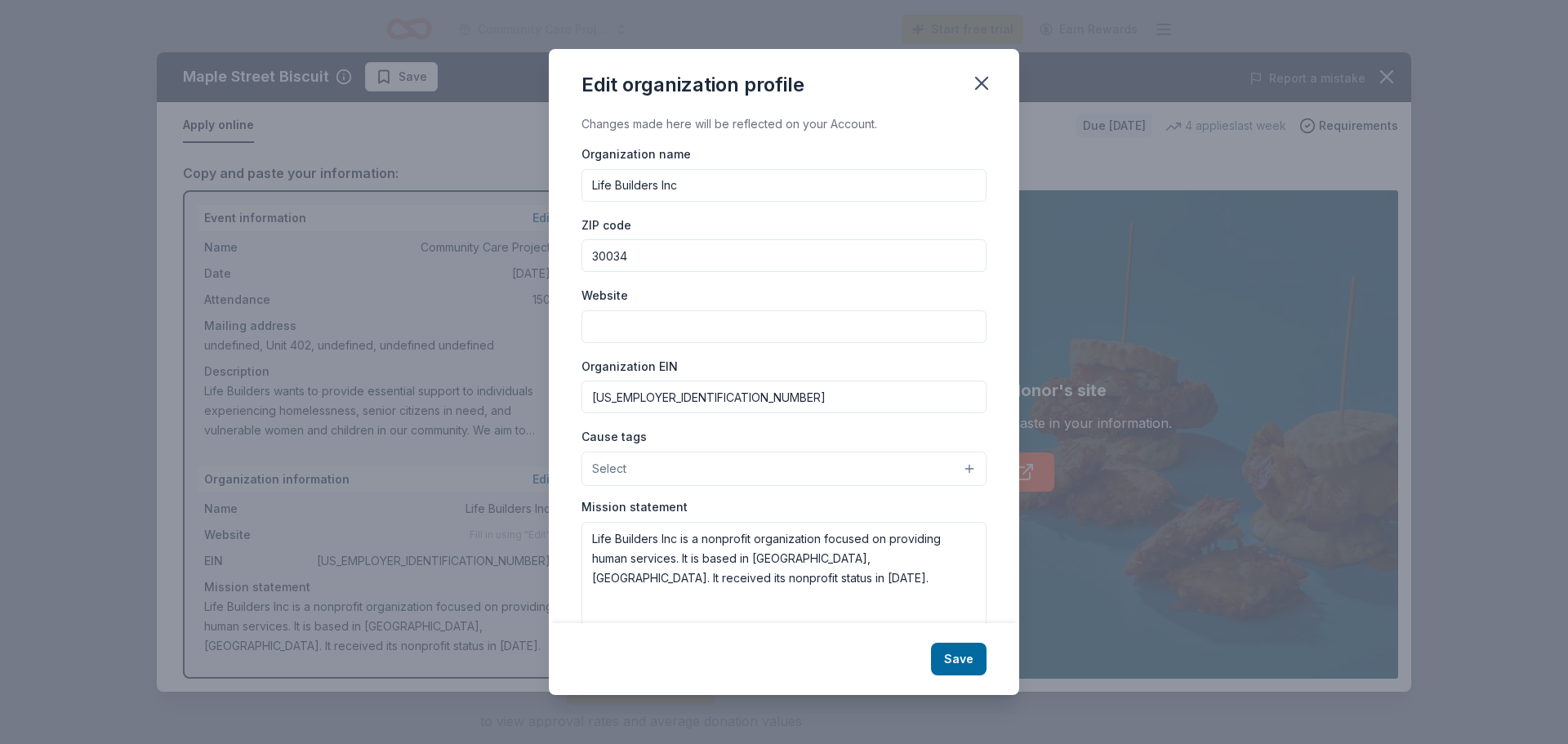
click at [581, 343] on input "Website" at bounding box center [783, 326] width 405 height 33
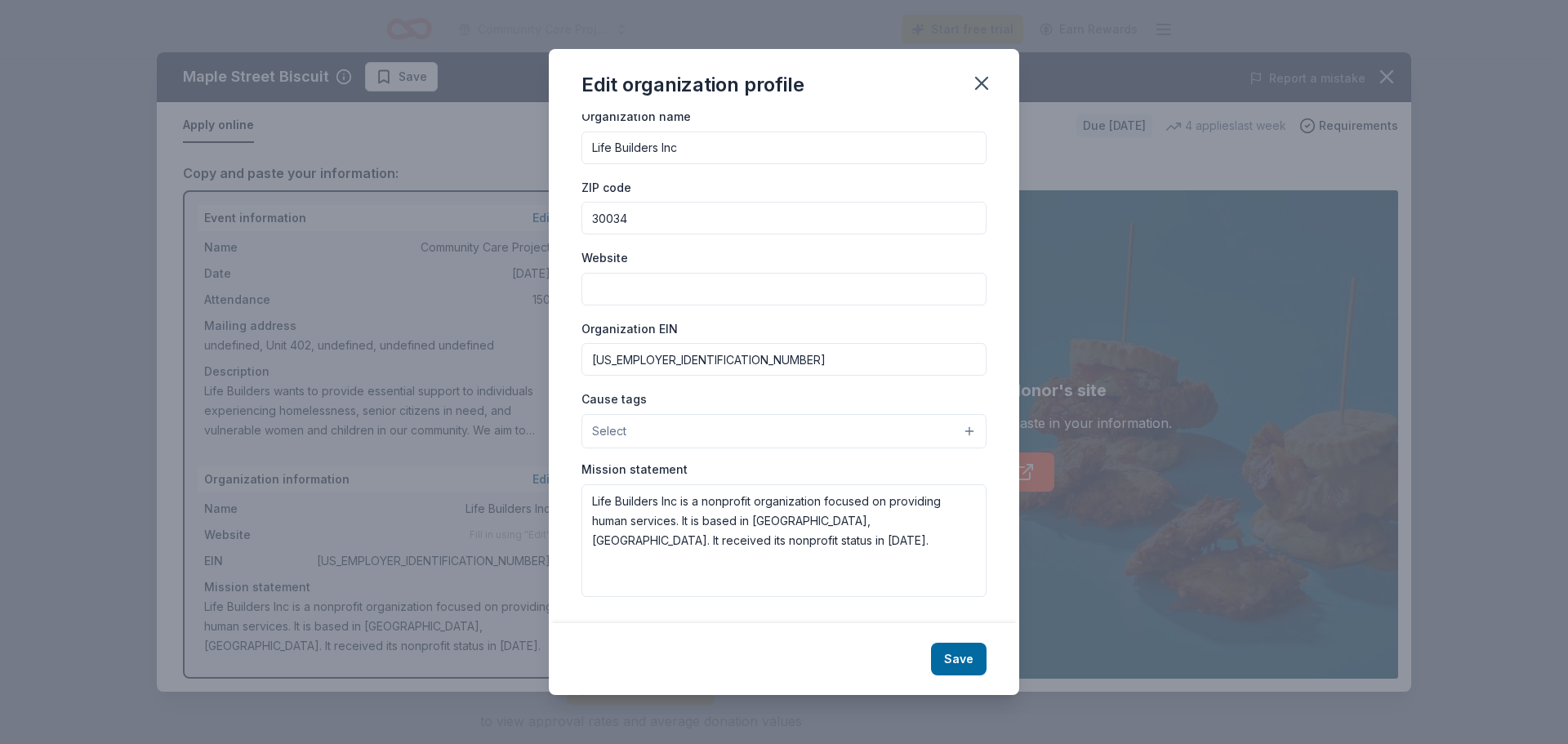
scroll to position [190, 0]
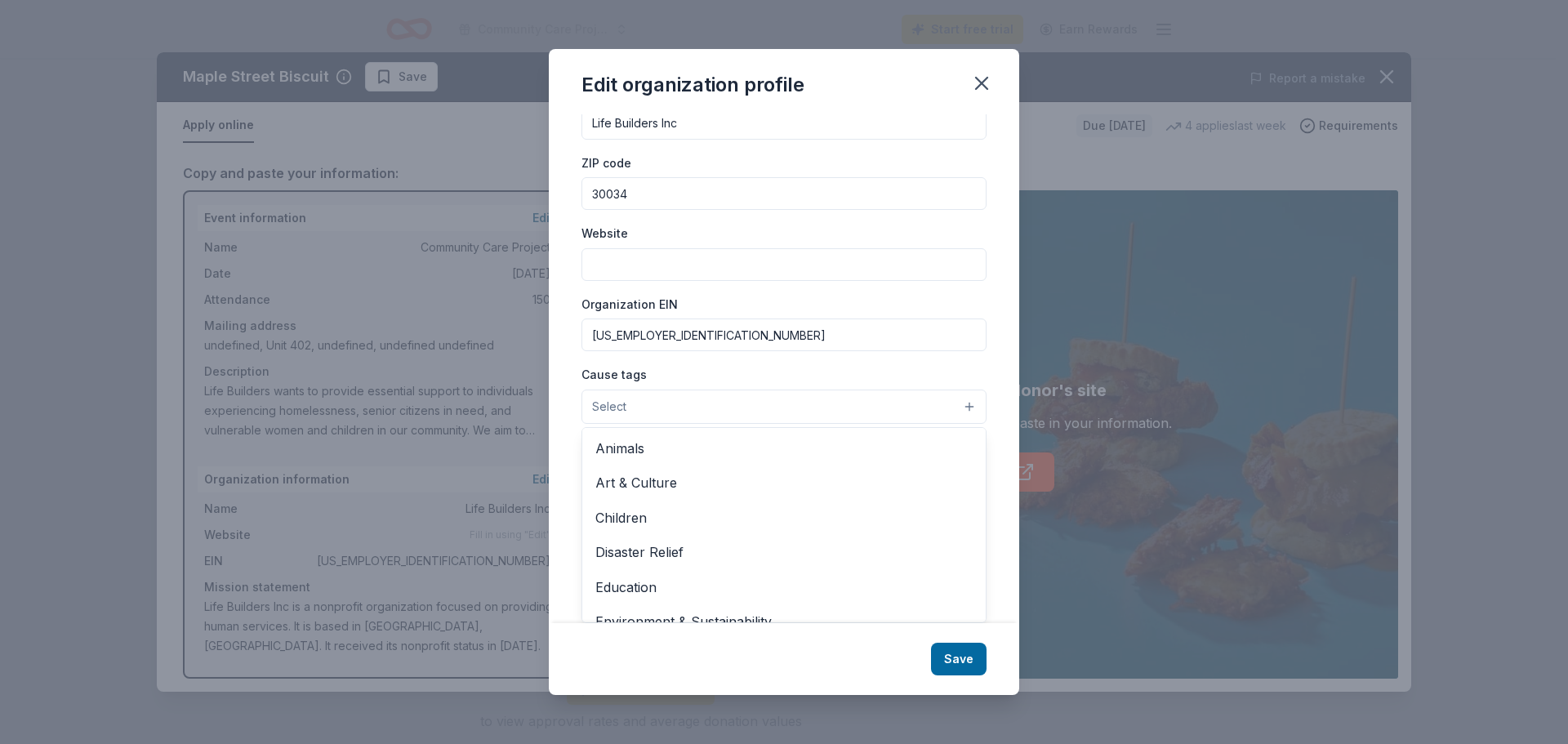
click at [592, 397] on span "Select" at bounding box center [609, 407] width 34 height 20
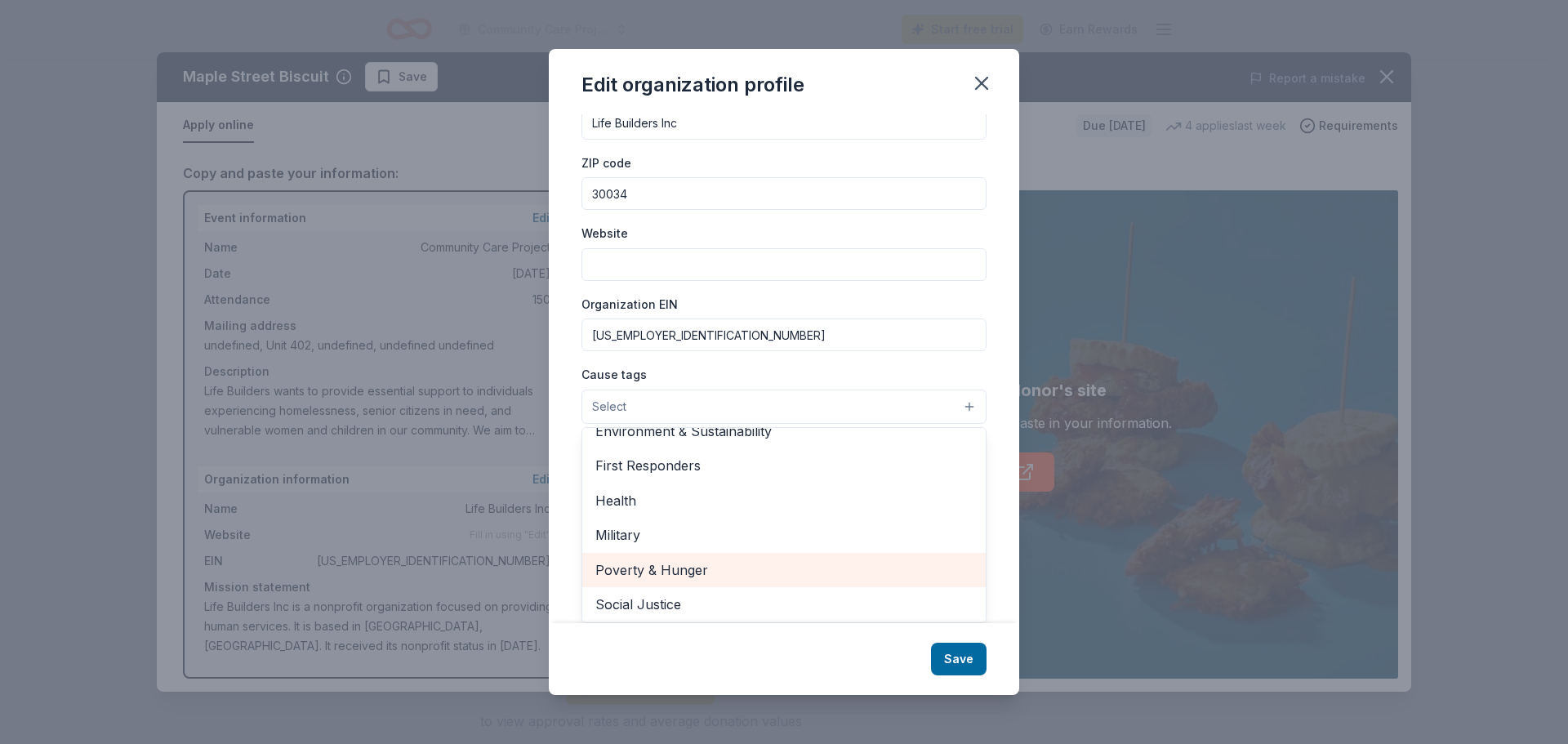
scroll to position [193, 0]
click at [671, 584] on div "Poverty & Hunger" at bounding box center [784, 567] width 404 height 34
click at [997, 657] on div "Edit organization profile Changes made here will be reflected on your Account. …" at bounding box center [783, 372] width 470 height 646
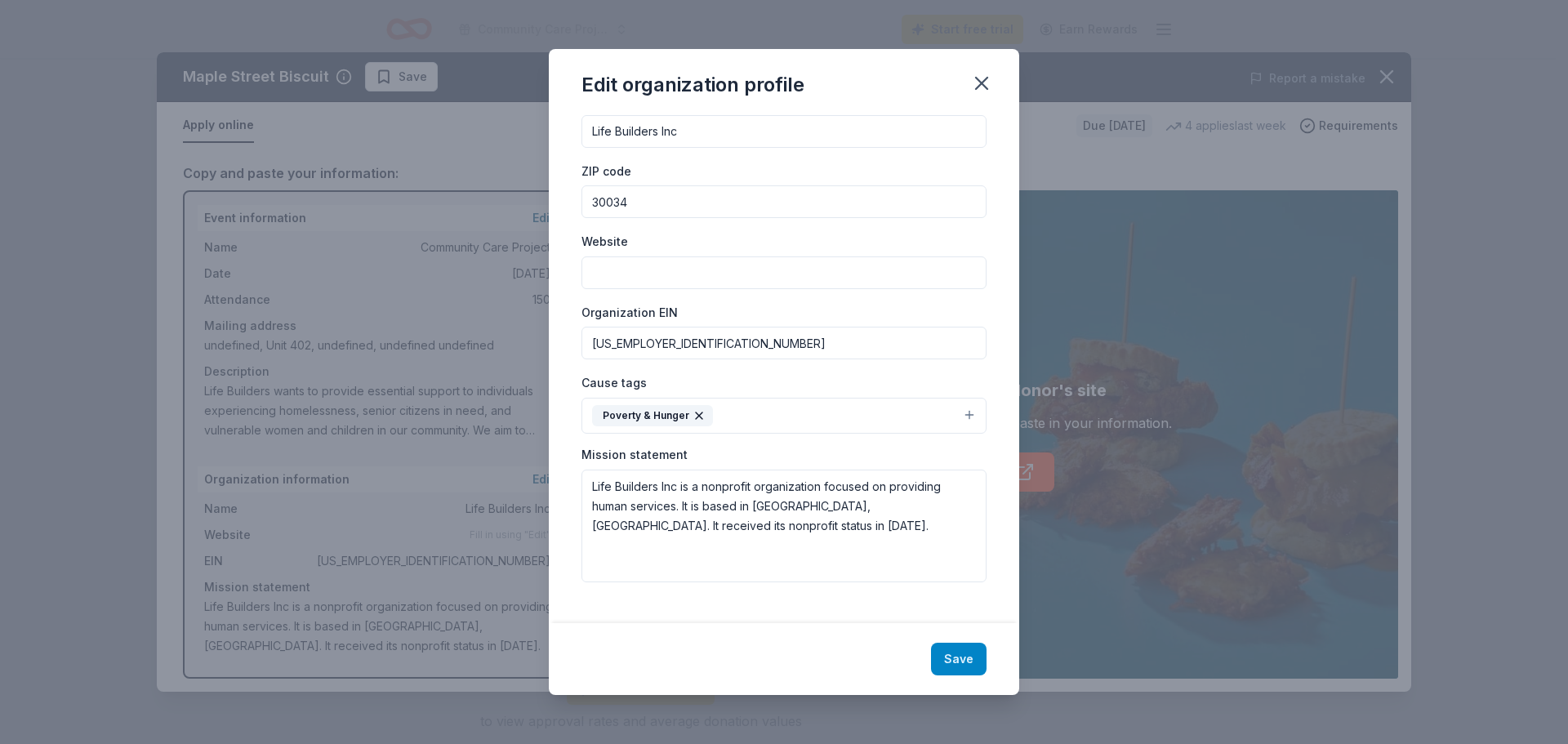
scroll to position [216, 0]
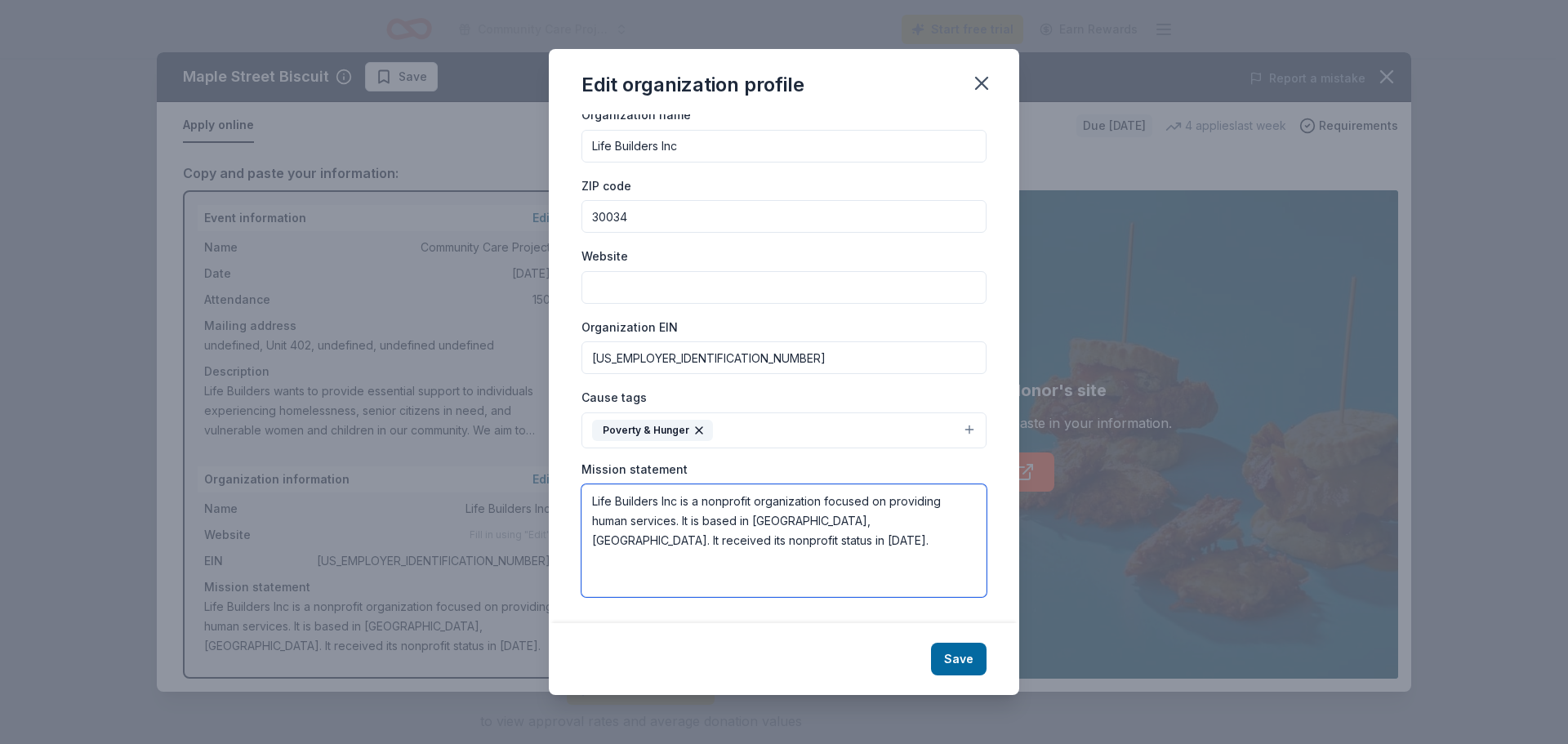
drag, startPoint x: 751, startPoint y: 478, endPoint x: 847, endPoint y: 480, distance: 96.0
click at [847, 485] on textarea "Life Builders Inc is a nonprofit organization focused on providing human servic…" at bounding box center [783, 541] width 405 height 112
drag, startPoint x: 807, startPoint y: 482, endPoint x: 790, endPoint y: 455, distance: 31.9
click at [820, 485] on textarea "Life Builders Inc is a nonprofit organization focused on providing human servic…" at bounding box center [783, 541] width 405 height 112
type textarea "Life Builders Inc is a nonprofit organization focused on providing human servic…"
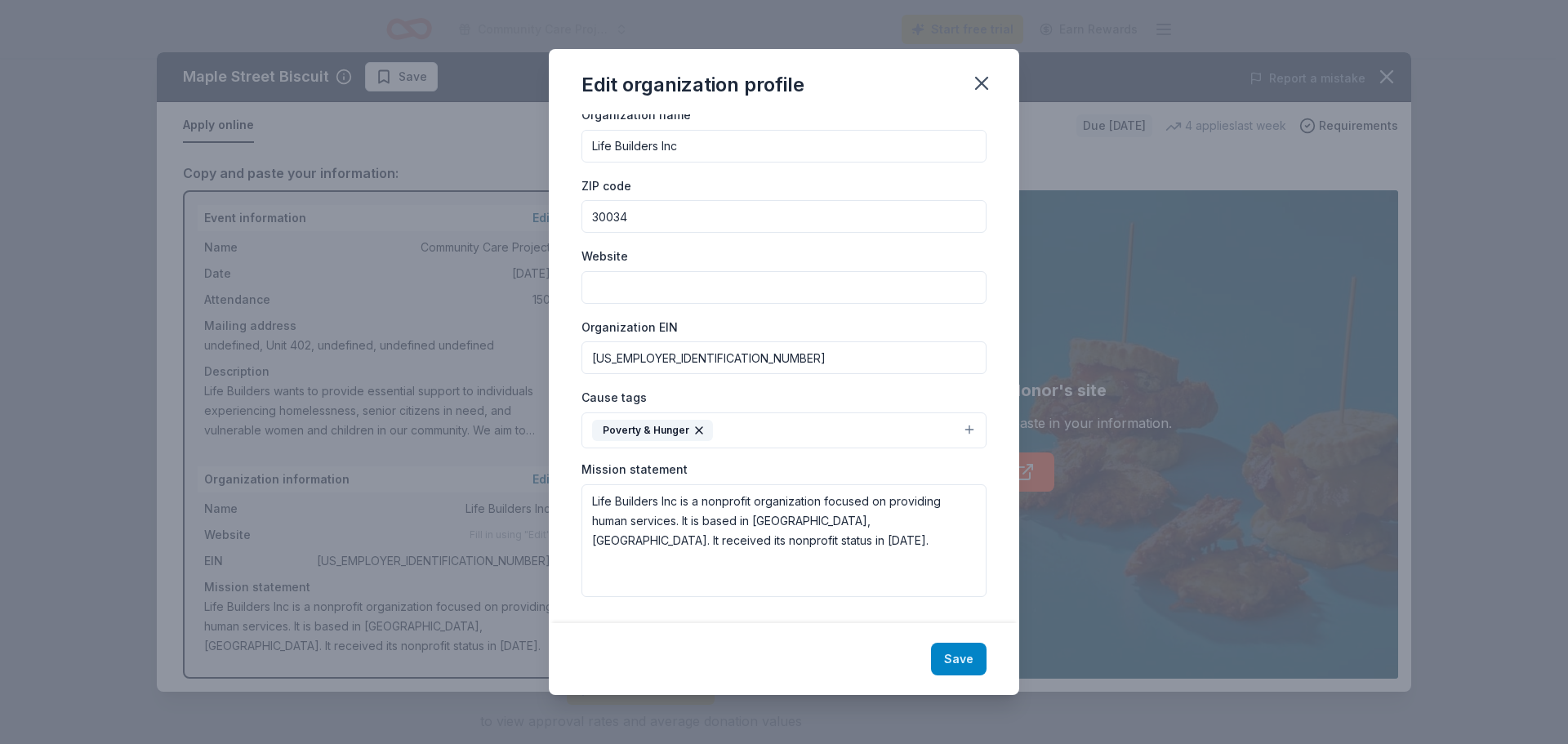
click at [986, 656] on button "Save" at bounding box center [958, 658] width 55 height 33
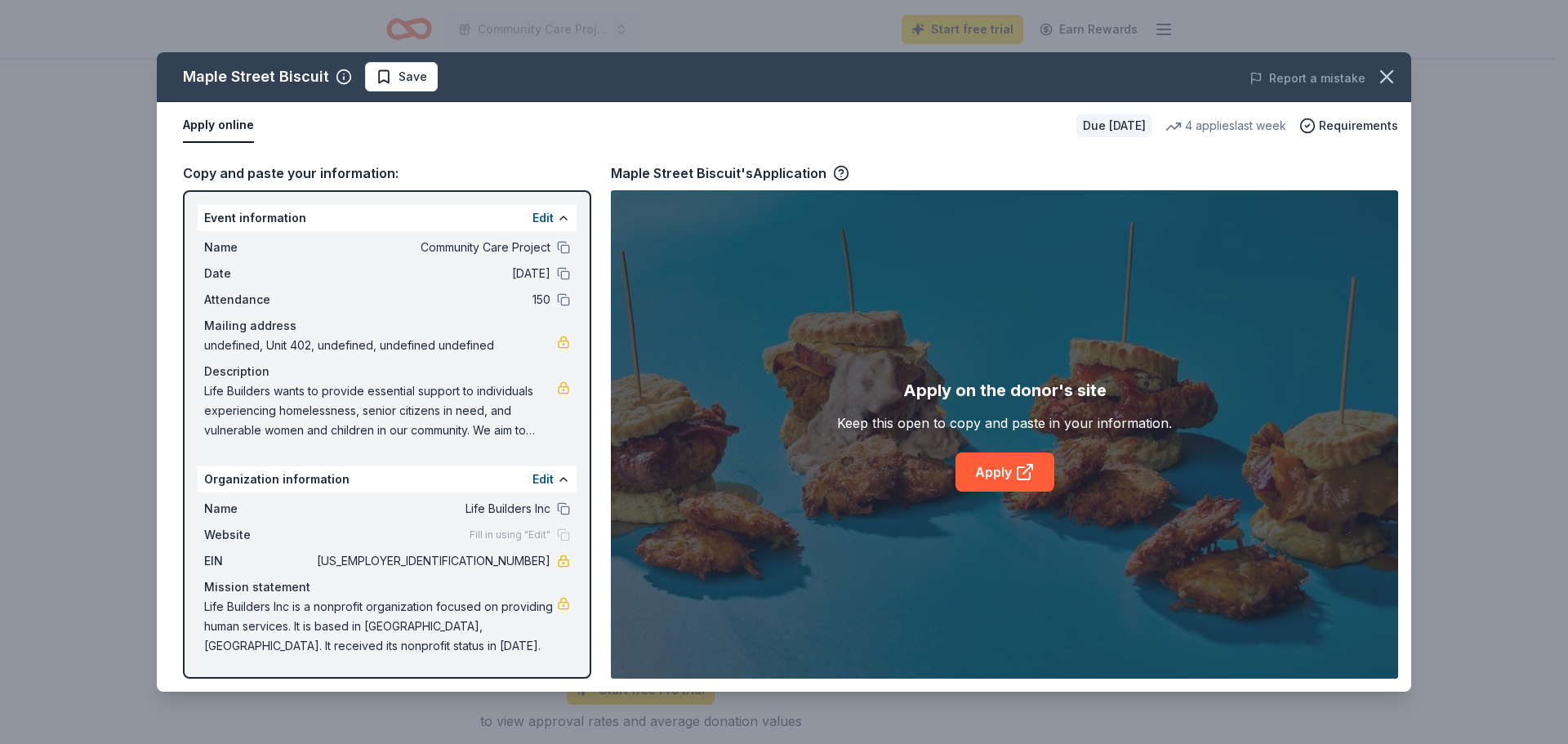
drag, startPoint x: 392, startPoint y: 544, endPoint x: 289, endPoint y: 552, distance: 103.3
click at [289, 577] on div "Mission statement" at bounding box center [386, 587] width 365 height 20
click at [532, 470] on button "Edit" at bounding box center [543, 480] width 22 height 20
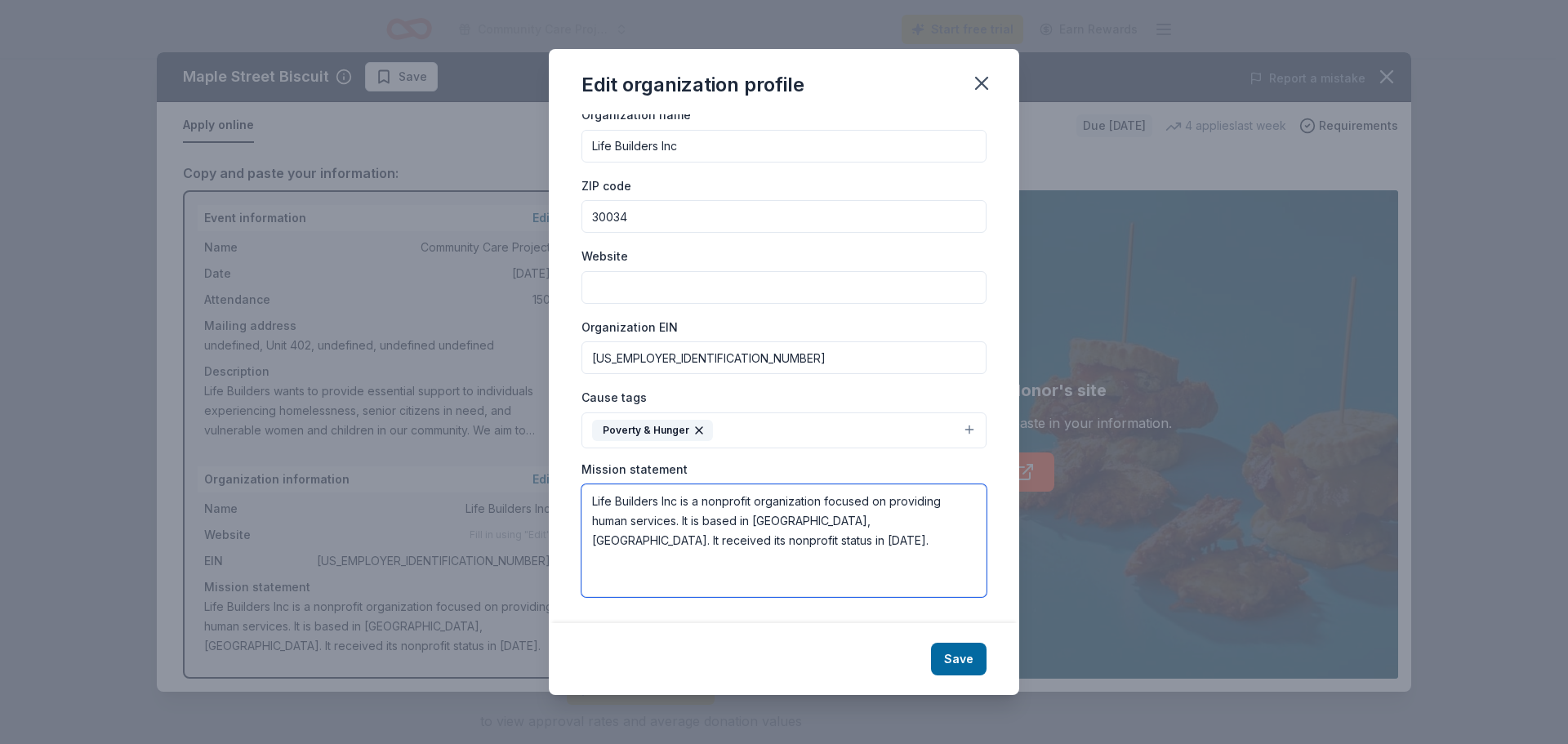
click at [661, 496] on textarea "Life Builders Inc is a nonprofit organization focused on providing human servic…" at bounding box center [783, 541] width 405 height 112
paste textarea "Our mission is to provide nourishing meals, essential clothing, and hygiene sup…"
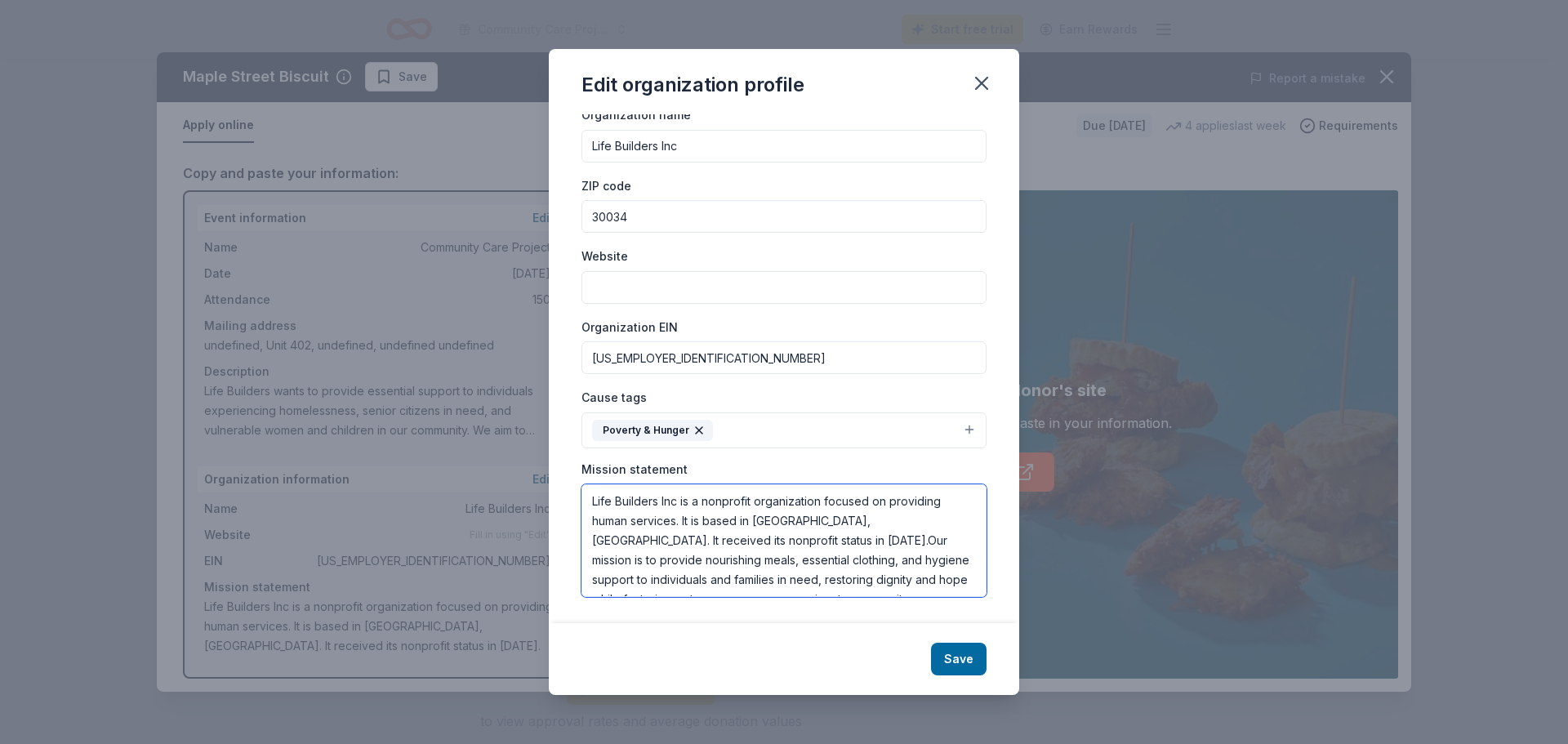
scroll to position [12, 0]
click at [649, 487] on textarea "Life Builders Inc is a nonprofit organization focused on providing human servic…" at bounding box center [783, 541] width 405 height 112
click at [654, 492] on textarea "Life Builders Inc is a nonprofit organization focused on providing human servic…" at bounding box center [783, 541] width 405 height 112
click at [646, 485] on textarea "Life Builders Inc is a nonprofit organization focused on providing human servic…" at bounding box center [783, 541] width 405 height 112
type textarea "Life Builders Inc is a nonprofit organization focused on providing human servic…"
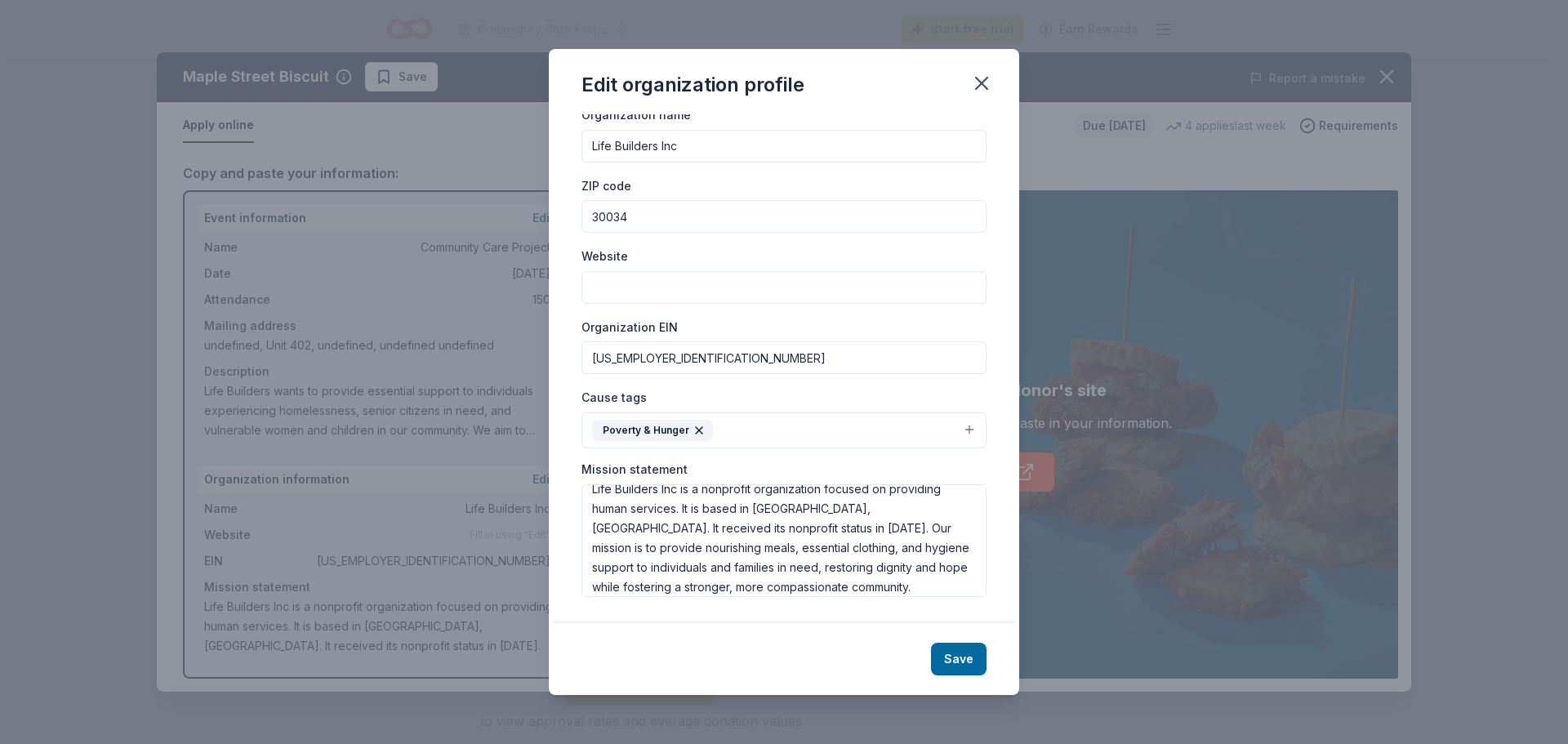
click at [986, 653] on button "Save" at bounding box center [958, 658] width 55 height 33
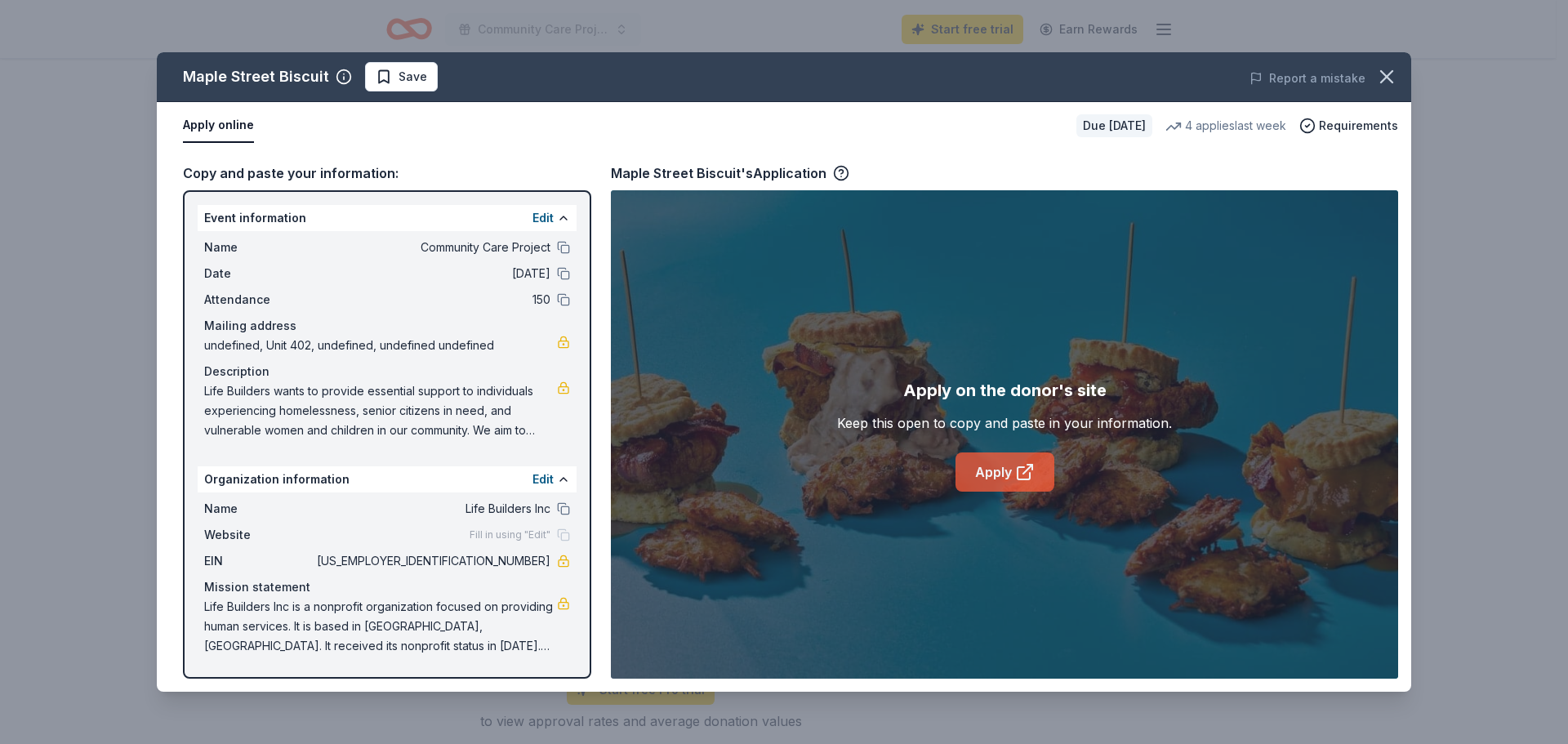
click at [1019, 492] on link "Apply" at bounding box center [1005, 472] width 98 height 39
click at [534, 228] on button "Edit" at bounding box center [543, 218] width 22 height 20
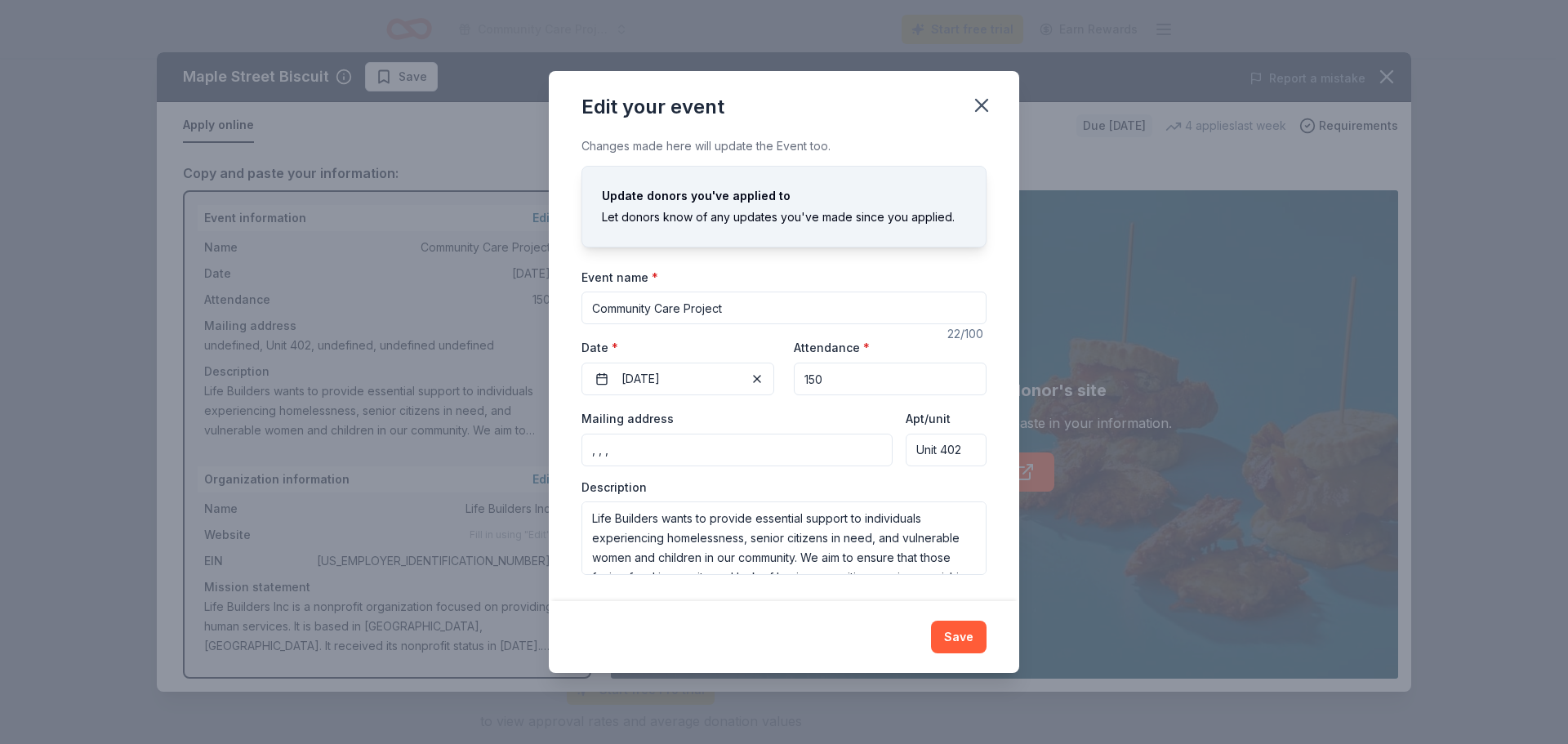
scroll to position [112, 0]
drag, startPoint x: 588, startPoint y: 405, endPoint x: 491, endPoint y: 396, distance: 97.4
click at [549, 405] on div "Changes made here will update the Event too. Update donors you've applied to Le…" at bounding box center [783, 369] width 470 height 465
paste input "50 Sunset Ave NW, Atlanta, GA 30314"
drag, startPoint x: 546, startPoint y: 414, endPoint x: 805, endPoint y: 419, distance: 259.0
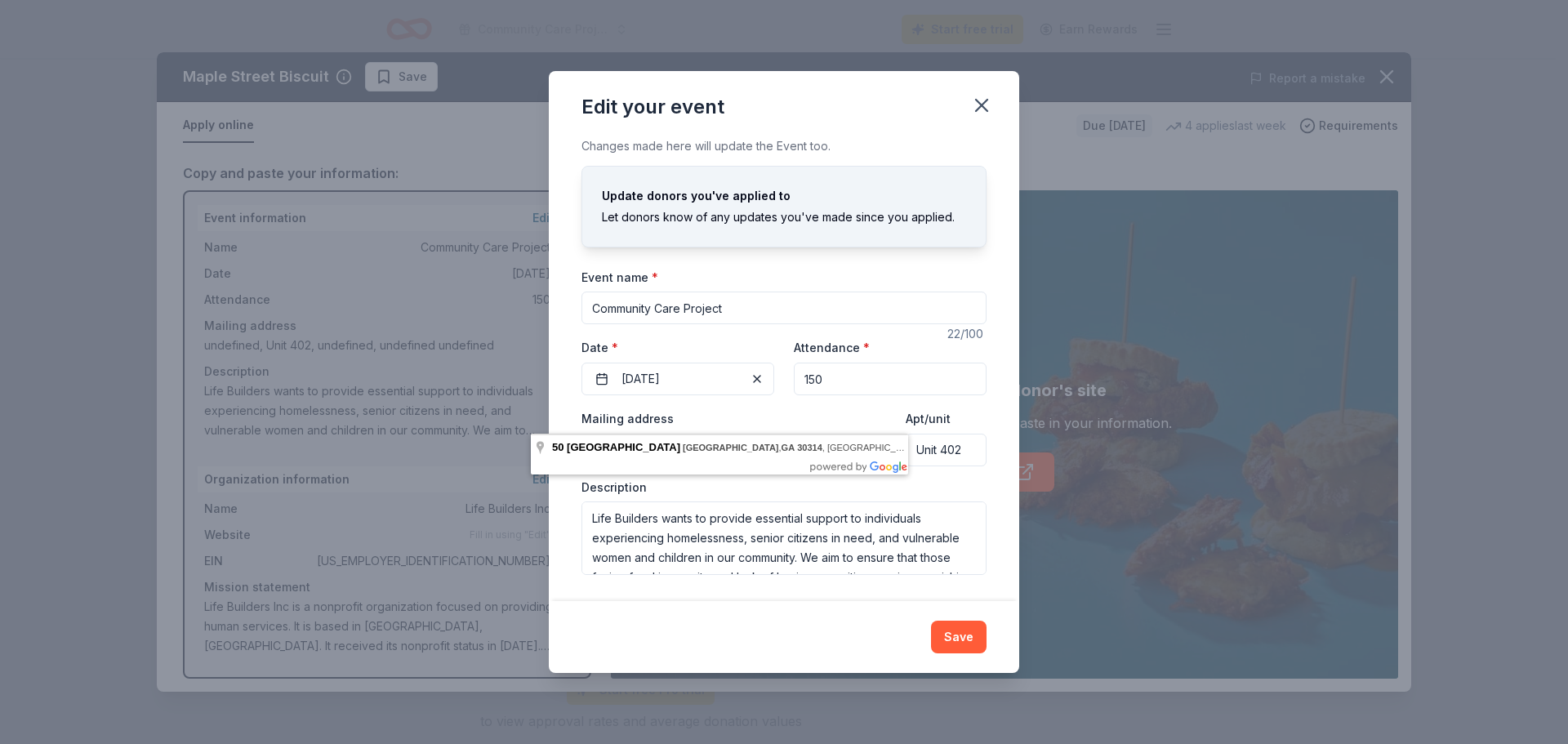
click at [805, 434] on input "50 Sunset Ave NW, Atlanta, GA 30314" at bounding box center [737, 449] width 311 height 33
paste input "Suite 92571"
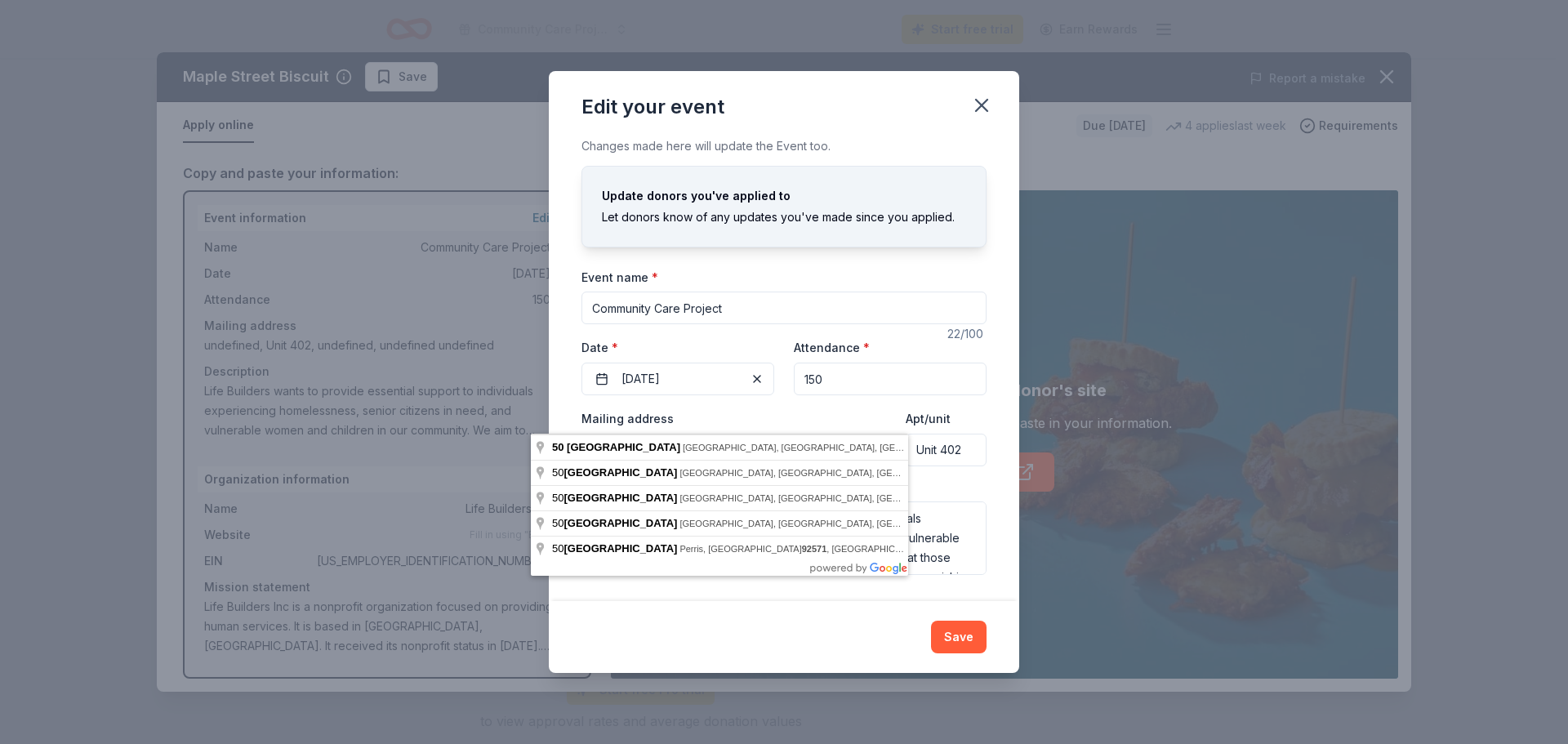
drag, startPoint x: 776, startPoint y: 420, endPoint x: 670, endPoint y: 411, distance: 106.4
click at [670, 434] on input "50 Sunset Ave NW Suite 92571" at bounding box center [737, 449] width 311 height 33
type input "50 Sunset Ave NW"
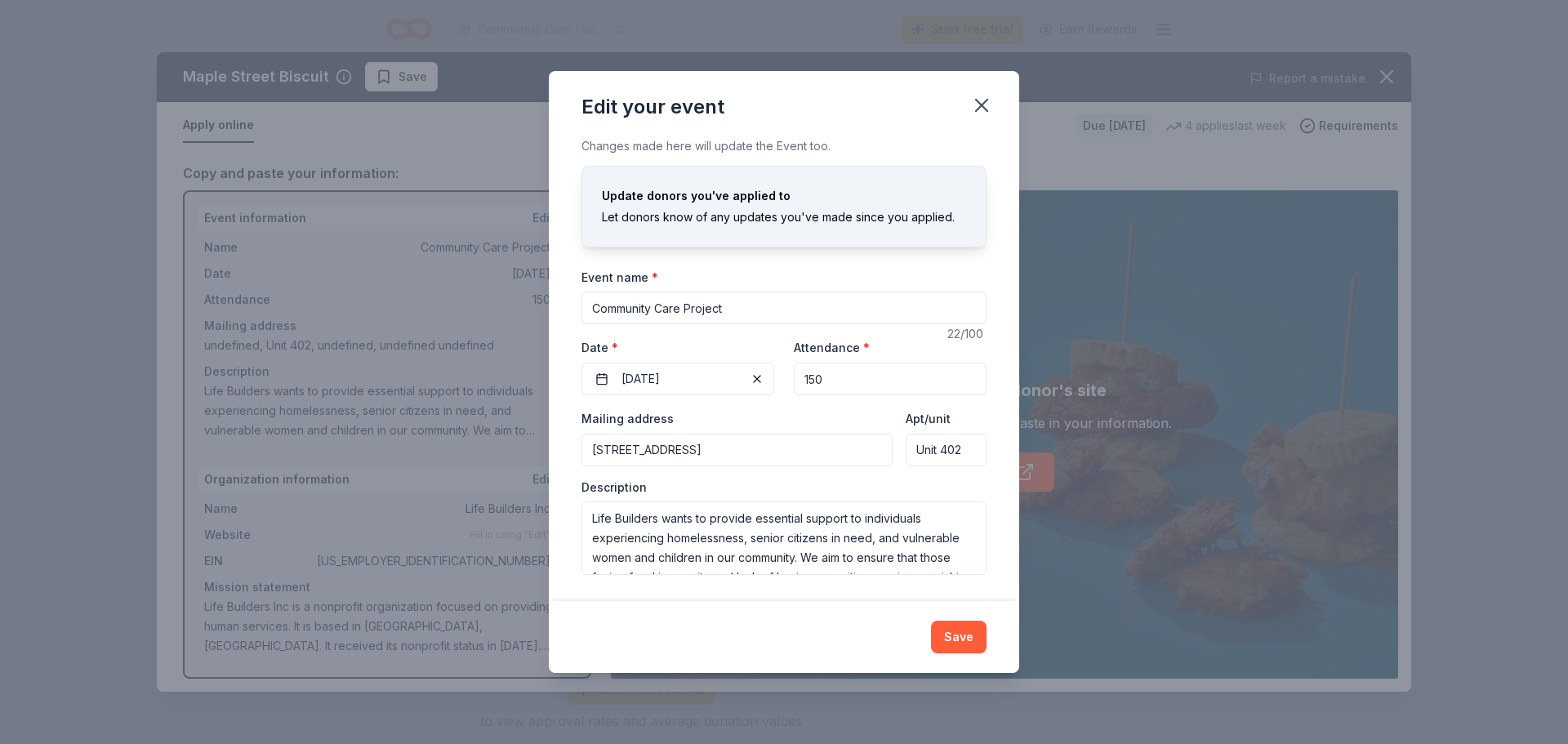
click at [986, 434] on input "Unit 402" at bounding box center [946, 449] width 81 height 33
drag, startPoint x: 1010, startPoint y: 404, endPoint x: 920, endPoint y: 407, distance: 90.0
click at [920, 408] on div "Mailing address 50 Sunset Ave NW Apt/unit Unit 402" at bounding box center [783, 437] width 405 height 58
paste input "Suite 92571"
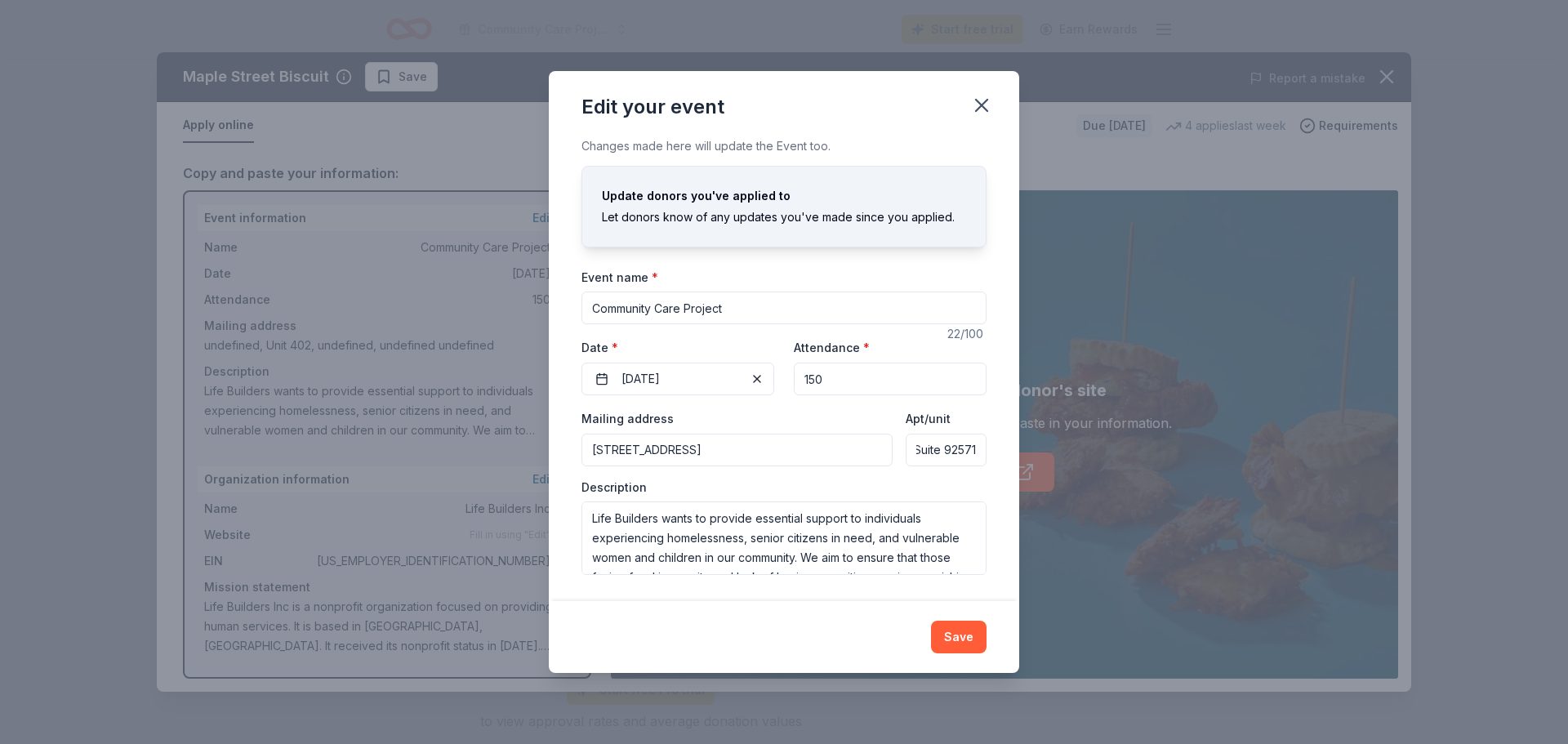
type input "Suite 92571"
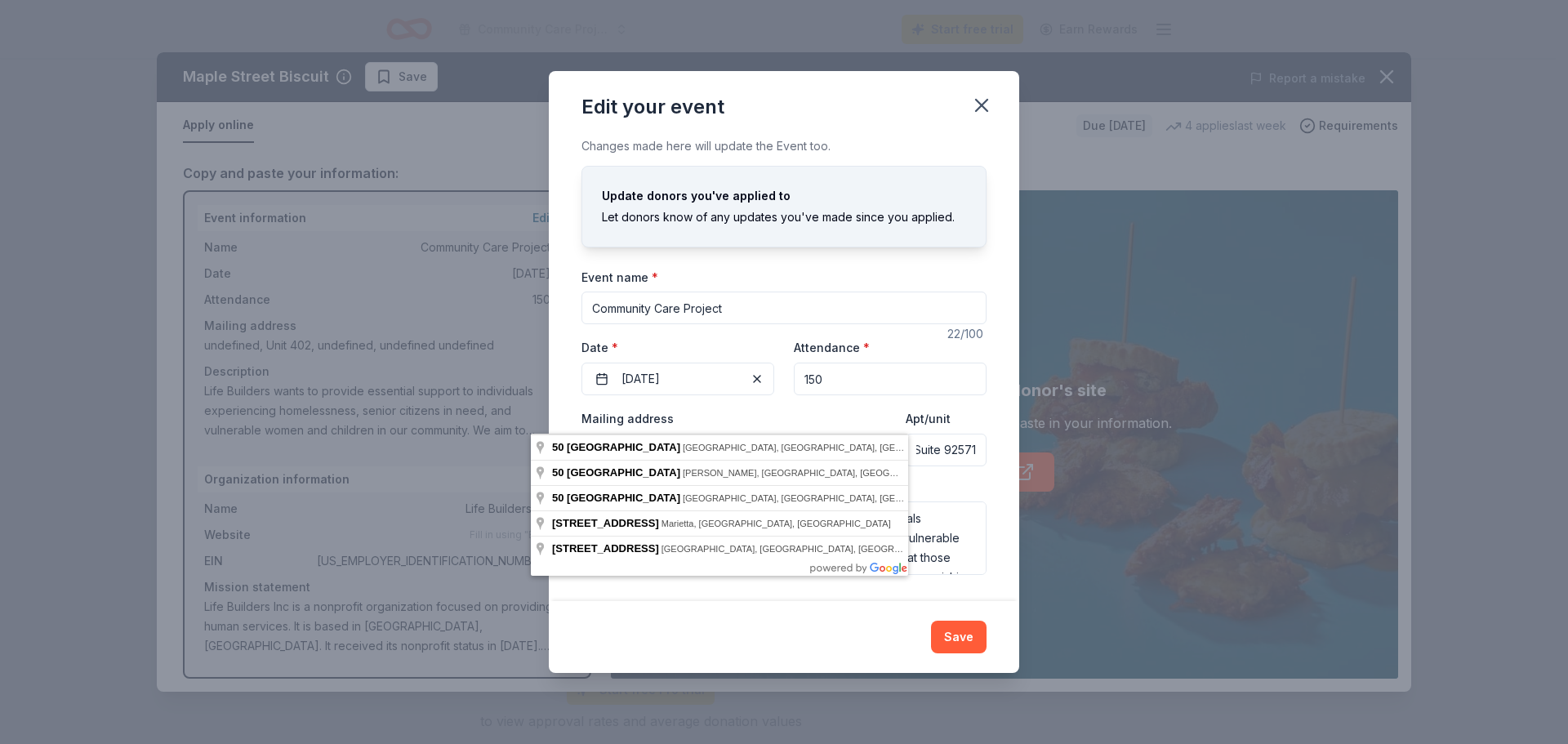
scroll to position [0, 0]
click at [612, 434] on input "50 Sunset Ave NW" at bounding box center [737, 449] width 311 height 33
click at [688, 434] on input "50 Sunset Ave NW" at bounding box center [737, 449] width 311 height 33
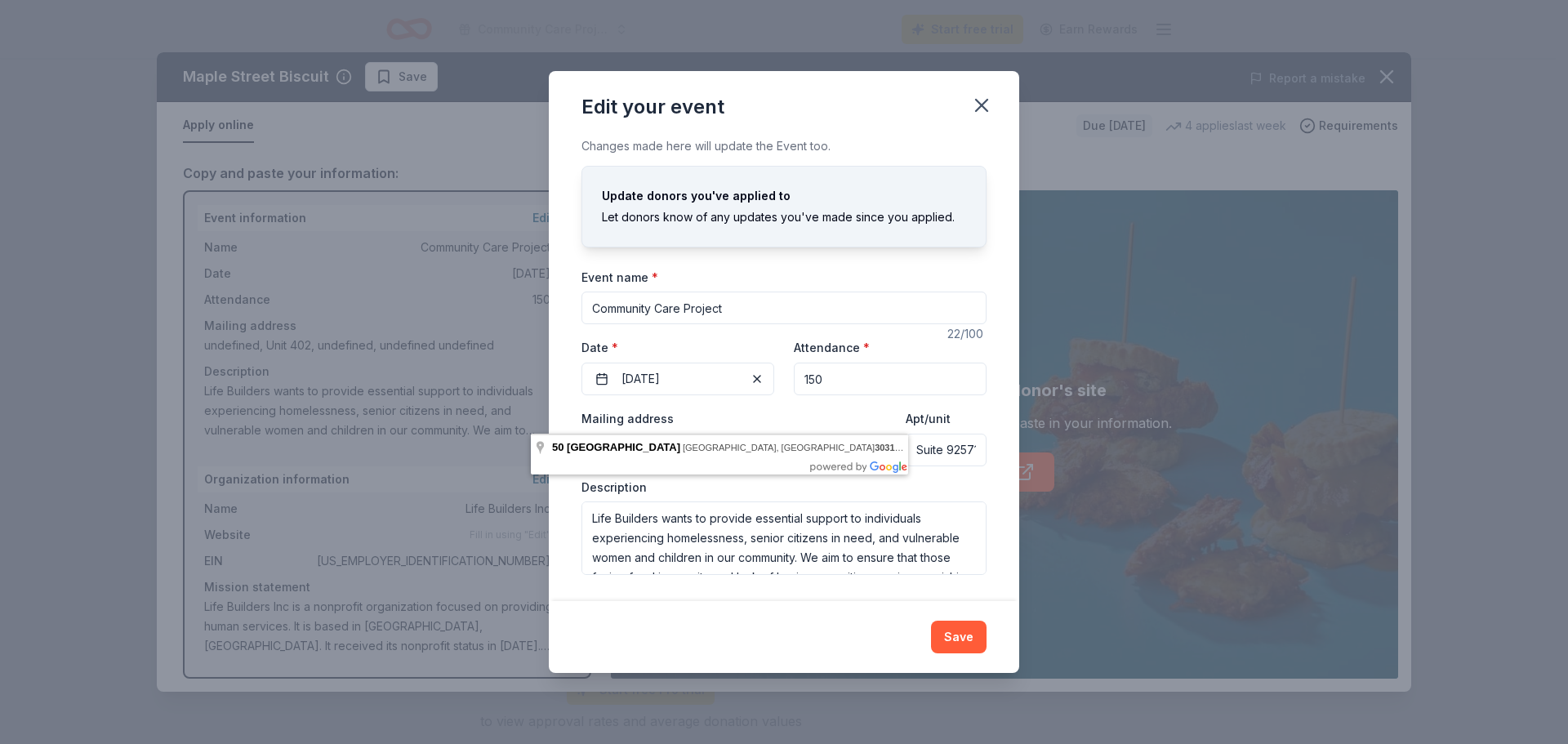
type input "50 Sunset Avenue Northwest, Atlanta, GA, 30314"
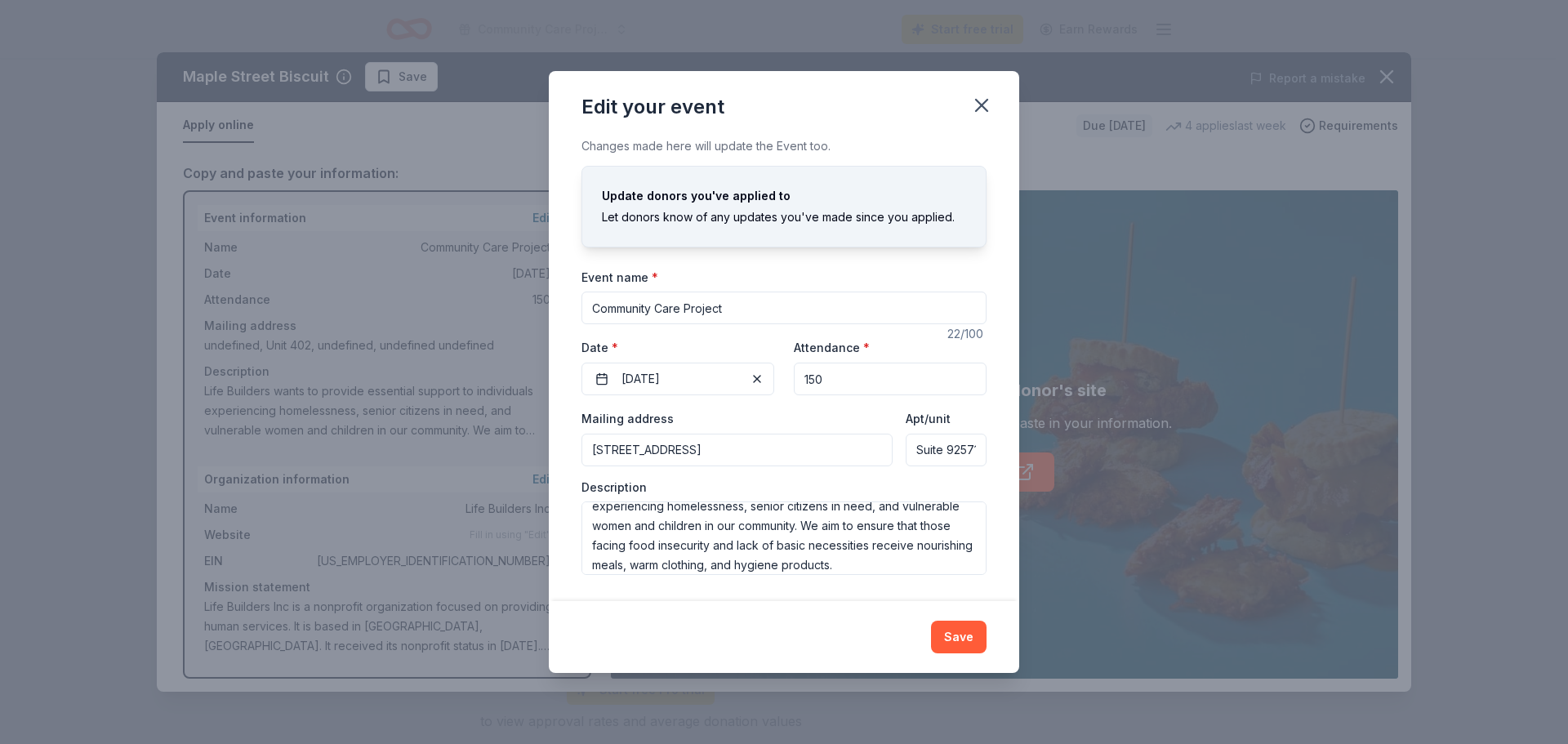
scroll to position [49, 0]
click at [986, 646] on button "Save" at bounding box center [958, 637] width 55 height 33
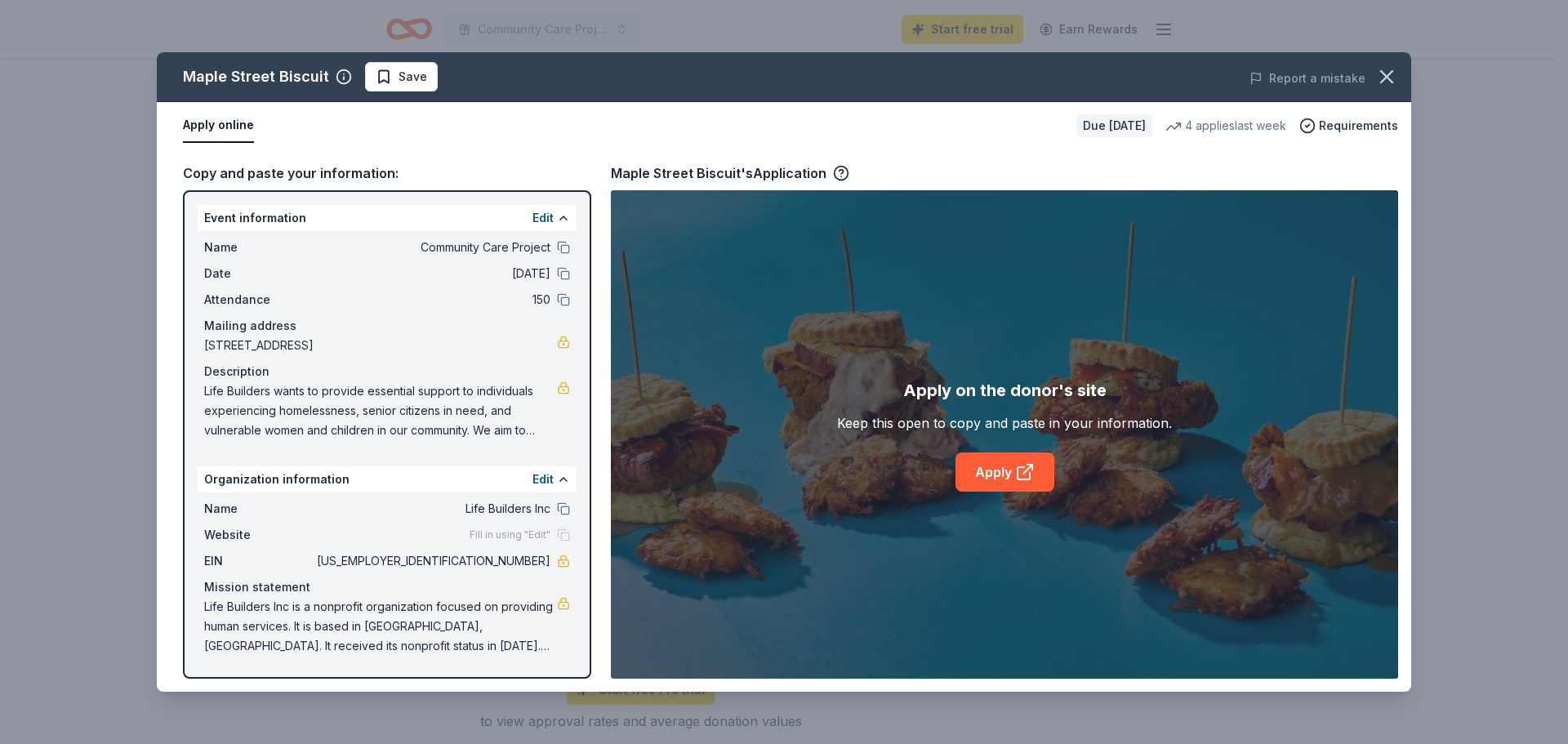
scroll to position [208, 0]
click at [532, 470] on button "Edit" at bounding box center [543, 480] width 22 height 20
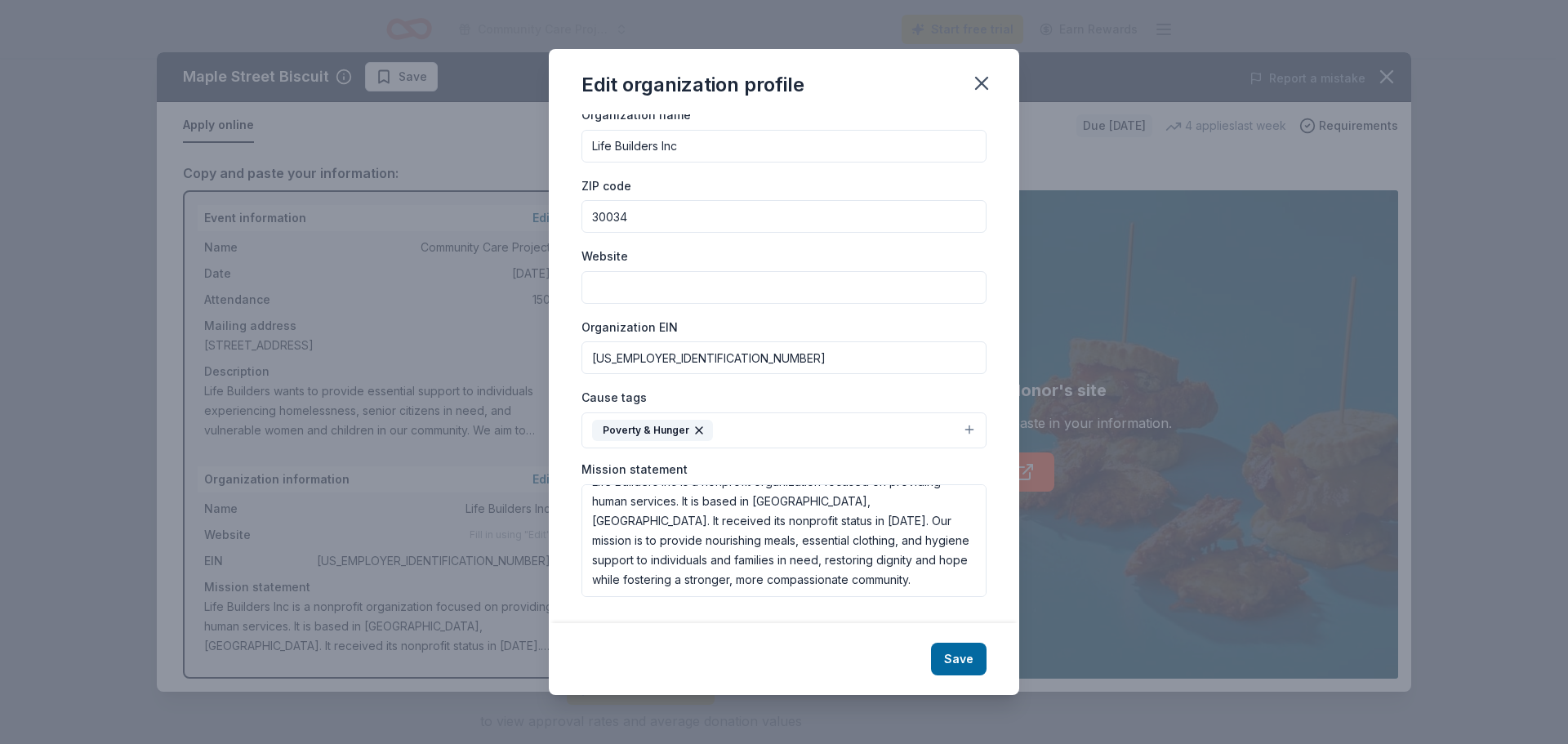
scroll to position [25, 0]
click at [986, 643] on button "Save" at bounding box center [958, 658] width 55 height 33
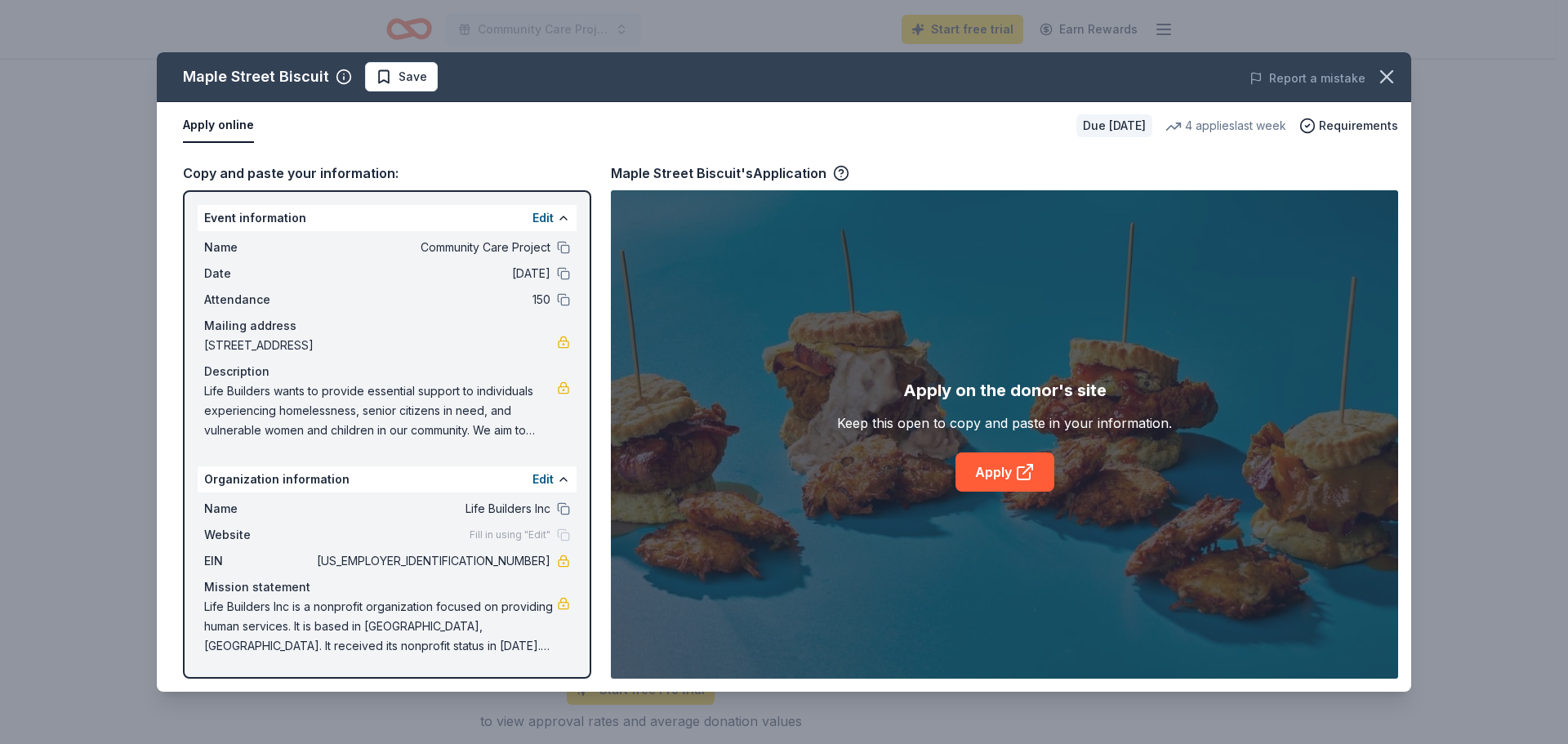
click at [1012, 644] on div "Apply on the donor's site Keep this open to copy and paste in your information.…" at bounding box center [1004, 435] width 787 height 489
click at [1004, 492] on link "Apply" at bounding box center [1005, 472] width 98 height 39
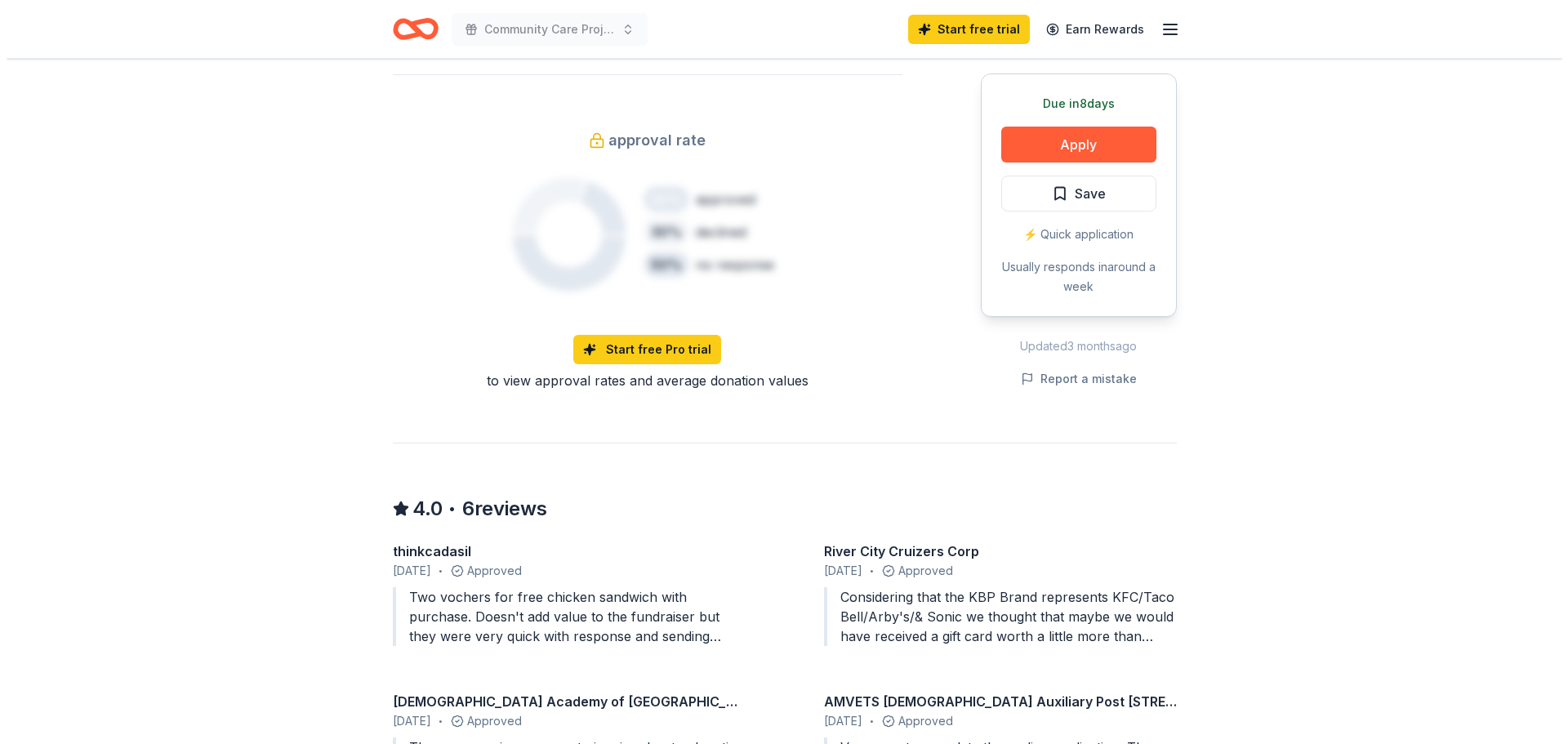
scroll to position [1144, 0]
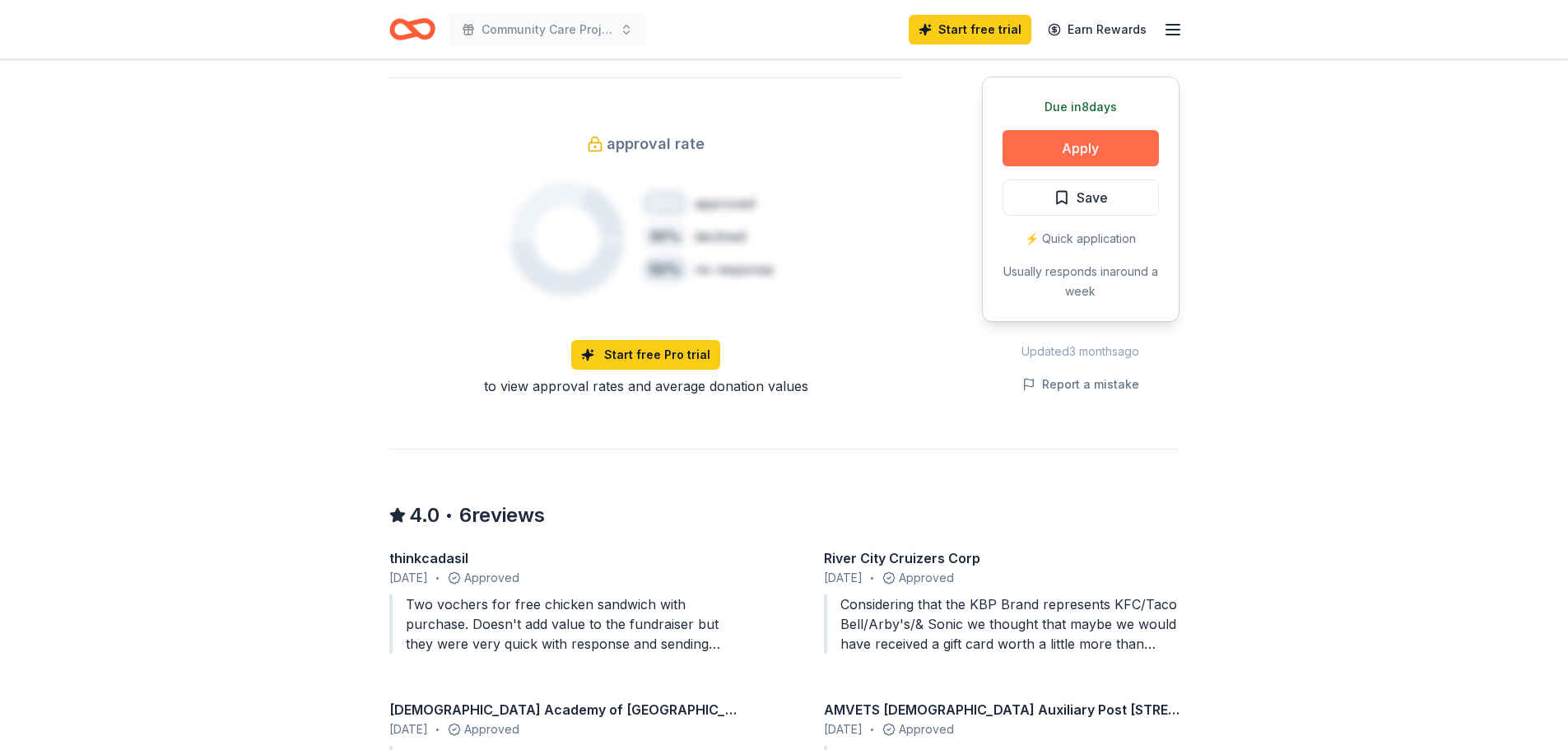
click at [1003, 166] on button "Apply" at bounding box center [1081, 148] width 157 height 36
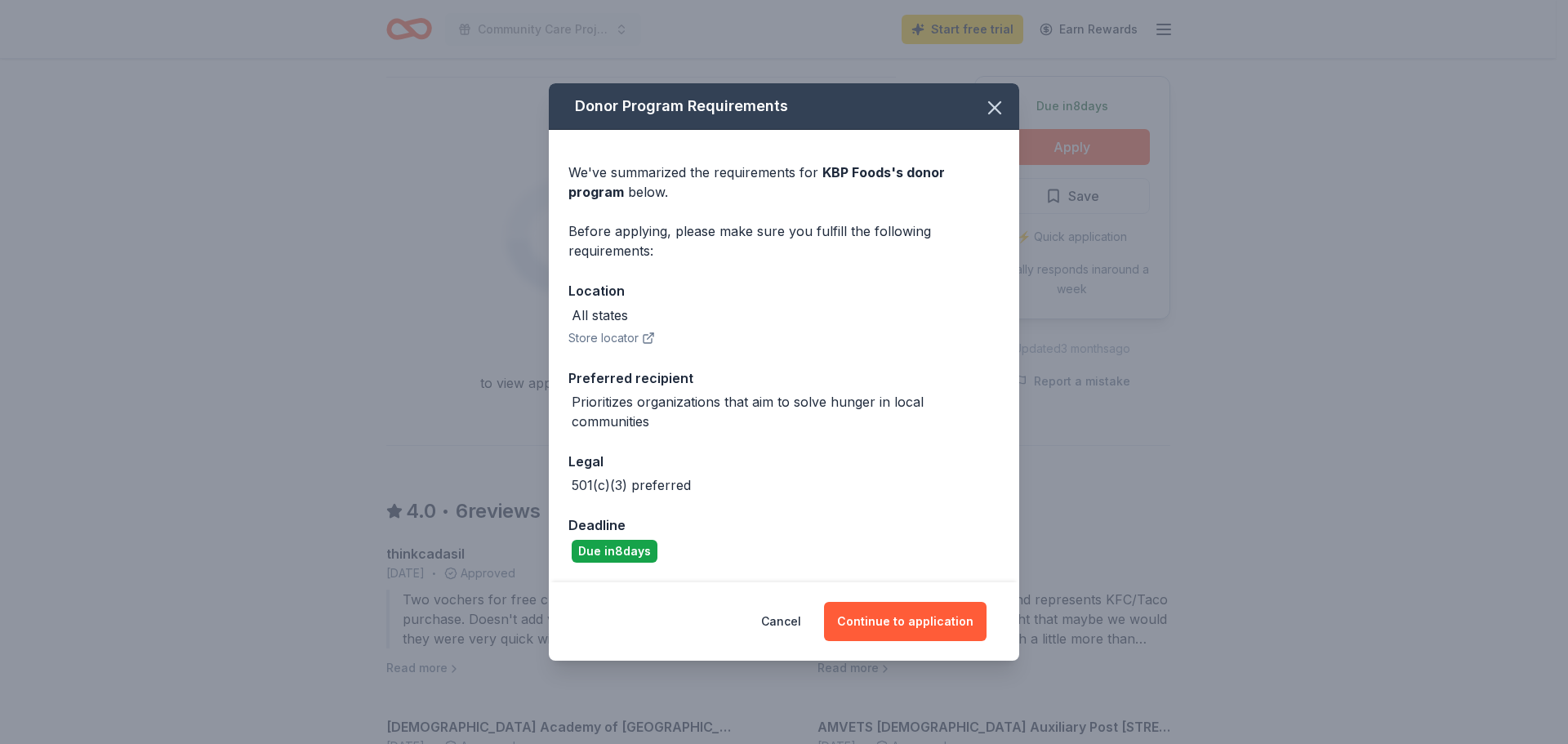
scroll to position [81, 0]
drag, startPoint x: 942, startPoint y: 643, endPoint x: 624, endPoint y: 382, distance: 411.4
click at [787, 504] on div "Donor Program Requirements We've summarized the requirements for KBP Foods 's d…" at bounding box center [783, 372] width 470 height 577
click at [643, 335] on icon "button" at bounding box center [647, 339] width 8 height 8
click at [869, 642] on button "Continue to application" at bounding box center [904, 622] width 163 height 39
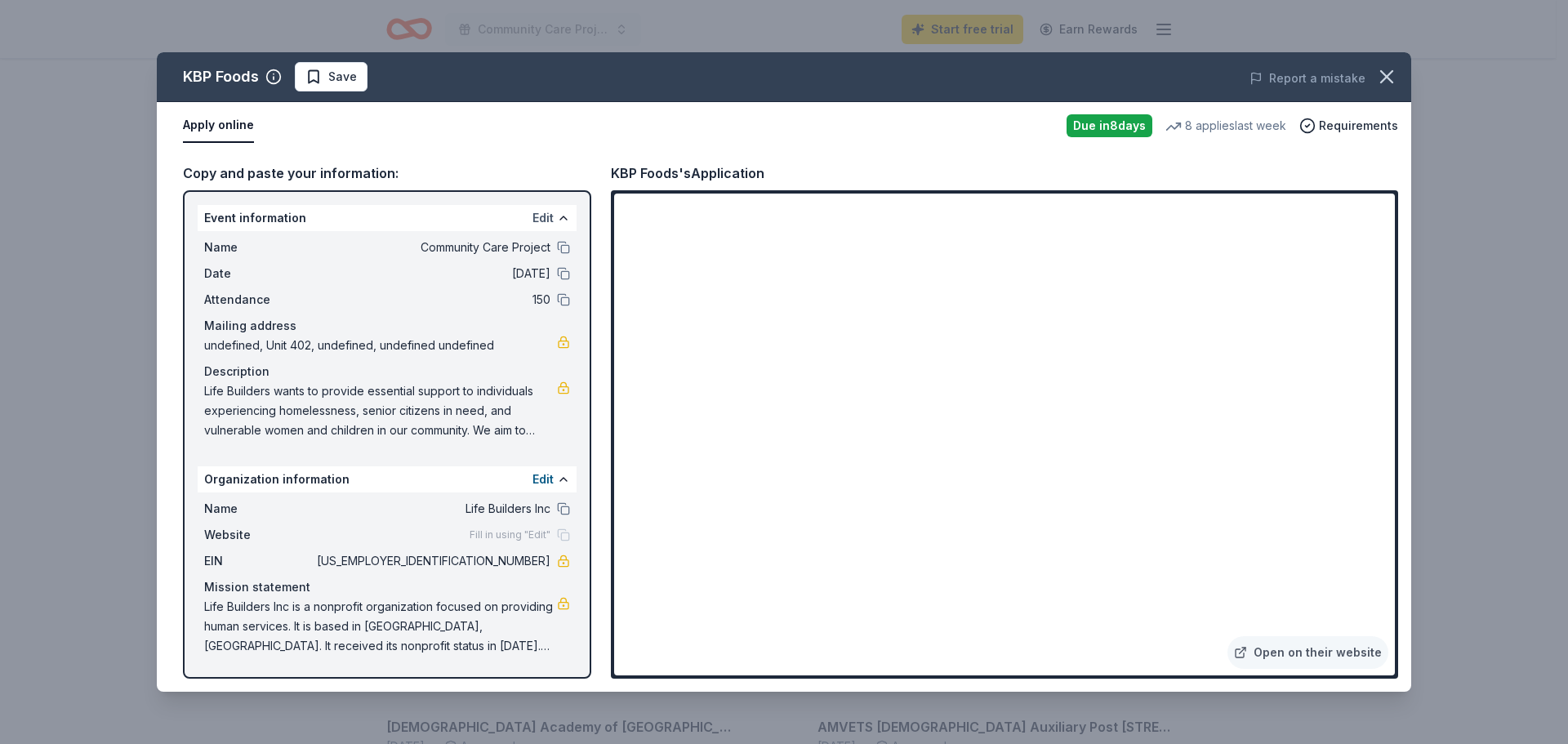
click at [532, 228] on button "Edit" at bounding box center [543, 218] width 22 height 20
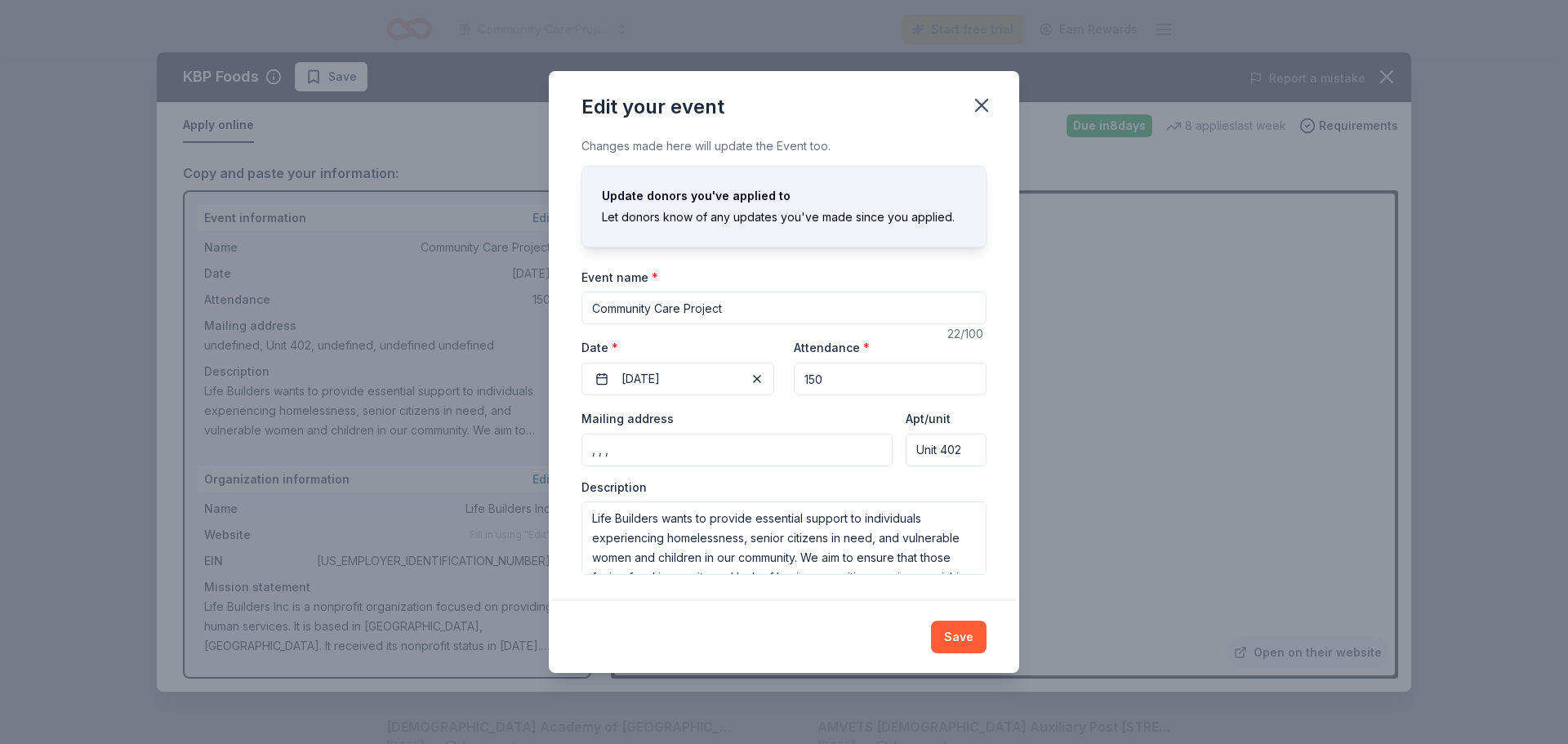
scroll to position [112, 0]
drag, startPoint x: 621, startPoint y: 408, endPoint x: 542, endPoint y: 412, distance: 79.1
click at [581, 434] on input ", , ," at bounding box center [737, 449] width 311 height 33
click at [581, 434] on input "Mailing address" at bounding box center [737, 449] width 311 height 33
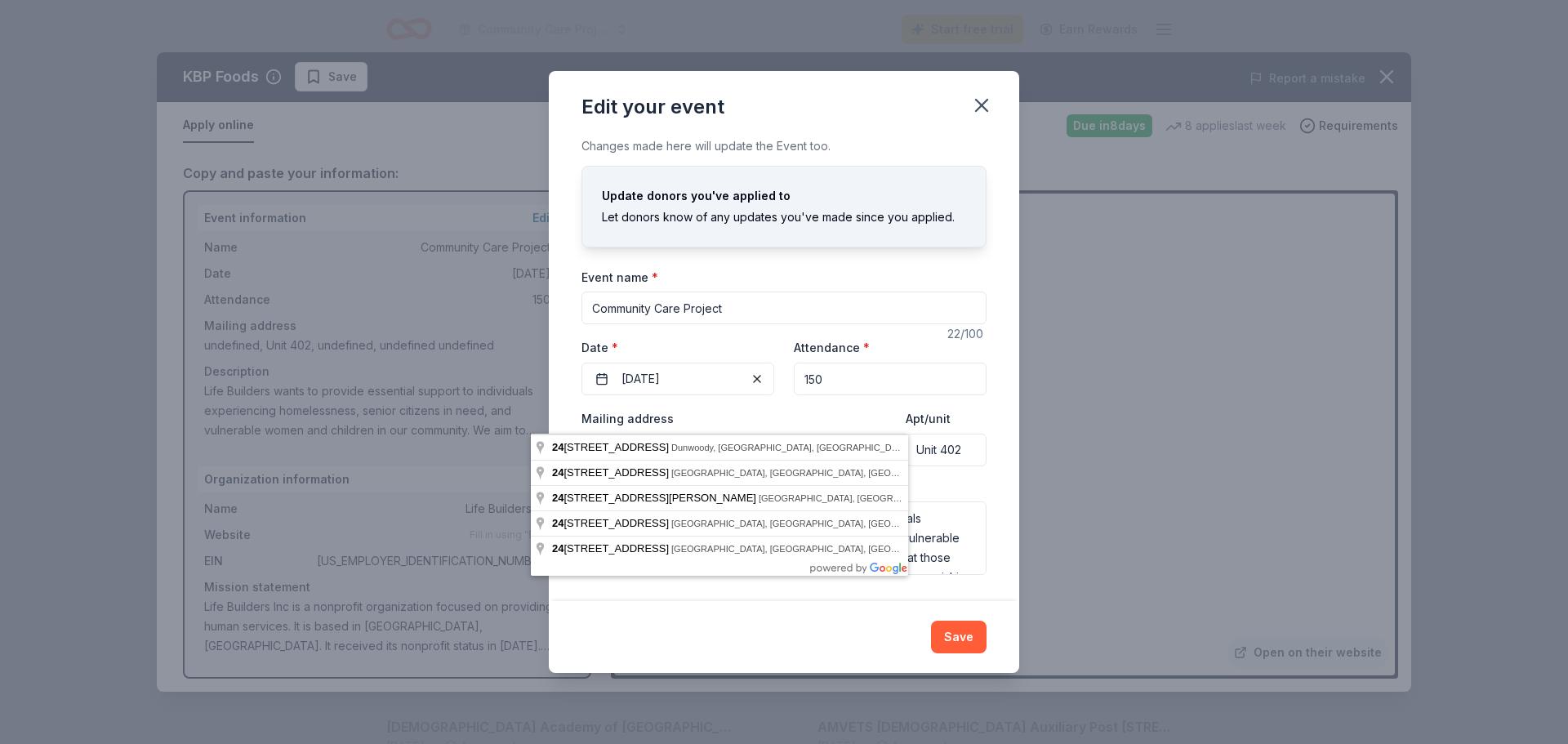
type input "2"
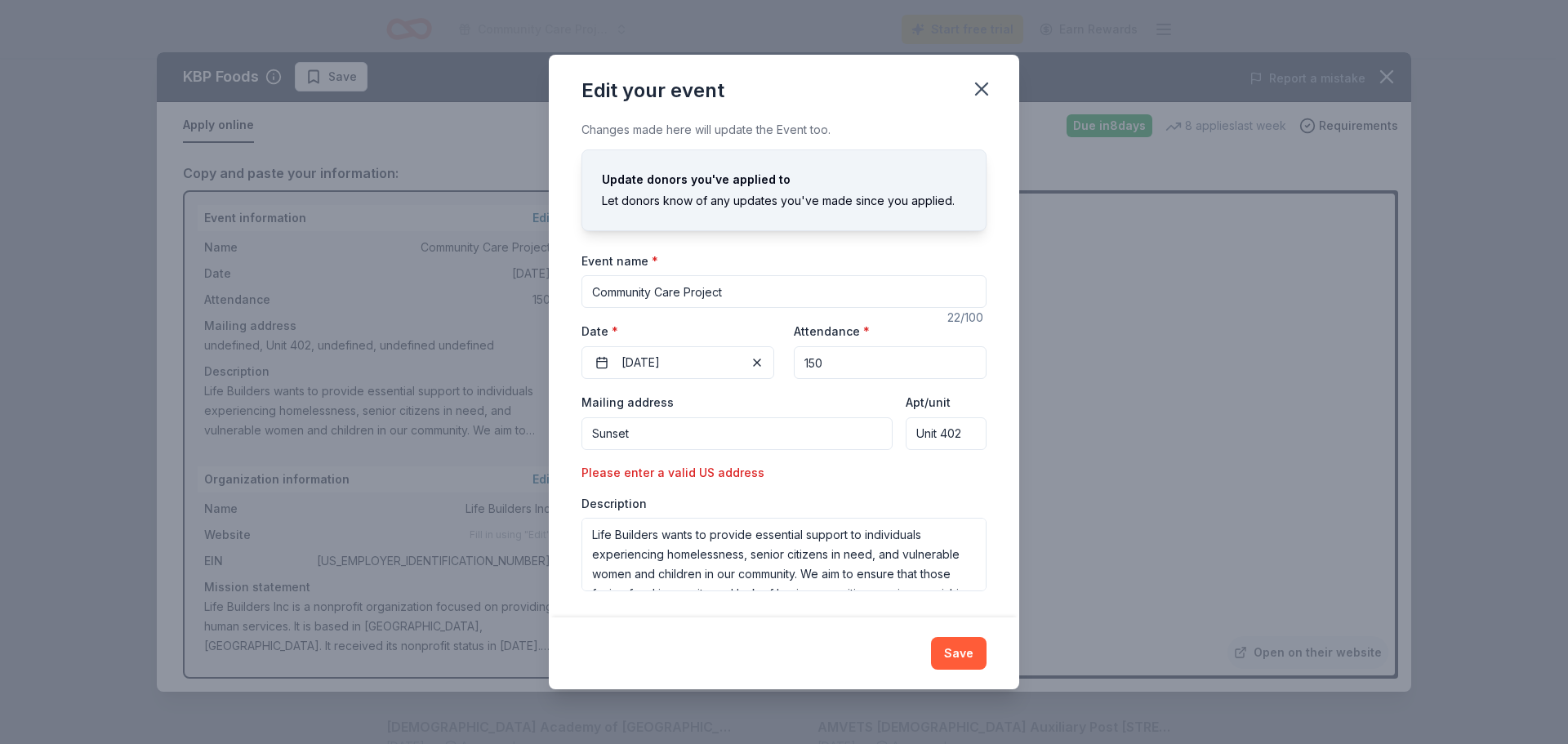
click at [796, 428] on input "Sunset" at bounding box center [737, 434] width 311 height 33
click at [598, 418] on input "Sunset" at bounding box center [737, 434] width 311 height 33
click at [704, 418] on input "Sunset Á" at bounding box center [737, 434] width 311 height 33
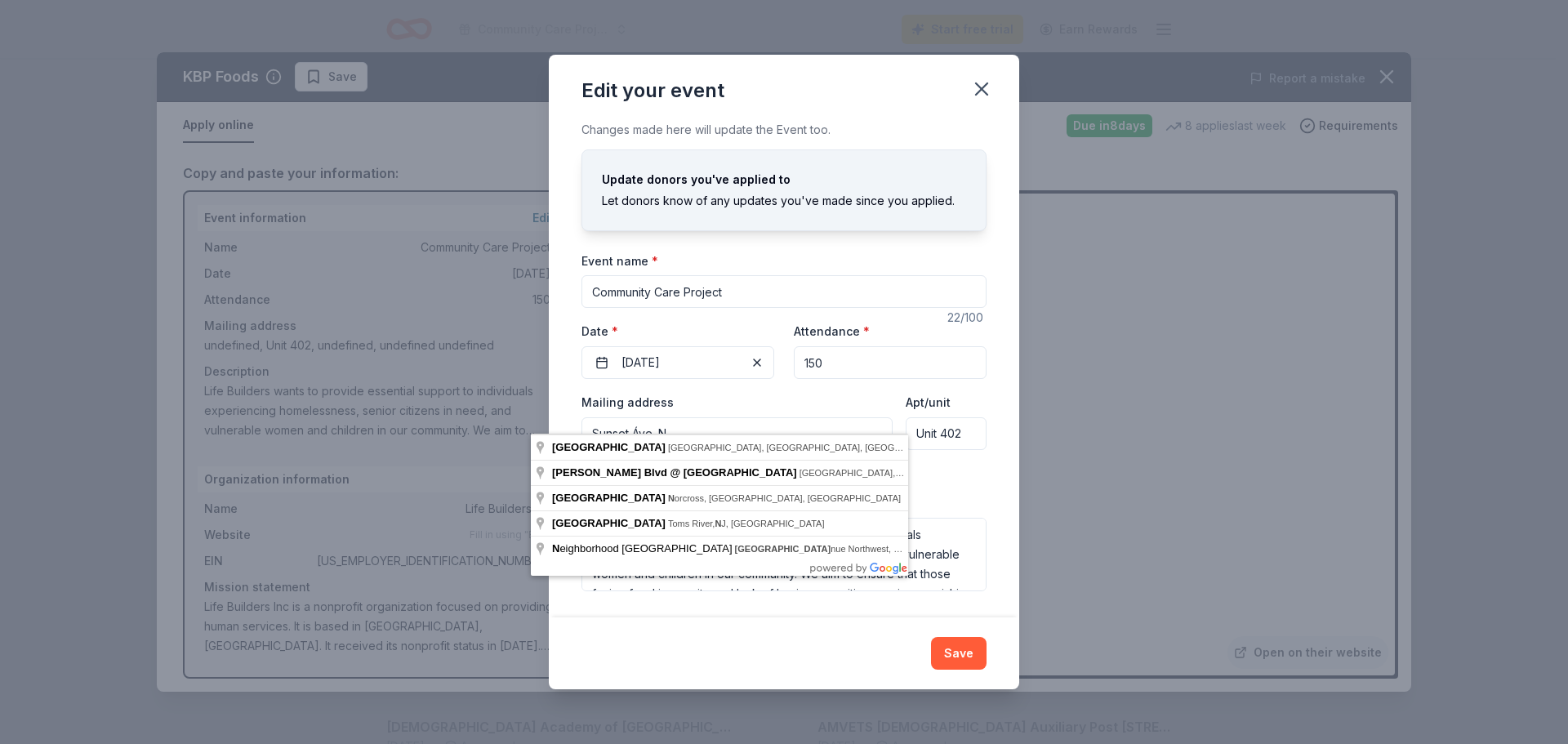
type input "Sunset Áve. N"
click at [768, 418] on input "Sunset Áve. N" at bounding box center [737, 434] width 311 height 33
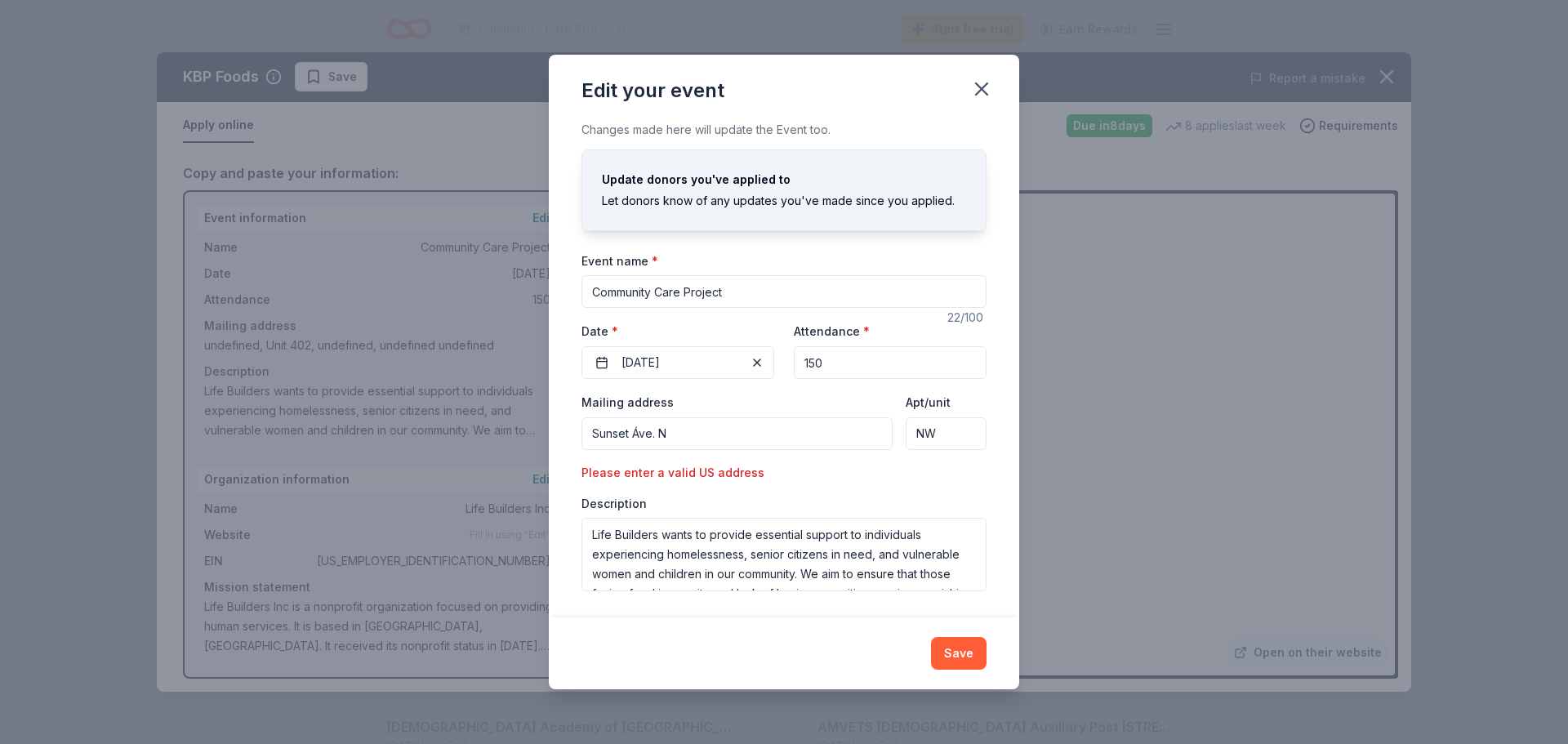
type input "NW"
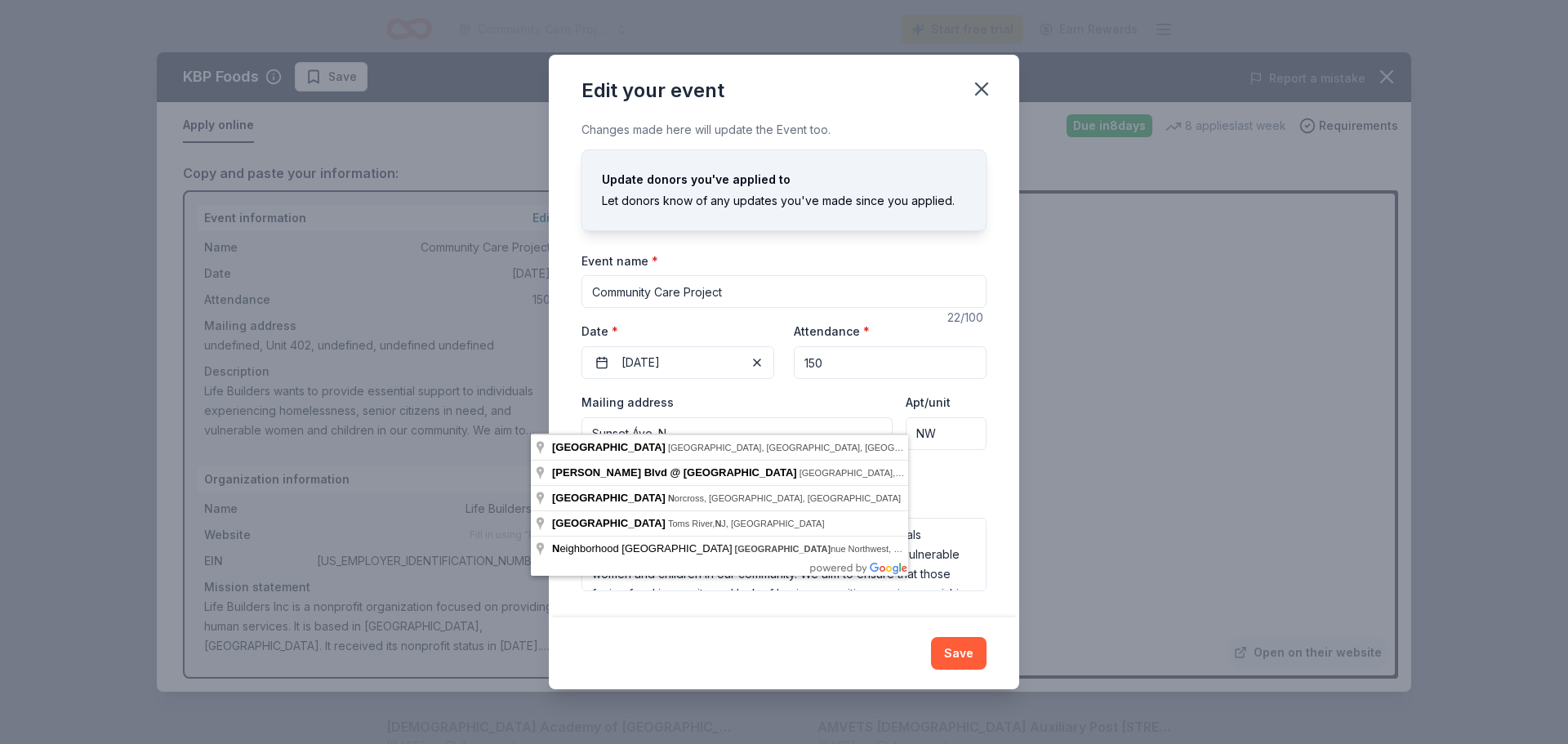
click at [680, 428] on input "Sunset Áve. N" at bounding box center [737, 434] width 311 height 33
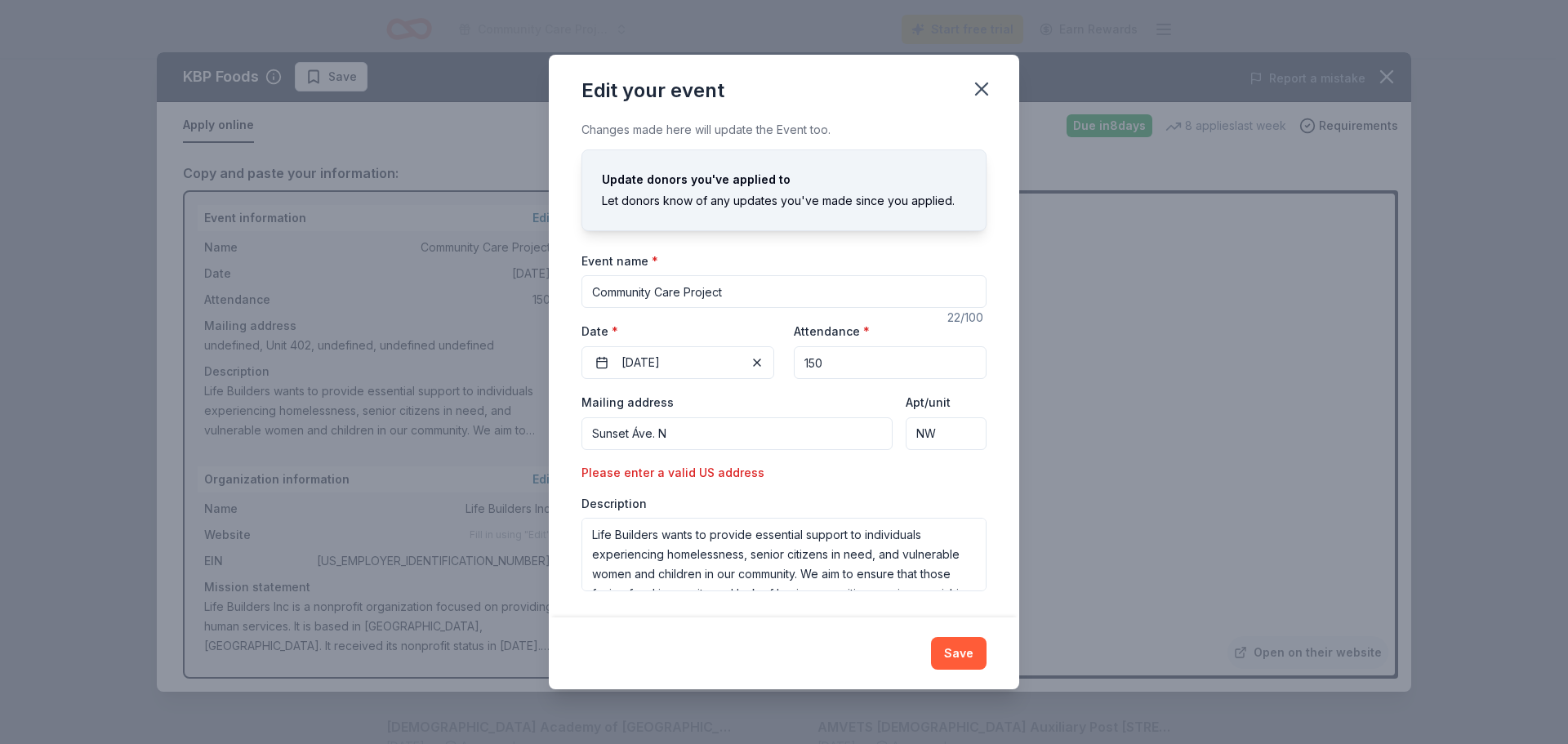
click at [650, 428] on input "Sunset Áve. N" at bounding box center [737, 434] width 311 height 33
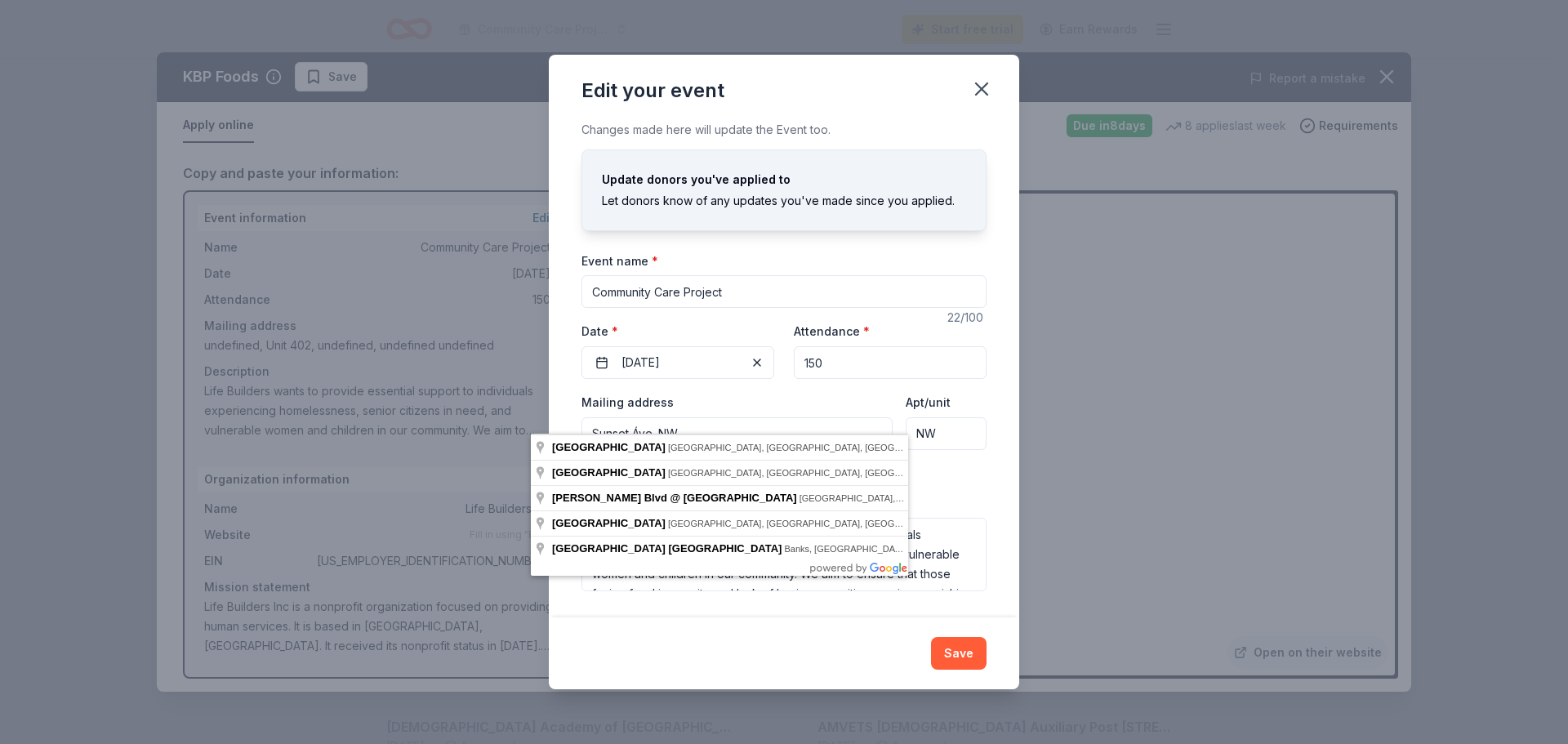
drag, startPoint x: 666, startPoint y: 405, endPoint x: 540, endPoint y: 404, distance: 126.0
click at [549, 405] on div "Changes made here will update the Event too. Update donors you've applied to Le…" at bounding box center [783, 369] width 470 height 498
paste input "Suite 92571"
type input "Suite 92571"
drag, startPoint x: 671, startPoint y: 410, endPoint x: 568, endPoint y: 401, distance: 103.4
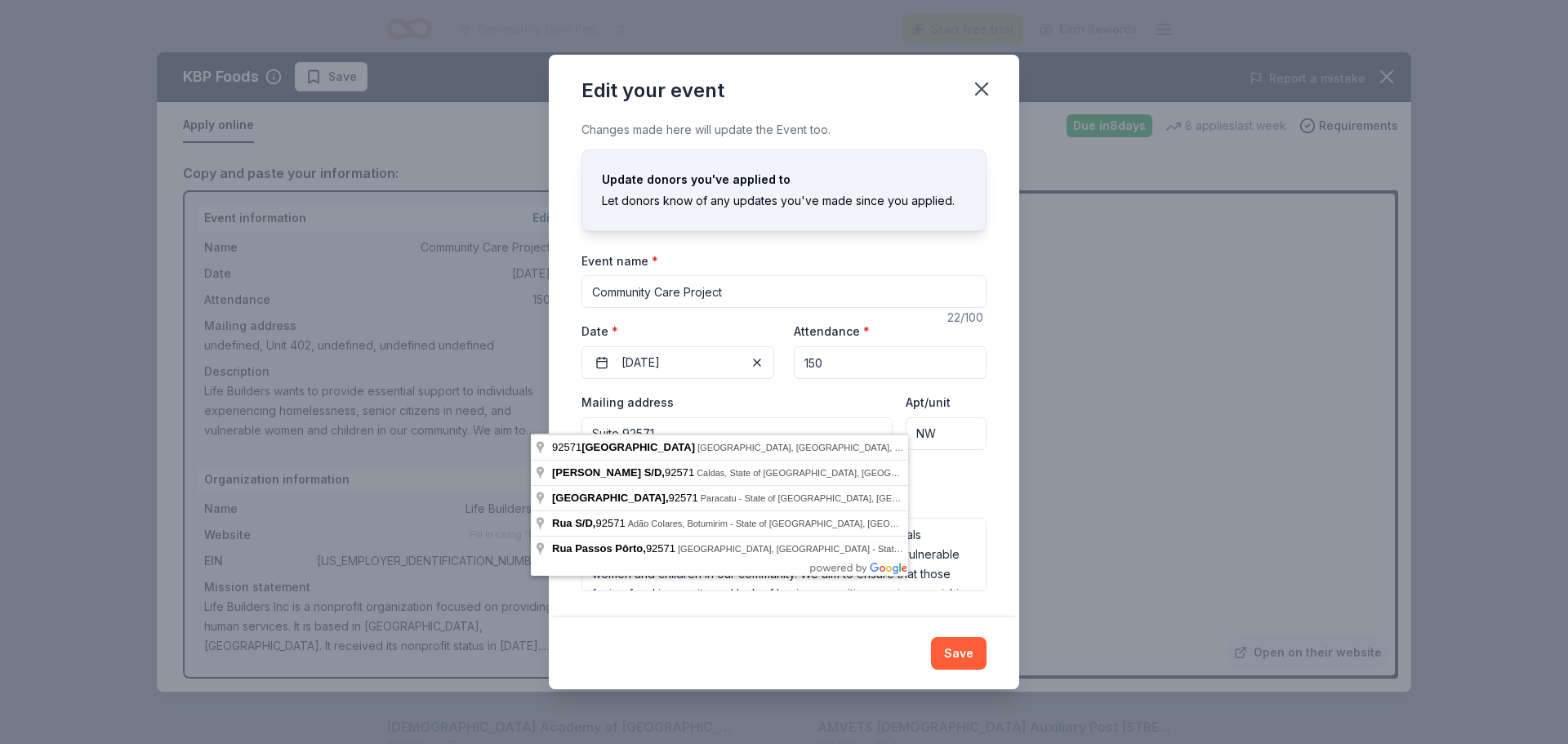
click at [581, 418] on input "Suite 92571" at bounding box center [737, 434] width 311 height 33
drag, startPoint x: 549, startPoint y: 405, endPoint x: 623, endPoint y: 414, distance: 74.5
click at [635, 418] on input "Suite 92571" at bounding box center [737, 434] width 311 height 33
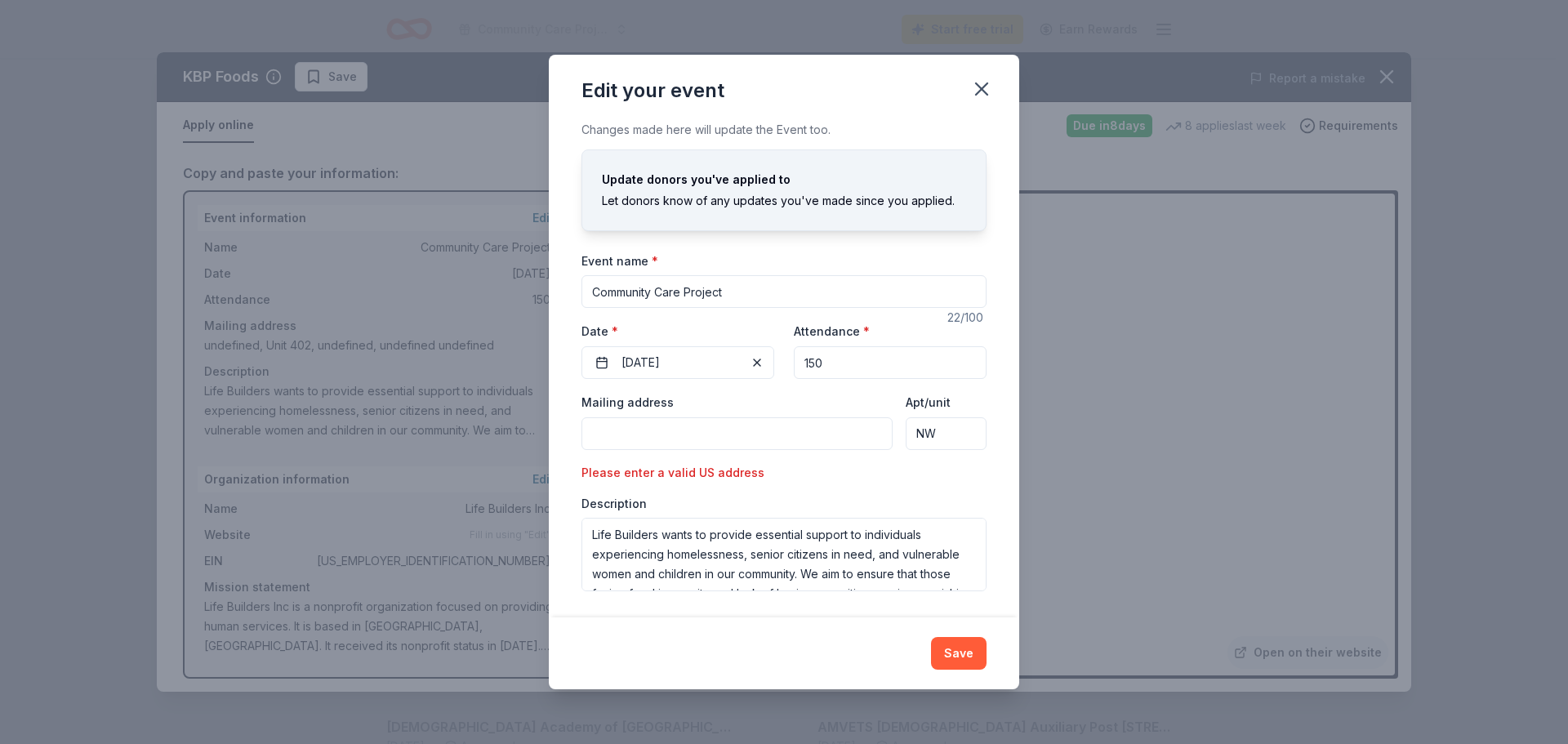
drag, startPoint x: 993, startPoint y: 419, endPoint x: 932, endPoint y: 420, distance: 61.0
click at [932, 420] on input "NW" at bounding box center [946, 434] width 81 height 33
paste input "Suite 92571"
type input "Suite 92571"
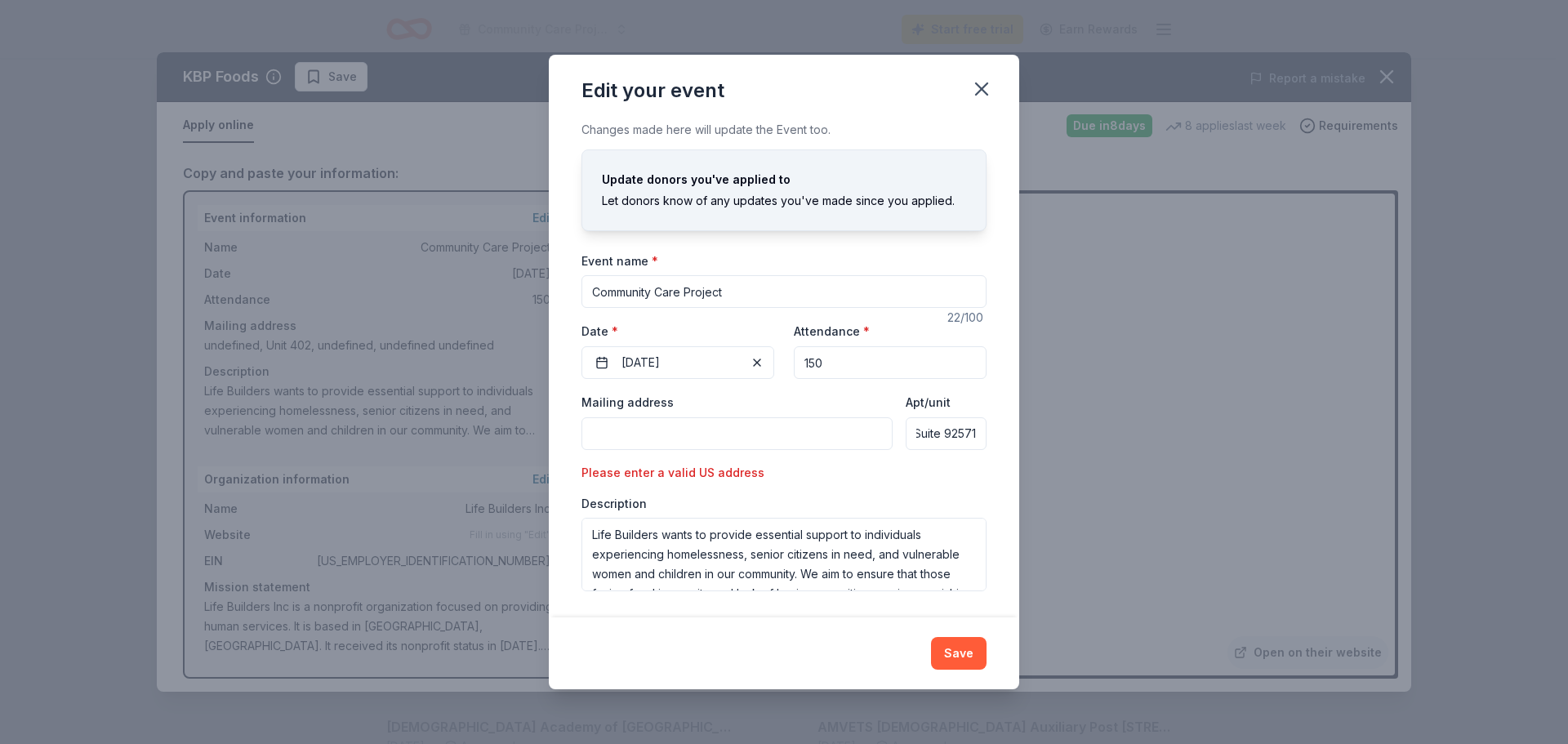
scroll to position [0, 0]
click at [581, 418] on input "Mailing address" at bounding box center [737, 434] width 311 height 33
paste input "50 Sunset Ave NW Suite 92571"
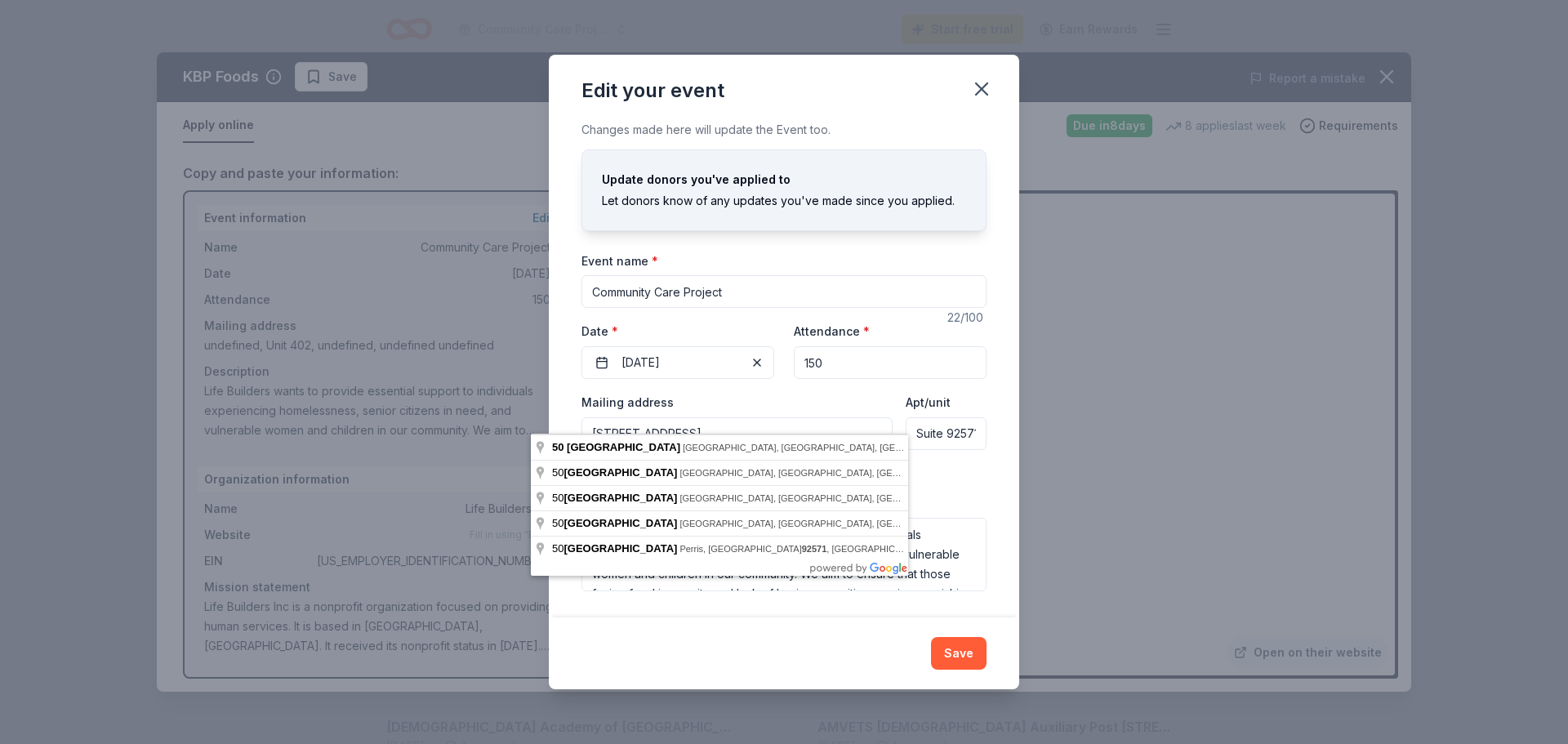
drag, startPoint x: 775, startPoint y: 409, endPoint x: 675, endPoint y: 407, distance: 100.0
click at [675, 418] on input "50 Sunset Ave NW Suite 92571" at bounding box center [737, 434] width 311 height 33
type input "50 Sunset Avenue Northwest, Atlanta, GA, 30314"
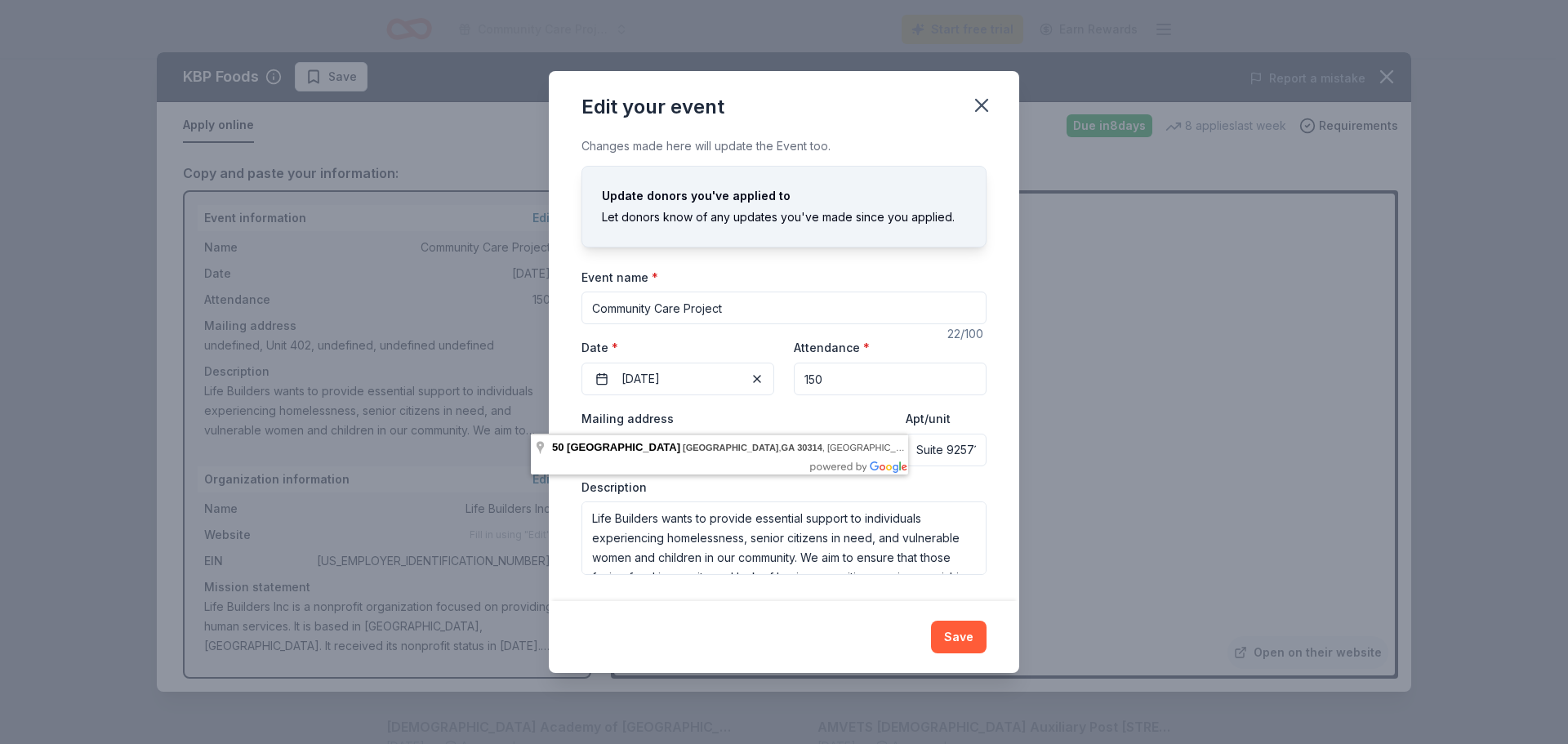
drag, startPoint x: 707, startPoint y: 414, endPoint x: 678, endPoint y: 418, distance: 29.3
click at [678, 434] on input "50 Sunset Avenue Northwest, Atlanta, GA, 30314" at bounding box center [737, 449] width 311 height 33
click at [549, 570] on div "Changes made here will update the Event too. Update donors you've applied to Le…" at bounding box center [783, 369] width 470 height 465
click at [986, 639] on button "Save" at bounding box center [958, 637] width 55 height 33
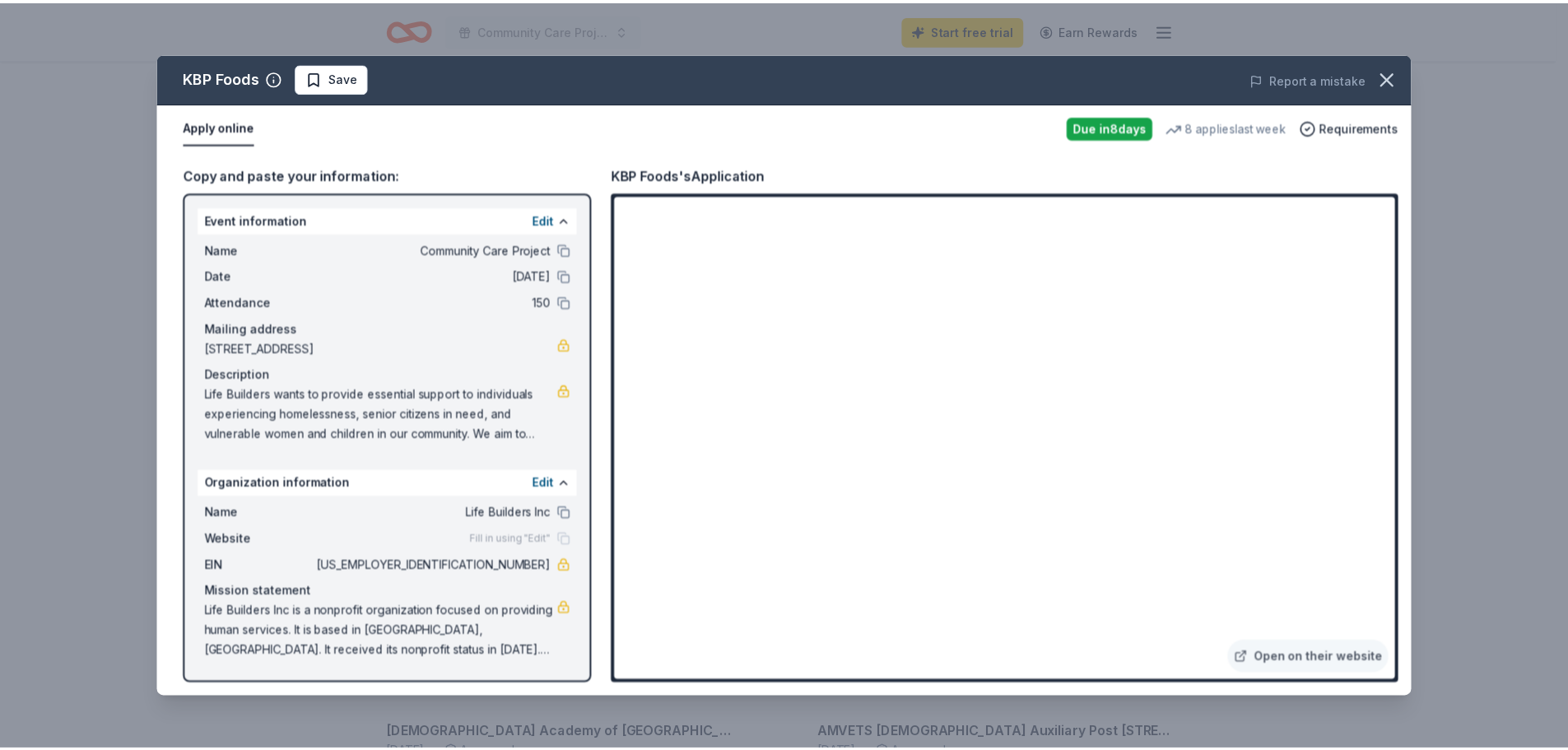
scroll to position [210, 0]
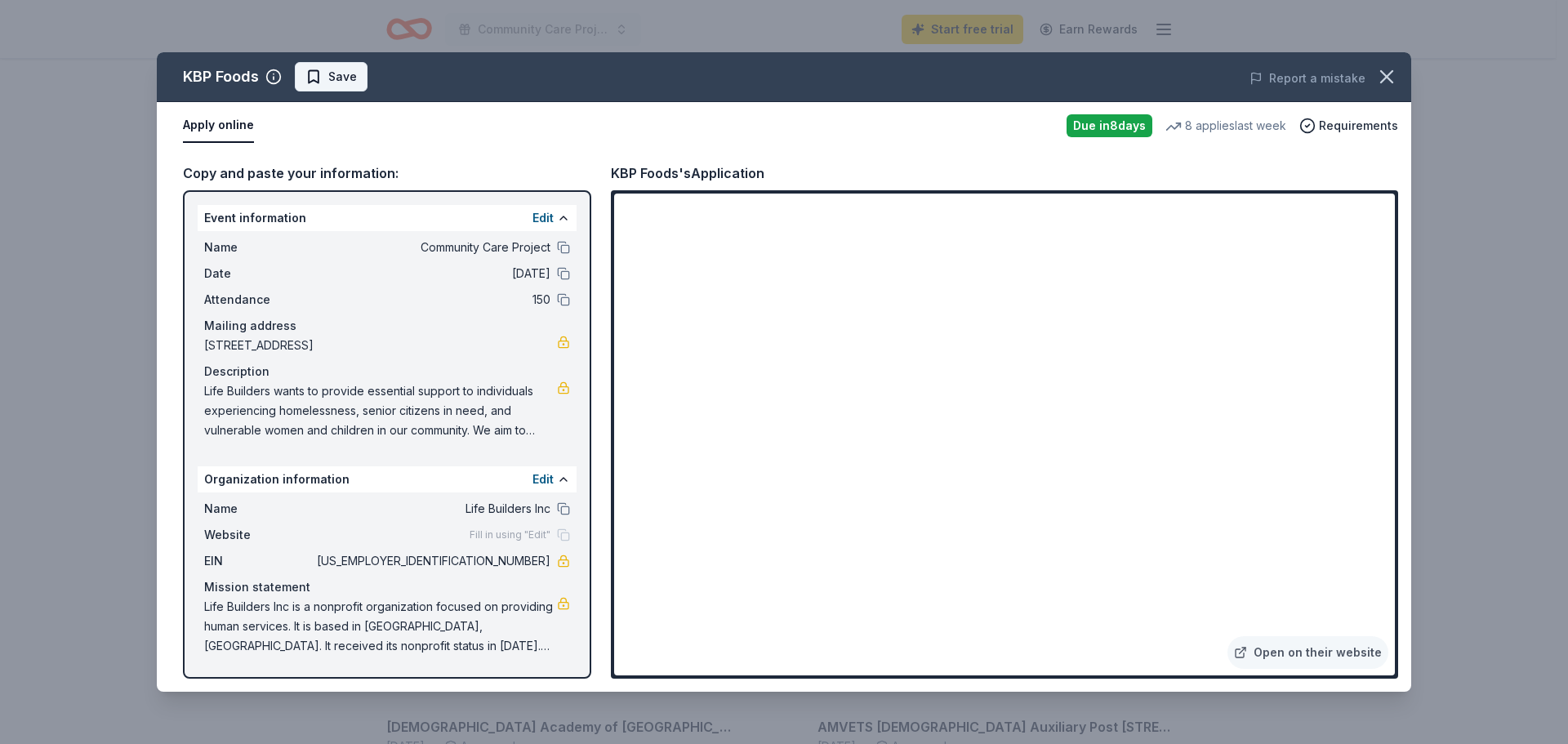
click at [359, 92] on button "Save" at bounding box center [331, 77] width 73 height 30
click at [1387, 89] on icon "button" at bounding box center [1386, 76] width 23 height 23
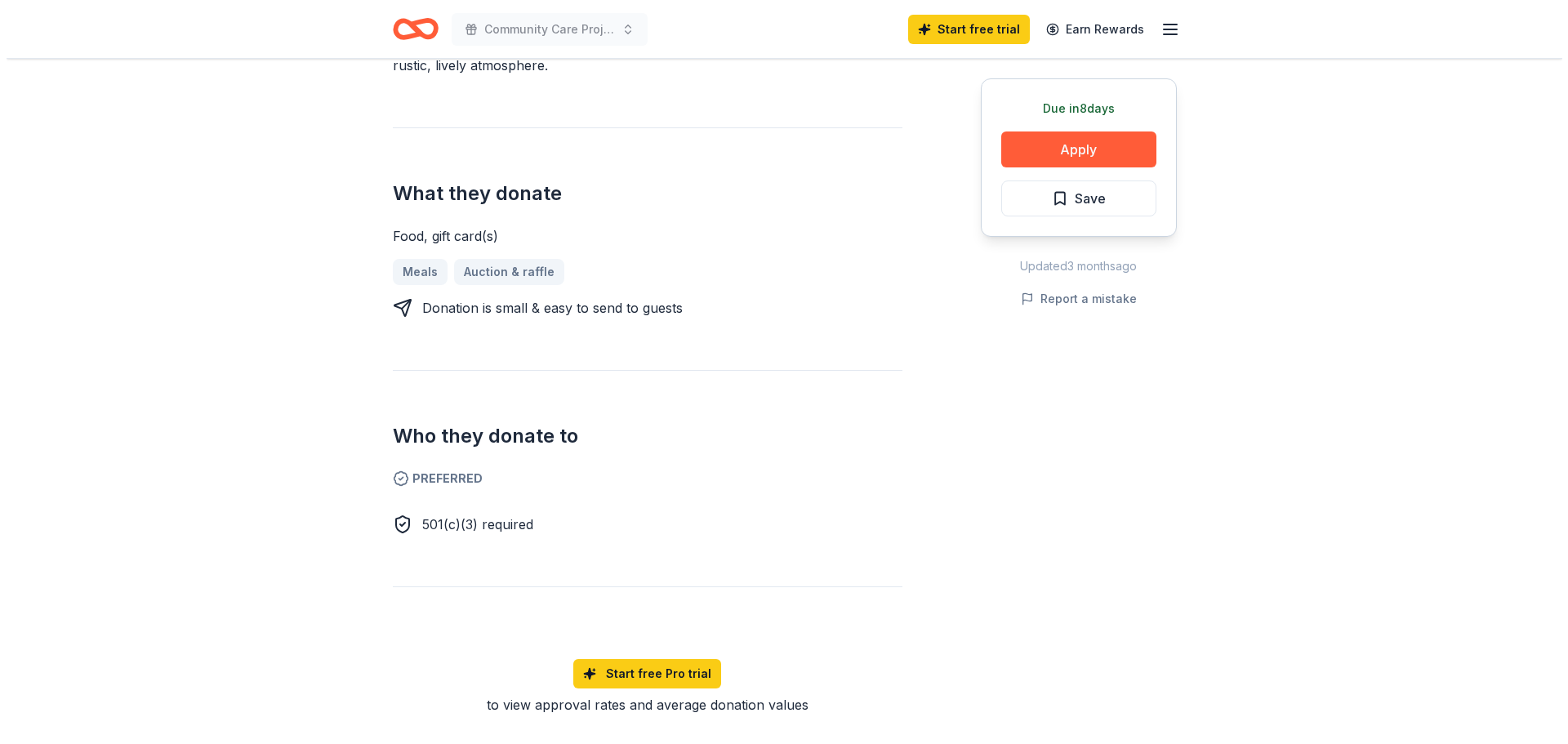
scroll to position [762, 0]
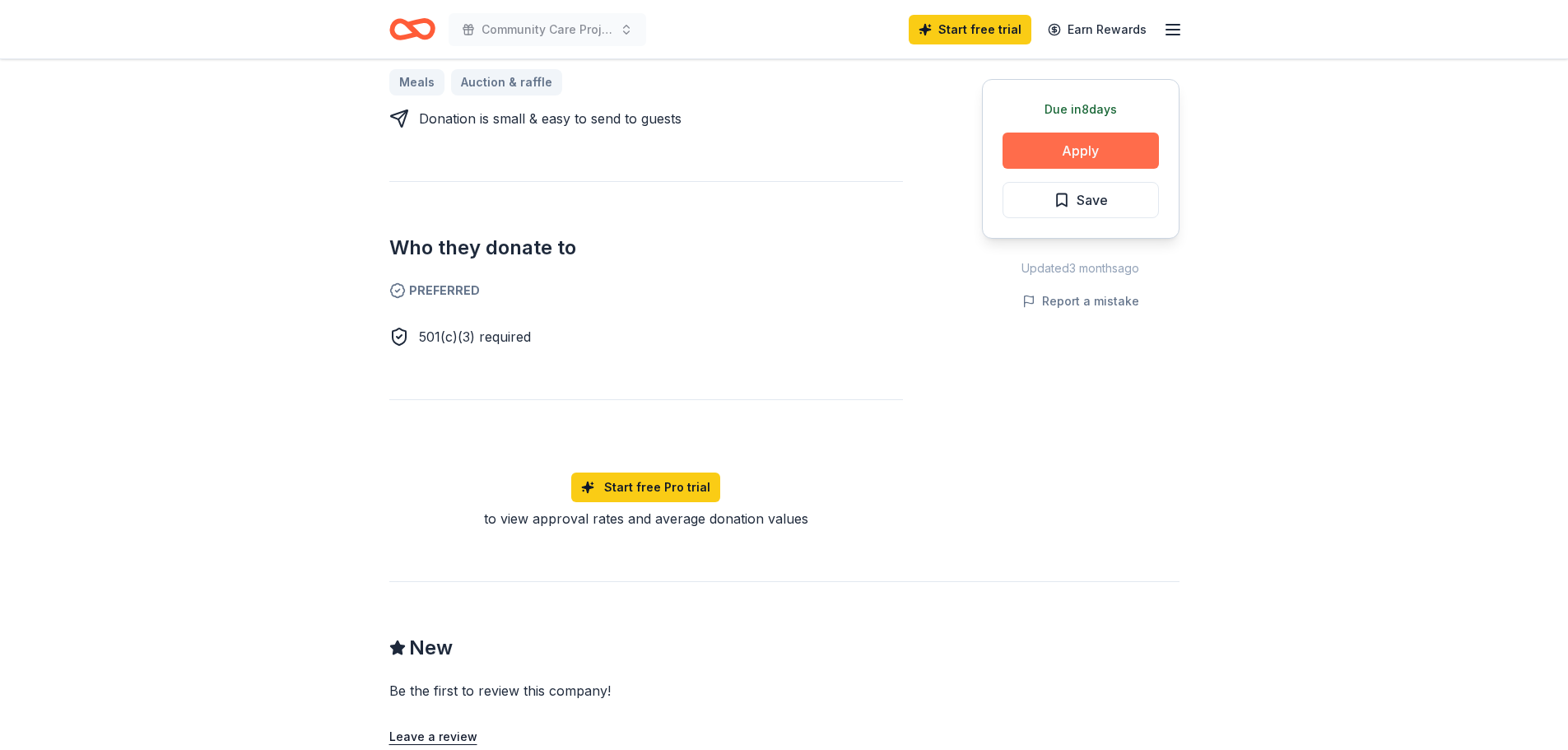
click at [1076, 169] on button "Apply" at bounding box center [1081, 150] width 157 height 36
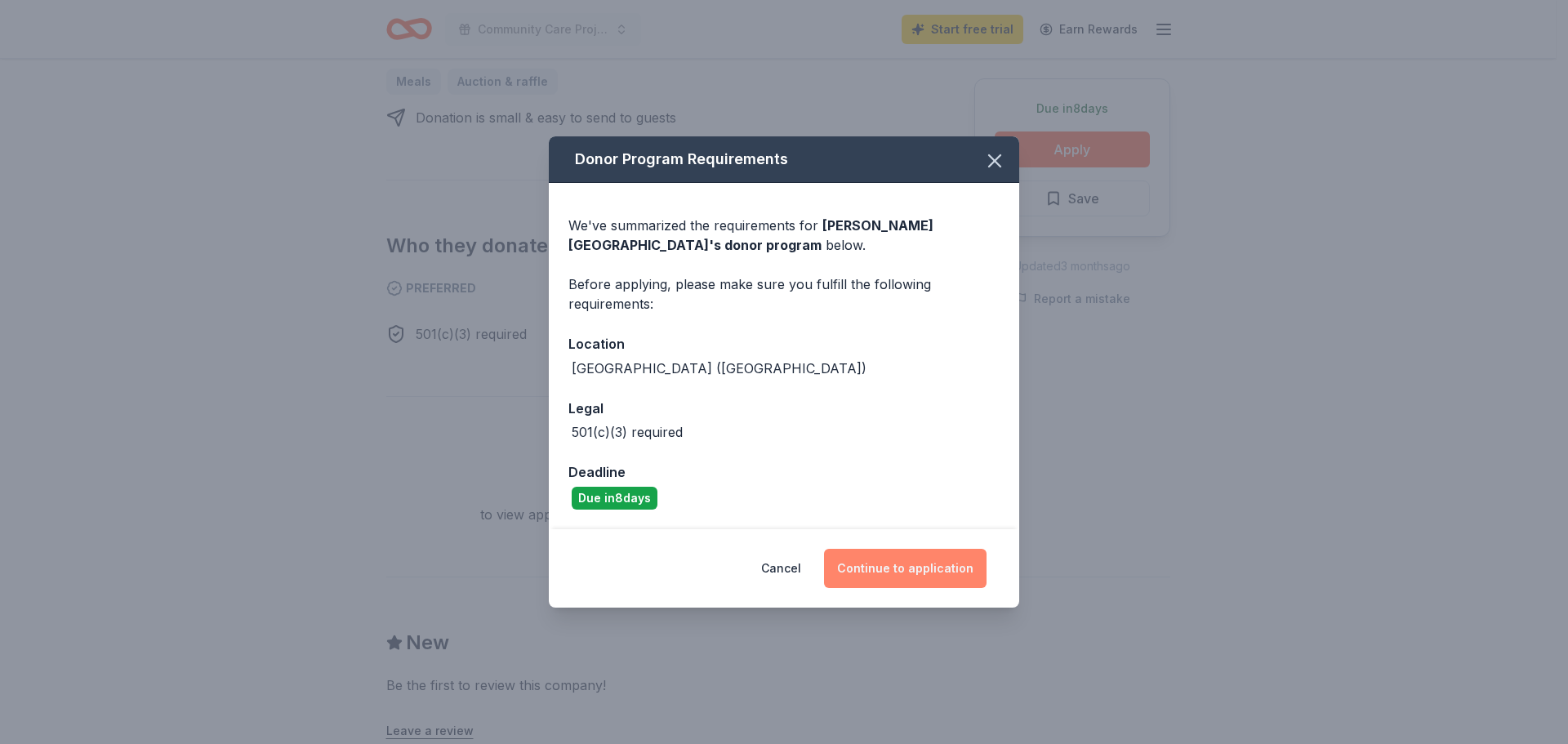
click at [914, 588] on button "Continue to application" at bounding box center [904, 569] width 163 height 39
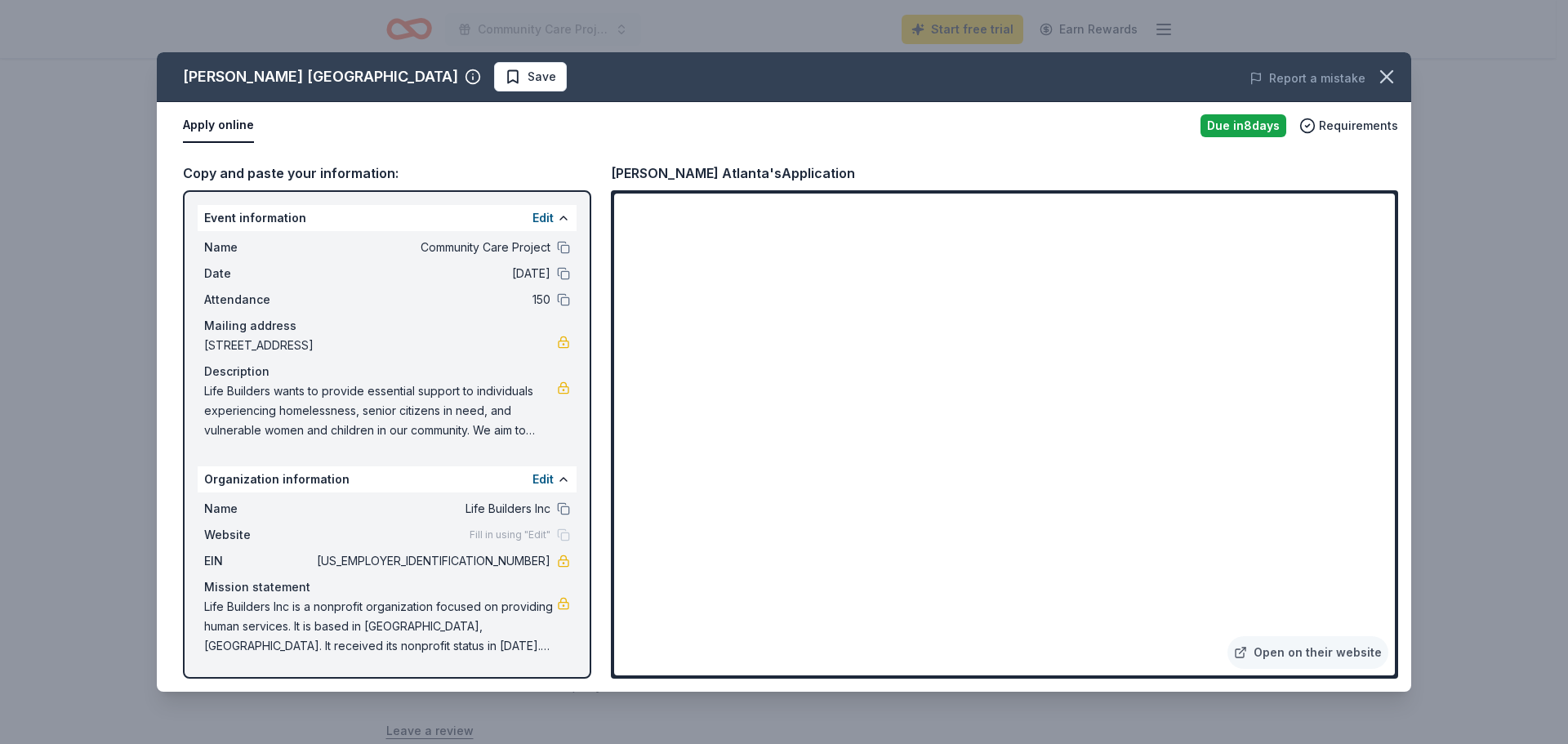
scroll to position [0, 0]
click at [532, 228] on button "Edit" at bounding box center [543, 218] width 22 height 20
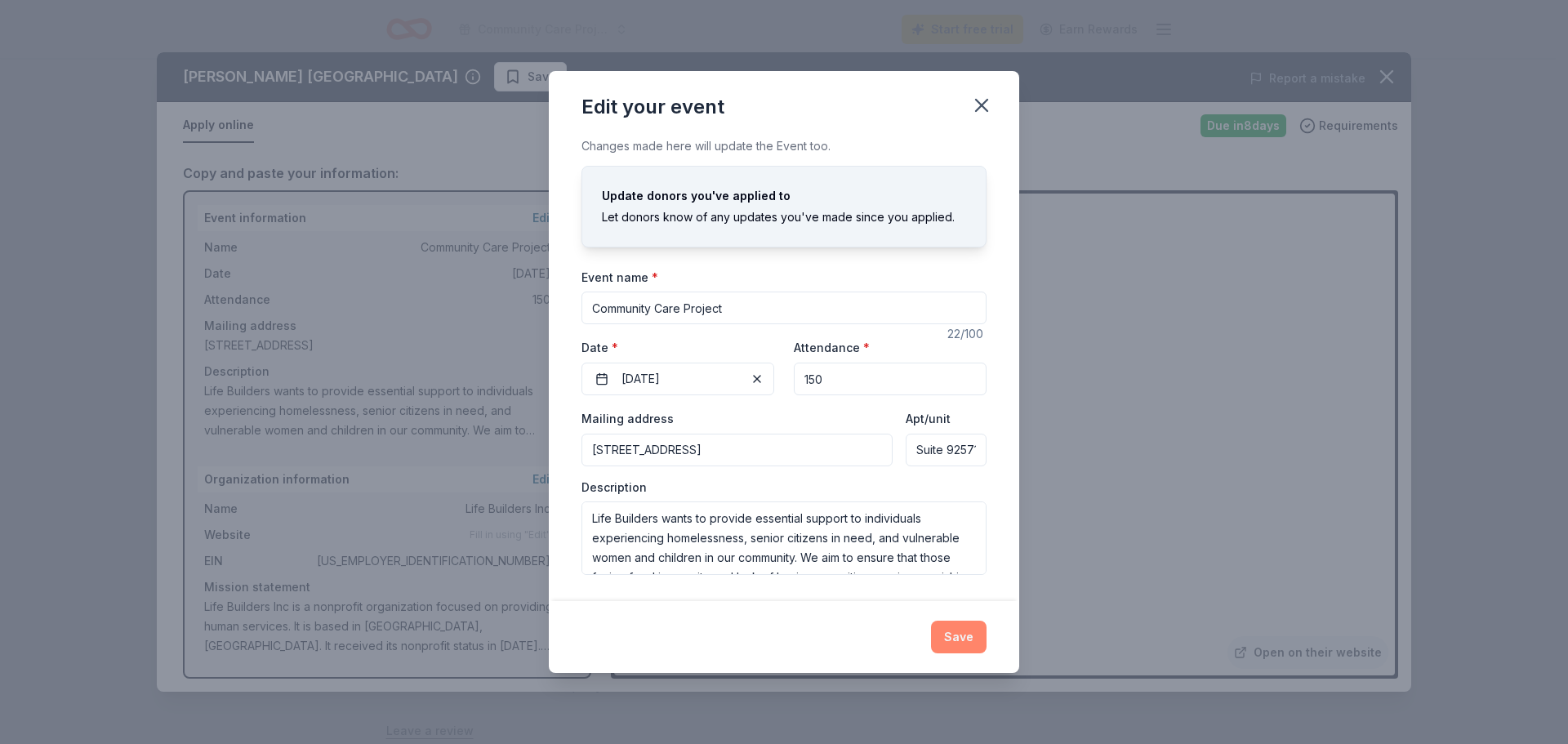
click at [986, 651] on button "Save" at bounding box center [958, 637] width 55 height 33
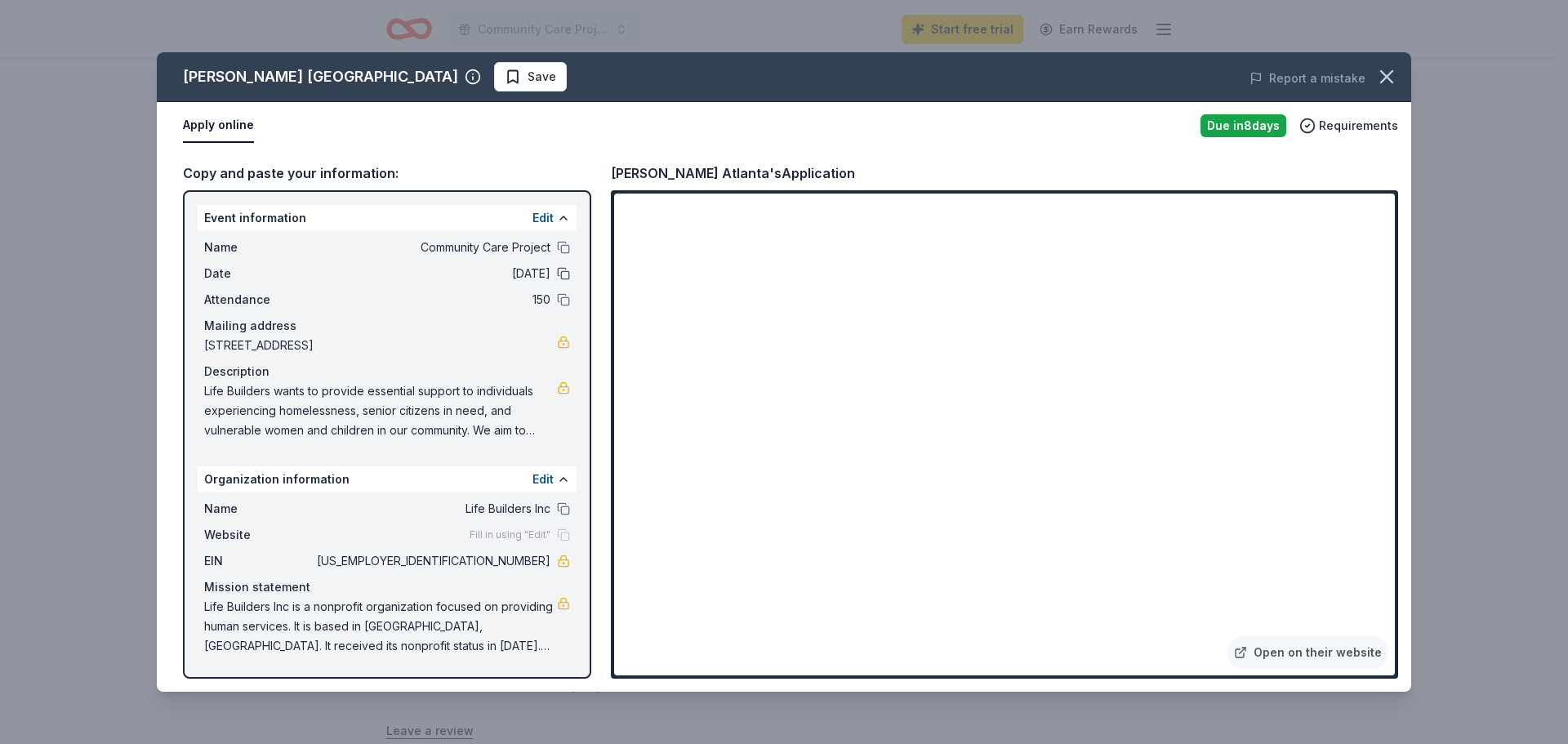
click at [556, 280] on button at bounding box center [562, 273] width 13 height 13
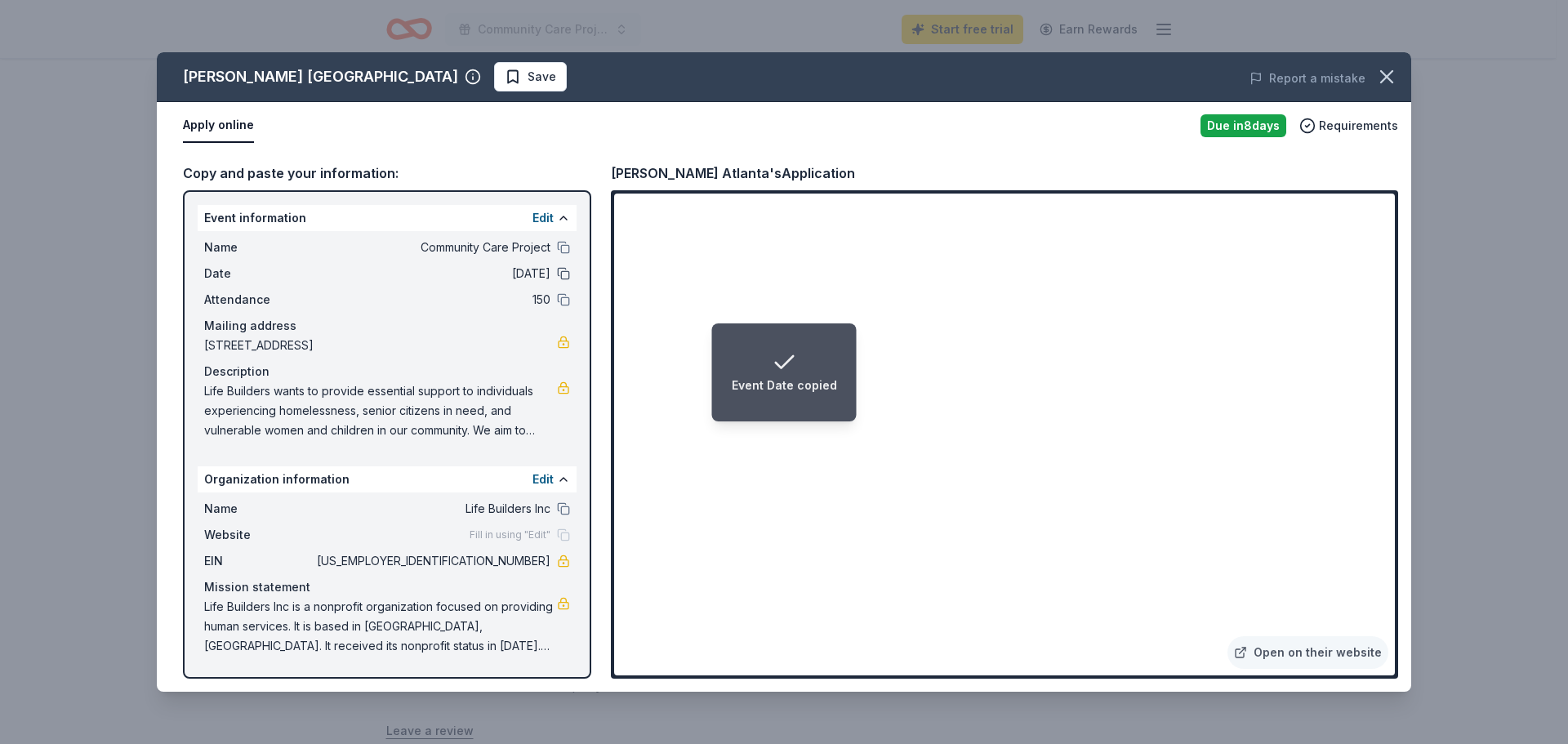
click at [556, 280] on button at bounding box center [562, 273] width 13 height 13
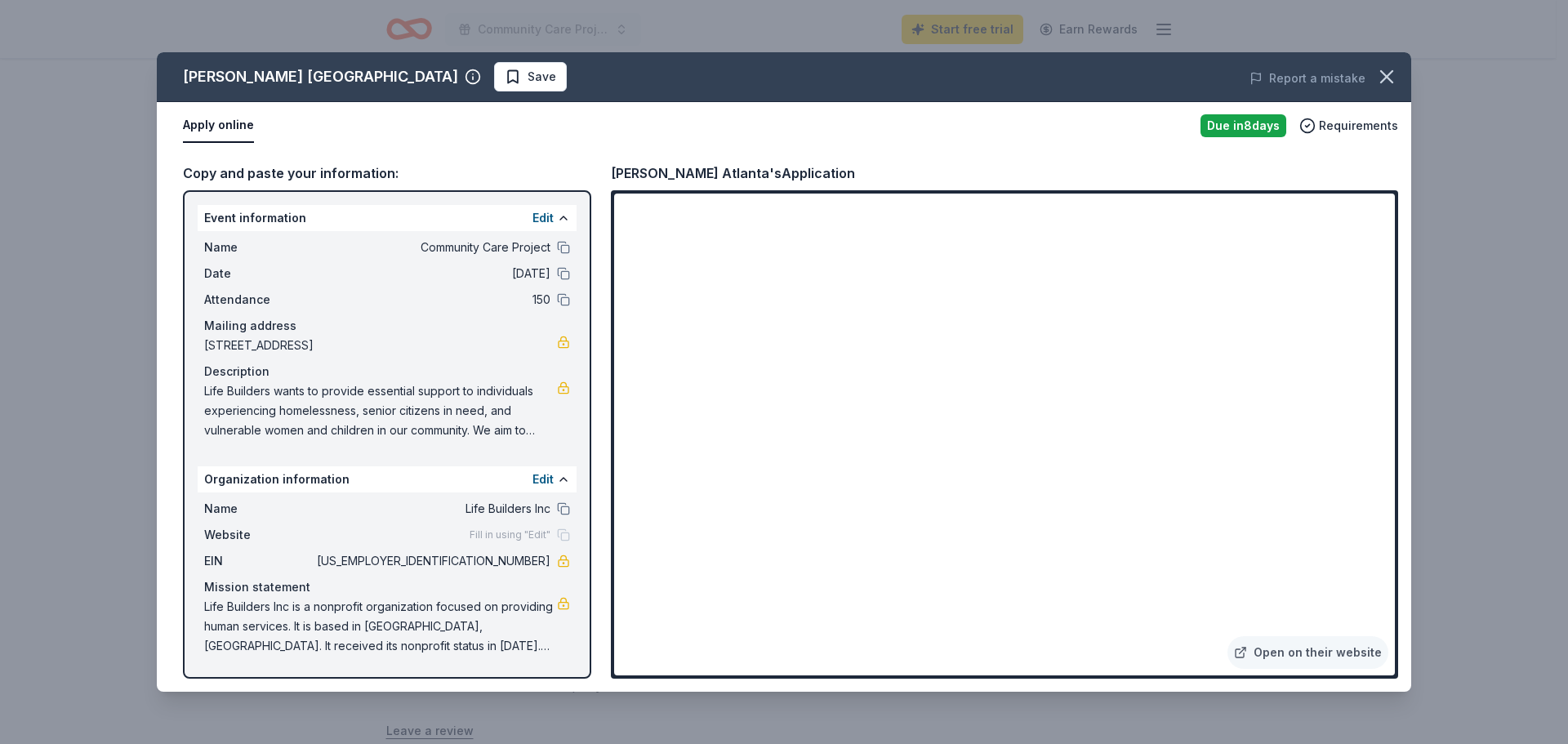
scroll to position [208, 0]
drag, startPoint x: 215, startPoint y: 571, endPoint x: 284, endPoint y: 573, distance: 69.0
click at [284, 573] on div "Name Life Builders Inc Website Fill in using "Edit" EIN 54-2009680 Mission stat…" at bounding box center [387, 577] width 379 height 169
click at [504, 87] on span "Save" at bounding box center [530, 77] width 51 height 20
drag, startPoint x: 448, startPoint y: 518, endPoint x: 564, endPoint y: 508, distance: 116.4
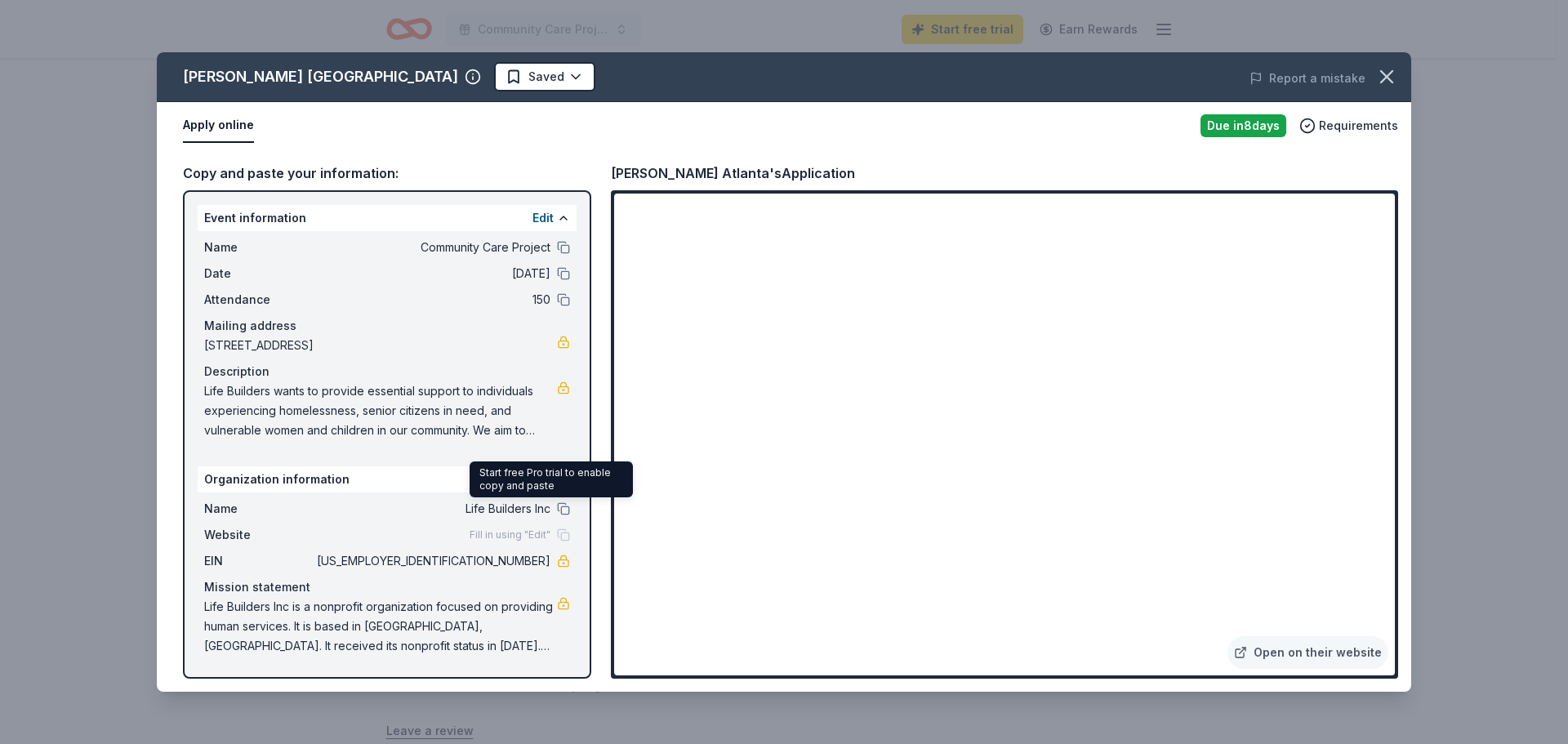
click at [568, 508] on div "Event information Edit Name Community Care Project Date 11/01/25 Attendance 150…" at bounding box center [387, 435] width 408 height 489
click at [532, 470] on button "Edit" at bounding box center [543, 480] width 22 height 20
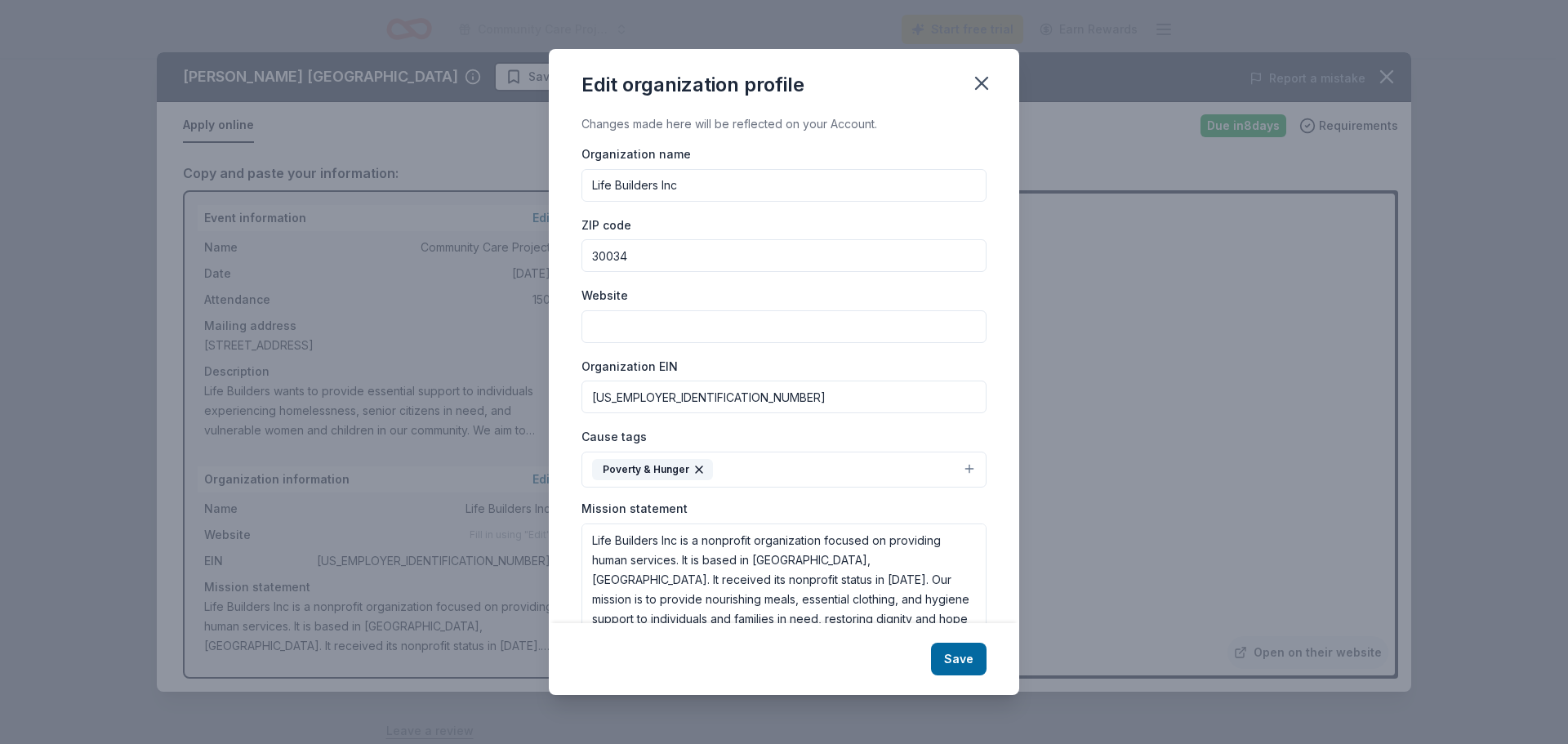
drag, startPoint x: 632, startPoint y: 480, endPoint x: 513, endPoint y: 492, distance: 119.6
click at [549, 492] on div "Changes made here will be reflected on your Account. Organization name Life Bui…" at bounding box center [783, 369] width 470 height 508
drag, startPoint x: 991, startPoint y: 633, endPoint x: 983, endPoint y: 631, distance: 8.2
click at [986, 643] on button "Save" at bounding box center [958, 658] width 55 height 33
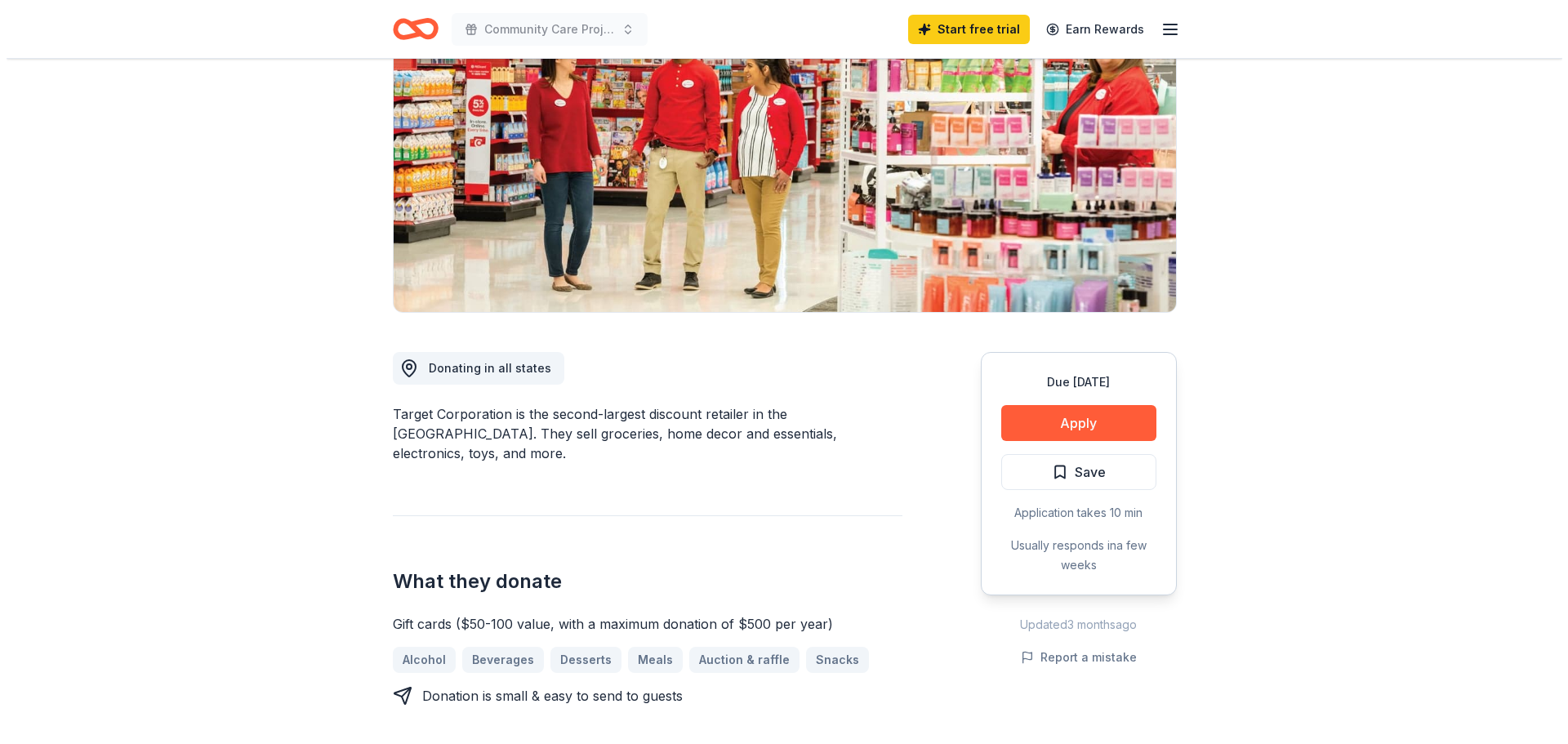
scroll to position [381, 0]
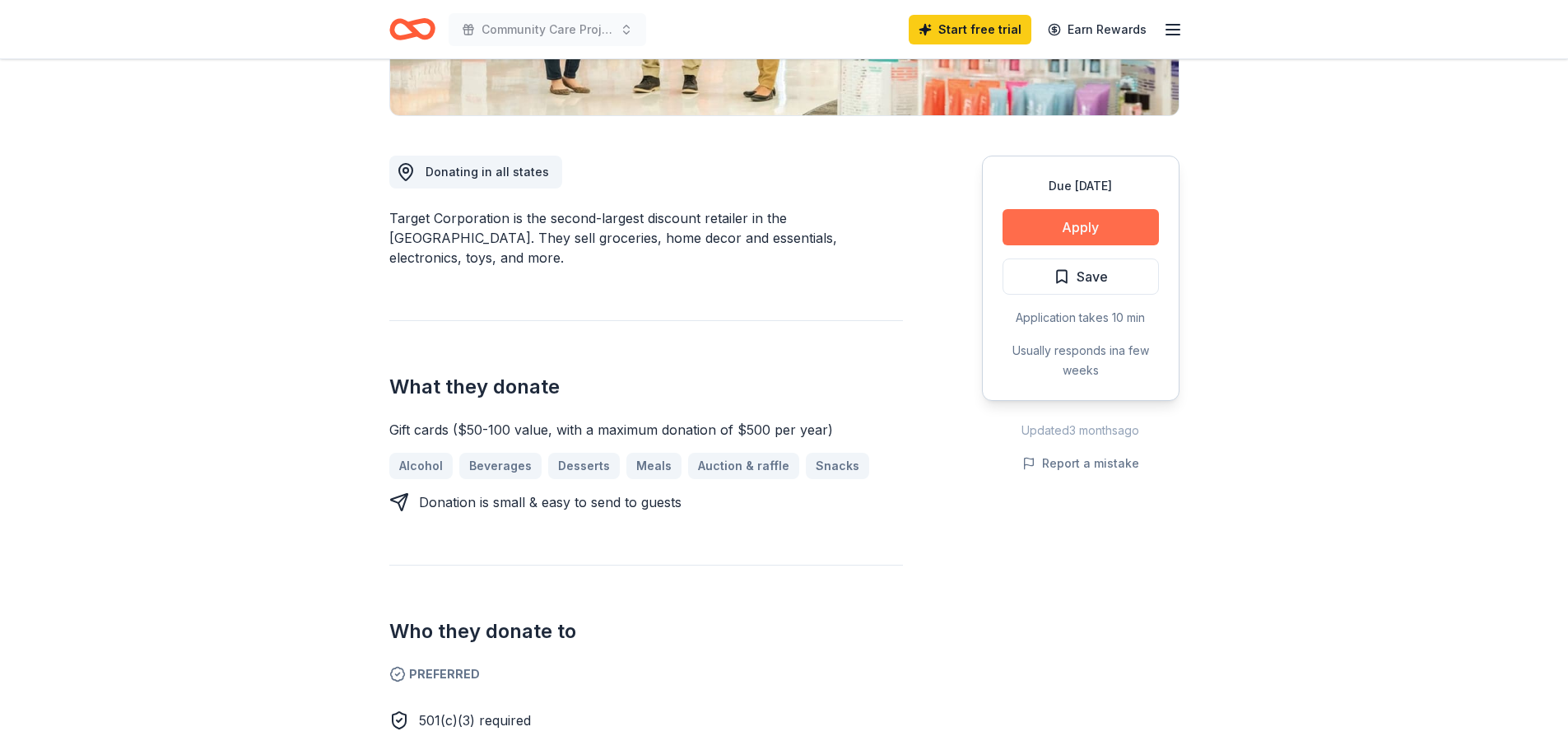
click at [1003, 245] on button "Apply" at bounding box center [1081, 227] width 157 height 36
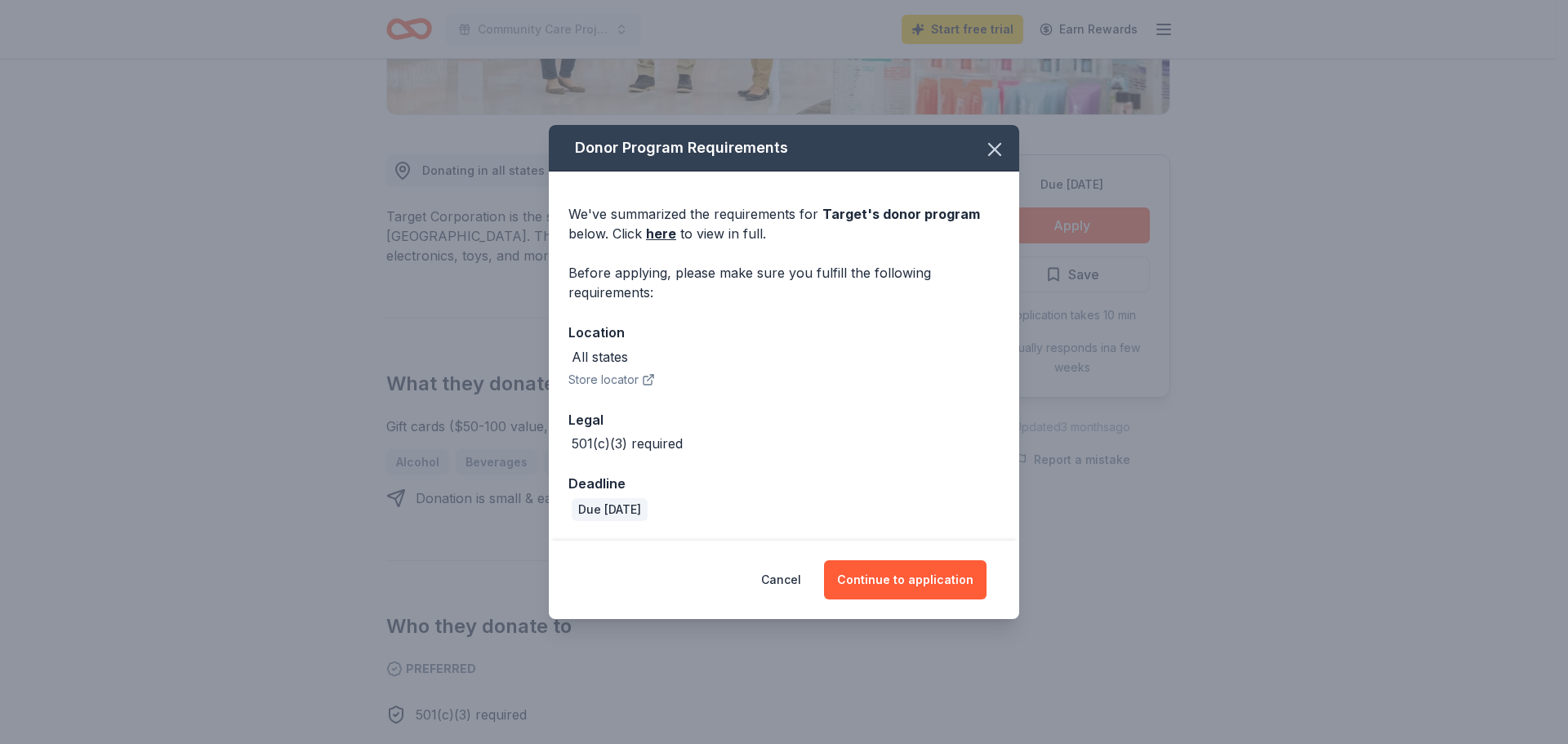
click at [900, 619] on div "Cancel Continue to application" at bounding box center [783, 580] width 470 height 79
click at [646, 224] on link "here" at bounding box center [661, 234] width 31 height 20
click at [875, 599] on button "Continue to application" at bounding box center [904, 580] width 163 height 39
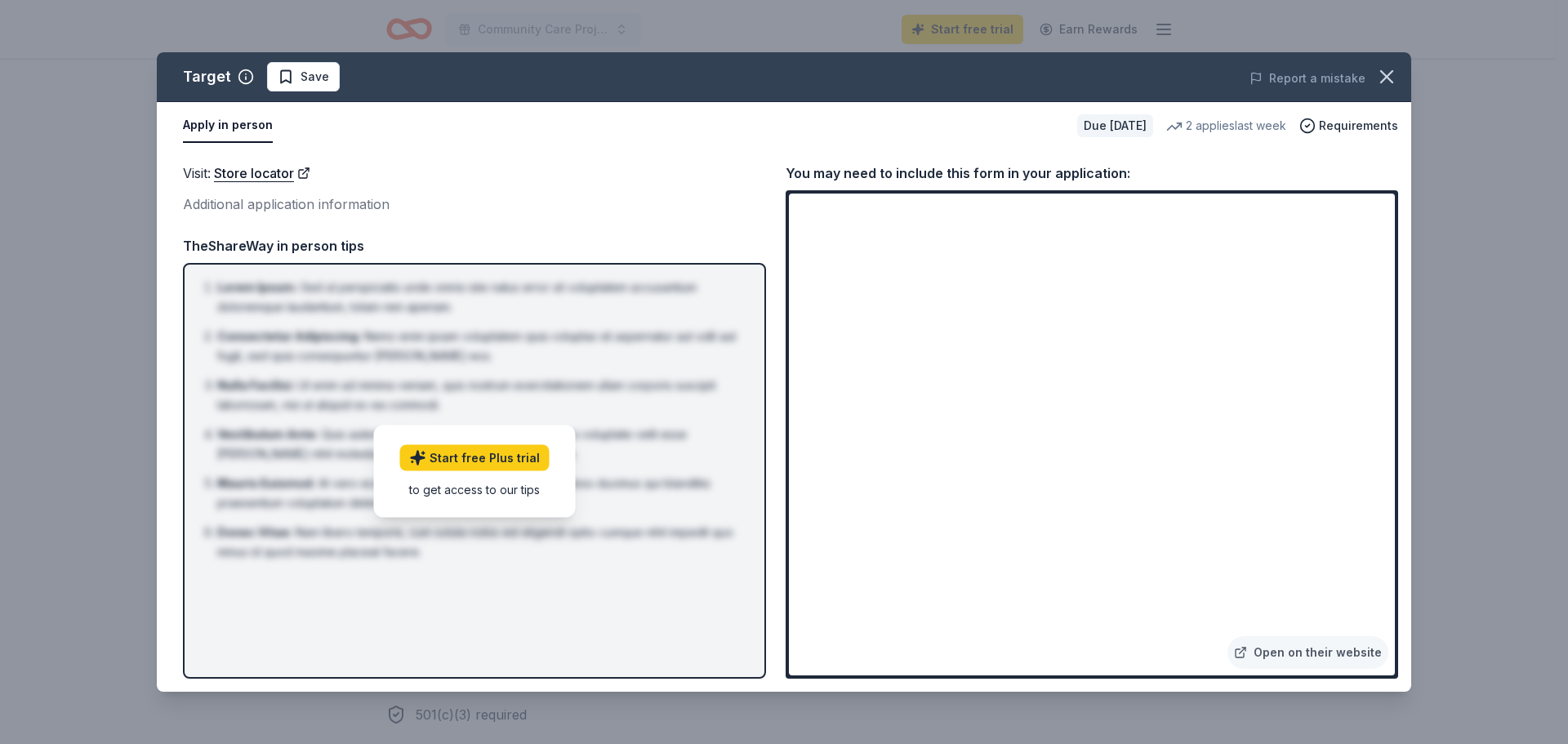
click at [696, 415] on li "Nulla Facilisi : Ut enim ad minima veniam, quis nostrum exercitationem ullam co…" at bounding box center [480, 395] width 524 height 39
click at [637, 366] on li "Consectetur Adipiscing : Nemo enim ipsam voluptatem quia voluptas sit aspernatu…" at bounding box center [480, 347] width 524 height 39
click at [533, 470] on link "Start free Plus trial" at bounding box center [475, 457] width 150 height 27
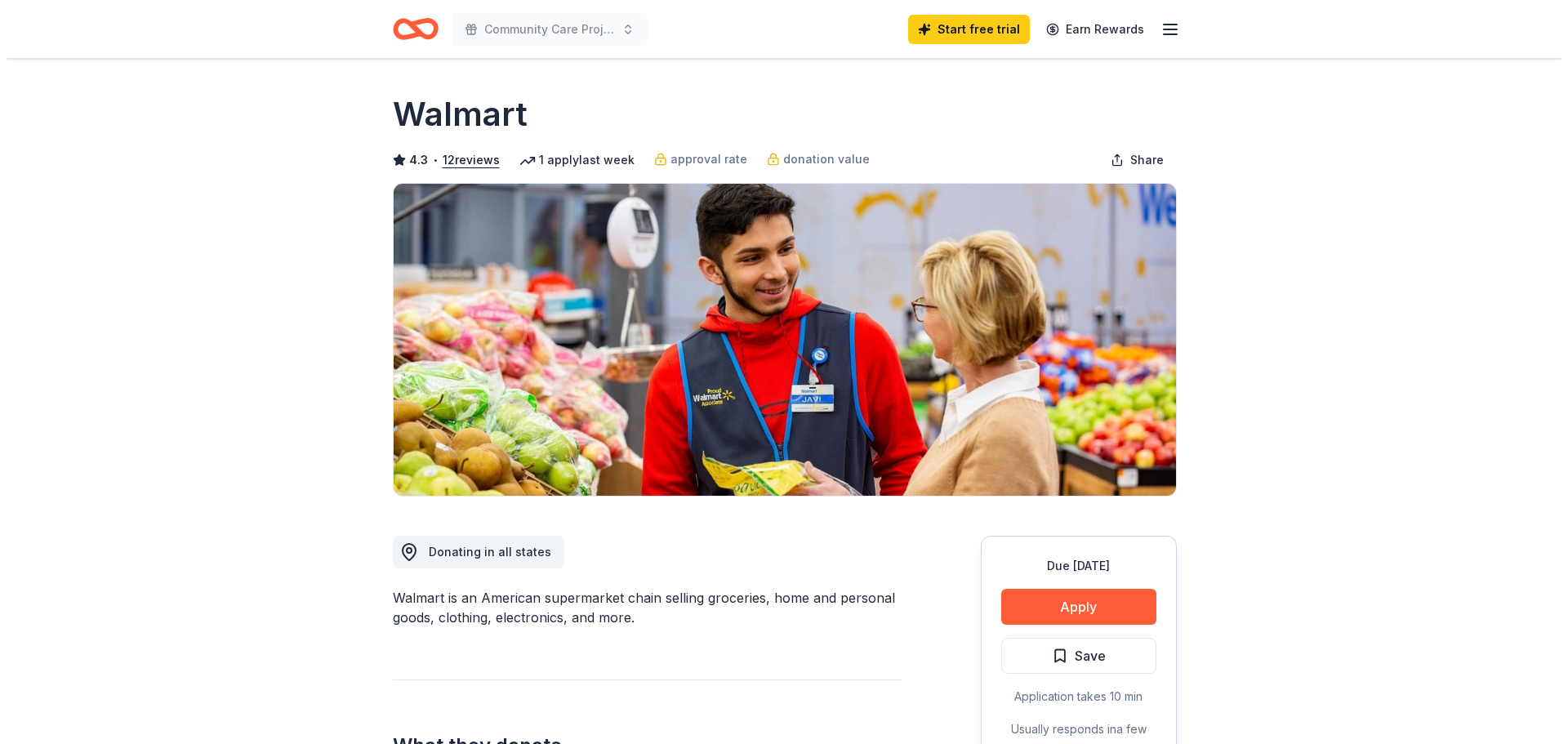
scroll to position [190, 0]
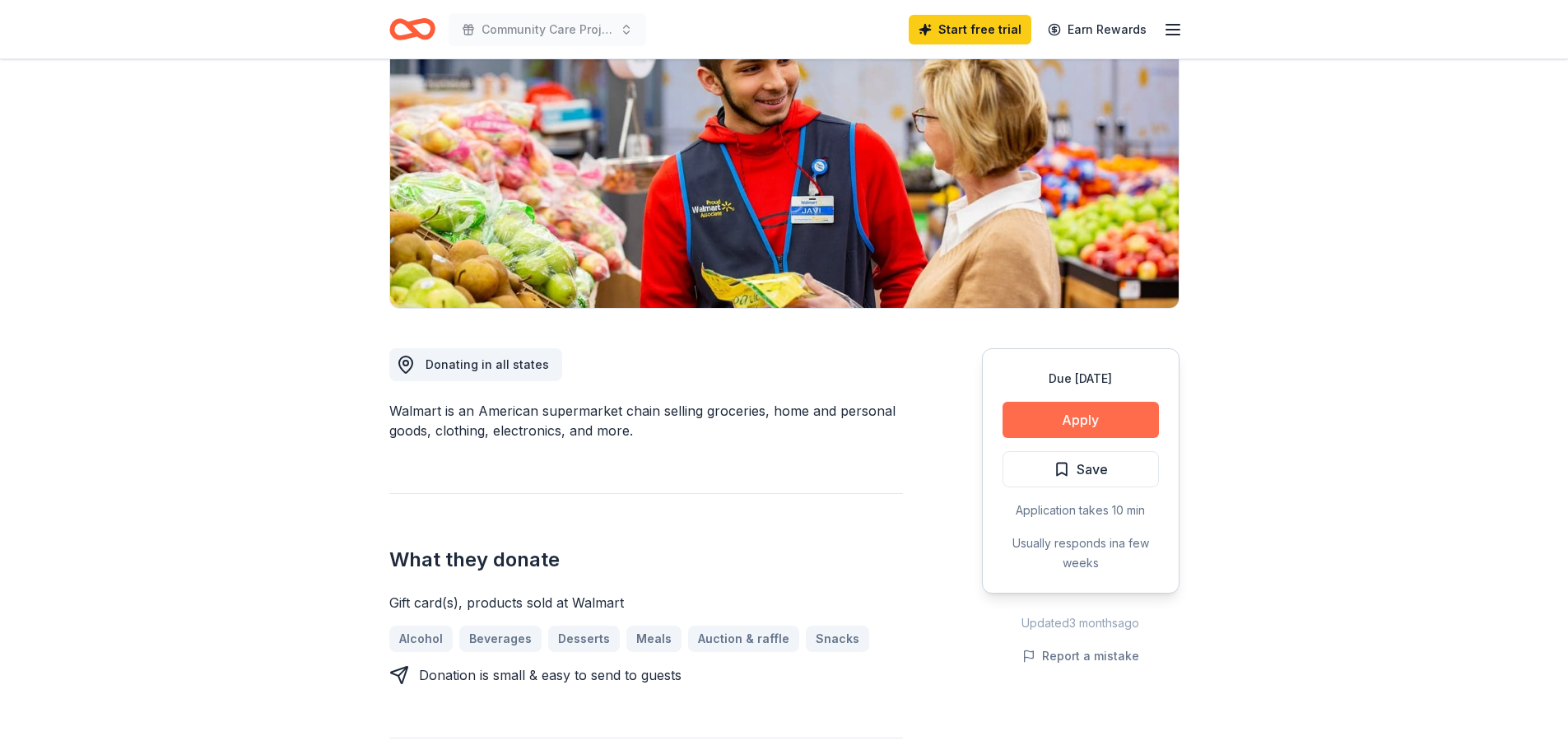
click at [1051, 438] on button "Apply" at bounding box center [1081, 420] width 157 height 36
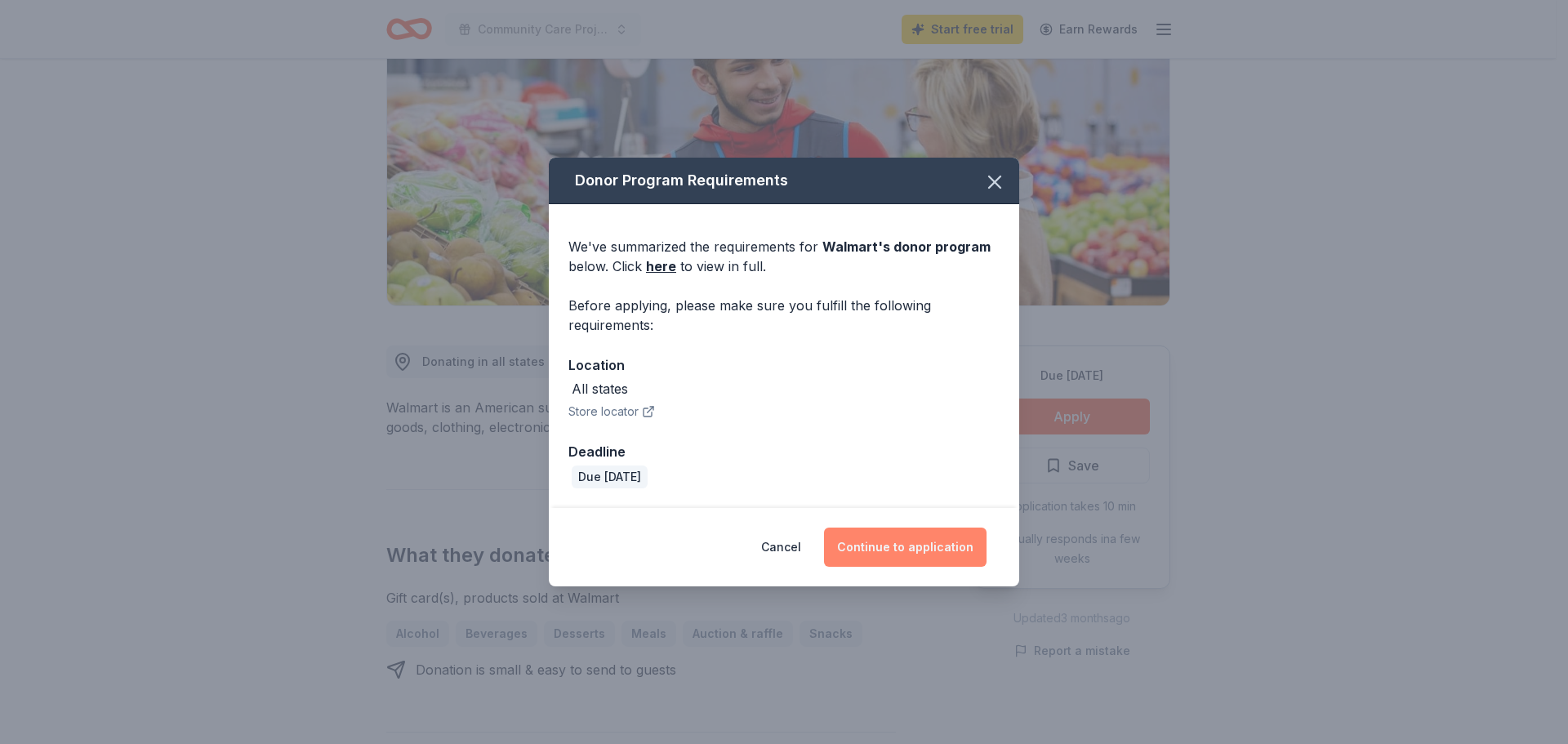
click at [986, 567] on button "Continue to application" at bounding box center [904, 548] width 163 height 39
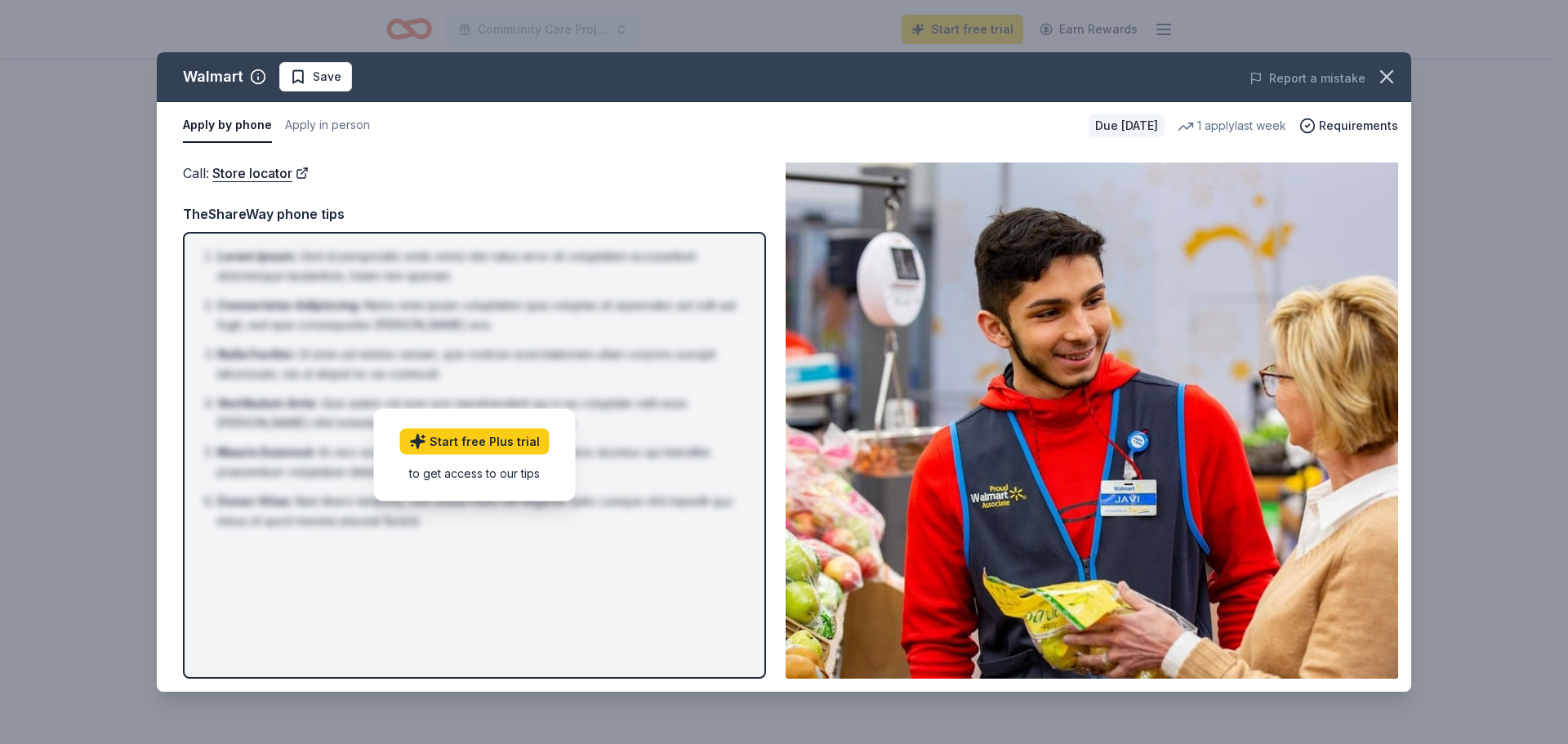
click at [567, 150] on div "Apply by phone Apply in person Due in 20 days 1 apply last week Requirements" at bounding box center [783, 126] width 1254 height 47
click at [342, 87] on span "Save" at bounding box center [326, 77] width 29 height 20
click at [482, 184] on div "Call : Store locator" at bounding box center [475, 173] width 583 height 22
click at [506, 482] on li "Mauris Euismod : At vero eos et accusamus et iusto odio dignissimos ducimus qui…" at bounding box center [480, 462] width 524 height 39
drag, startPoint x: 441, startPoint y: 506, endPoint x: 442, endPoint y: 488, distance: 18.0
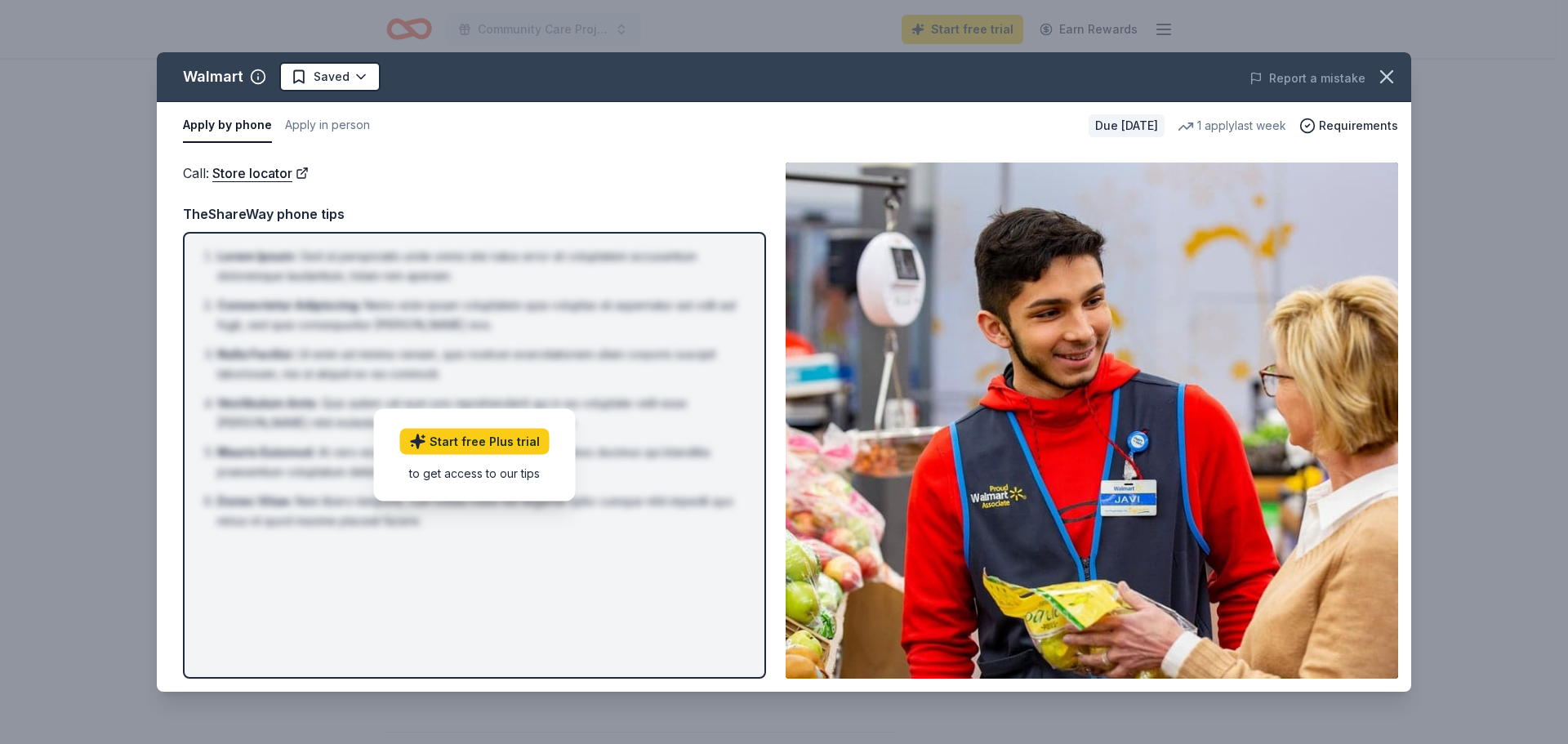
click at [442, 482] on div "to get access to our tips" at bounding box center [475, 473] width 150 height 17
click at [443, 455] on link "Start free Plus trial" at bounding box center [475, 441] width 150 height 27
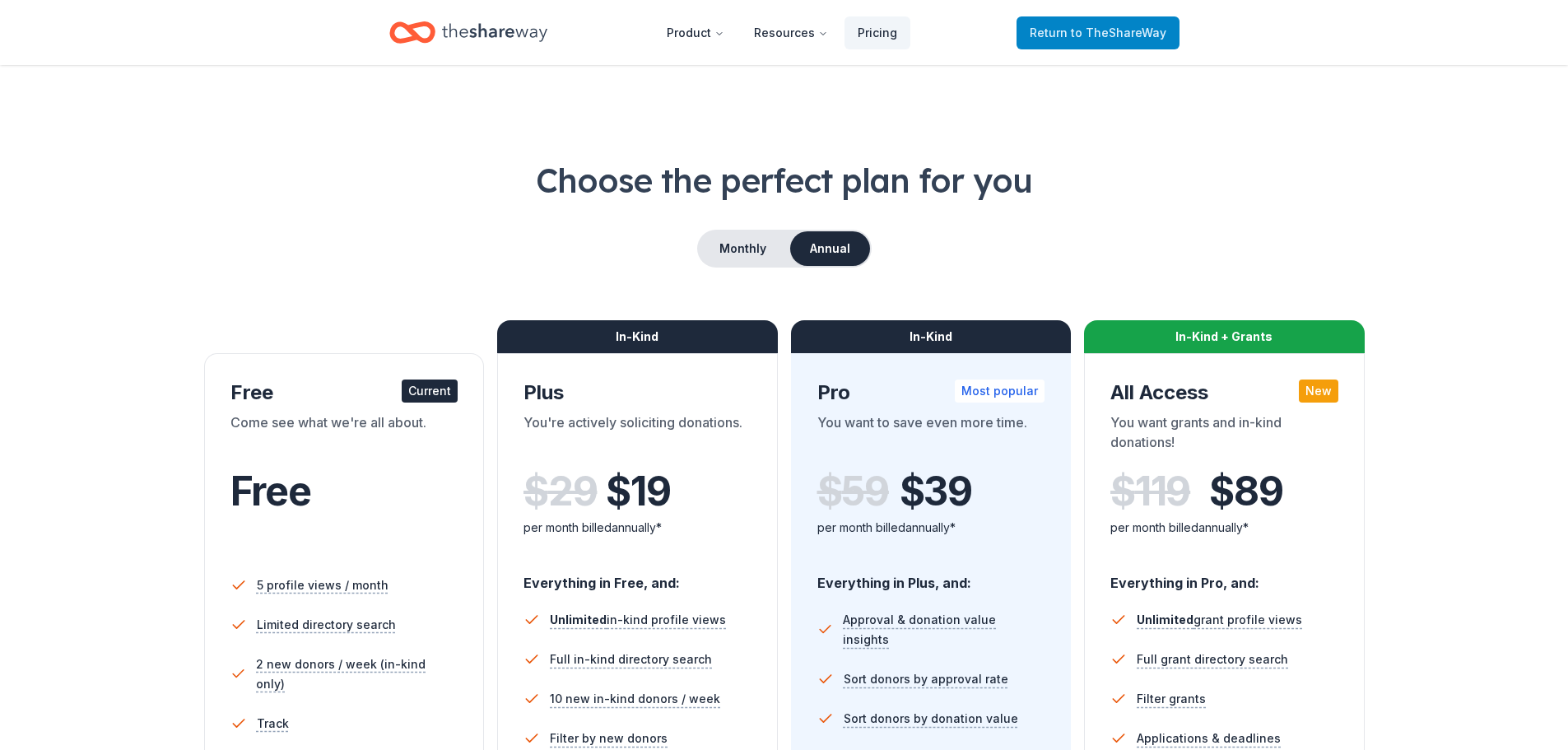
click at [1111, 50] on link "Return to TheShareWay" at bounding box center [1098, 33] width 163 height 33
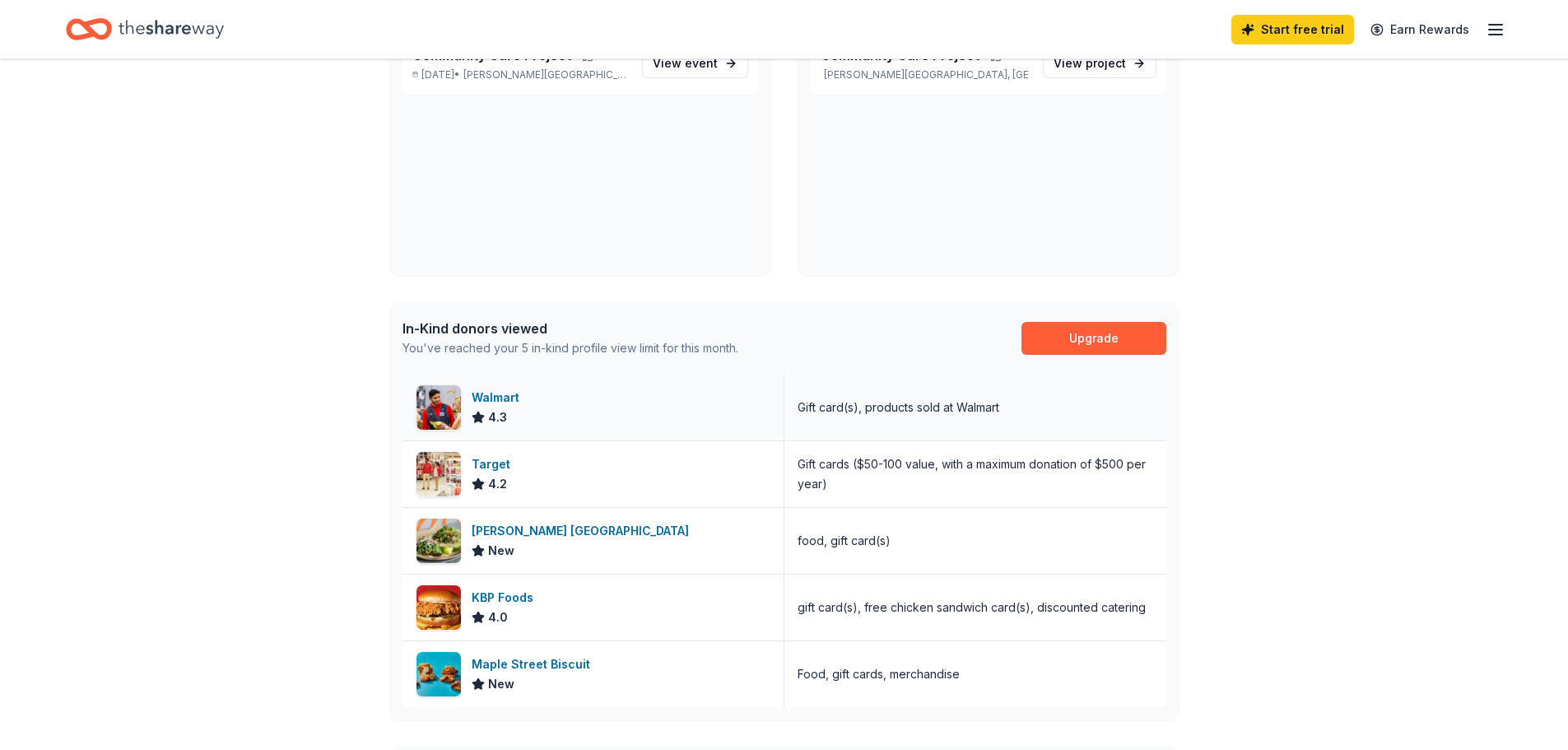
scroll to position [384, 0]
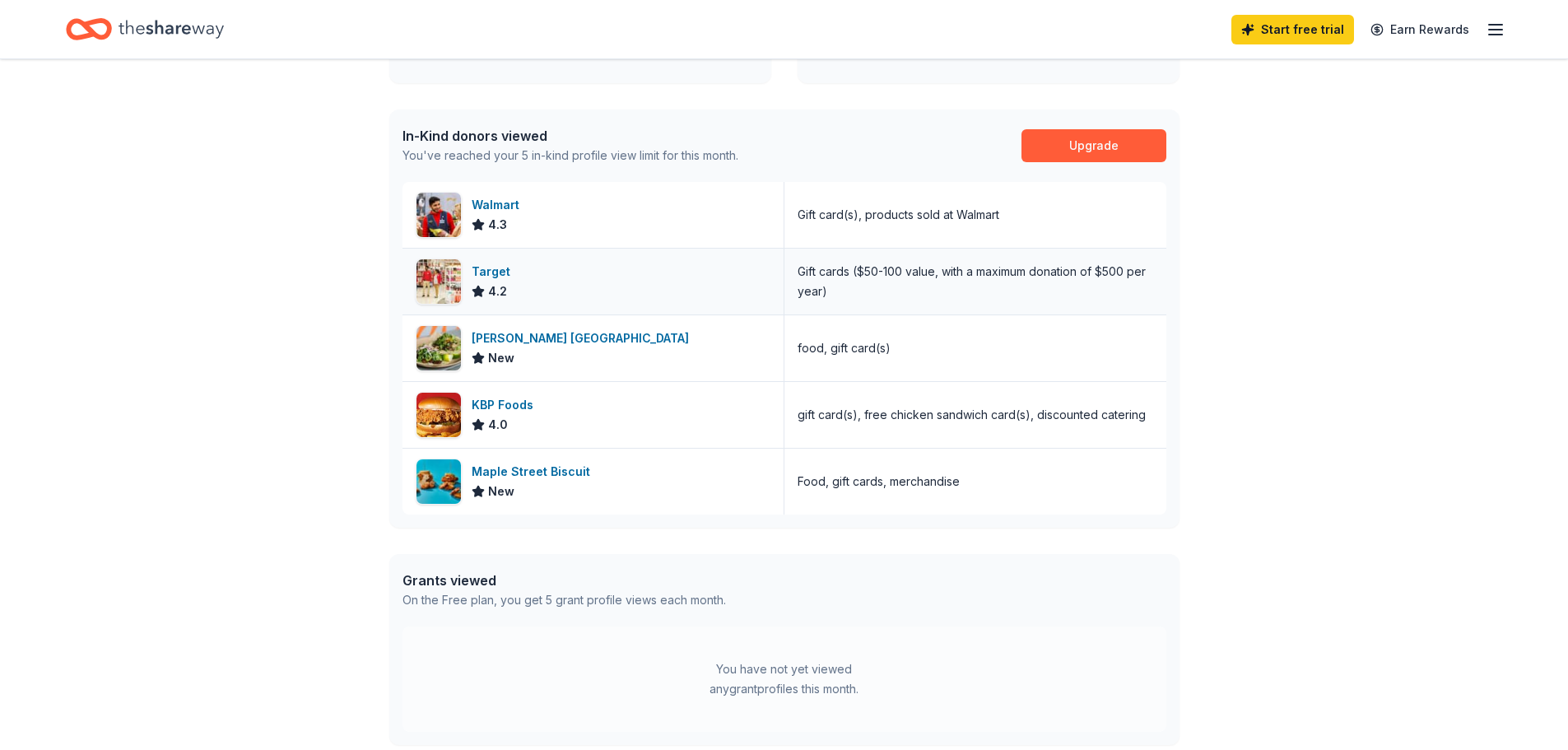
click at [847, 315] on div "Gift cards ($50-100 value, with a maximum donation of $500 per year)" at bounding box center [975, 281] width 382 height 66
click at [726, 315] on div "Target 4.2" at bounding box center [593, 281] width 382 height 66
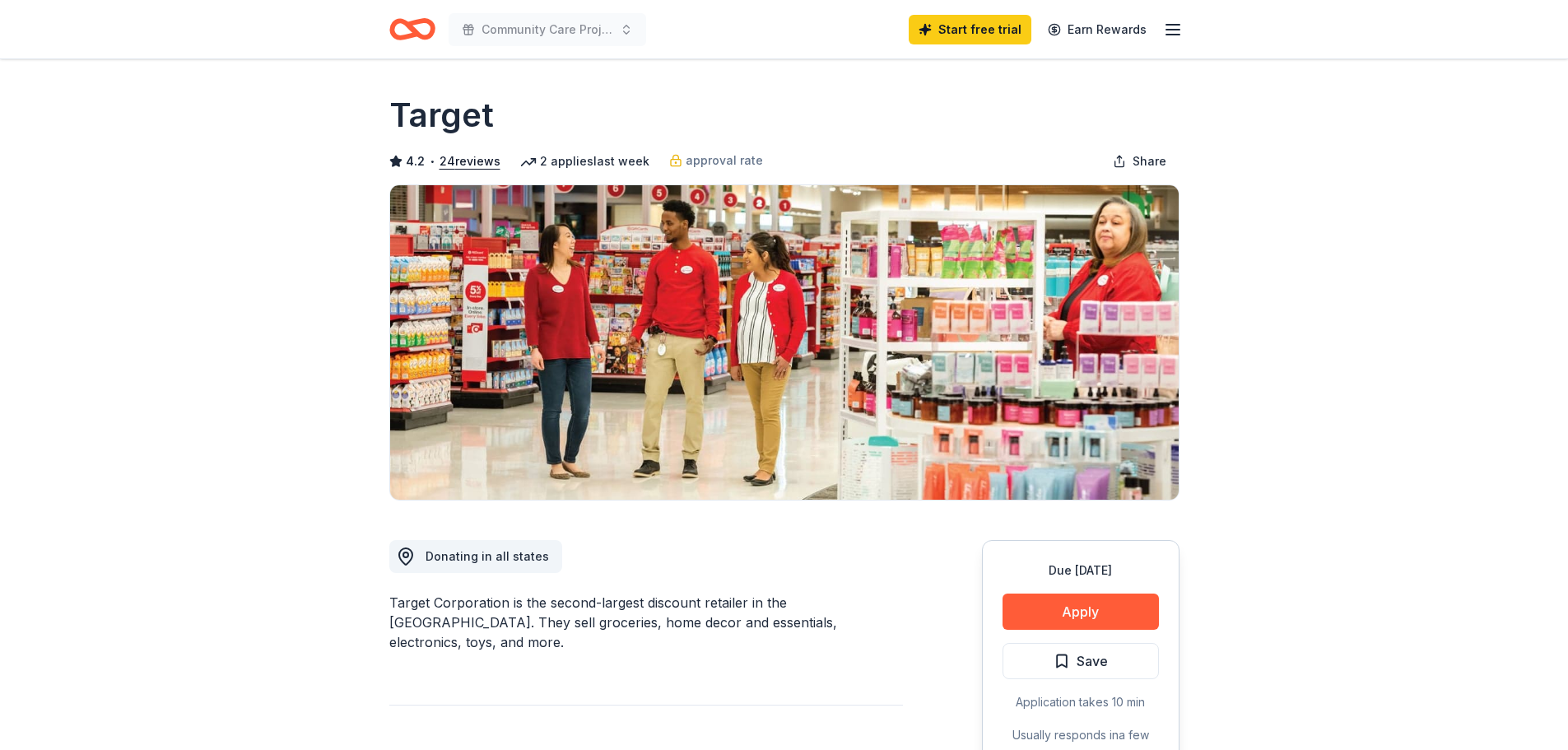
scroll to position [192, 0]
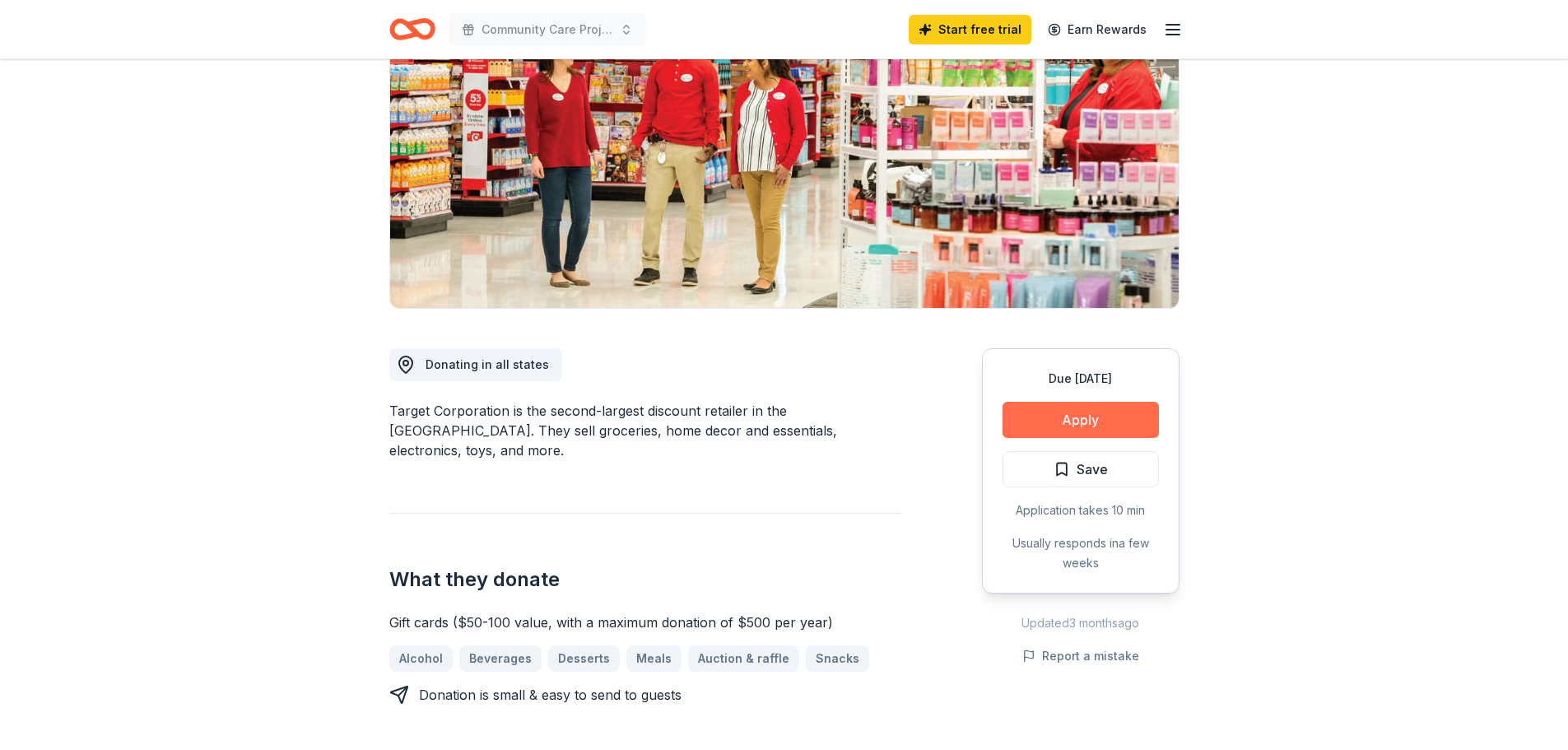
click at [1069, 438] on button "Apply" at bounding box center [1081, 420] width 157 height 36
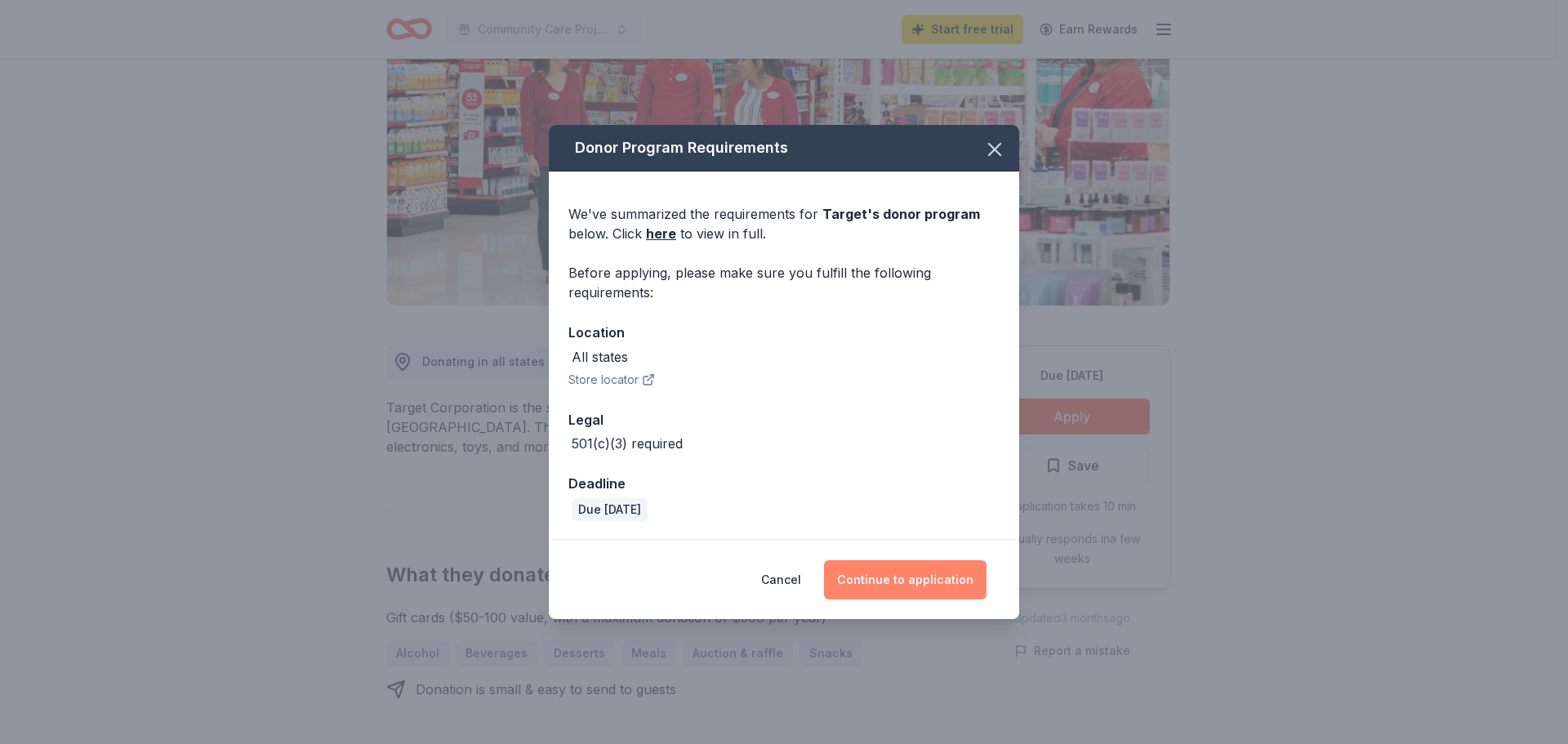
click at [916, 599] on button "Continue to application" at bounding box center [904, 580] width 163 height 39
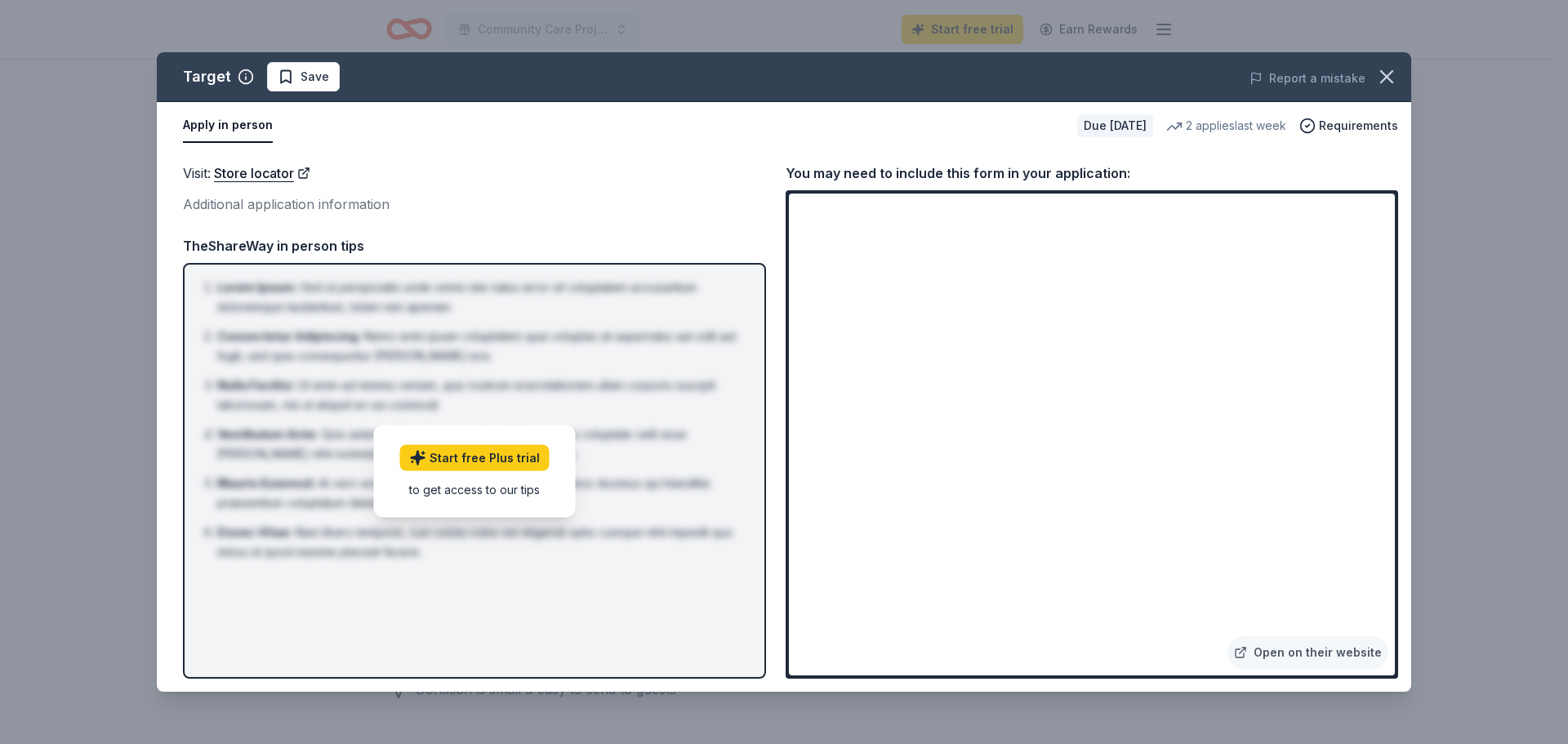
click at [690, 216] on div "Visit : Store locator Additional application information" at bounding box center [475, 189] width 583 height 53
click at [329, 85] on span "Save" at bounding box center [314, 77] width 29 height 20
click at [1316, 647] on link "Open on their website" at bounding box center [1307, 652] width 161 height 33
click at [755, 216] on div "Visit : Store locator Additional application information" at bounding box center [475, 189] width 583 height 53
click at [541, 256] on div "TheShareWay in person tips" at bounding box center [475, 246] width 583 height 22
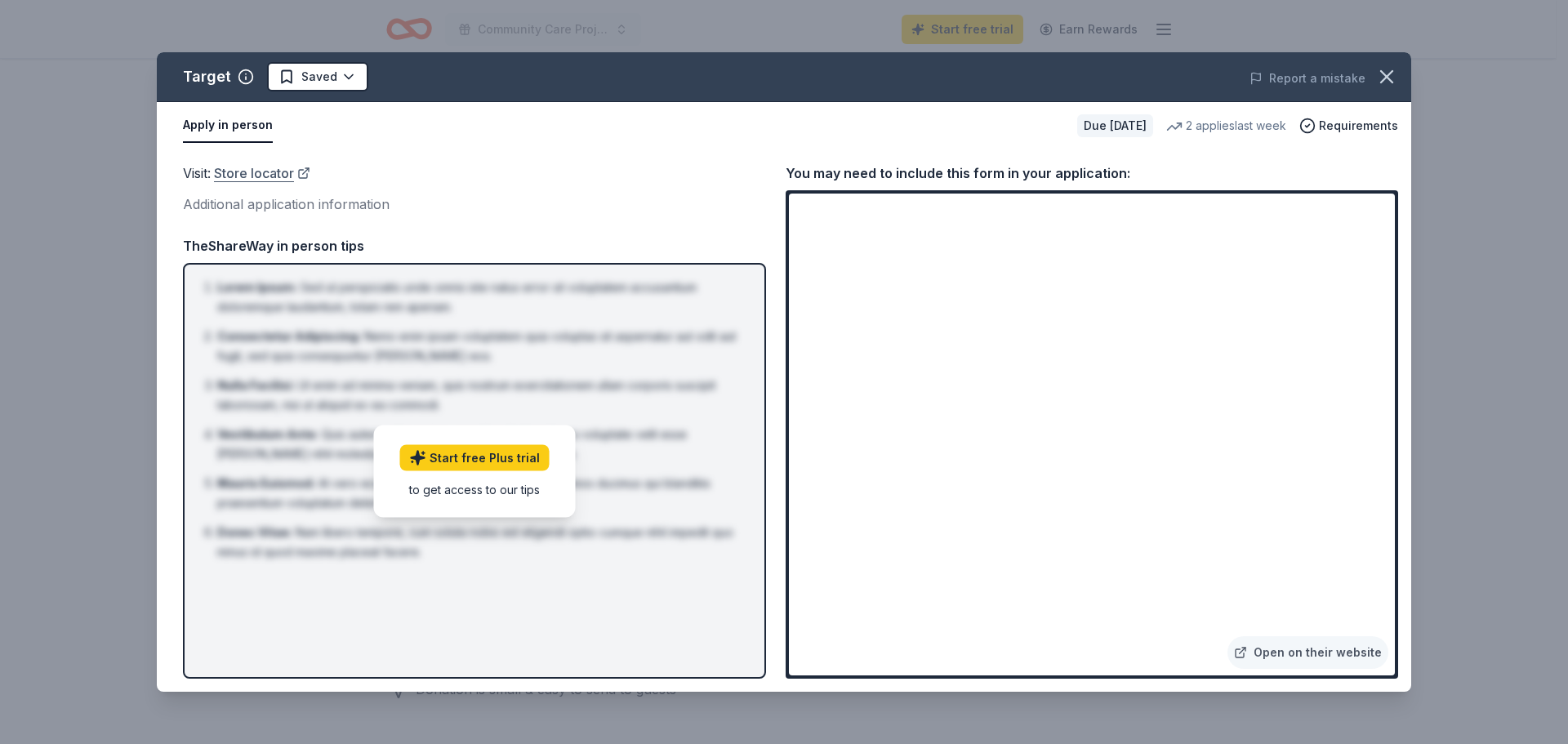
click at [295, 184] on link "Store locator" at bounding box center [262, 173] width 97 height 22
click at [501, 216] on div "Visit : Store locator Additional application information" at bounding box center [475, 189] width 583 height 53
click at [727, 143] on div "Apply in person" at bounding box center [623, 125] width 881 height 34
drag, startPoint x: 628, startPoint y: 286, endPoint x: 614, endPoint y: 278, distance: 16.1
click at [627, 286] on div "Visit : Store locator Additional application information TheShareWay in person …" at bounding box center [475, 421] width 583 height 516
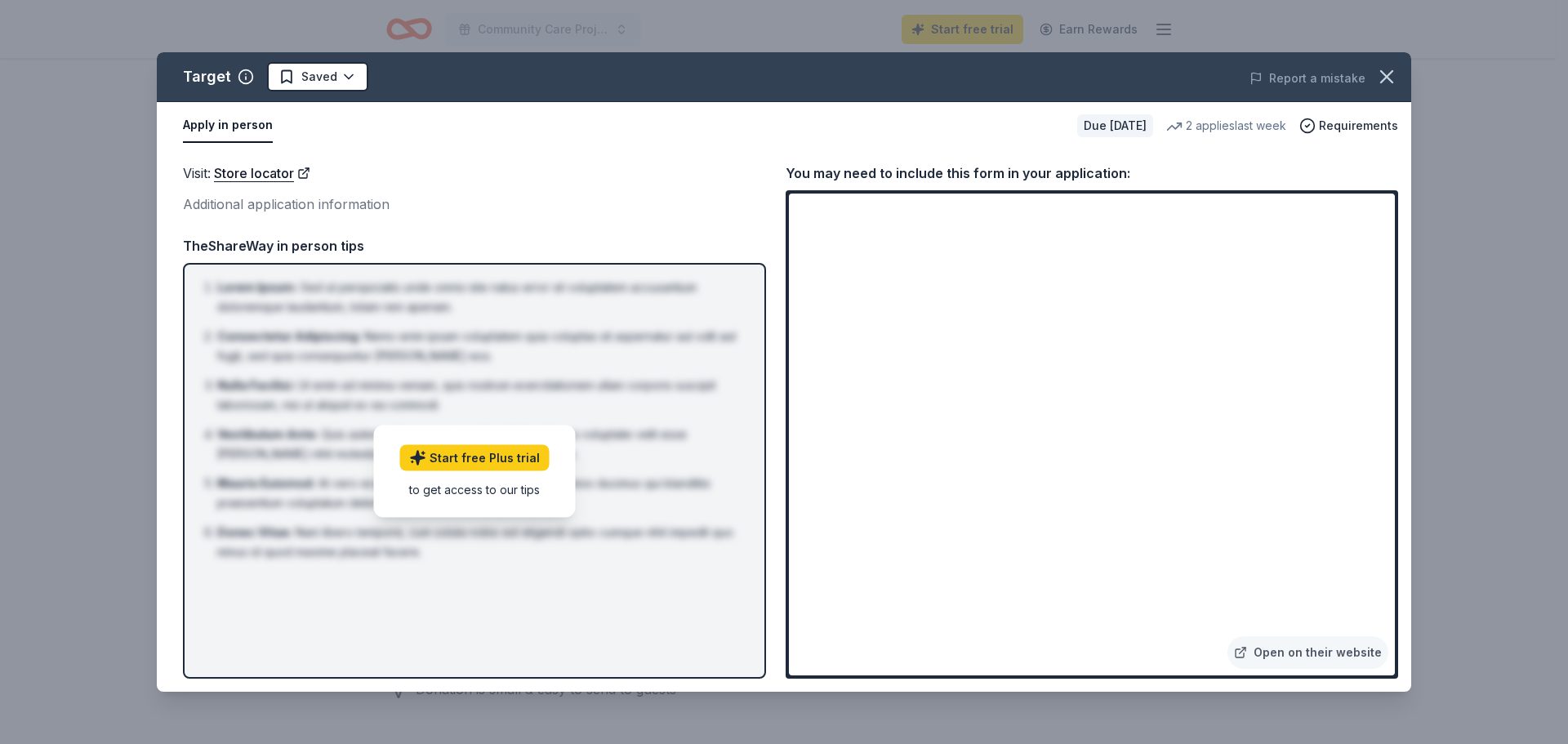
click at [479, 184] on div "Visit : Store locator" at bounding box center [475, 173] width 583 height 22
drag, startPoint x: 687, startPoint y: 487, endPoint x: 683, endPoint y: 435, distance: 52.2
click at [687, 415] on li "Nulla Facilisi : Ut enim ad minima veniam, quis nostrum exercitationem ullam co…" at bounding box center [480, 395] width 524 height 39
click at [1058, 150] on div "Apply in person Due [DATE] 2 applies last week Requirements" at bounding box center [783, 126] width 1254 height 47
drag, startPoint x: 1313, startPoint y: 112, endPoint x: 1296, endPoint y: 112, distance: 17.0
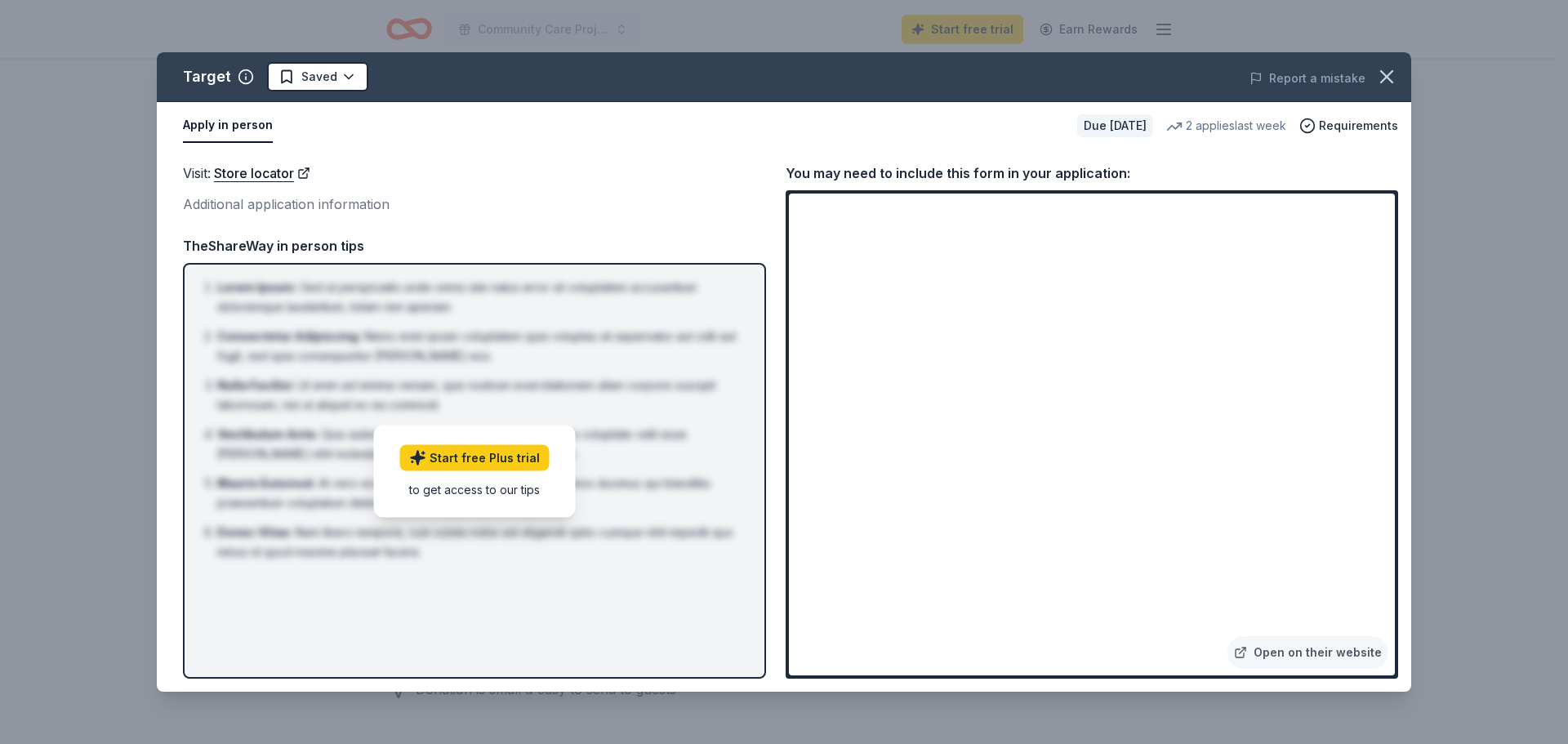
click at [1298, 101] on div "Report a mistake" at bounding box center [1167, 78] width 489 height 45
click at [1375, 89] on icon "button" at bounding box center [1386, 76] width 23 height 23
